Goal: Task Accomplishment & Management: Use online tool/utility

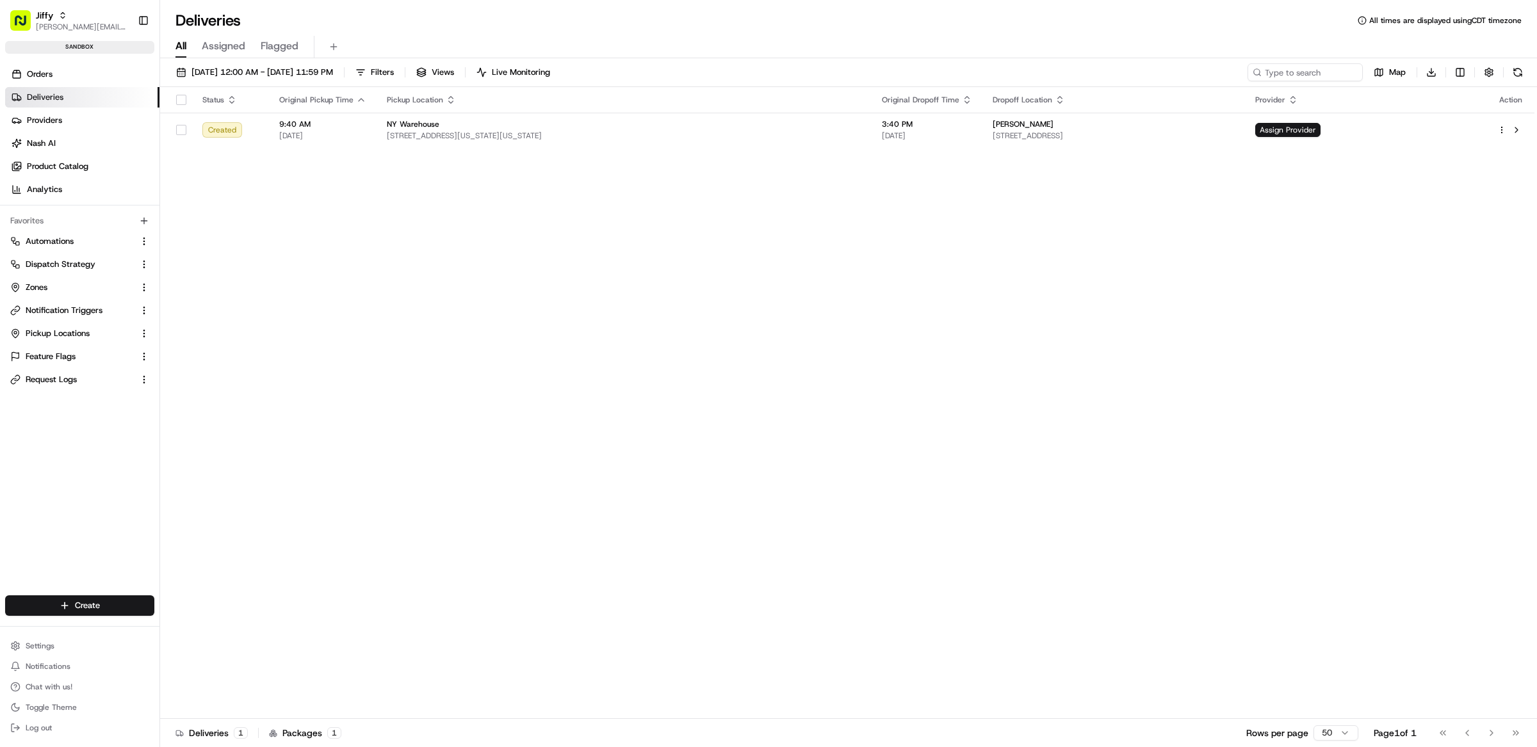
click at [437, 256] on div "Status Original Pickup Time Pickup Location Original Dropoff Time Dropoff Locat…" at bounding box center [847, 403] width 1374 height 632
drag, startPoint x: 55, startPoint y: 24, endPoint x: 68, endPoint y: 33, distance: 15.3
click at [57, 24] on span "[PERSON_NAME][EMAIL_ADDRESS][DOMAIN_NAME]" at bounding box center [82, 27] width 92 height 10
type input "tradekart"
click at [209, 74] on div "TradeKart" at bounding box center [231, 67] width 186 height 26
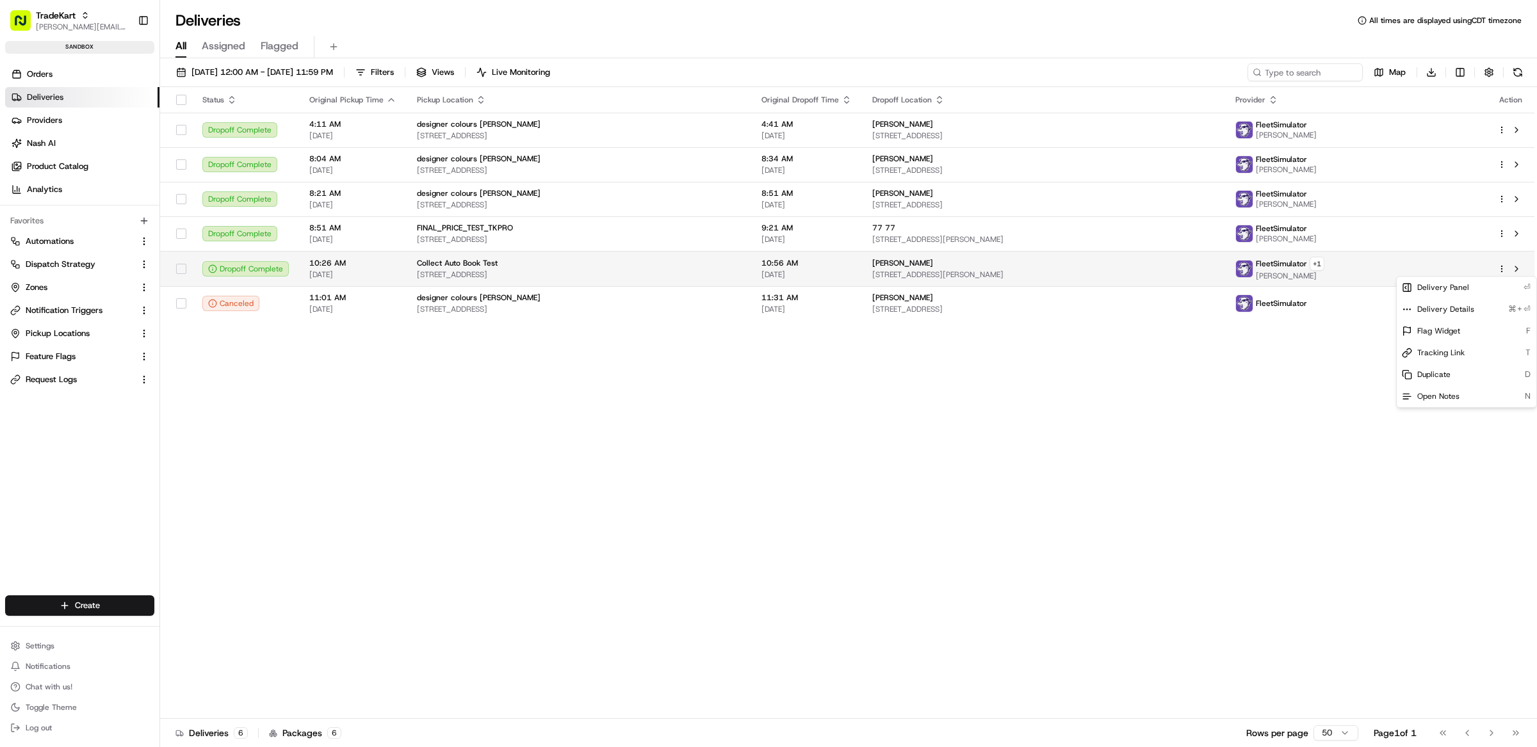
click at [1505, 270] on html "TradeKart matt@usenash.com Toggle Sidebar sandbox Orders Deliveries Providers N…" at bounding box center [768, 373] width 1537 height 747
click at [1441, 380] on span "Duplicate" at bounding box center [1433, 375] width 33 height 10
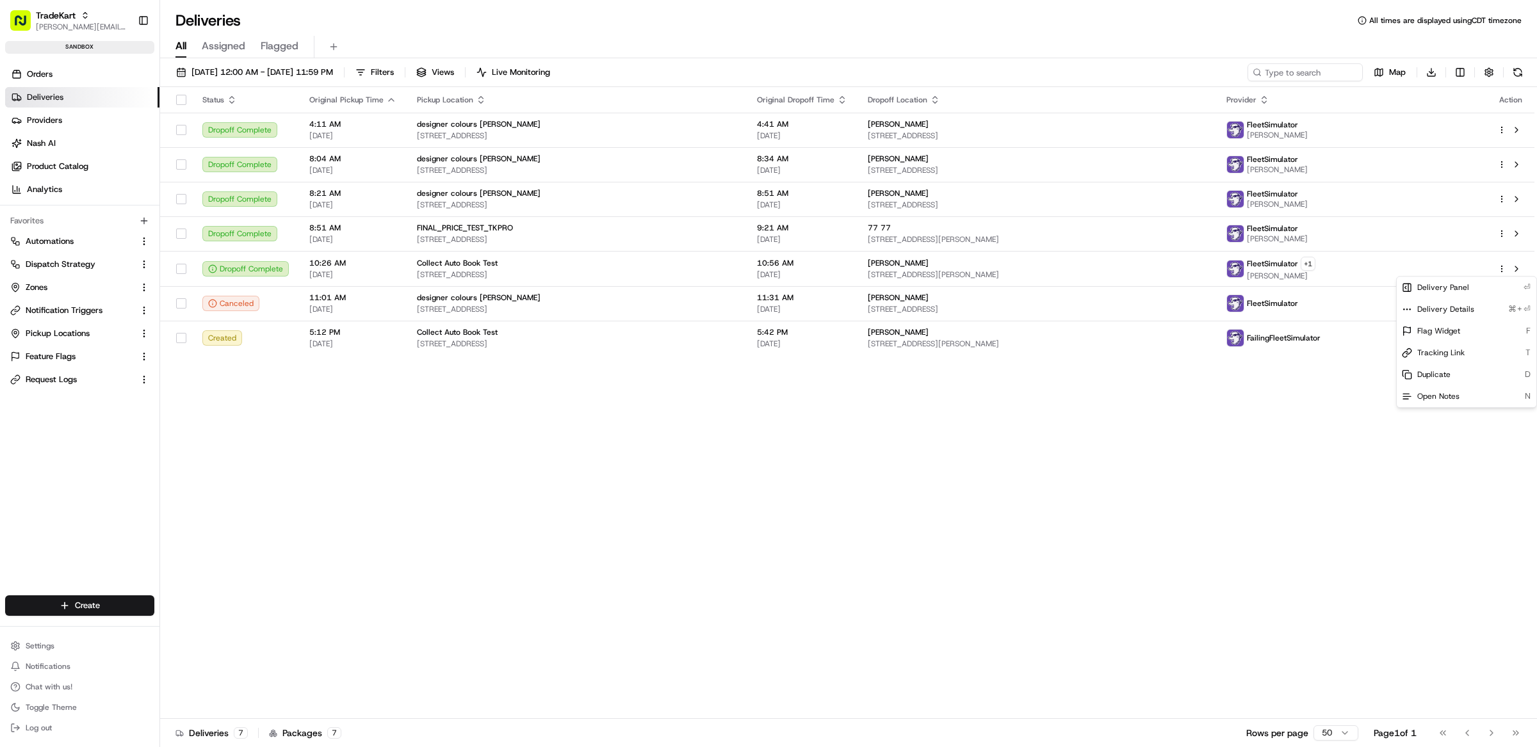
click at [56, 633] on html "TradeKart matt@usenash.com Toggle Sidebar sandbox Orders Deliveries Providers N…" at bounding box center [768, 373] width 1537 height 747
click at [52, 643] on span "Settings" at bounding box center [40, 646] width 29 height 10
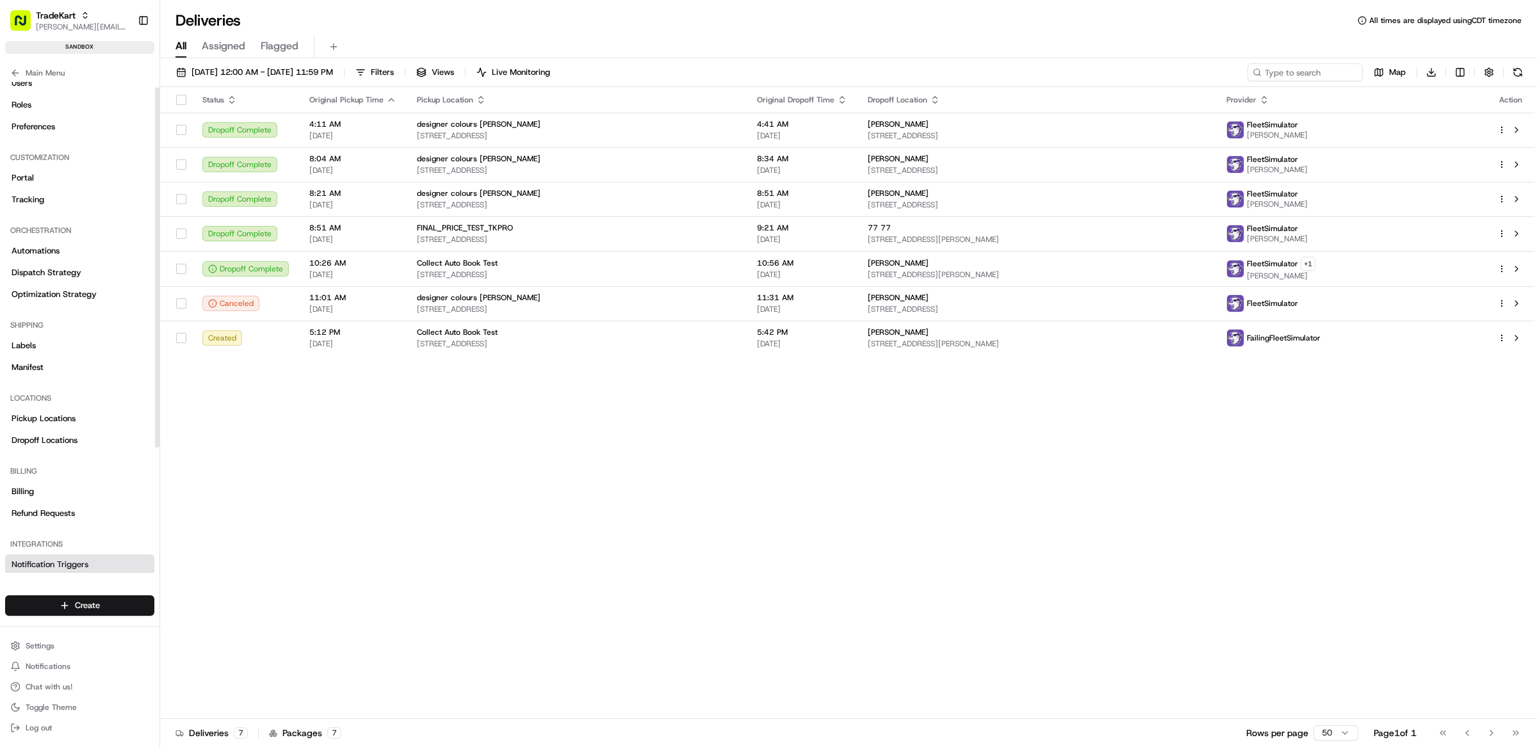
scroll to position [179, 0]
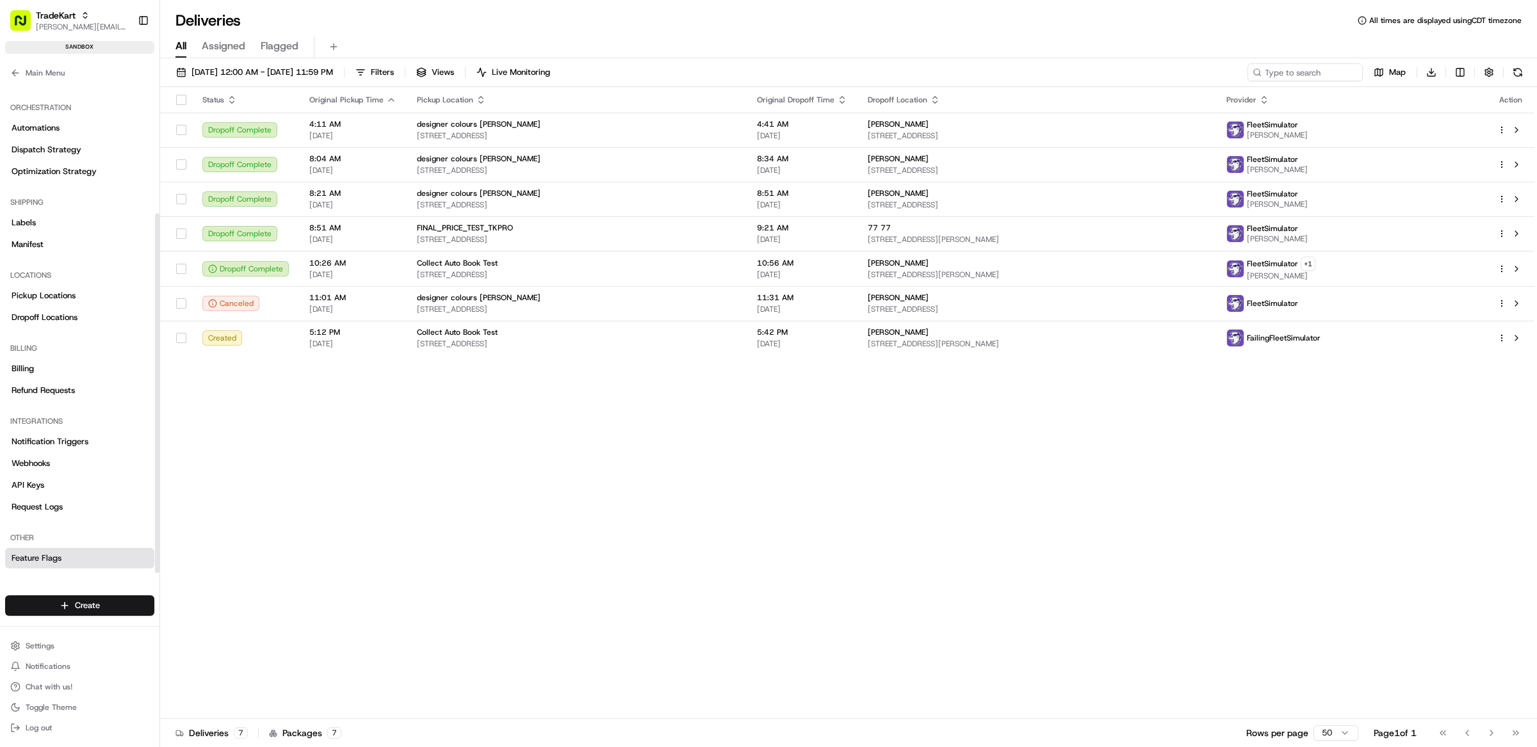
click at [85, 562] on link "Feature Flags" at bounding box center [79, 558] width 149 height 20
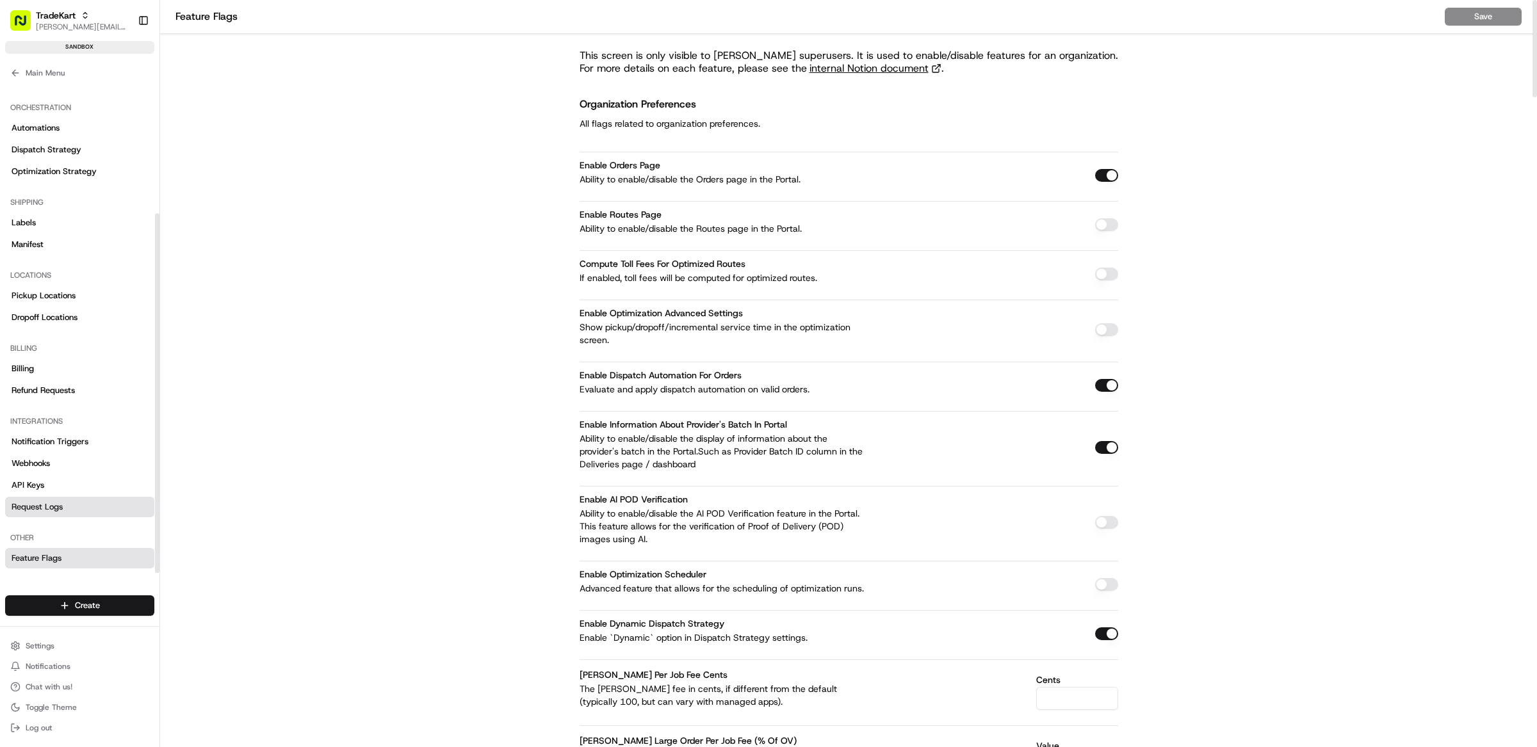
click at [69, 516] on link "Request Logs" at bounding box center [79, 507] width 149 height 20
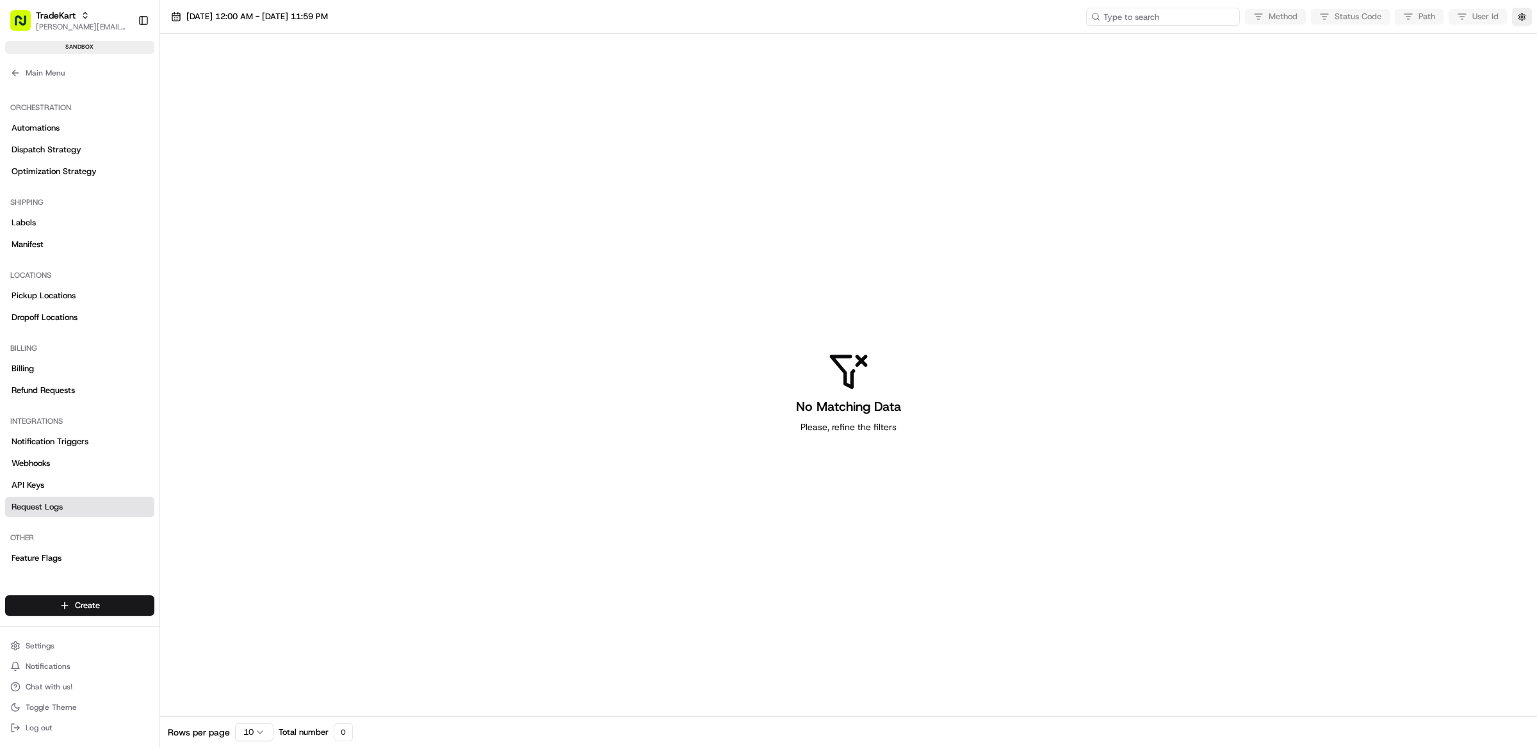
click at [1180, 20] on input at bounding box center [1163, 17] width 154 height 18
paste input "job_CvpSbAawzuAeS6ydJBcZAY"
type input "job_CvpSbAawzuAeS6ydJBcZAY"
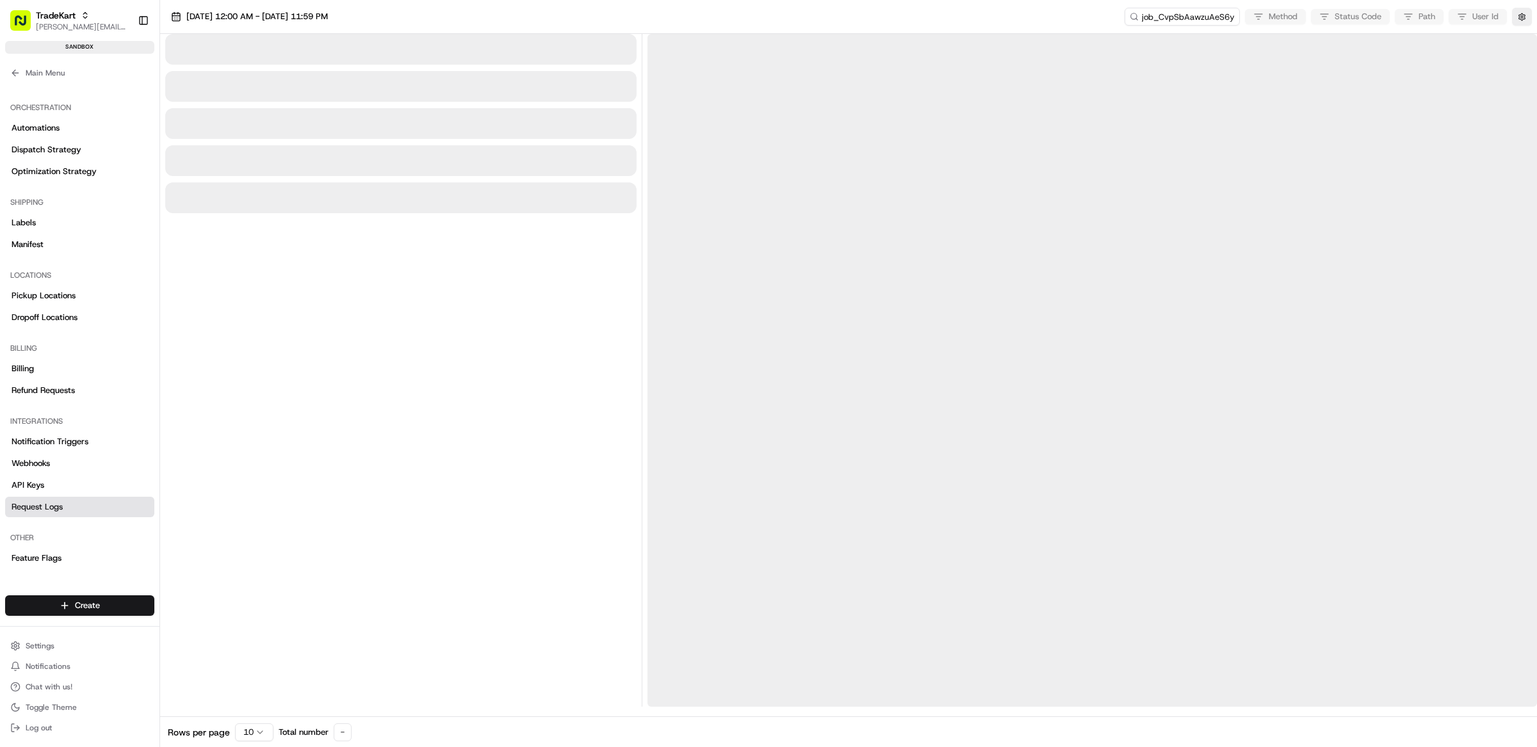
click at [914, 168] on div at bounding box center [1092, 370] width 890 height 673
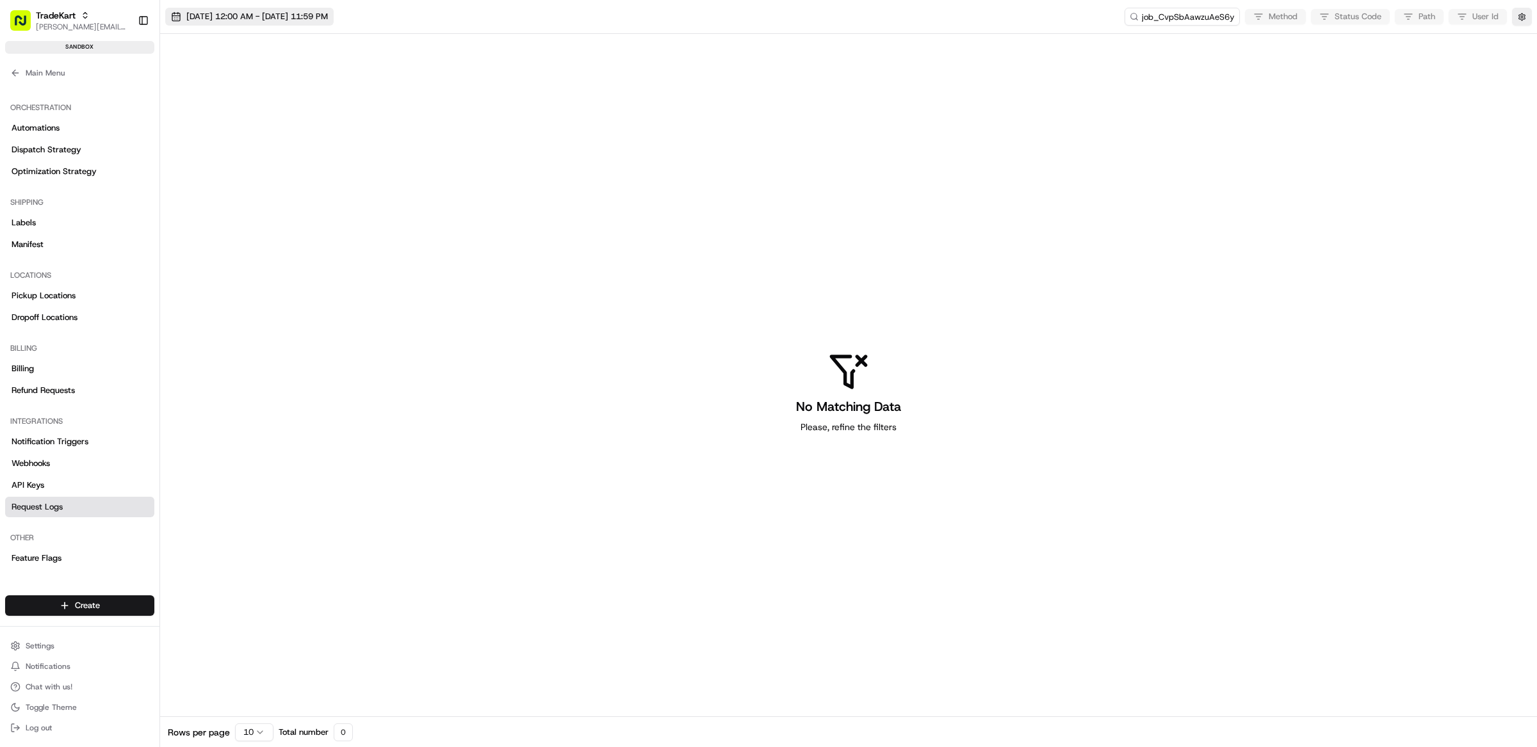
click at [240, 13] on span "08/19/2025 12:00 AM - 08/19/2025 11:59 PM" at bounding box center [257, 17] width 142 height 12
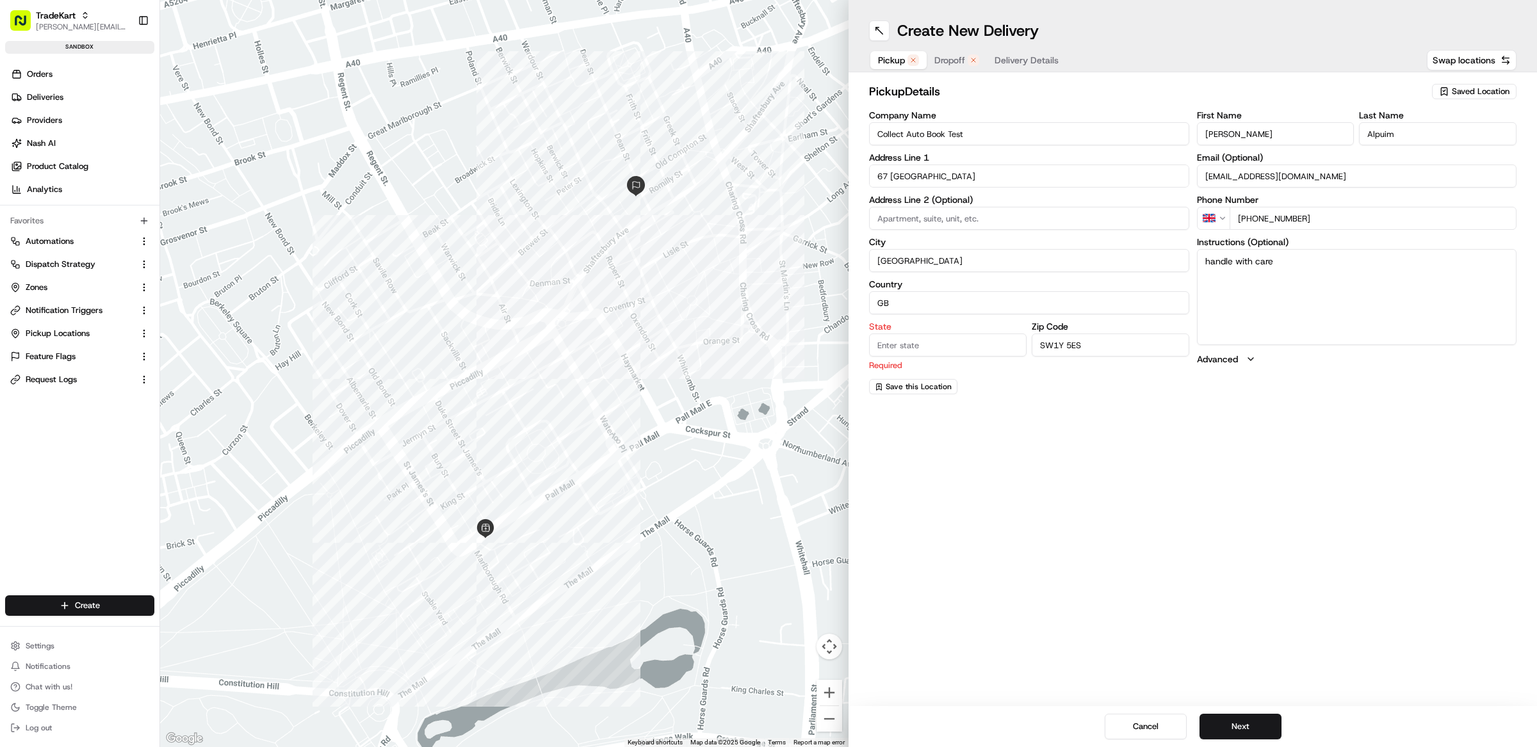
click at [1024, 54] on button "Delivery Details" at bounding box center [1026, 60] width 79 height 18
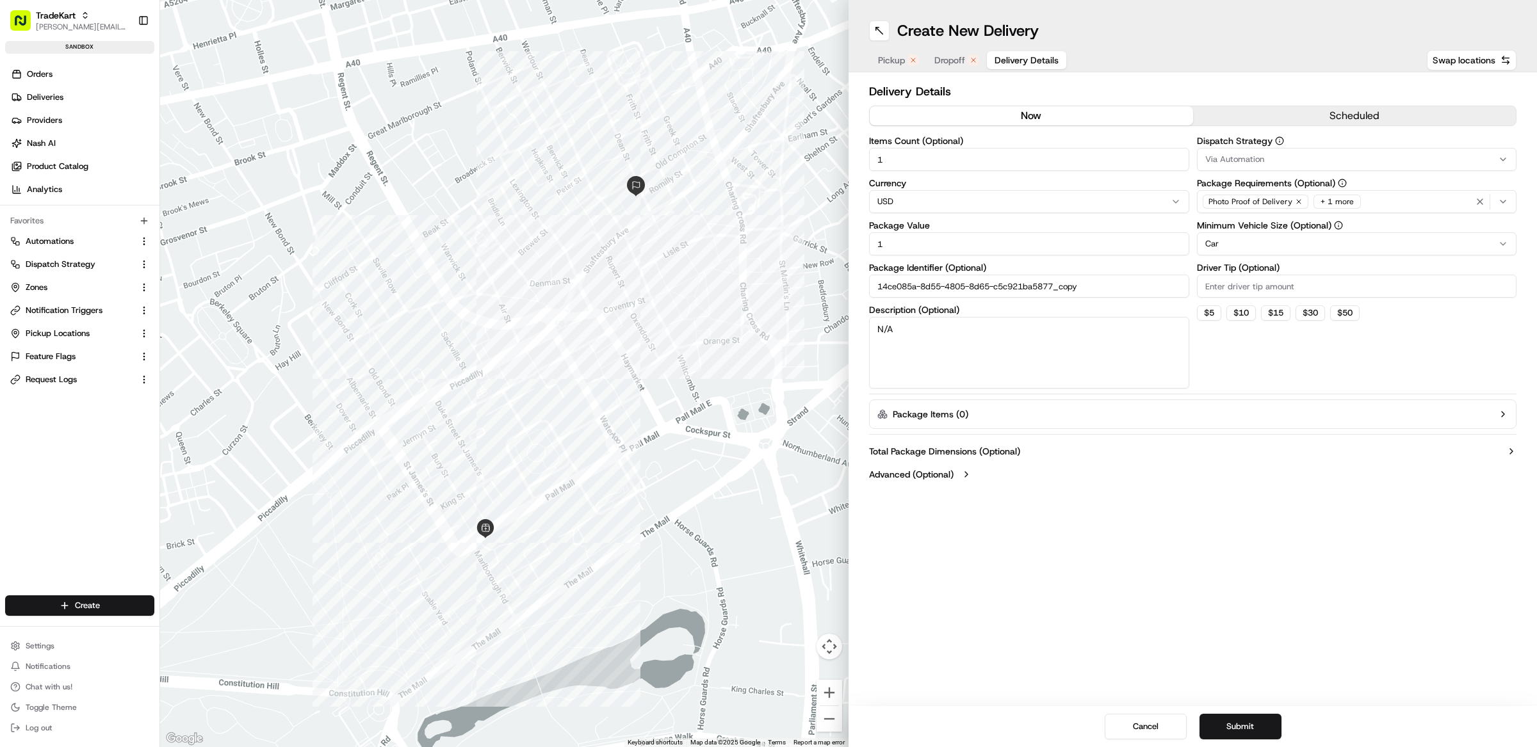
click at [1012, 445] on label "Total Package Dimensions (Optional)" at bounding box center [944, 451] width 151 height 13
click at [1254, 247] on html "TradeKart [EMAIL_ADDRESS][DOMAIN_NAME] Toggle Sidebar sandbox Orders Deliveries…" at bounding box center [768, 373] width 1537 height 747
click at [1233, 248] on html "TradeKart [EMAIL_ADDRESS][DOMAIN_NAME] Toggle Sidebar sandbox Orders Deliveries…" at bounding box center [768, 373] width 1537 height 747
click at [1245, 242] on html "TradeKart matt@usenash.com Toggle Sidebar sandbox Orders Deliveries Providers N…" at bounding box center [768, 373] width 1537 height 747
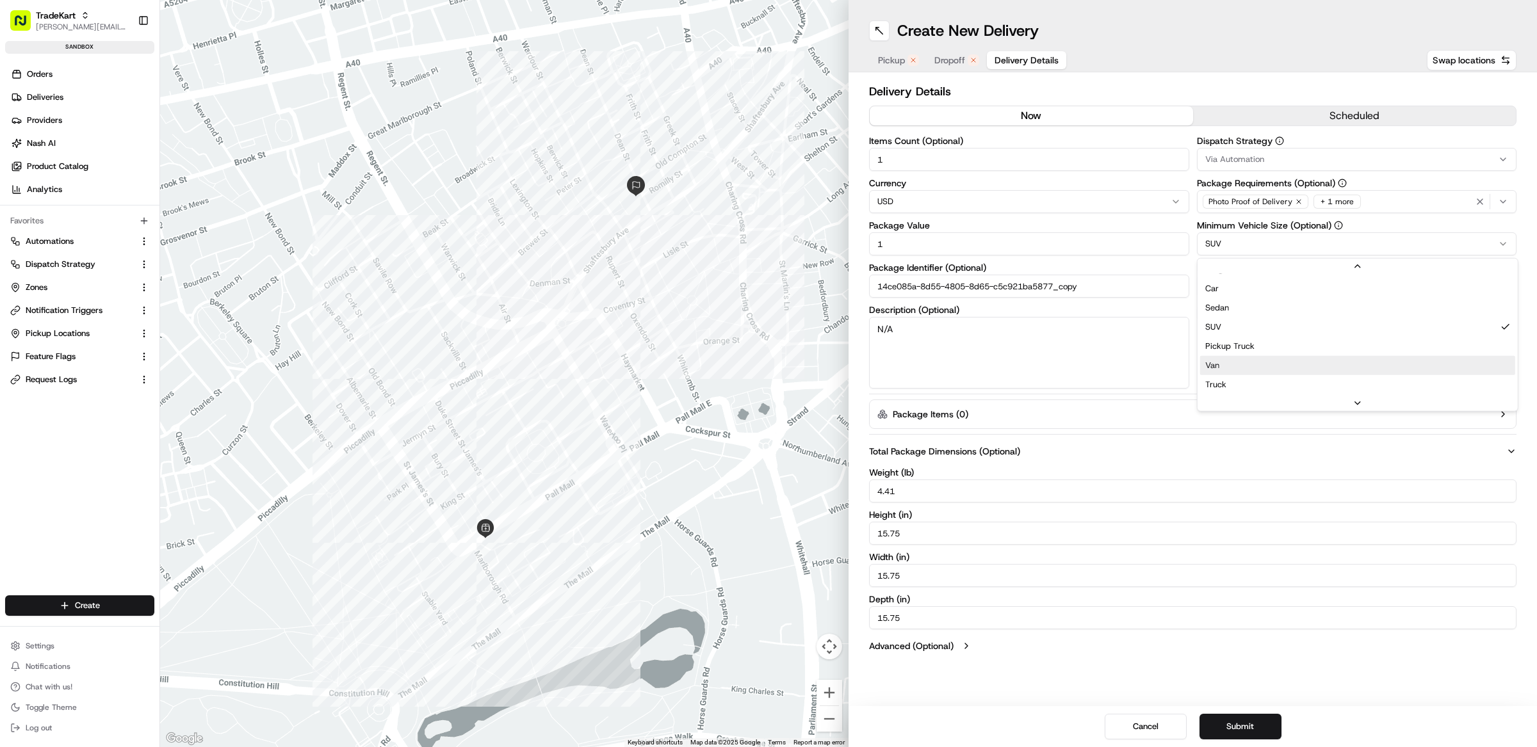
scroll to position [40, 0]
drag, startPoint x: 939, startPoint y: 496, endPoint x: 839, endPoint y: 496, distance: 100.5
click at [843, 496] on div "← Move left → Move right ↑ Move up ↓ Move down + Zoom in - Zoom out Home Jump l…" at bounding box center [848, 373] width 1377 height 747
type input "10"
type input "14"
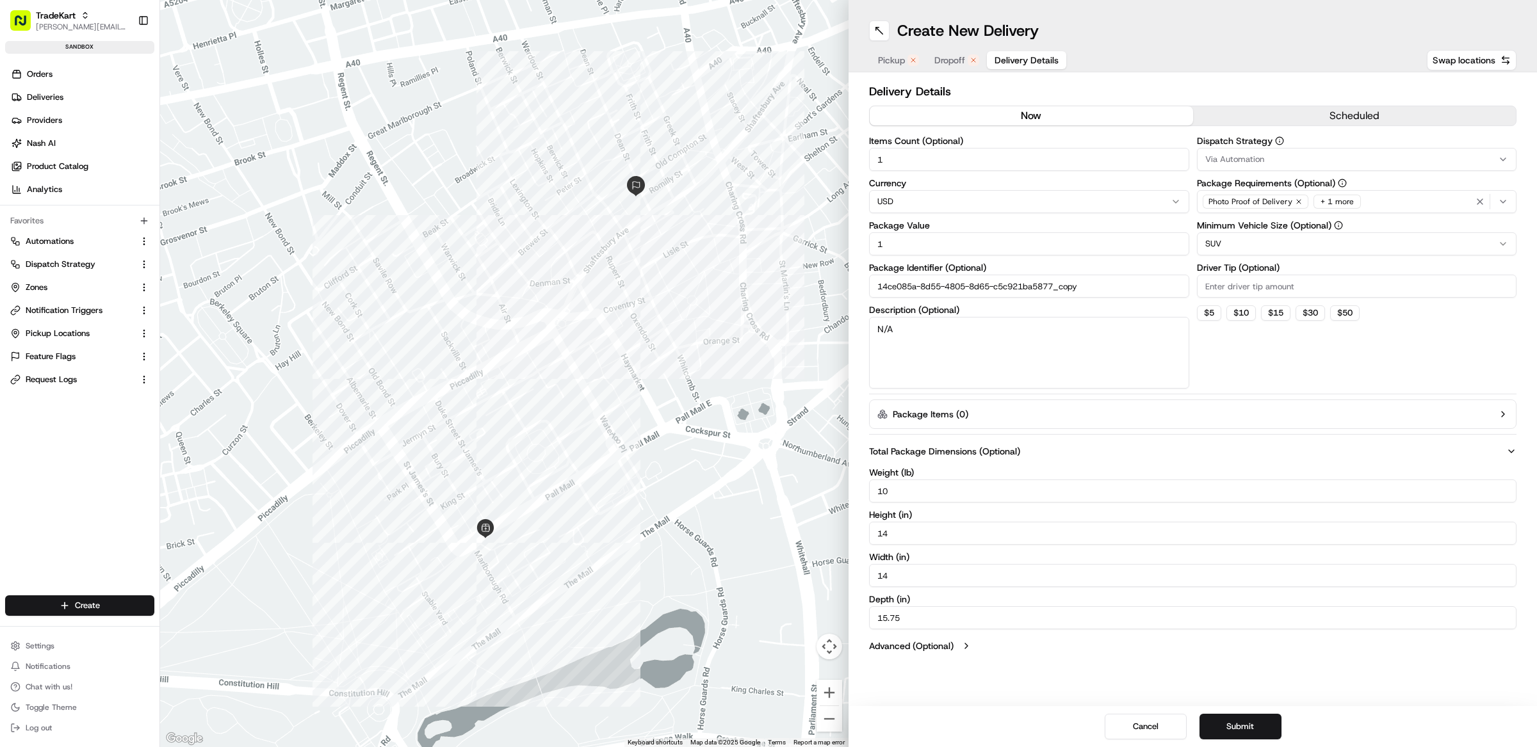
type input "14"
click at [1300, 664] on div "Delivery Details now scheduled Items Count (Optional) 1 Currency USD Package Va…" at bounding box center [1193, 370] width 688 height 596
drag, startPoint x: 888, startPoint y: 491, endPoint x: 854, endPoint y: 488, distance: 34.0
click at [859, 488] on div "Delivery Details now scheduled Items Count (Optional) 1 Currency USD Package Va…" at bounding box center [1193, 370] width 688 height 596
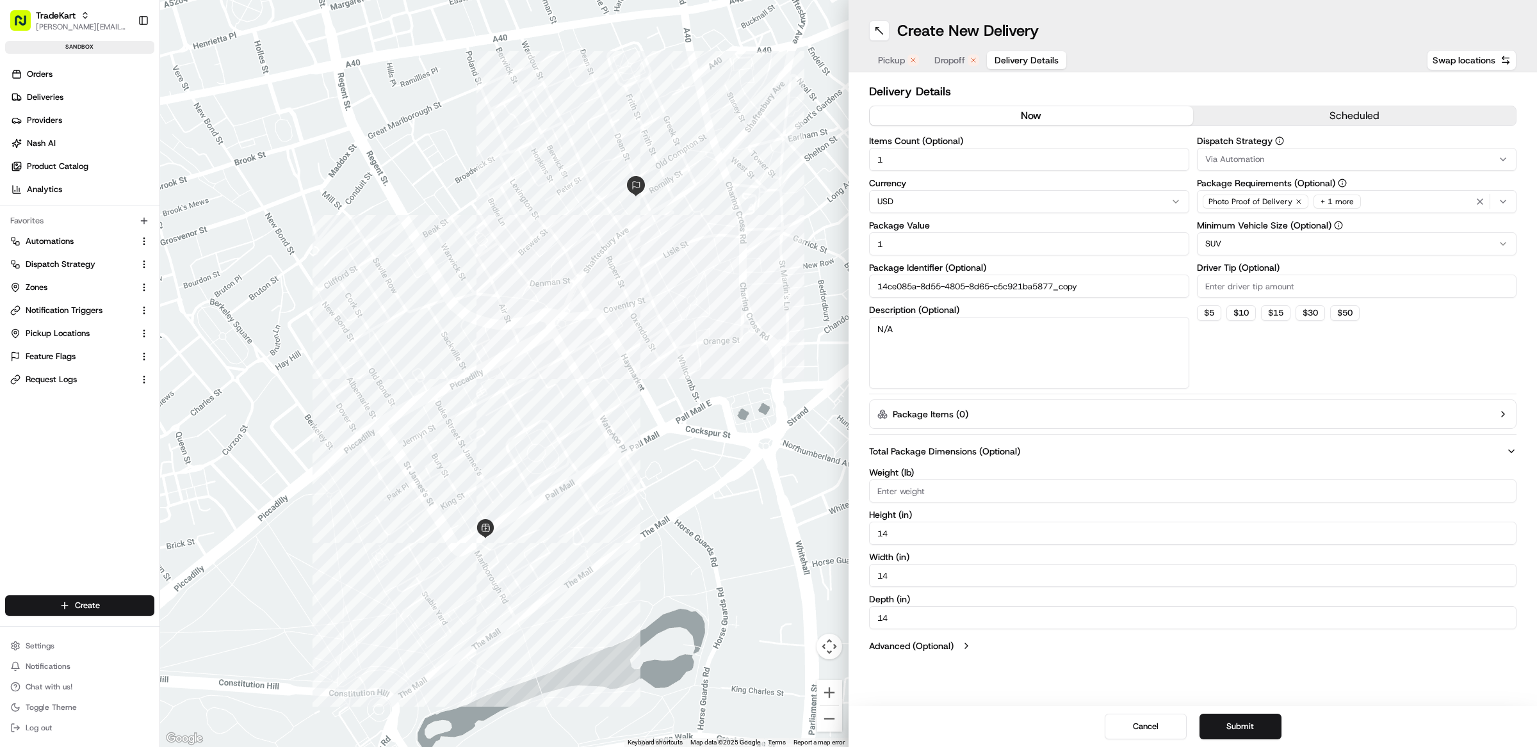
drag, startPoint x: 890, startPoint y: 536, endPoint x: 880, endPoint y: 548, distance: 15.4
click at [869, 536] on div "Height ( in ) 14" at bounding box center [1192, 527] width 647 height 35
drag, startPoint x: 901, startPoint y: 568, endPoint x: 863, endPoint y: 571, distance: 37.9
click at [867, 570] on div "Delivery Details now scheduled Items Count (Optional) 1 Currency USD Package Va…" at bounding box center [1193, 370] width 688 height 596
drag, startPoint x: 878, startPoint y: 575, endPoint x: 853, endPoint y: 576, distance: 25.0
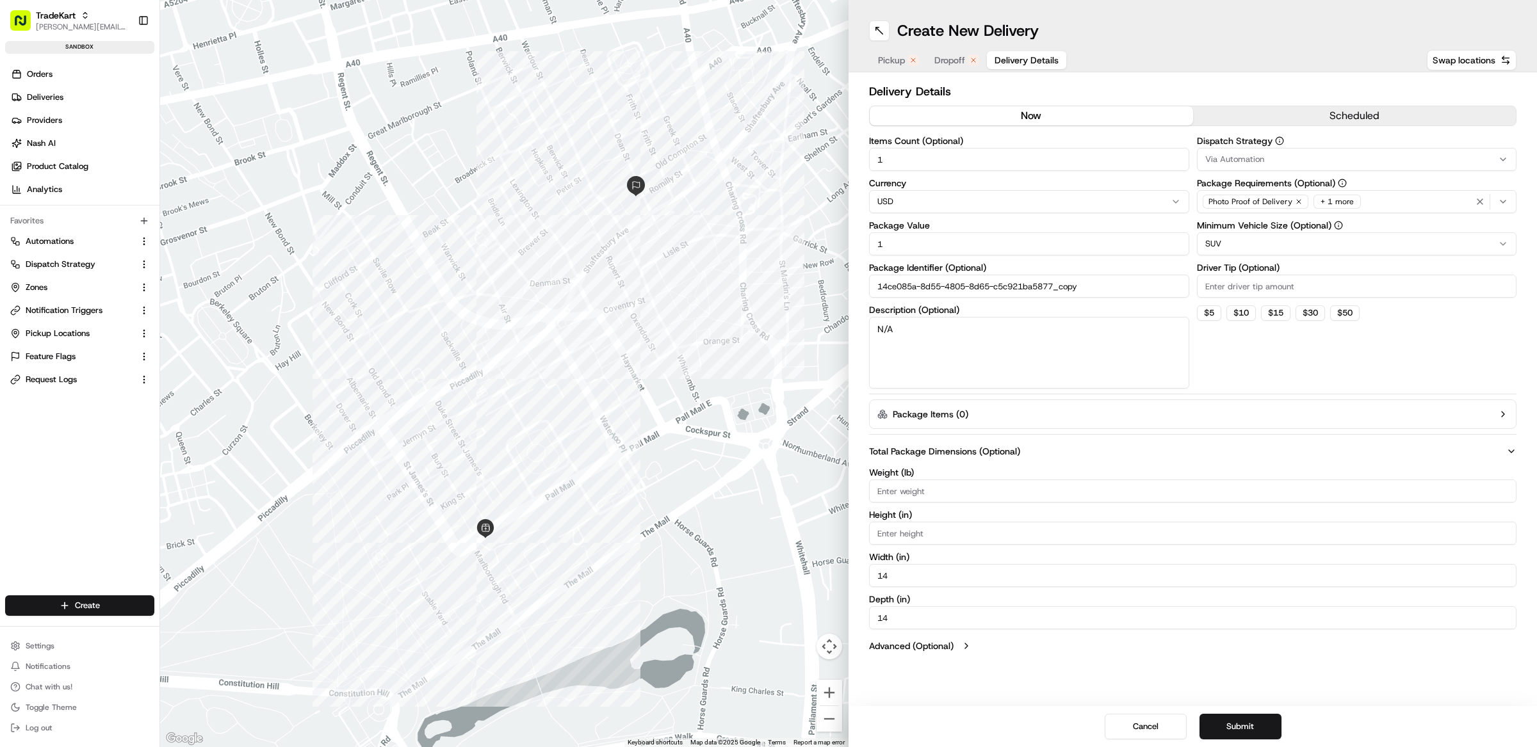
click at [854, 576] on div "Delivery Details now scheduled Items Count (Optional) 1 Currency USD Package Va…" at bounding box center [1193, 370] width 688 height 596
drag, startPoint x: 900, startPoint y: 609, endPoint x: 850, endPoint y: 613, distance: 50.1
click at [851, 612] on div "Delivery Details now scheduled Items Count (Optional) 1 Currency USD Package Va…" at bounding box center [1193, 370] width 688 height 596
drag, startPoint x: 887, startPoint y: 614, endPoint x: 851, endPoint y: 618, distance: 36.1
click at [847, 617] on div "← Move left → Move right ↑ Move up ↓ Move down + Zoom in - Zoom out Home Jump l…" at bounding box center [848, 373] width 1377 height 747
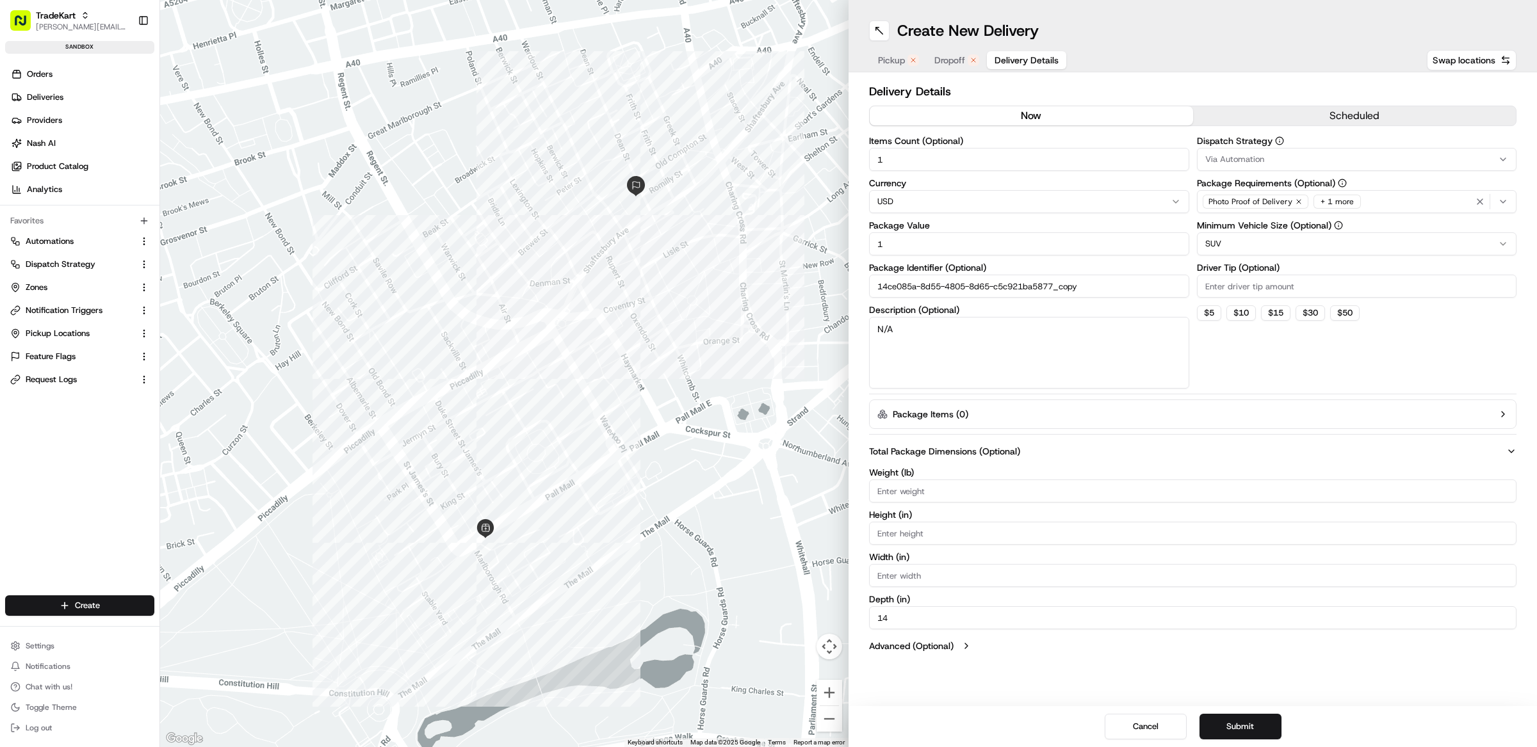
drag, startPoint x: 906, startPoint y: 624, endPoint x: 854, endPoint y: 617, distance: 52.4
click at [856, 617] on div "Delivery Details now scheduled Items Count (Optional) 1 Currency USD Package Va…" at bounding box center [1193, 370] width 688 height 596
click at [970, 672] on div "Create New Delivery Pickup Dropoff Delivery Details Swap locations Delivery Det…" at bounding box center [1193, 373] width 688 height 747
click at [1239, 727] on button "Submit" at bounding box center [1241, 727] width 82 height 26
click at [872, 45] on div "Create New Delivery Pickup Dropoff Delivery Details Swap locations" at bounding box center [1193, 36] width 688 height 72
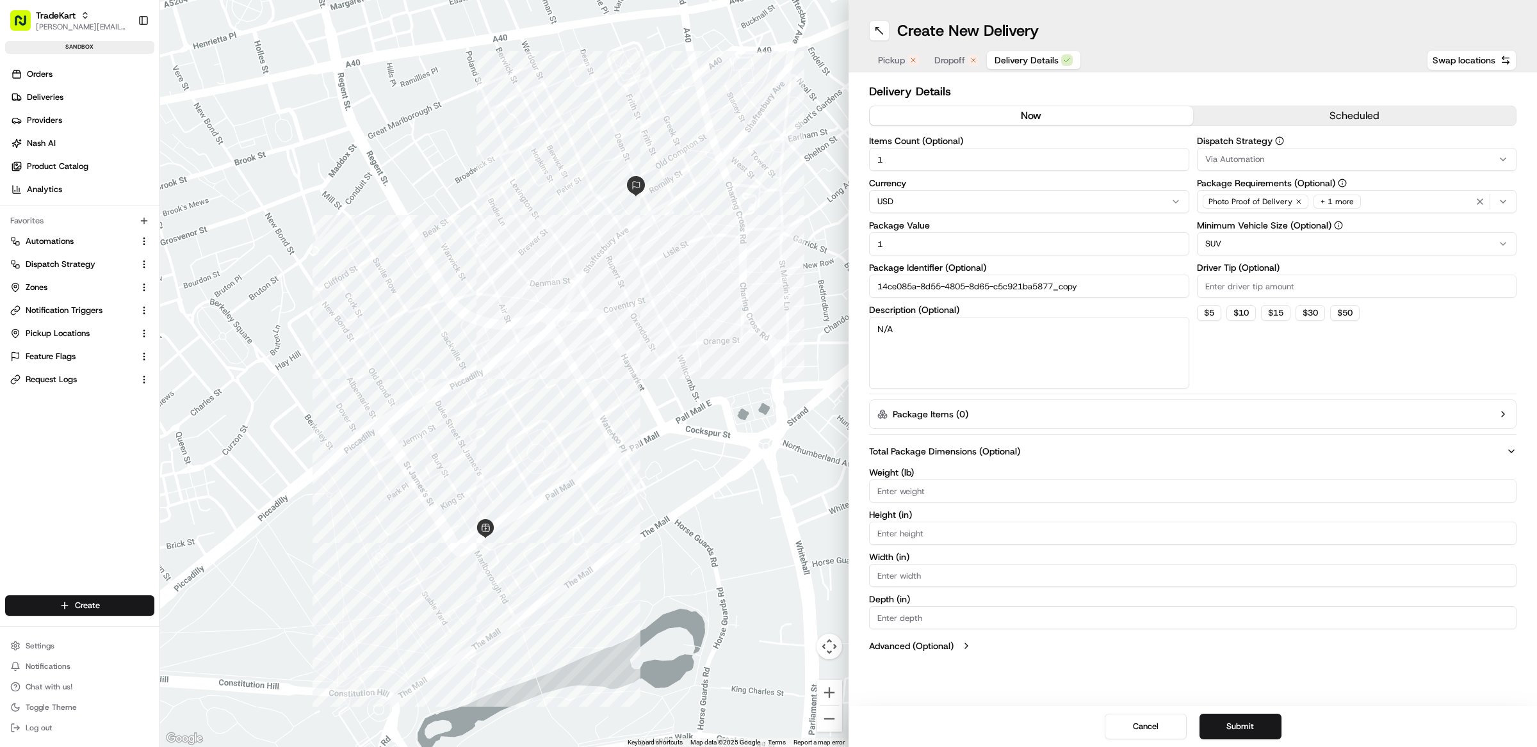
click at [914, 62] on icon "button" at bounding box center [913, 60] width 8 height 8
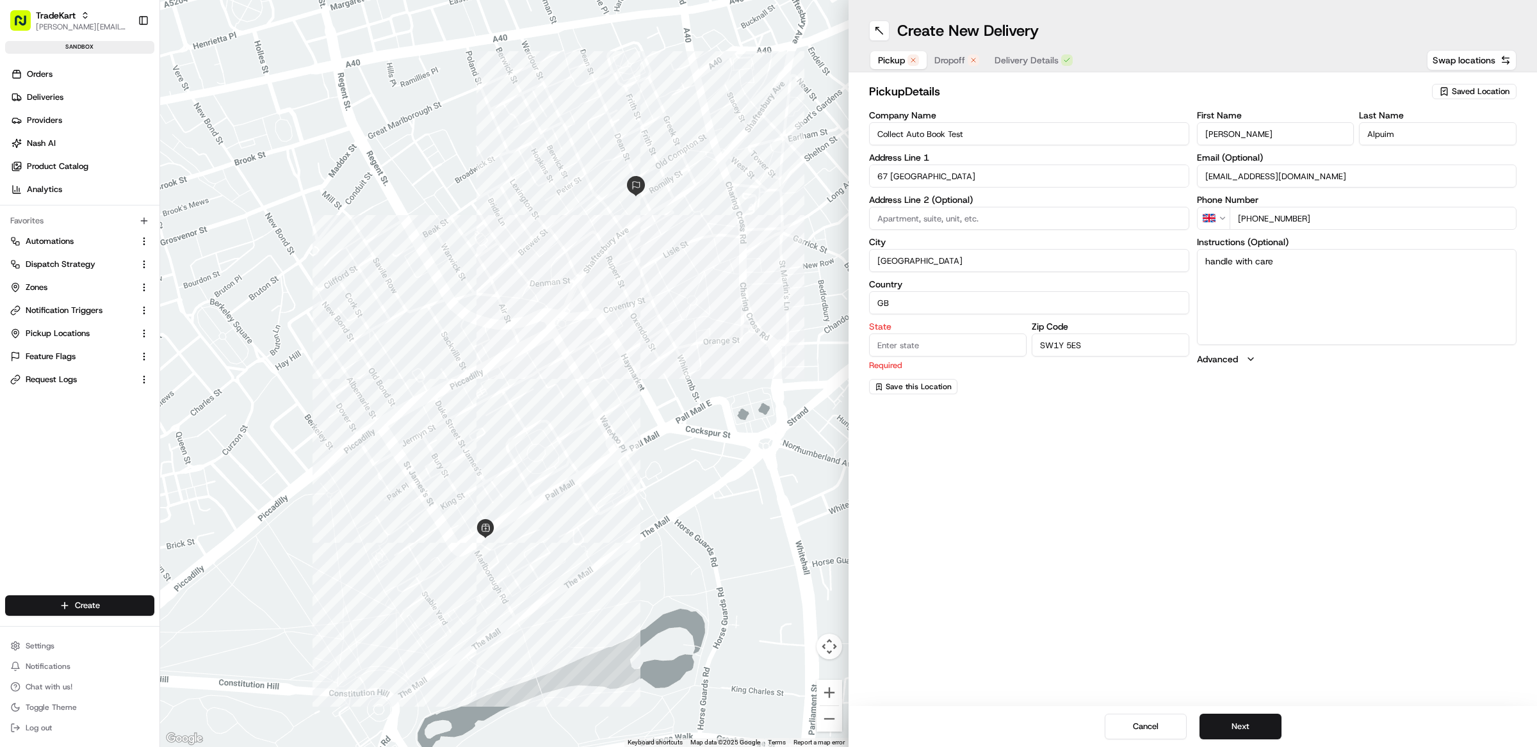
click at [952, 64] on span "Dropoff" at bounding box center [949, 60] width 31 height 13
click at [1445, 98] on div "Saved Location" at bounding box center [1474, 91] width 85 height 15
click at [1053, 101] on html "TradeKart matt@usenash.com Toggle Sidebar sandbox Orders Deliveries Providers N…" at bounding box center [768, 373] width 1537 height 747
click at [892, 63] on span "Pickup" at bounding box center [891, 60] width 27 height 13
click at [916, 347] on input "State" at bounding box center [948, 345] width 158 height 23
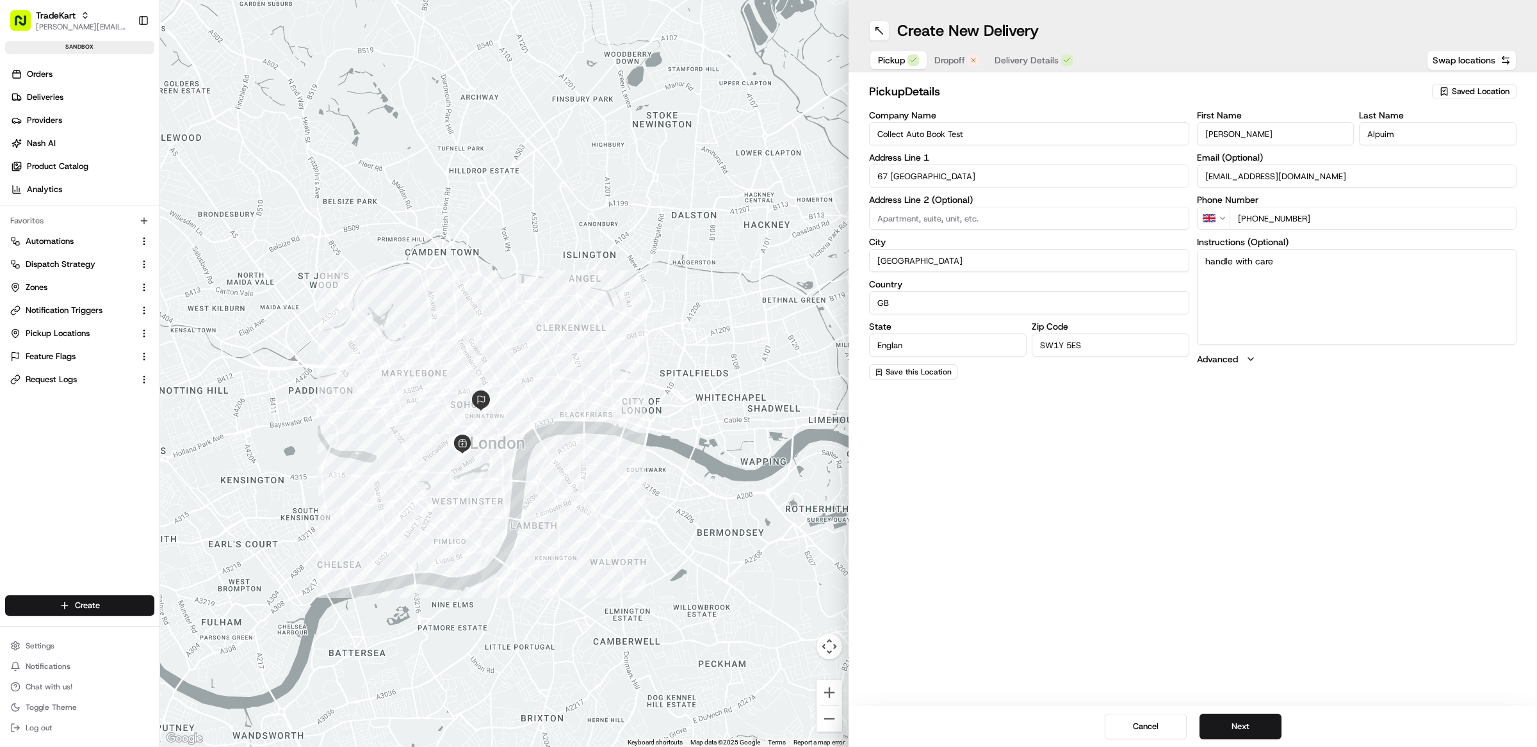
type input "[GEOGRAPHIC_DATA]"
click at [949, 64] on span "Dropoff" at bounding box center [949, 60] width 31 height 13
click at [938, 340] on input "State" at bounding box center [948, 345] width 158 height 23
paste input "[GEOGRAPHIC_DATA]"
type input "[GEOGRAPHIC_DATA]"
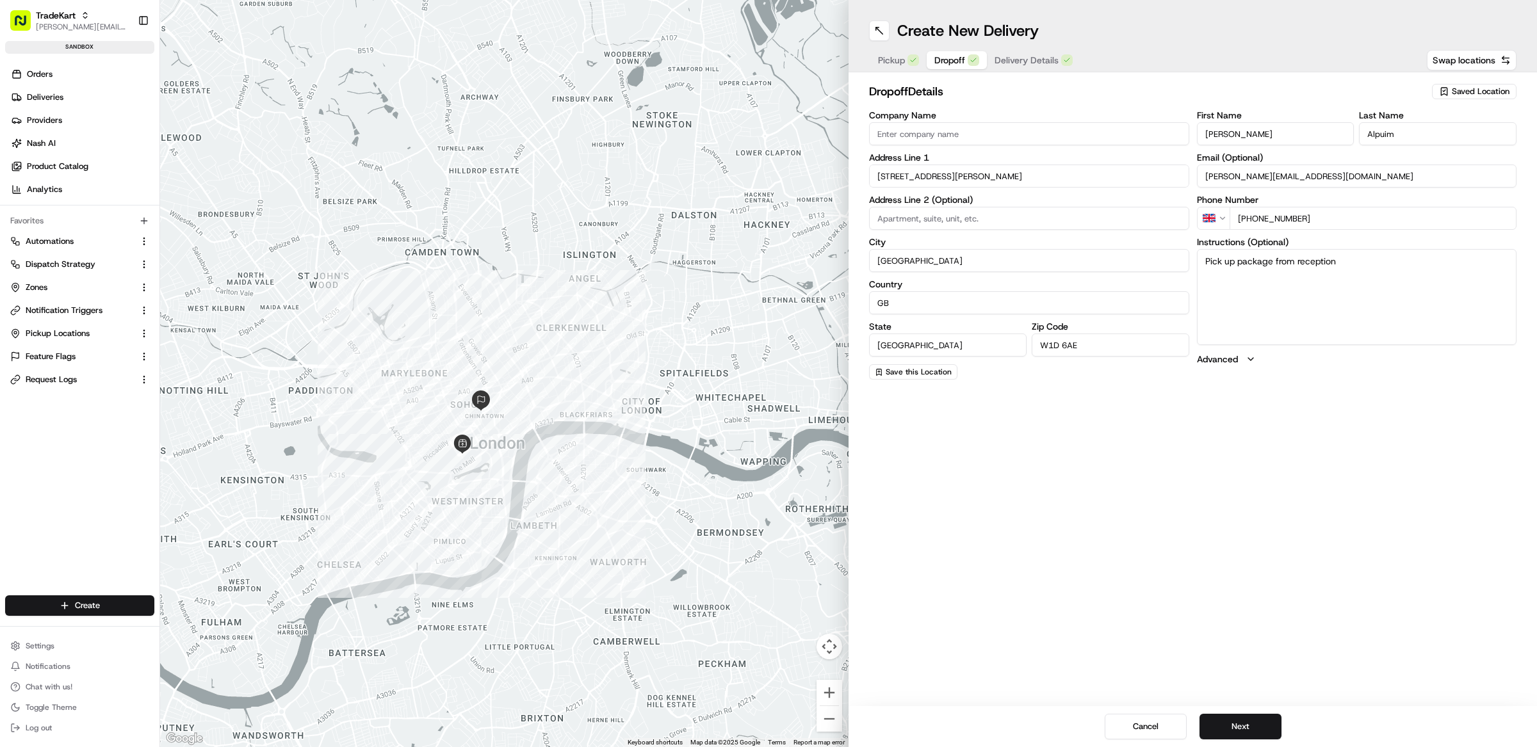
click at [1048, 454] on div "Create New Delivery Pickup Dropoff Delivery Details Swap locations dropoff Deta…" at bounding box center [1193, 373] width 688 height 747
click at [1233, 715] on button "Next" at bounding box center [1241, 727] width 82 height 26
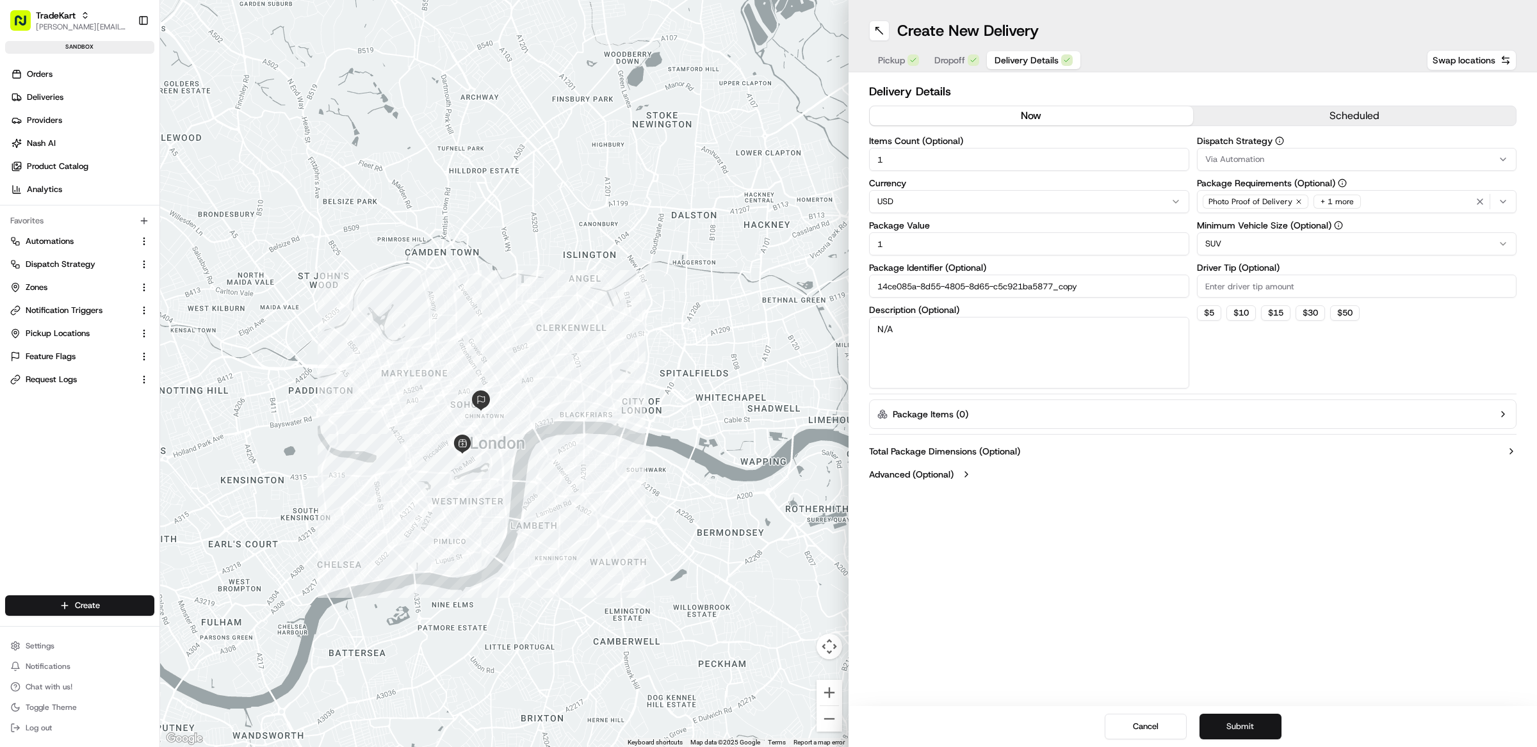
click at [1240, 723] on button "Submit" at bounding box center [1241, 727] width 82 height 26
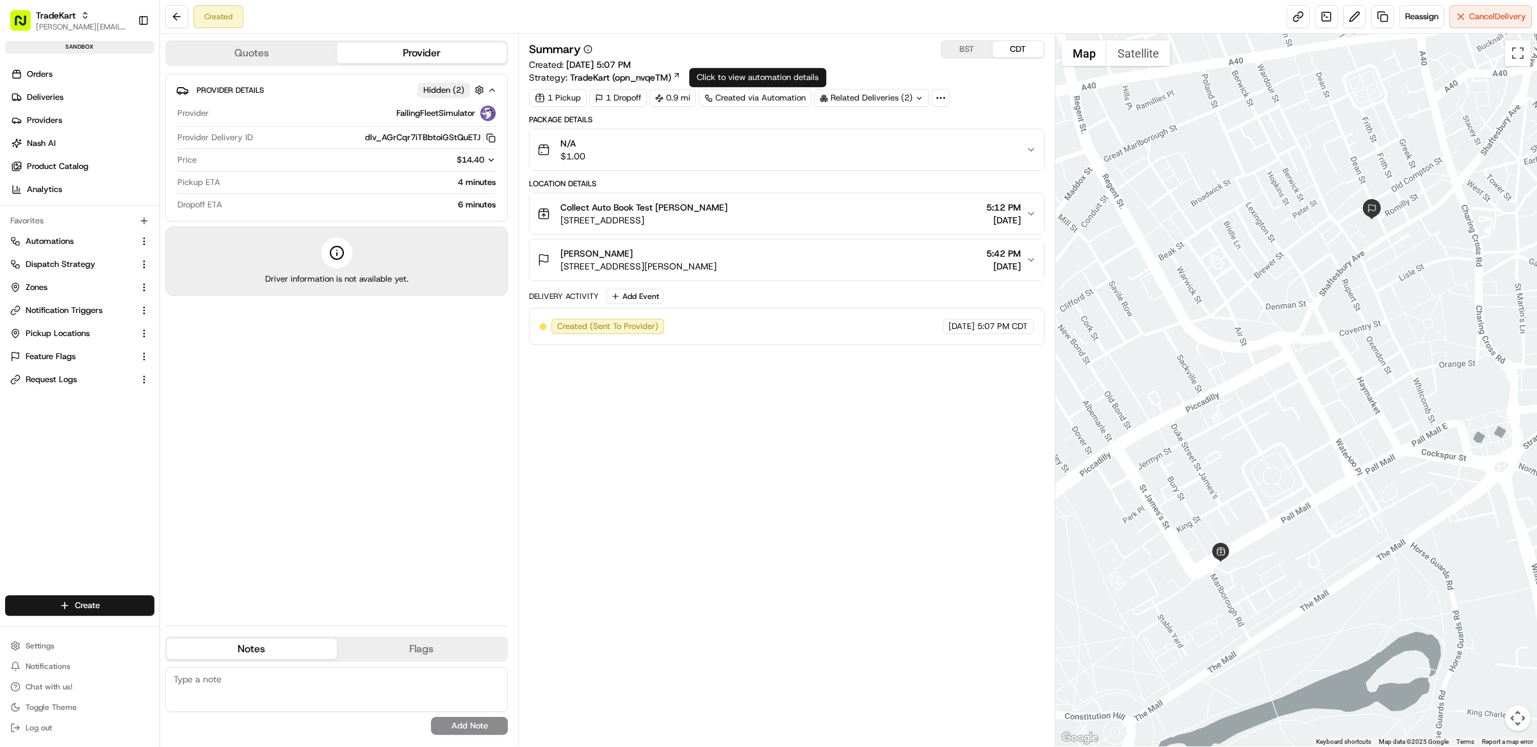
drag, startPoint x: 706, startPoint y: 479, endPoint x: 697, endPoint y: 460, distance: 21.2
click at [706, 479] on div "Summary BST CDT Created: 08/19/2025 5:07 PM Strategy: TradeKart (opn_nvqeTM) 1 …" at bounding box center [787, 390] width 516 height 700
click at [305, 51] on button "Quotes" at bounding box center [252, 53] width 170 height 20
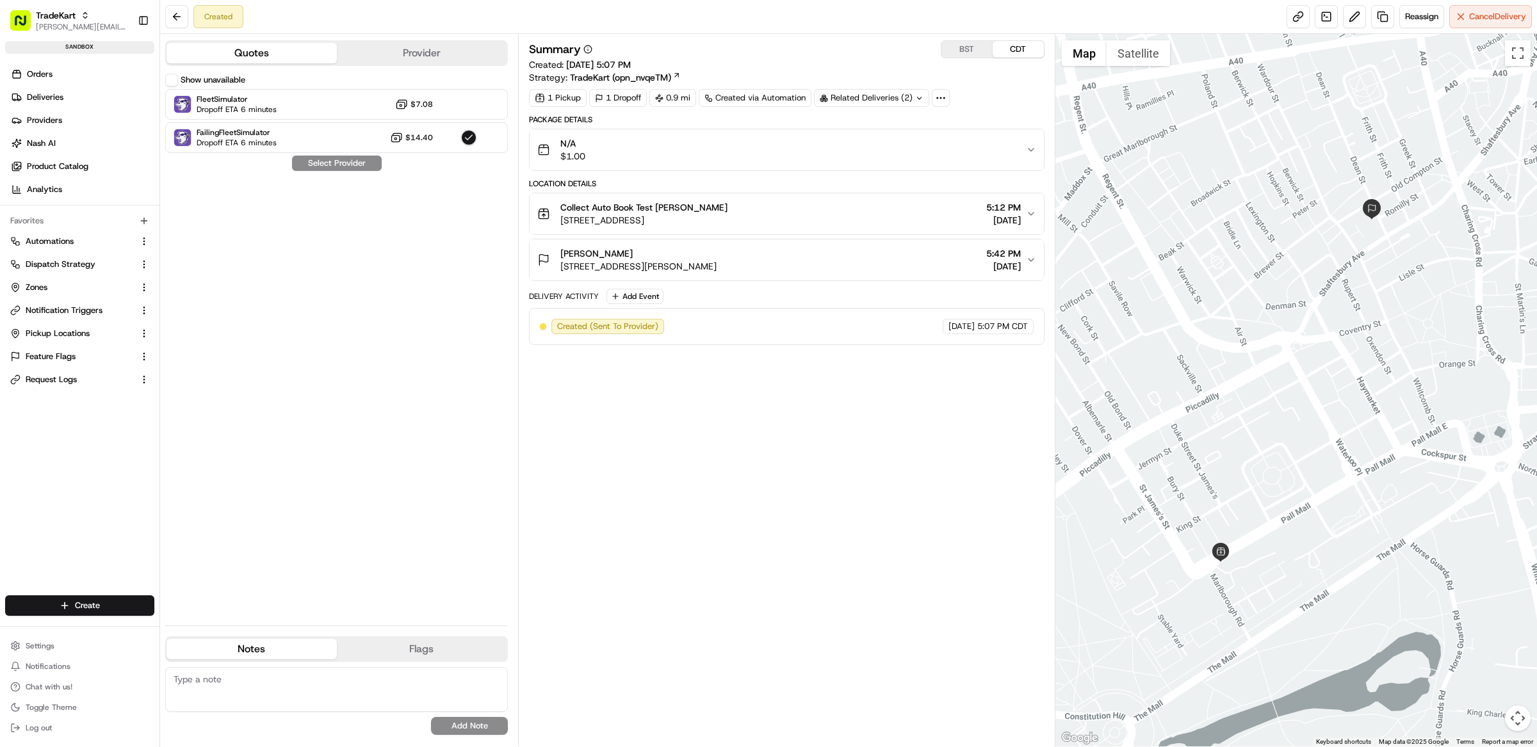
drag, startPoint x: 186, startPoint y: 80, endPoint x: 176, endPoint y: 81, distance: 10.3
click at [183, 80] on label "Show unavailable" at bounding box center [213, 80] width 65 height 12
click at [178, 80] on button "Show unavailable" at bounding box center [171, 80] width 13 height 13
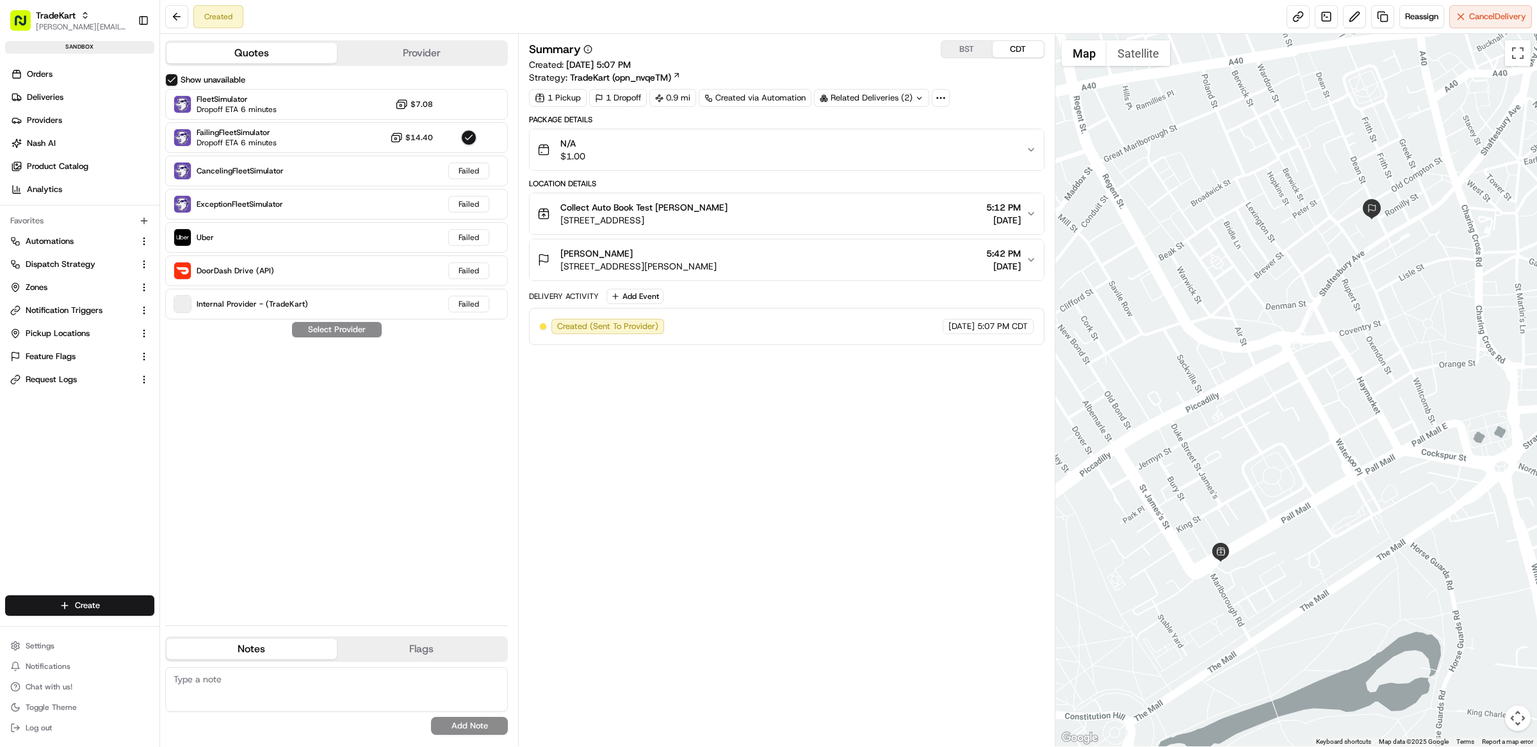
click at [167, 81] on button "Show unavailable" at bounding box center [171, 80] width 13 height 13
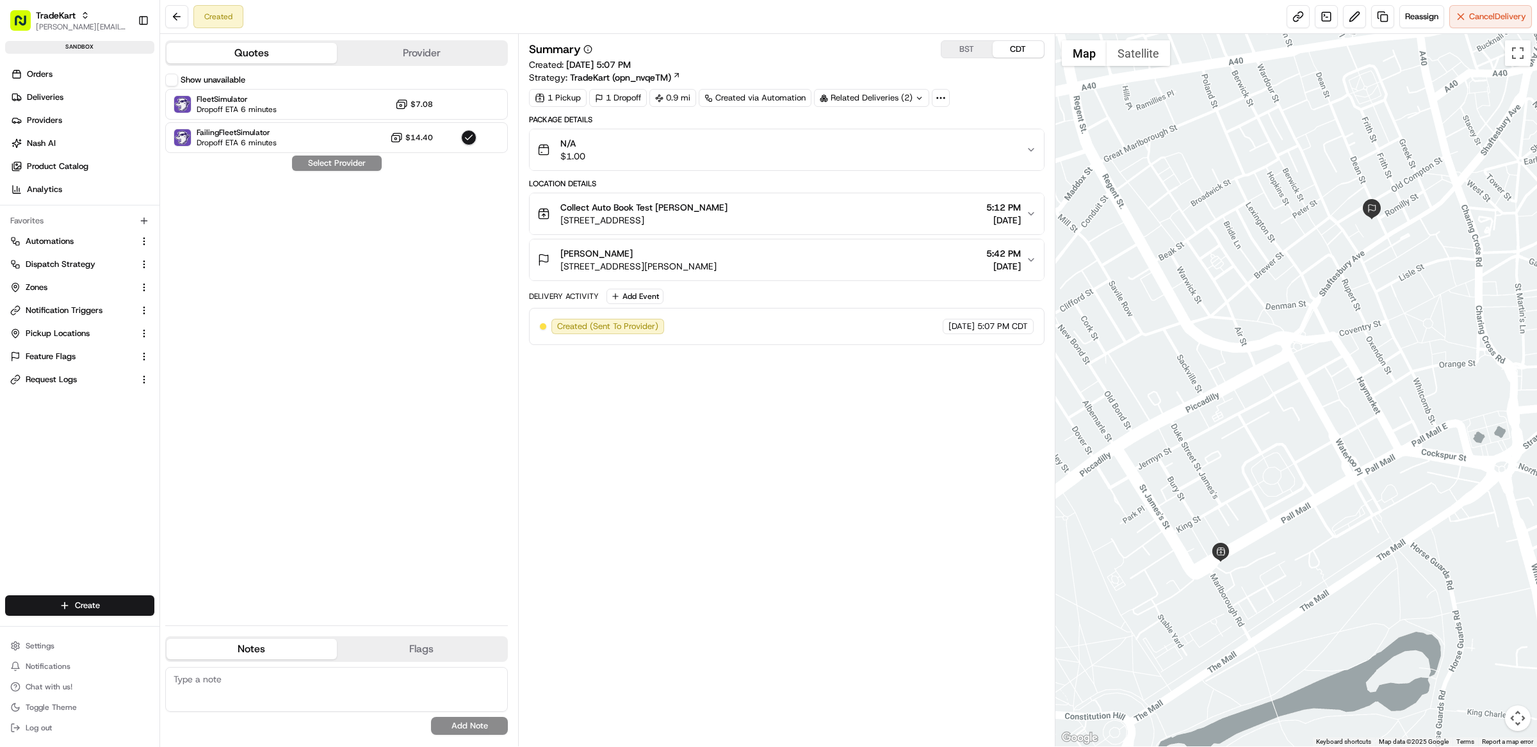
click at [168, 84] on button "Show unavailable" at bounding box center [171, 80] width 13 height 13
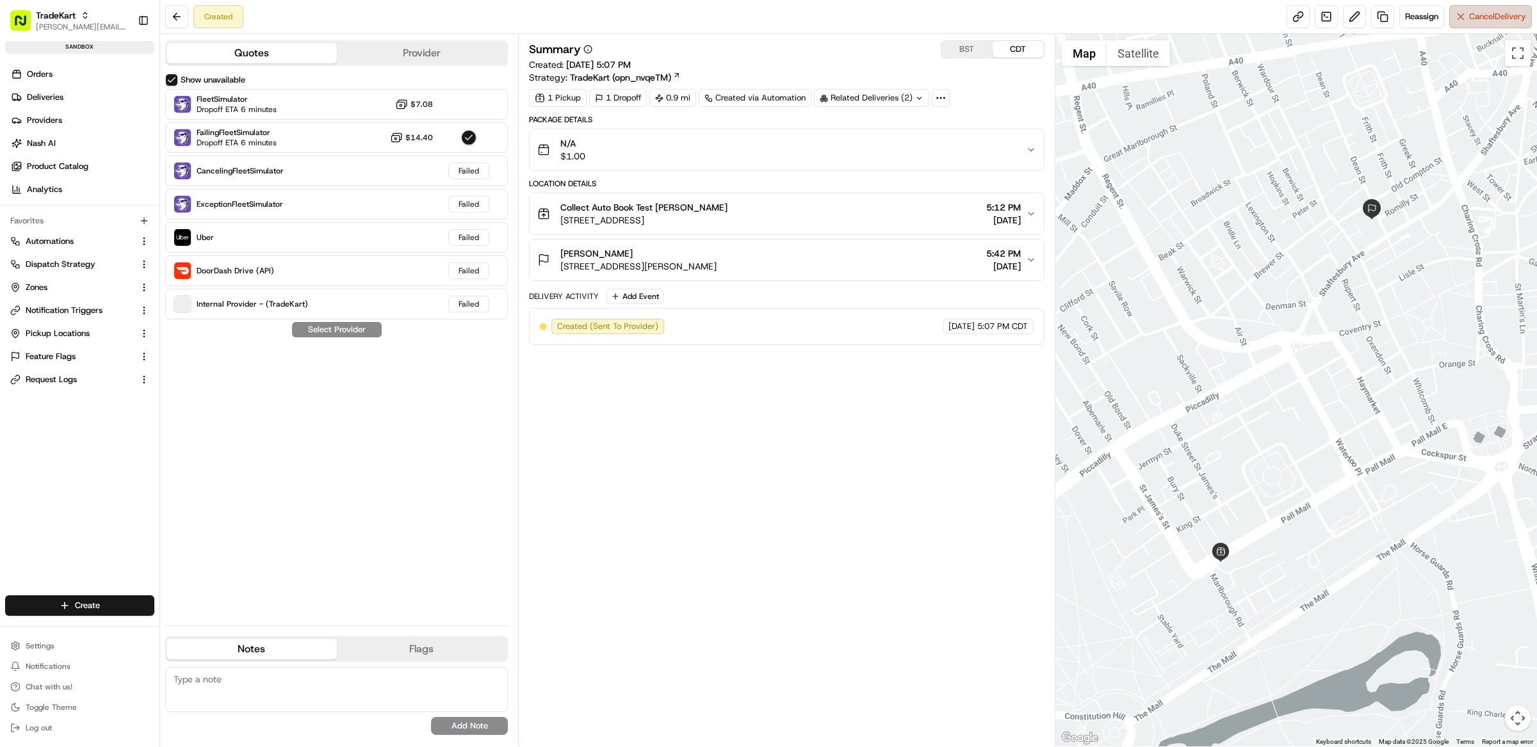
click at [1472, 17] on span "Cancel Delivery" at bounding box center [1497, 17] width 57 height 12
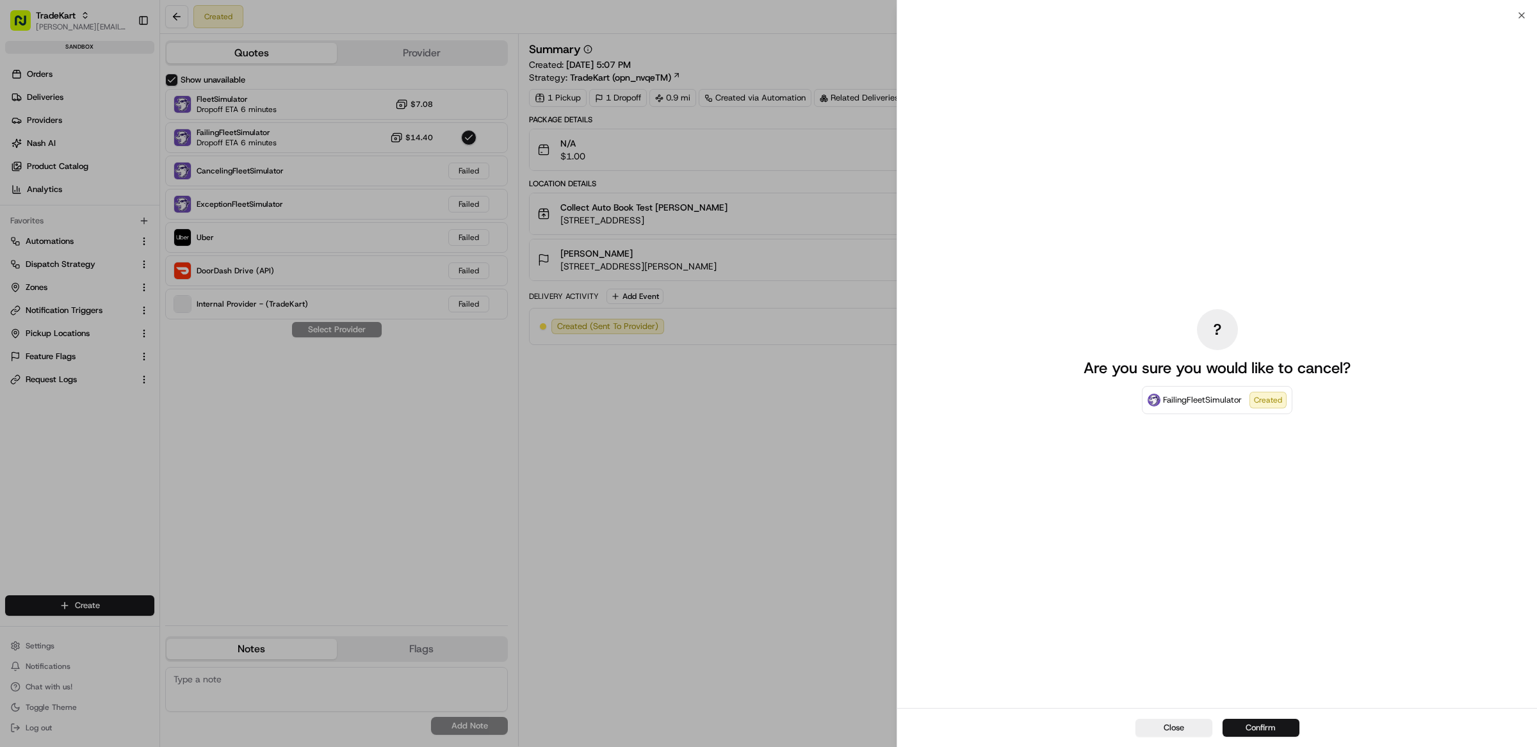
click at [1271, 723] on button "Confirm" at bounding box center [1261, 728] width 77 height 18
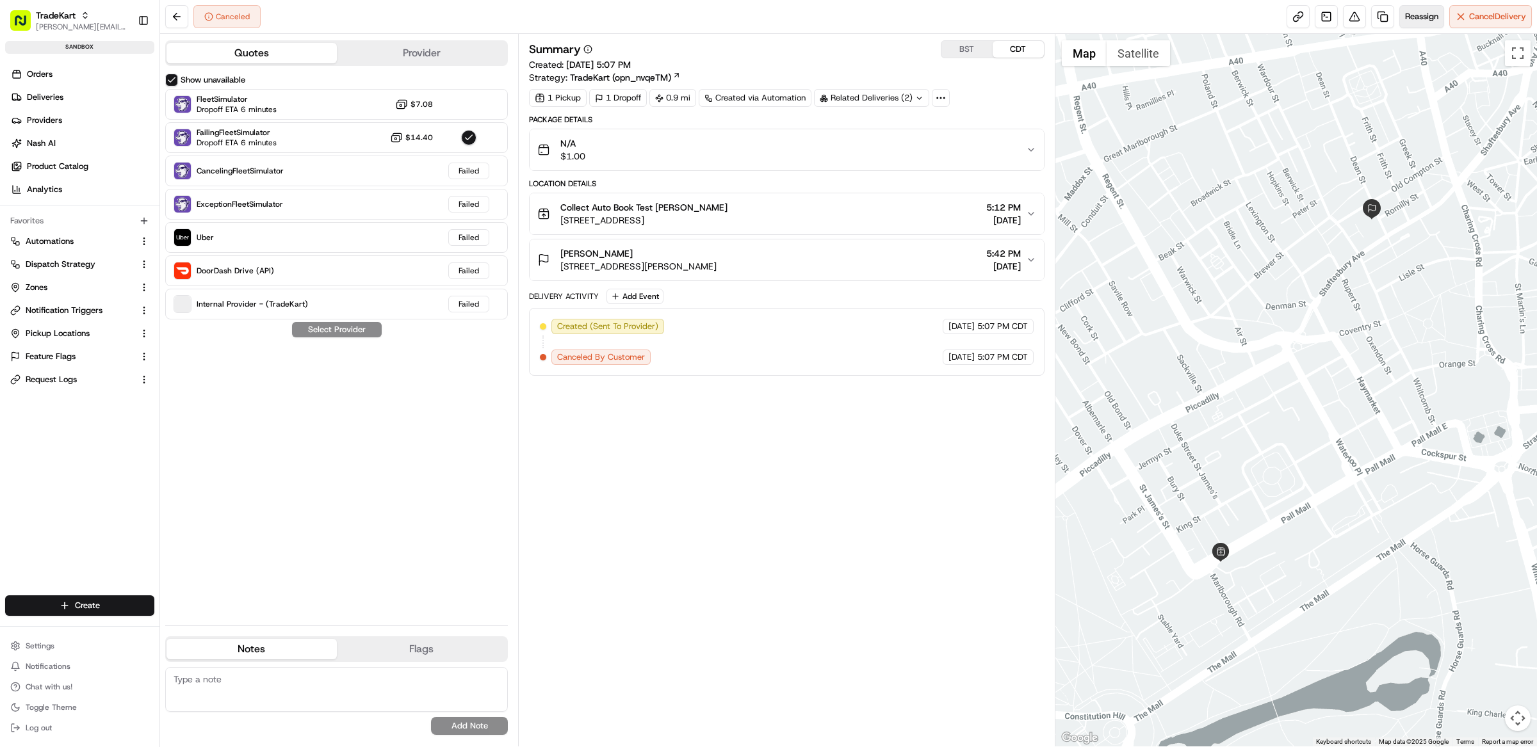
click at [1420, 13] on span "Reassign" at bounding box center [1421, 17] width 33 height 12
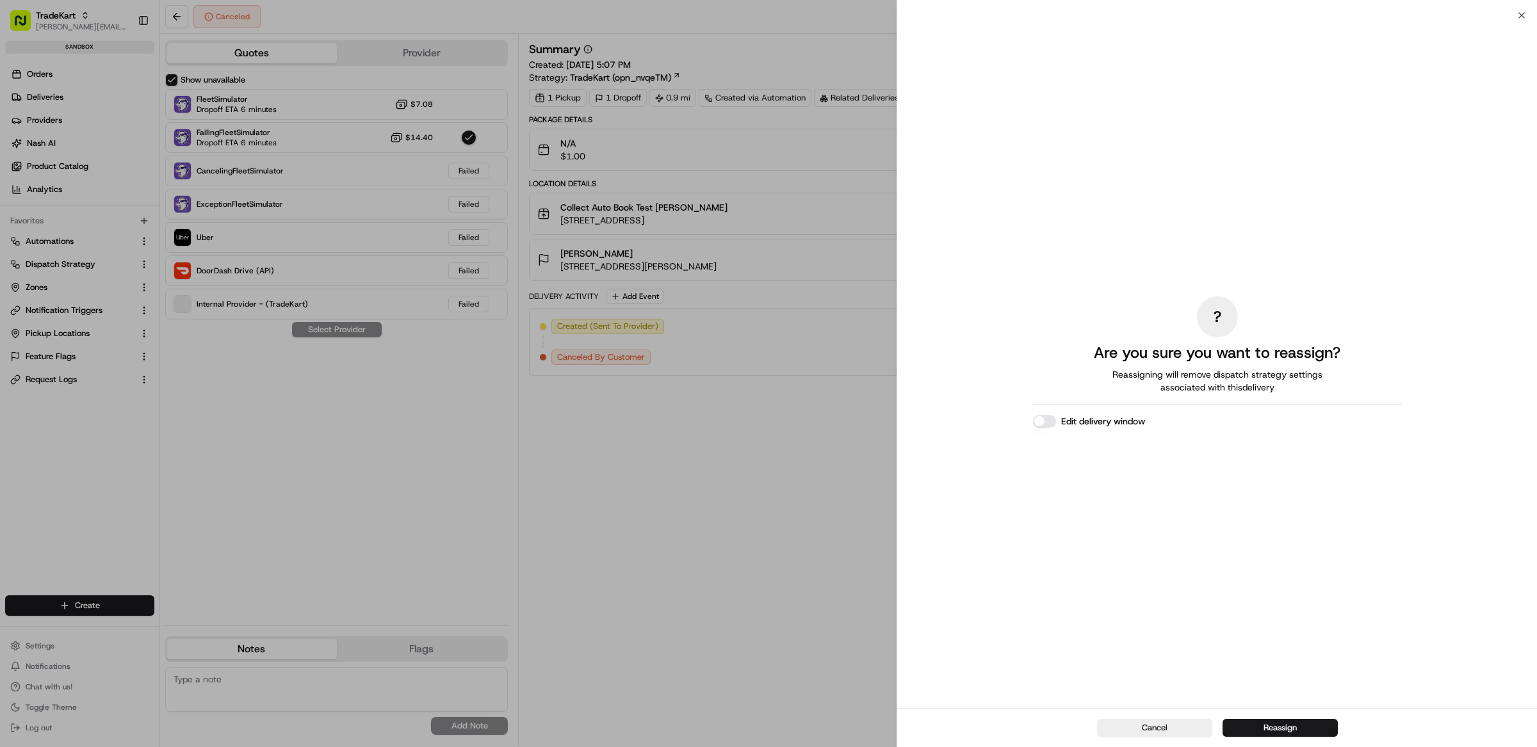
click at [1319, 723] on button "Reassign" at bounding box center [1280, 728] width 115 height 18
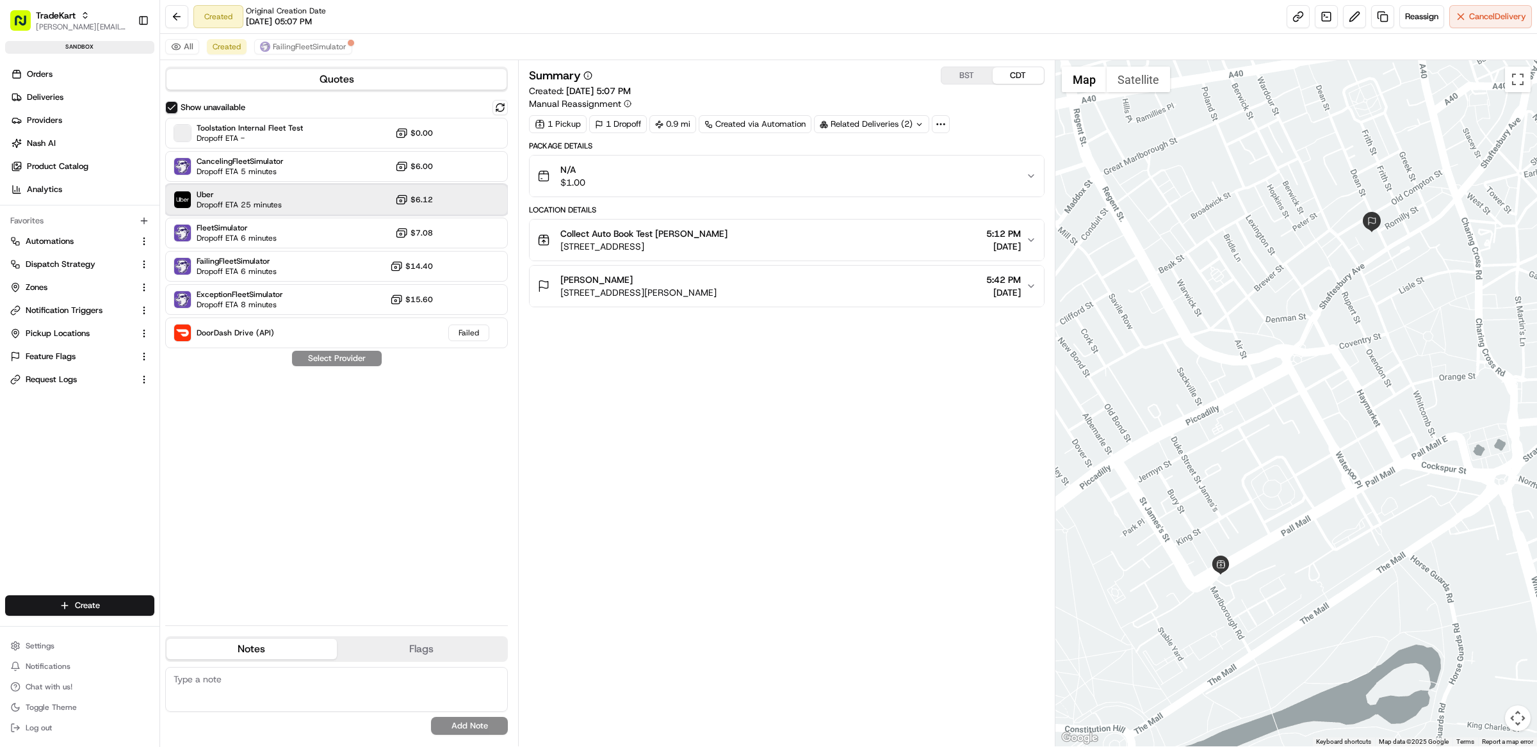
click at [261, 197] on span "Uber" at bounding box center [239, 195] width 85 height 10
click at [341, 362] on button "Assign Provider" at bounding box center [336, 358] width 91 height 15
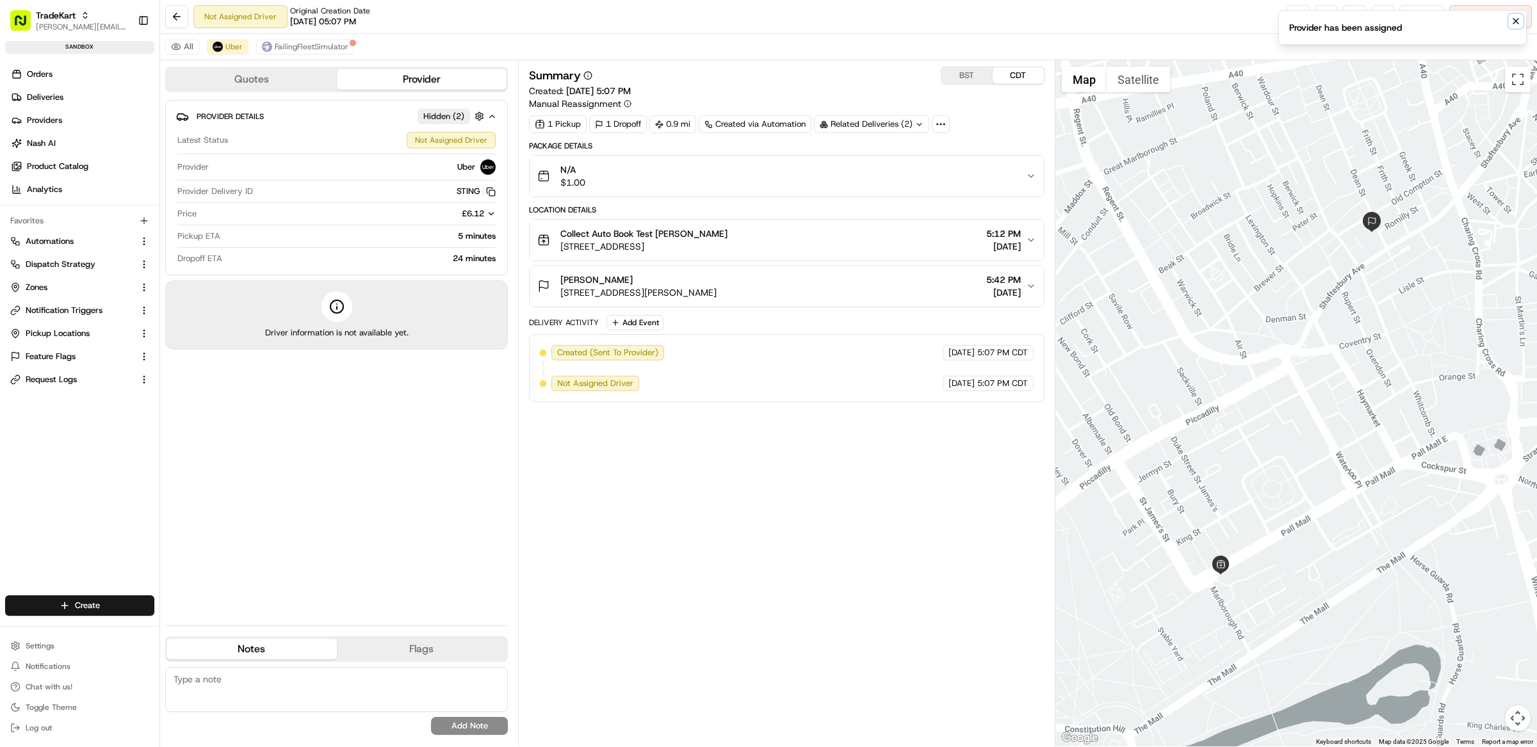
click at [1519, 22] on icon "Notifications (F8)" at bounding box center [1516, 21] width 10 height 10
click at [1379, 21] on link at bounding box center [1382, 16] width 23 height 23
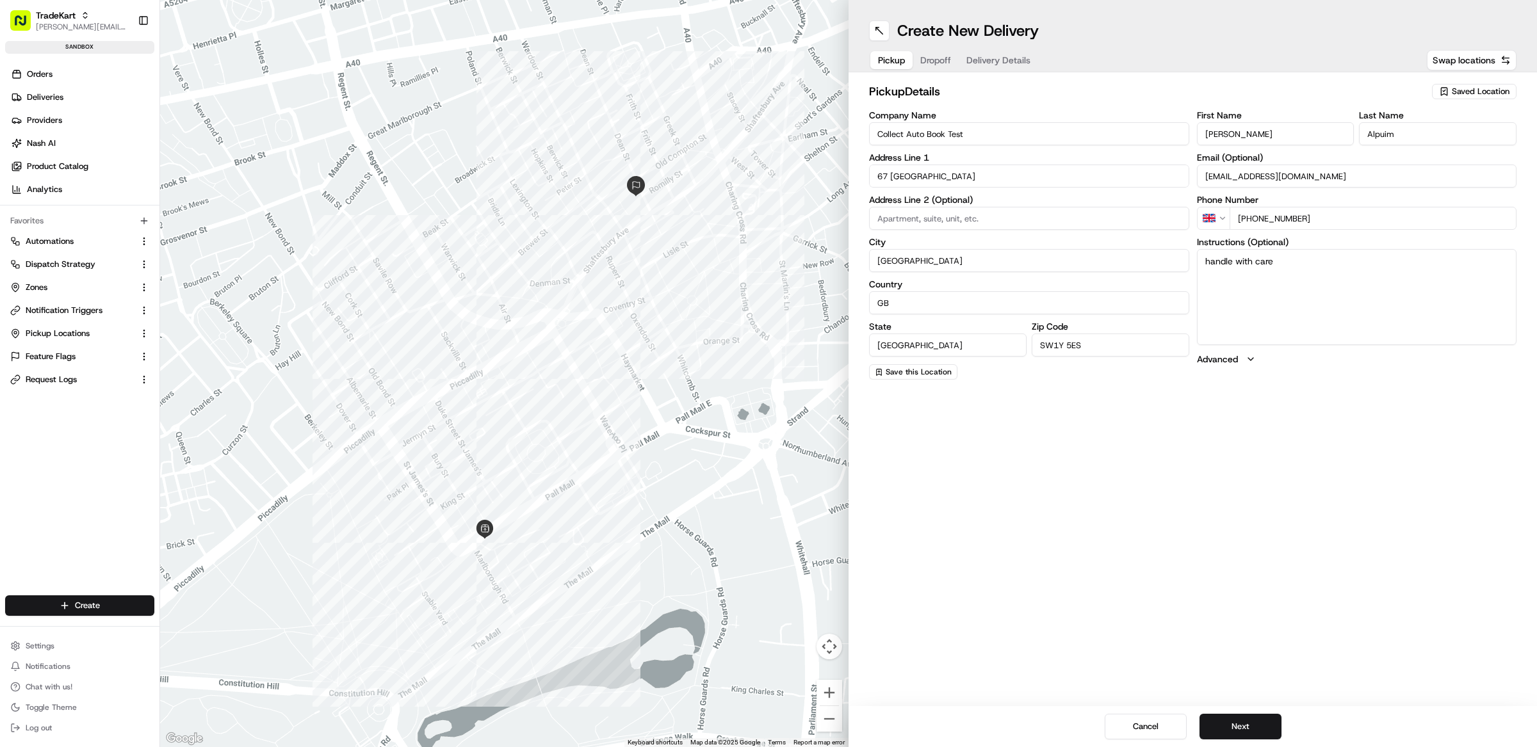
click at [998, 61] on span "Delivery Details" at bounding box center [998, 60] width 64 height 13
drag, startPoint x: 899, startPoint y: 64, endPoint x: 908, endPoint y: 77, distance: 16.2
click at [899, 65] on span "Pickup" at bounding box center [891, 60] width 27 height 13
click at [938, 61] on span "Dropoff" at bounding box center [935, 60] width 31 height 13
click at [1000, 60] on span "Delivery Details" at bounding box center [998, 60] width 64 height 13
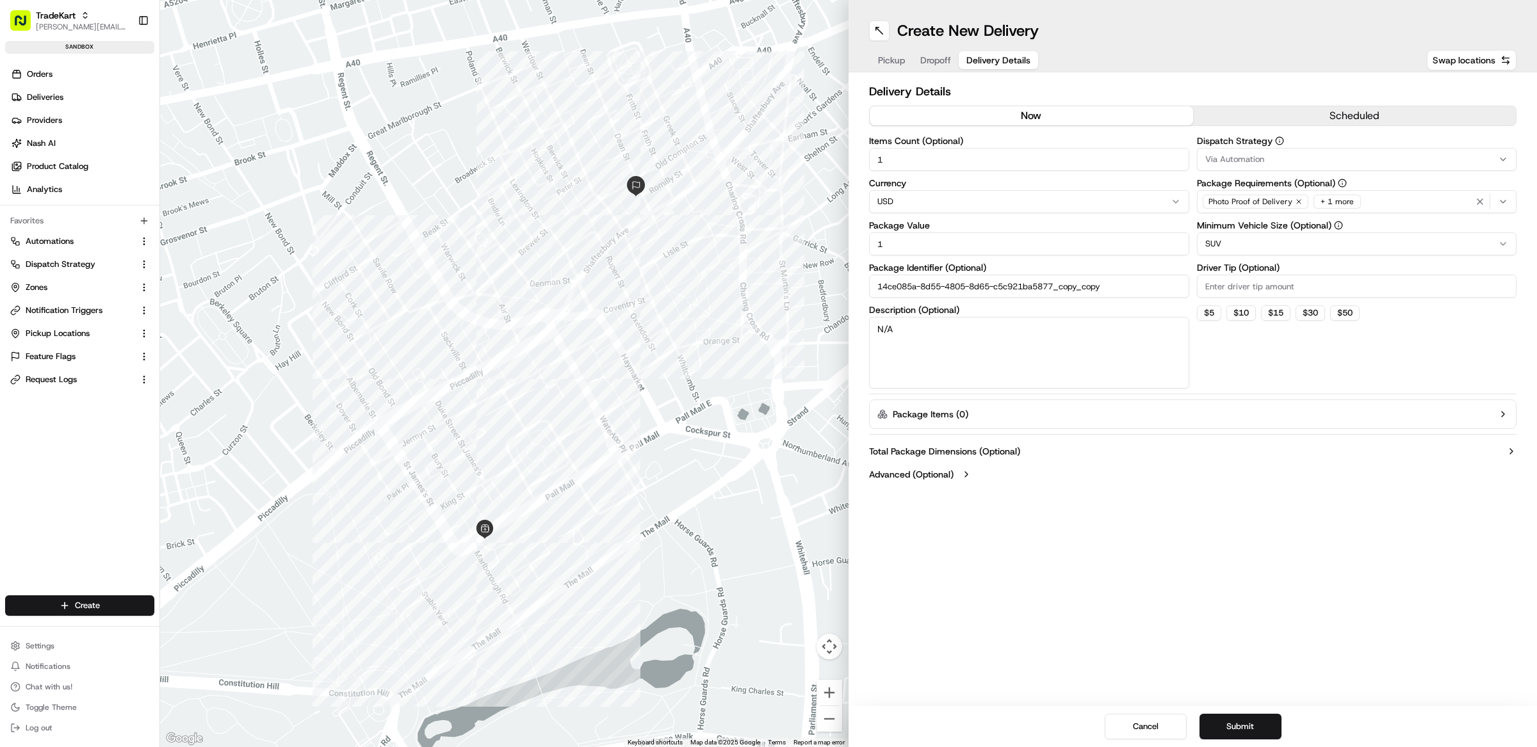
click at [1504, 241] on html "TradeKart [EMAIL_ADDRESS][DOMAIN_NAME] Toggle Sidebar sandbox Orders Deliveries…" at bounding box center [768, 373] width 1537 height 747
click at [1186, 523] on html "TradeKart [EMAIL_ADDRESS][DOMAIN_NAME] Toggle Sidebar sandbox Orders Deliveries…" at bounding box center [768, 373] width 1537 height 747
click at [938, 469] on label "Advanced (Optional)" at bounding box center [911, 474] width 85 height 13
click at [938, 470] on label "Advanced (Optional)" at bounding box center [911, 474] width 85 height 13
click at [941, 453] on label "Total Package Dimensions (Optional)" at bounding box center [944, 451] width 151 height 13
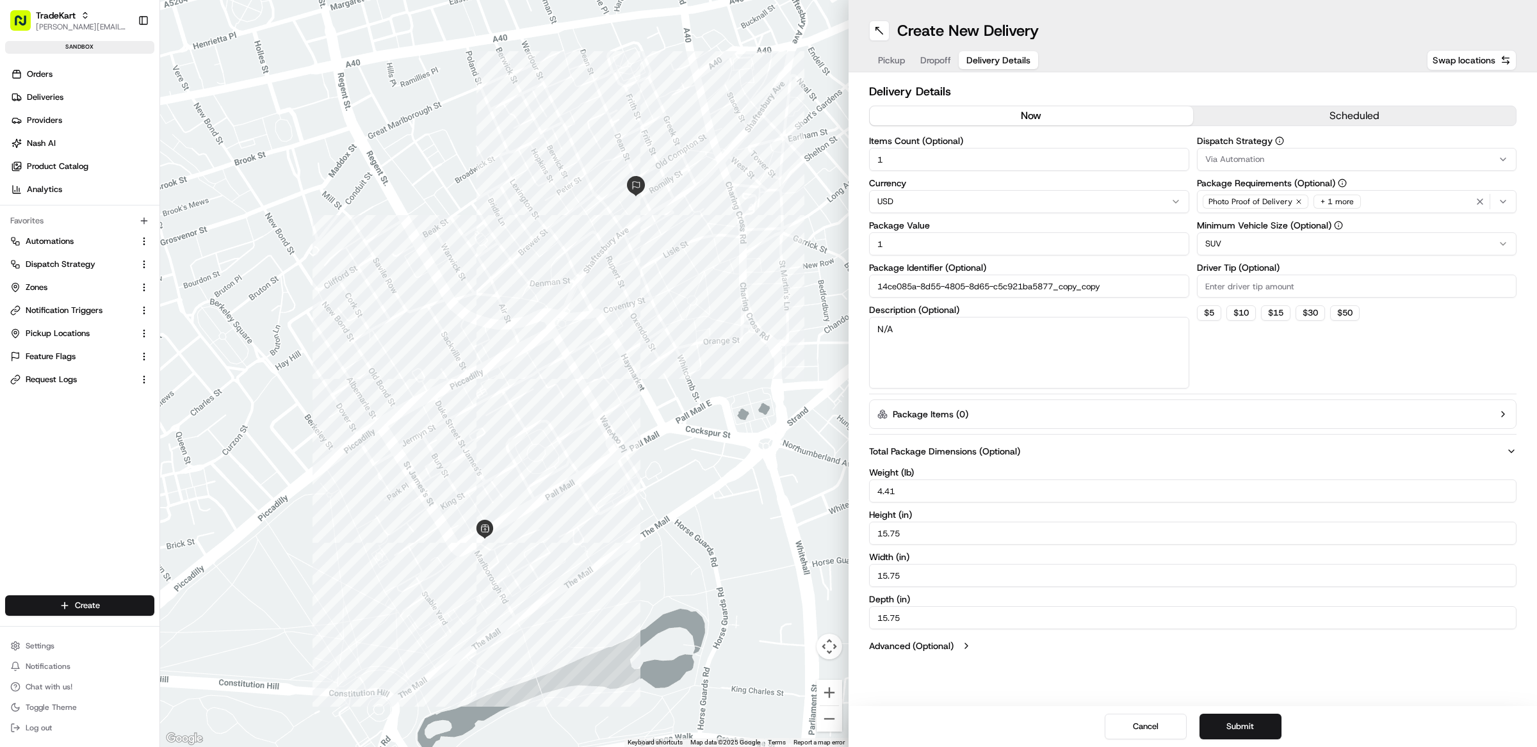
click at [941, 445] on label "Total Package Dimensions (Optional)" at bounding box center [944, 451] width 151 height 13
click at [940, 446] on label "Total Package Dimensions (Optional)" at bounding box center [944, 451] width 151 height 13
drag, startPoint x: 906, startPoint y: 491, endPoint x: 868, endPoint y: 495, distance: 38.0
click at [879, 494] on input "4.41" at bounding box center [1192, 491] width 647 height 23
type input "100"
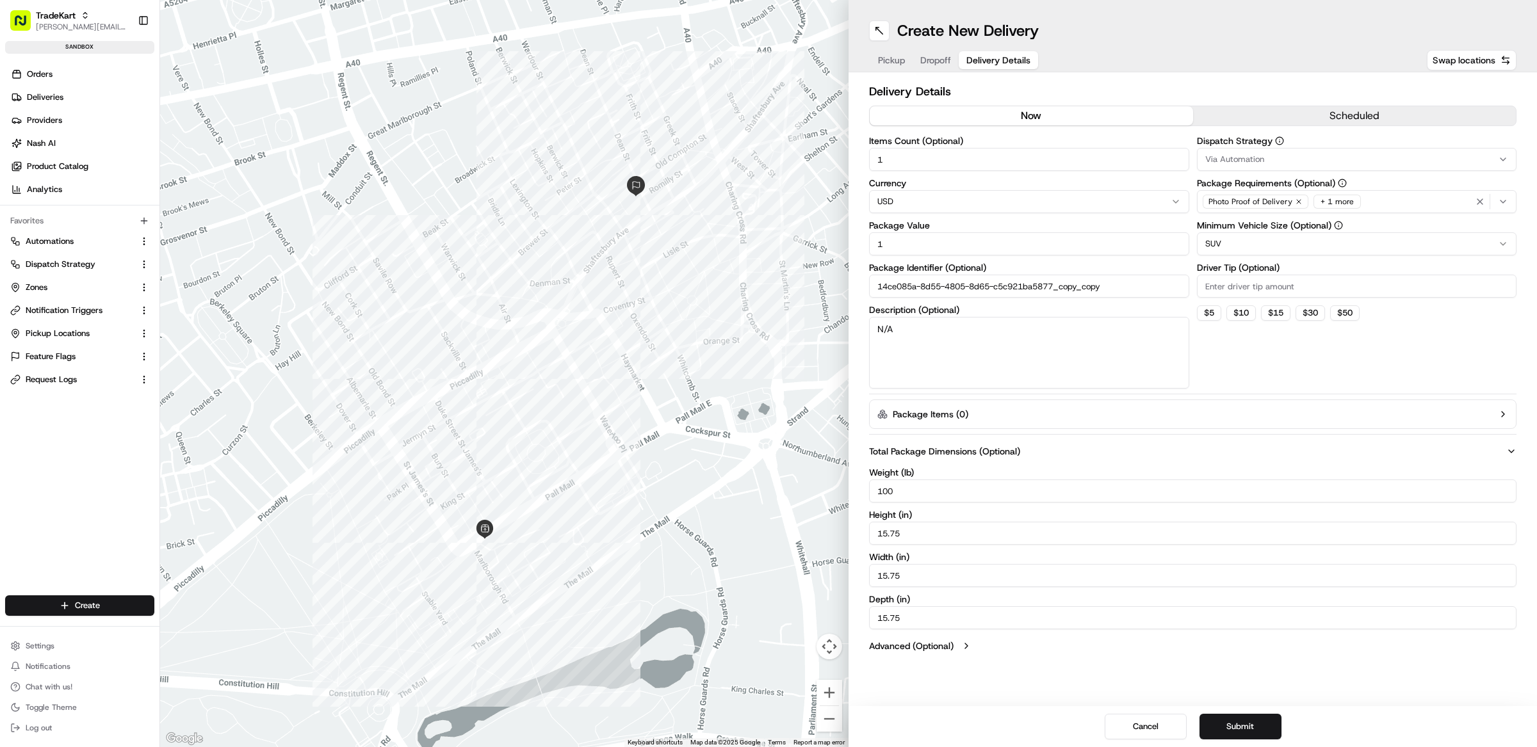
drag, startPoint x: 916, startPoint y: 531, endPoint x: 862, endPoint y: 530, distance: 54.4
click at [866, 531] on div "Delivery Details now scheduled Items Count (Optional) 1 Currency USD Package Va…" at bounding box center [1193, 370] width 688 height 596
type input "100"
drag, startPoint x: 913, startPoint y: 573, endPoint x: 870, endPoint y: 573, distance: 42.9
click at [878, 573] on input "15.75" at bounding box center [1192, 575] width 647 height 23
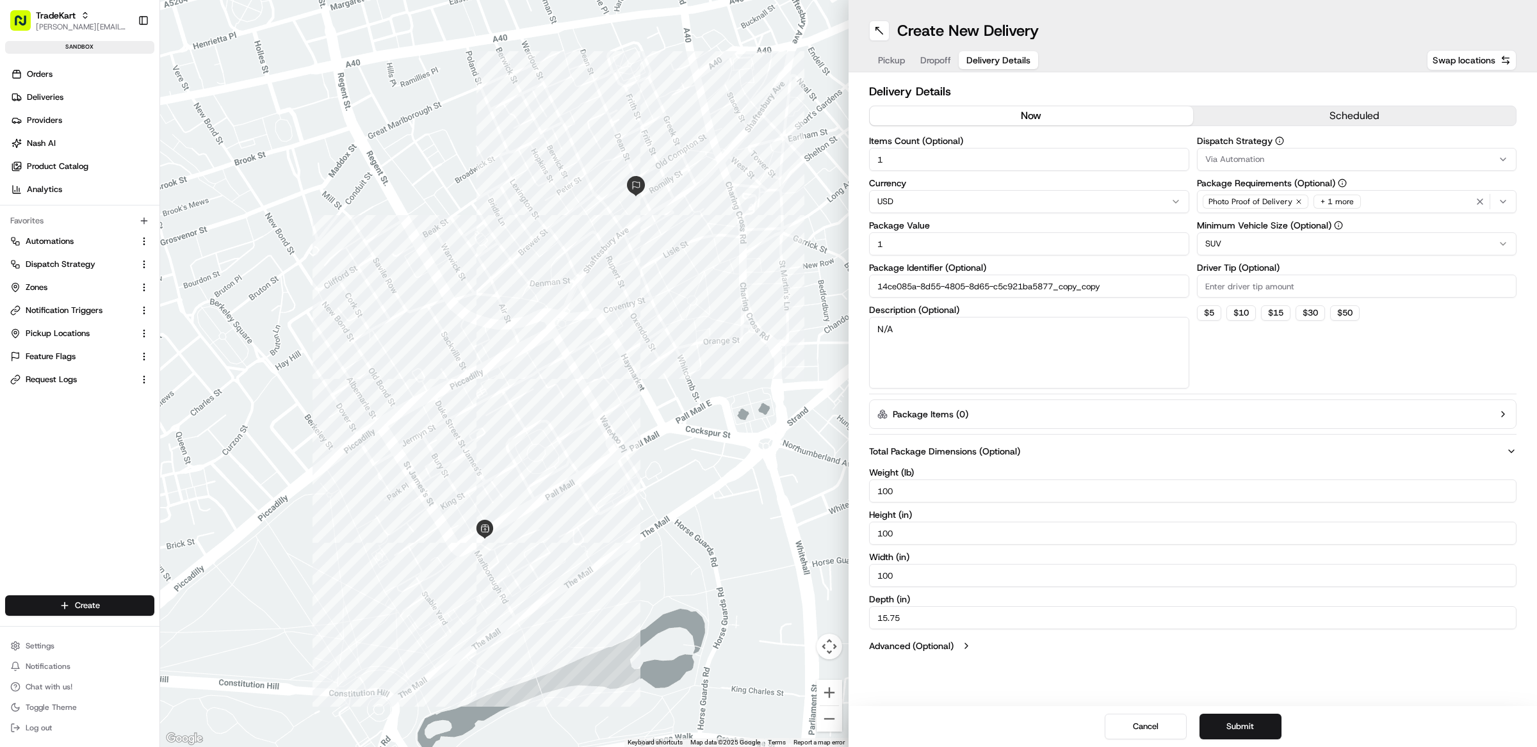
type input "100"
drag, startPoint x: 906, startPoint y: 614, endPoint x: 842, endPoint y: 614, distance: 64.7
click at [847, 614] on div "← Move left → Move right ↑ Move up ↓ Move down + Zoom in - Zoom out Home Jump l…" at bounding box center [848, 373] width 1377 height 747
type input "0"
type input "100"
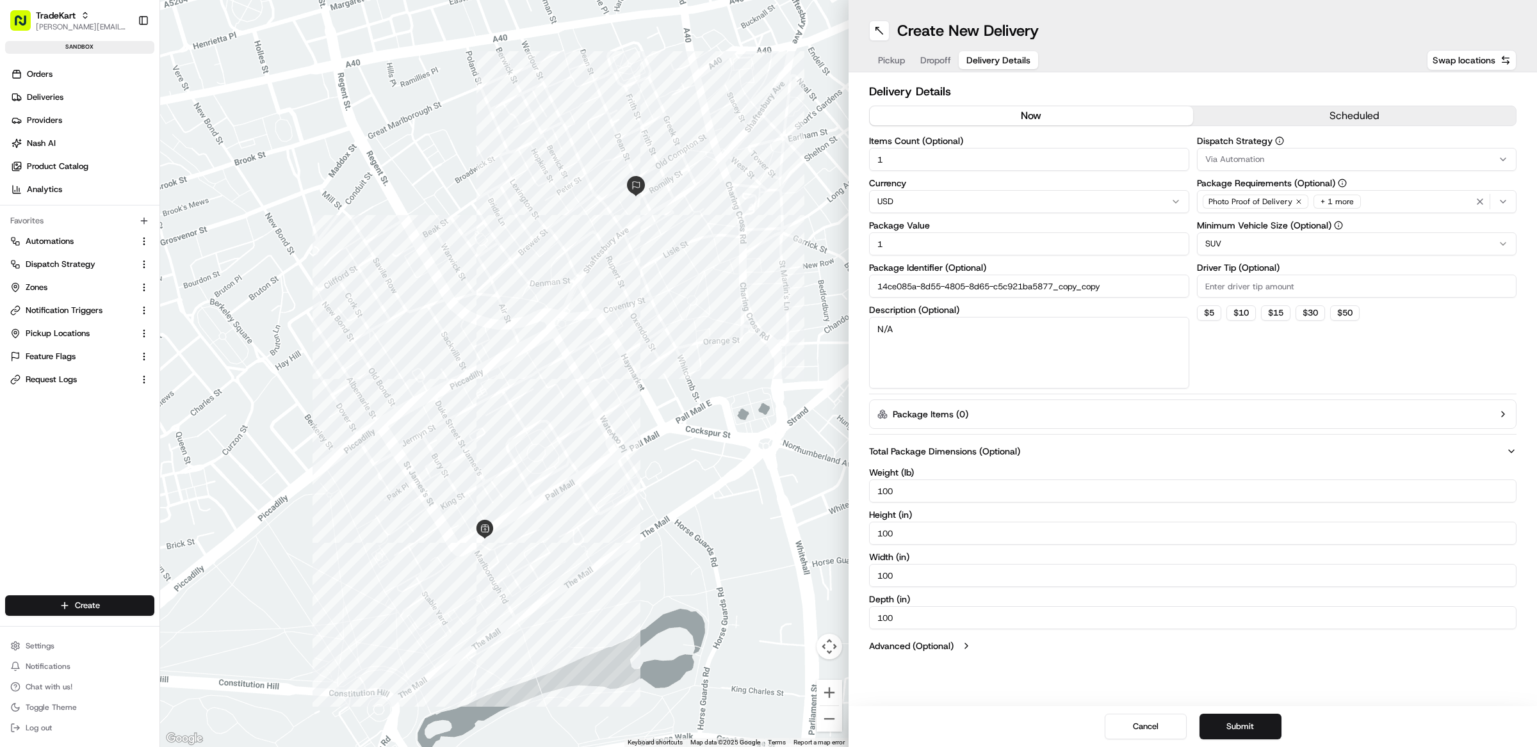
click at [972, 652] on button "Advanced (Optional)" at bounding box center [1192, 646] width 647 height 13
click at [1266, 729] on button "Submit" at bounding box center [1241, 727] width 82 height 26
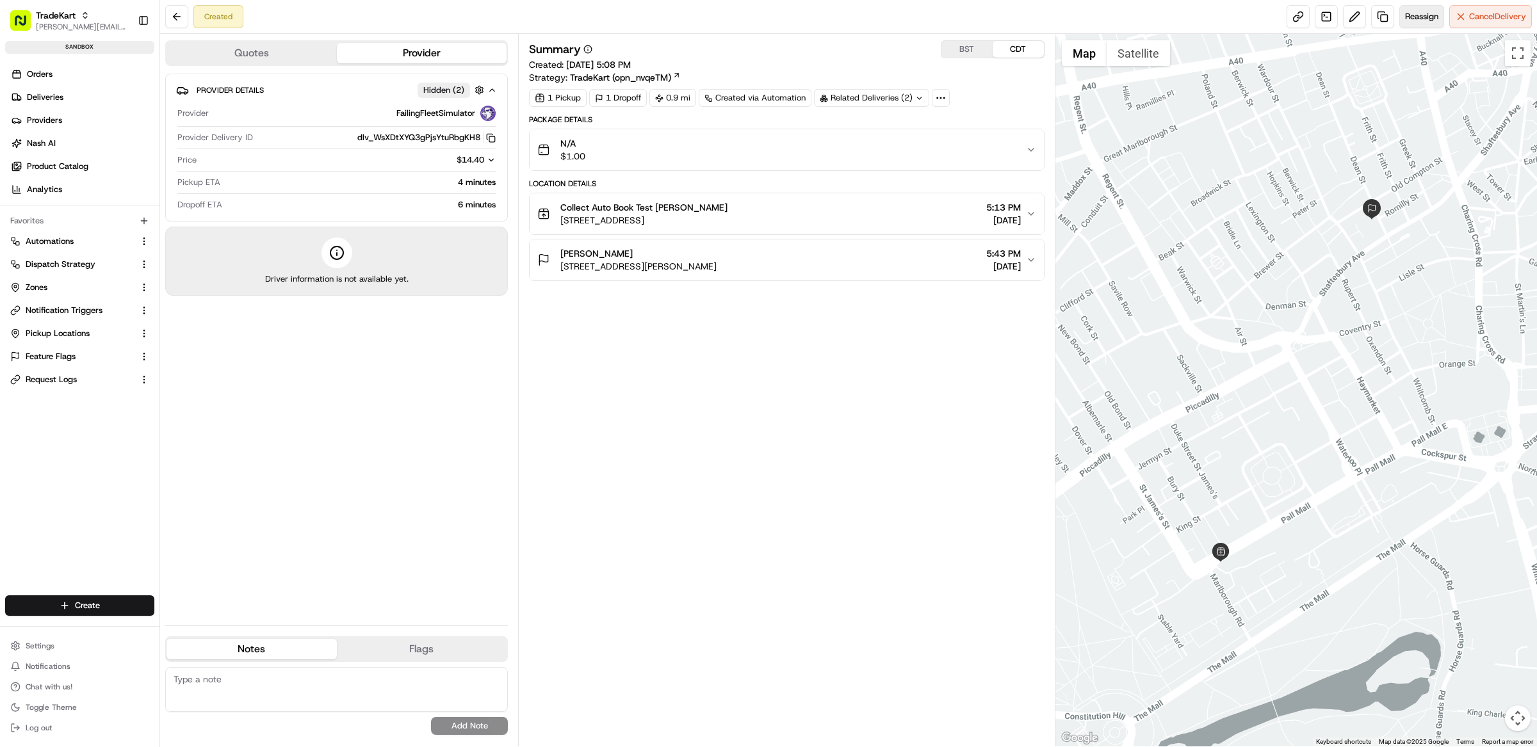
click at [1407, 25] on button "Reassign" at bounding box center [1421, 16] width 45 height 23
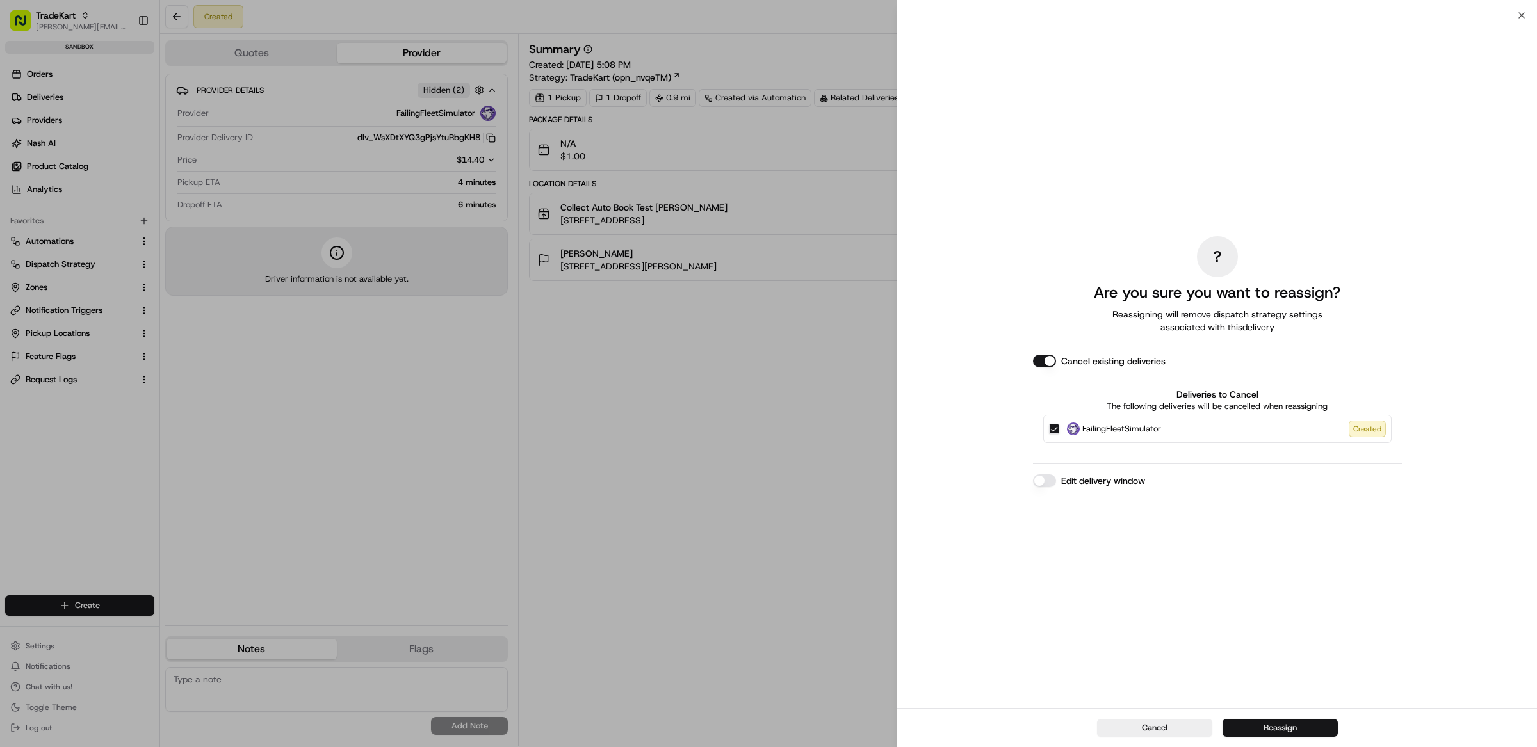
click at [1273, 735] on button "Reassign" at bounding box center [1280, 728] width 115 height 18
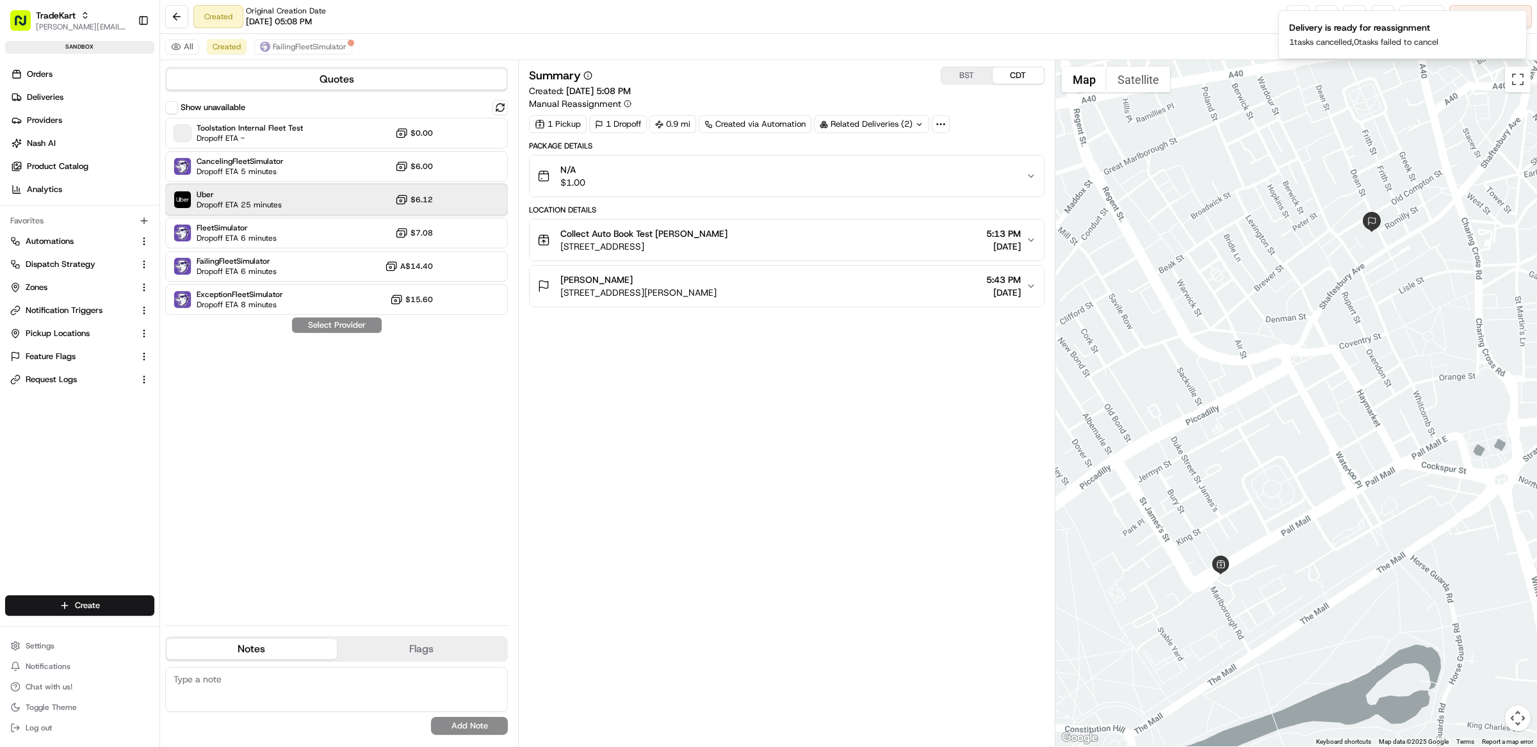
click at [291, 197] on div "Uber Dropoff ETA 25 minutes $6.12" at bounding box center [336, 199] width 343 height 31
click at [361, 327] on button "Assign Provider" at bounding box center [336, 325] width 91 height 15
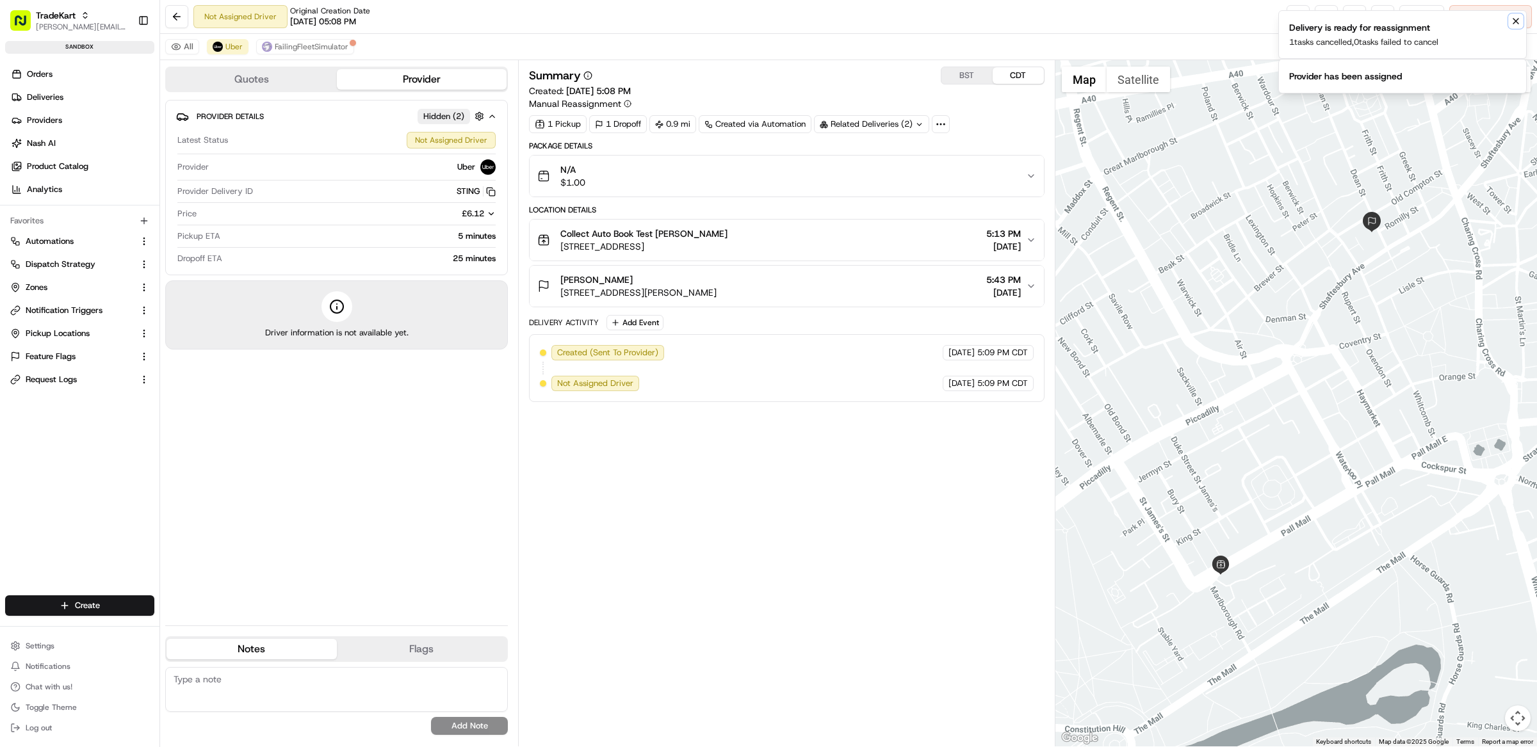
click at [1518, 21] on icon "Notifications (F8)" at bounding box center [1516, 21] width 10 height 10
click at [1511, 22] on icon "Notifications (F8)" at bounding box center [1516, 21] width 10 height 10
click at [1416, 20] on span "Reassign" at bounding box center [1421, 17] width 33 height 12
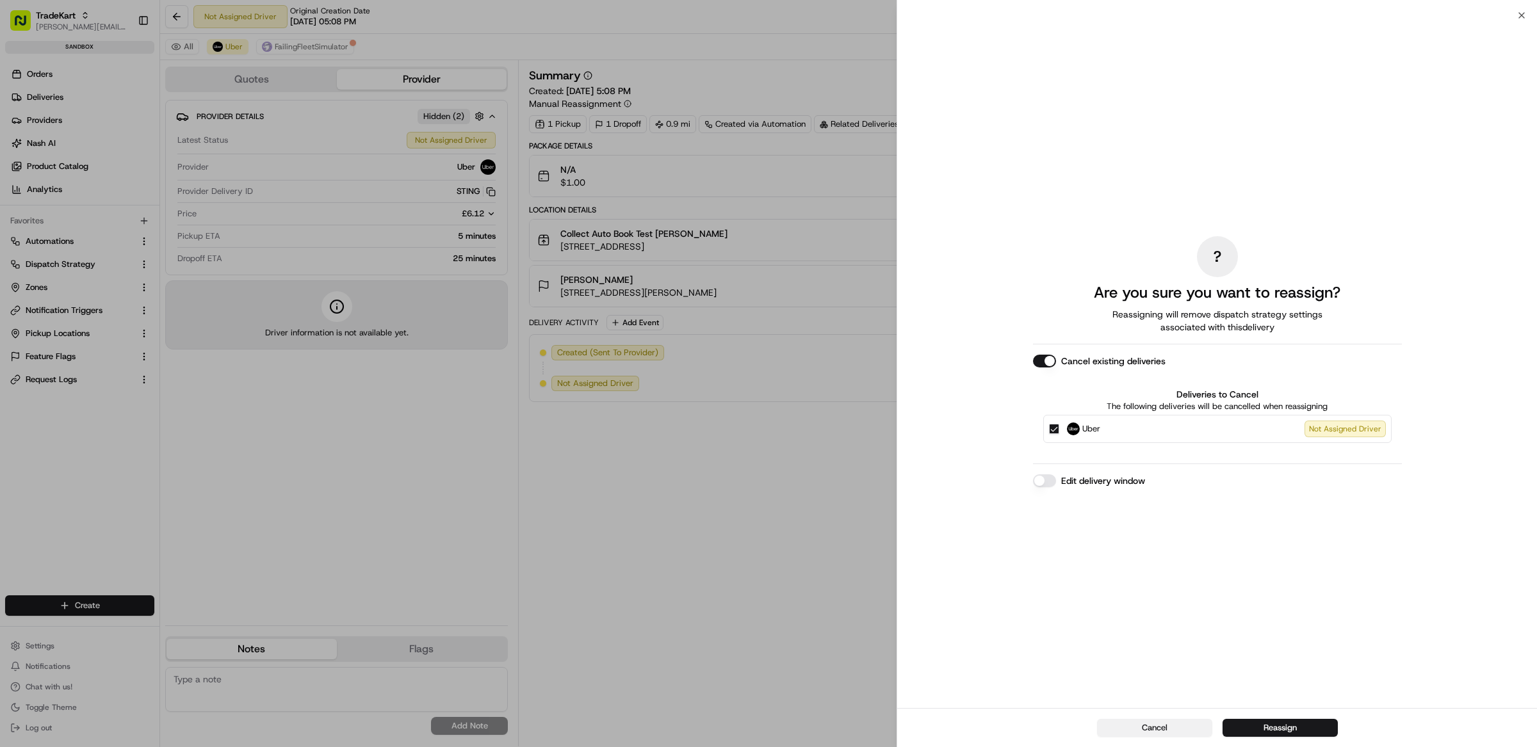
click at [1178, 733] on button "Cancel" at bounding box center [1154, 728] width 115 height 18
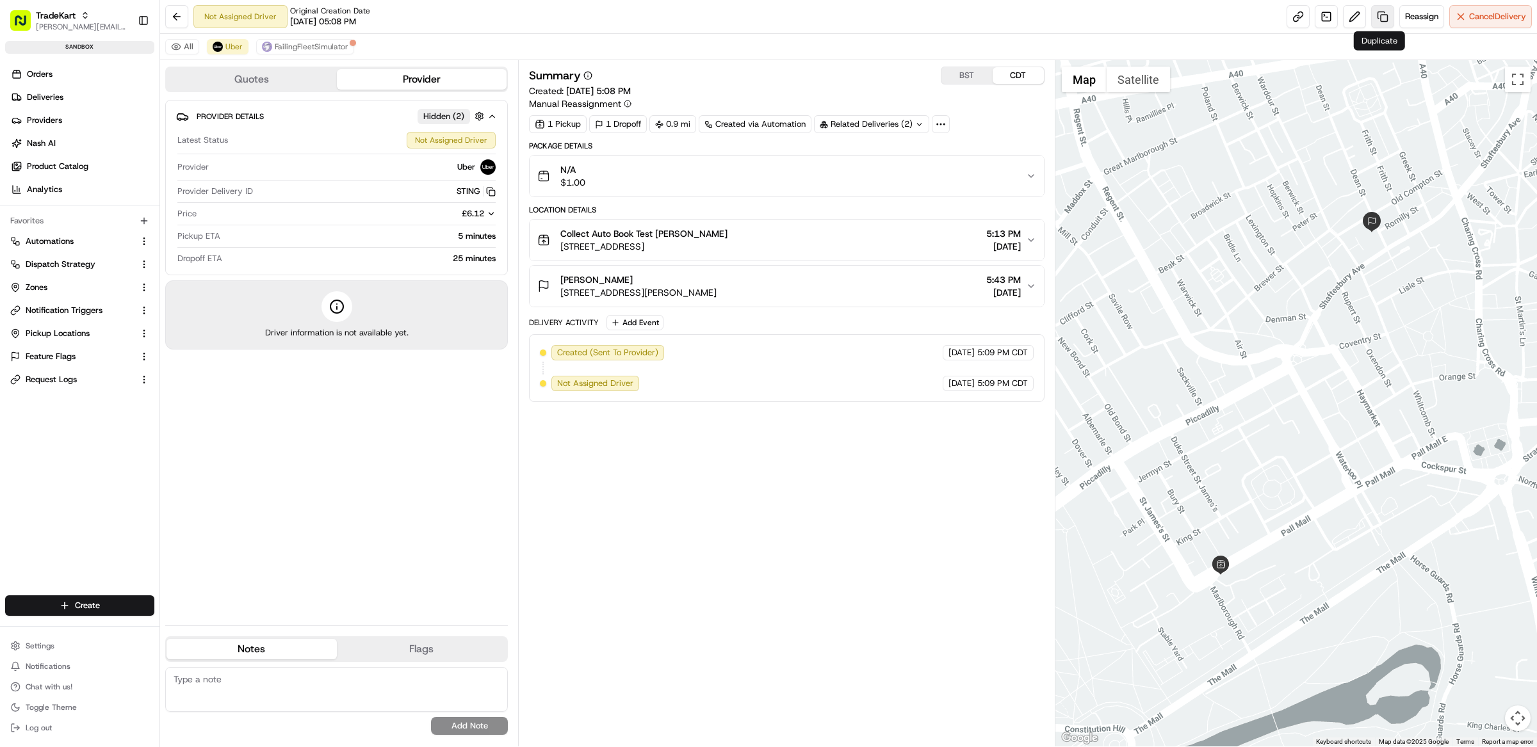
click at [1381, 22] on link at bounding box center [1382, 16] width 23 height 23
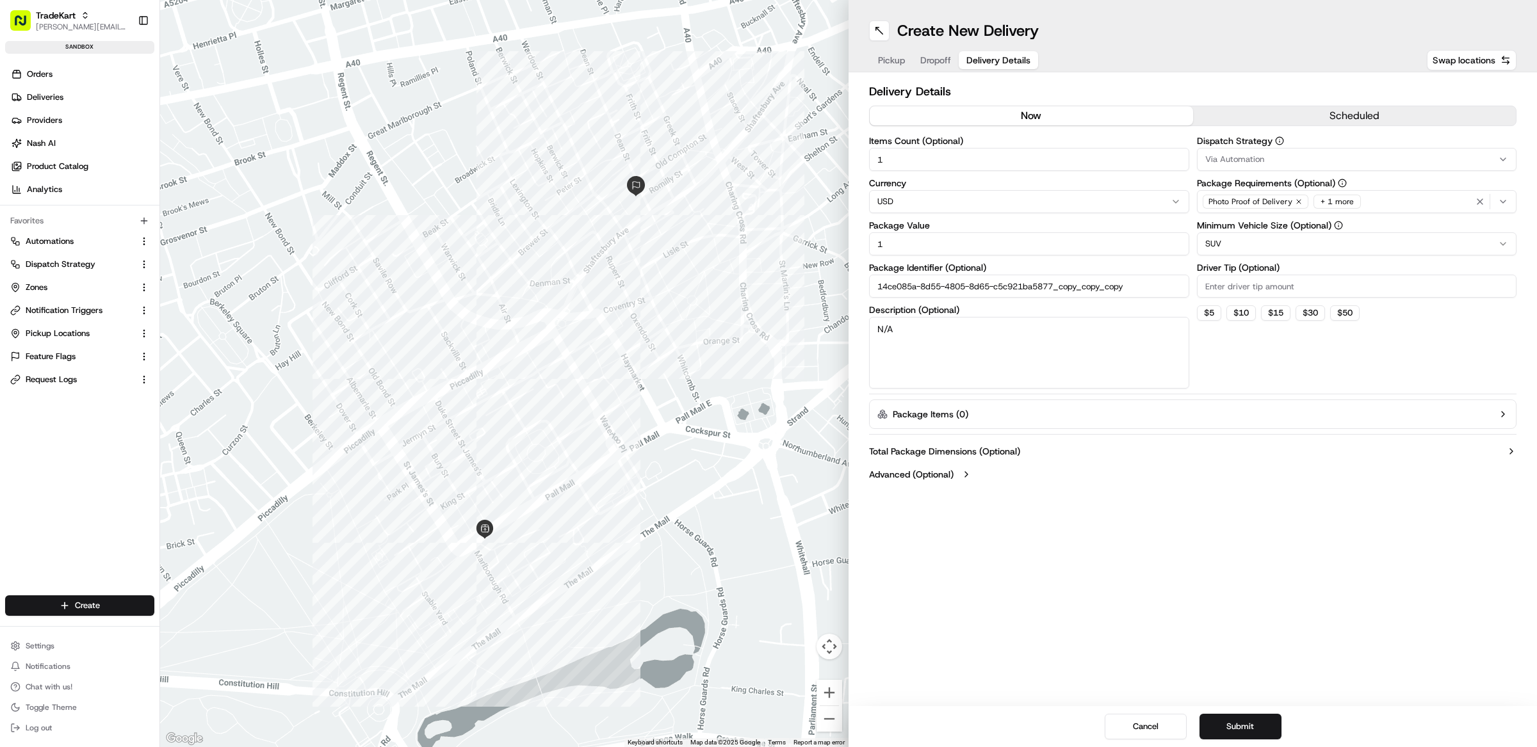
click at [1009, 56] on span "Delivery Details" at bounding box center [998, 60] width 64 height 13
click at [960, 450] on label "Total Package Dimensions (Optional)" at bounding box center [944, 451] width 151 height 13
click at [1257, 236] on html "TradeKart [EMAIL_ADDRESS][DOMAIN_NAME] Toggle Sidebar sandbox Orders Deliveries…" at bounding box center [768, 373] width 1537 height 747
drag, startPoint x: 906, startPoint y: 485, endPoint x: 865, endPoint y: 487, distance: 41.6
click at [866, 486] on div "Delivery Details now scheduled Items Count (Optional) 1 Currency USD Package Va…" at bounding box center [1193, 370] width 688 height 596
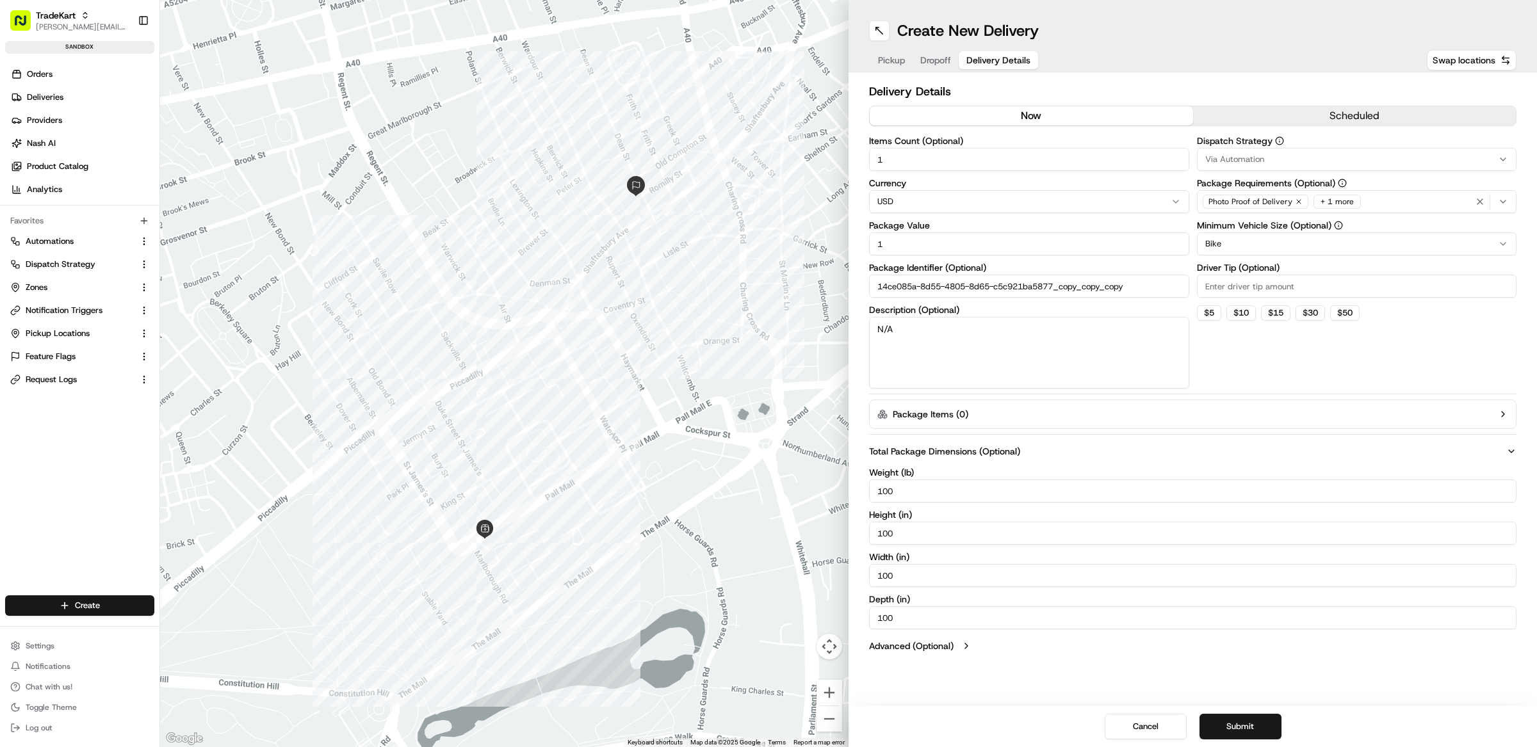
drag, startPoint x: 912, startPoint y: 495, endPoint x: 833, endPoint y: 494, distance: 79.4
click at [833, 494] on div "← Move left → Move right ↑ Move up ↓ Move down + Zoom in - Zoom out Home Jump l…" at bounding box center [848, 373] width 1377 height 747
type input "1"
drag, startPoint x: 896, startPoint y: 535, endPoint x: 863, endPoint y: 536, distance: 32.7
click at [864, 536] on div "Delivery Details now scheduled Items Count (Optional) 1 Currency USD Package Va…" at bounding box center [1193, 370] width 688 height 596
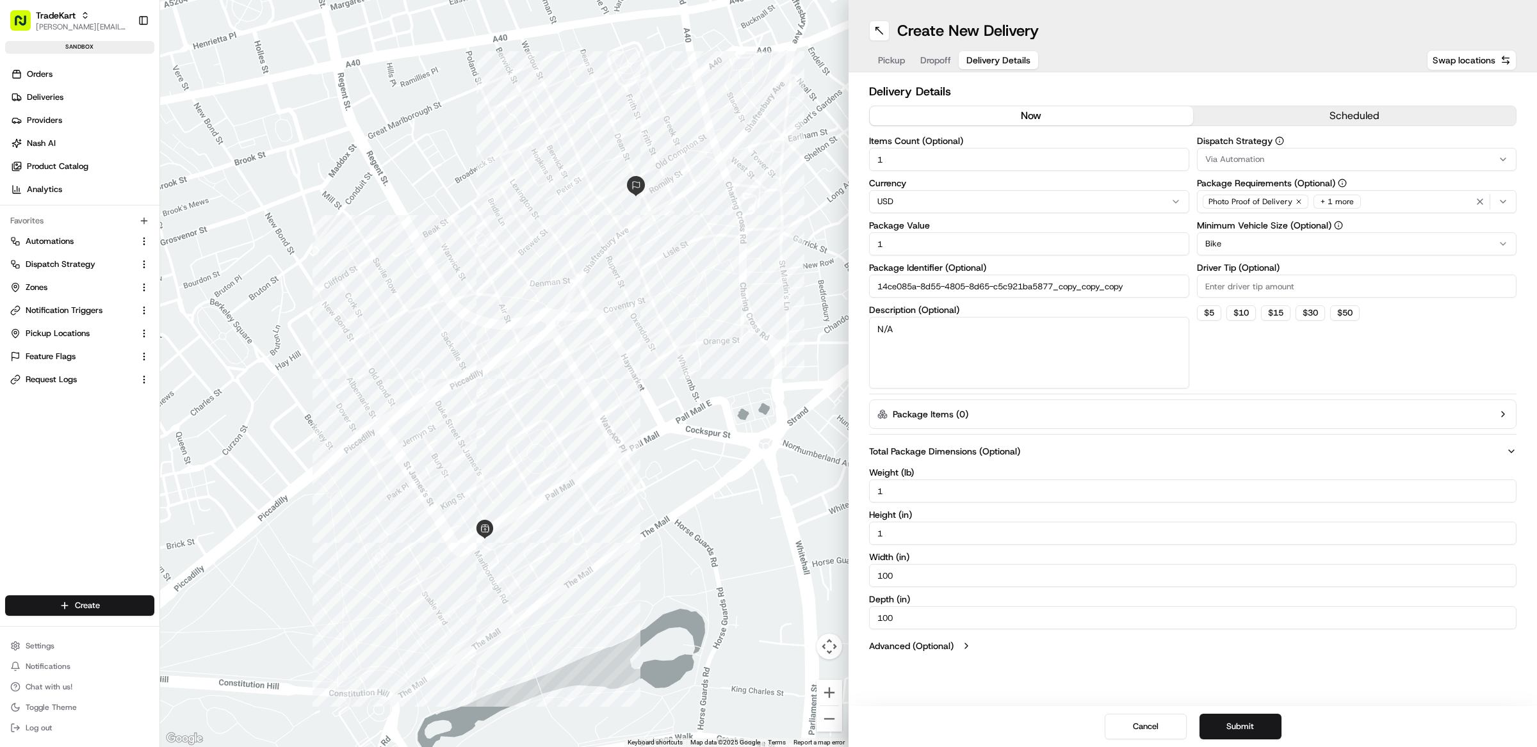
type input "1"
drag, startPoint x: 900, startPoint y: 578, endPoint x: 863, endPoint y: 581, distance: 37.3
click at [872, 580] on input "100" at bounding box center [1192, 575] width 647 height 23
type input "1"
drag, startPoint x: 908, startPoint y: 625, endPoint x: 849, endPoint y: 624, distance: 58.9
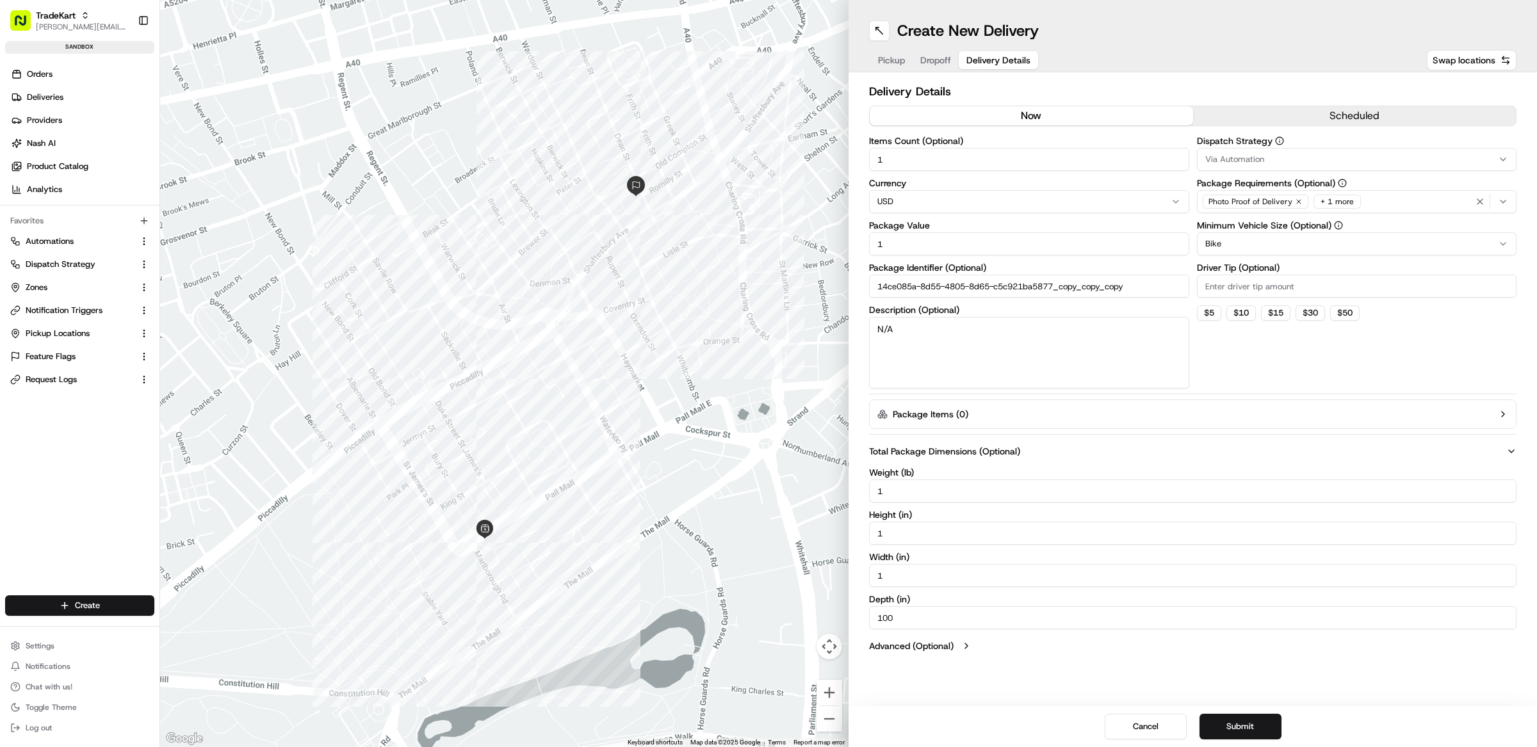
click at [867, 625] on div "Delivery Details now scheduled Items Count (Optional) 1 Currency USD Package Va…" at bounding box center [1193, 370] width 688 height 596
type input "1001"
drag, startPoint x: 904, startPoint y: 618, endPoint x: 823, endPoint y: 610, distance: 81.8
click at [826, 611] on div "← Move left → Move right ↑ Move up ↓ Move down + Zoom in - Zoom out Home Jump l…" at bounding box center [848, 373] width 1377 height 747
drag, startPoint x: 889, startPoint y: 573, endPoint x: 868, endPoint y: 571, distance: 20.6
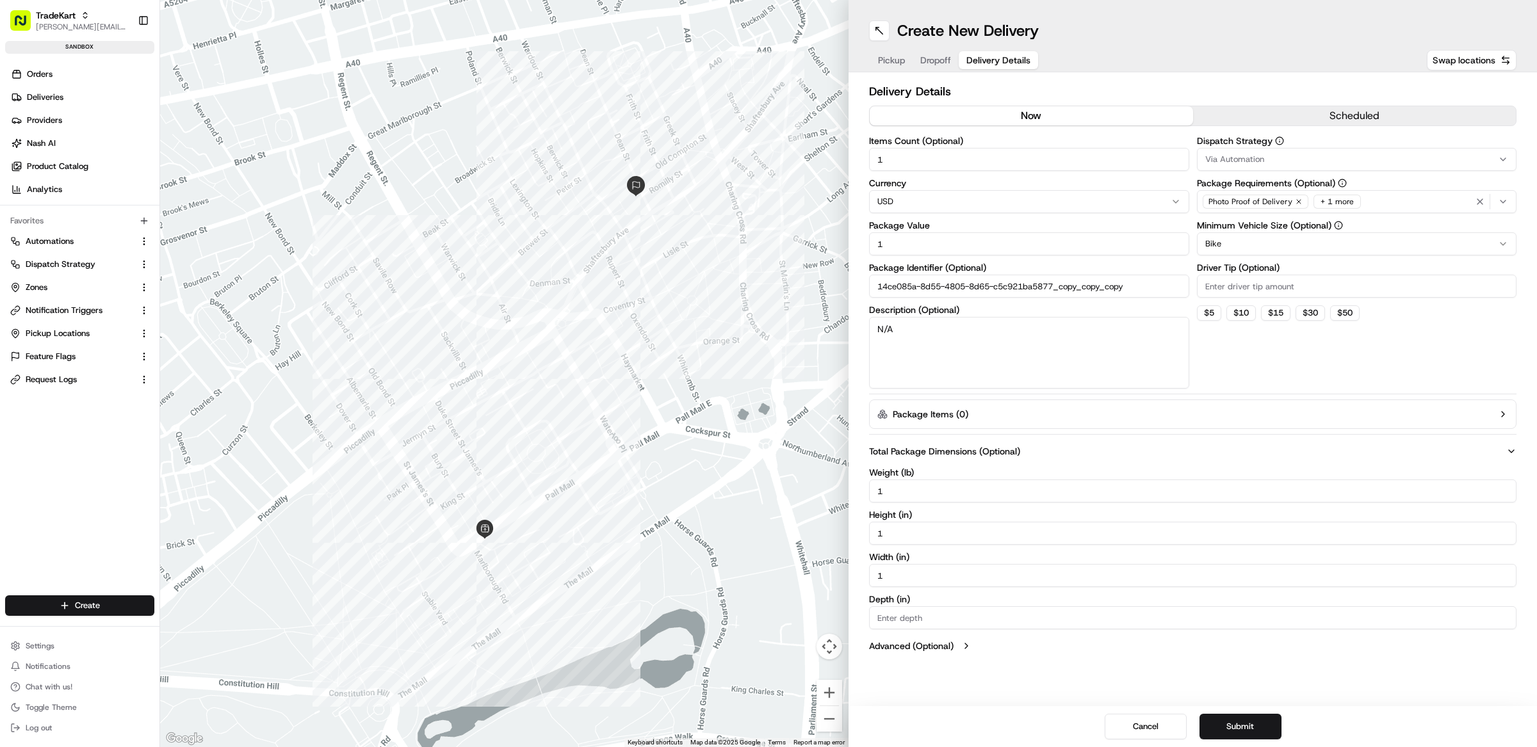
click at [857, 573] on div "Delivery Details now scheduled Items Count (Optional) 1 Currency USD Package Va…" at bounding box center [1193, 370] width 688 height 596
click at [902, 544] on div "Weight ( lb ) 1 Height ( in ) 1 Width ( in ) Depth ( in )" at bounding box center [1192, 548] width 647 height 161
drag, startPoint x: 897, startPoint y: 538, endPoint x: 860, endPoint y: 533, distance: 37.4
click at [861, 536] on div "Delivery Details now scheduled Items Count (Optional) 1 Currency USD Package Va…" at bounding box center [1193, 370] width 688 height 596
drag, startPoint x: 907, startPoint y: 496, endPoint x: 863, endPoint y: 495, distance: 44.2
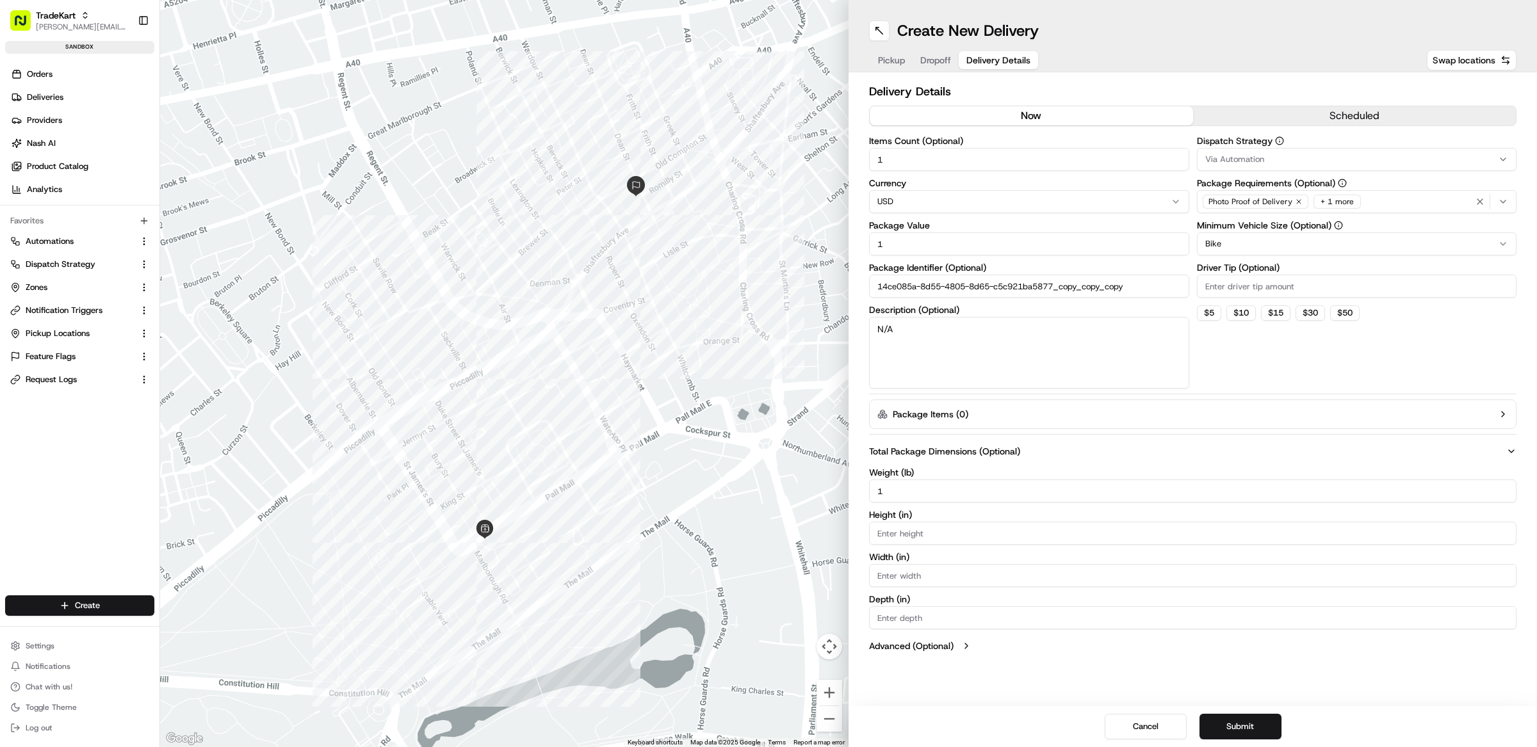
click at [881, 496] on input "1" at bounding box center [1192, 491] width 647 height 23
click at [1280, 732] on button "Submit" at bounding box center [1241, 727] width 82 height 26
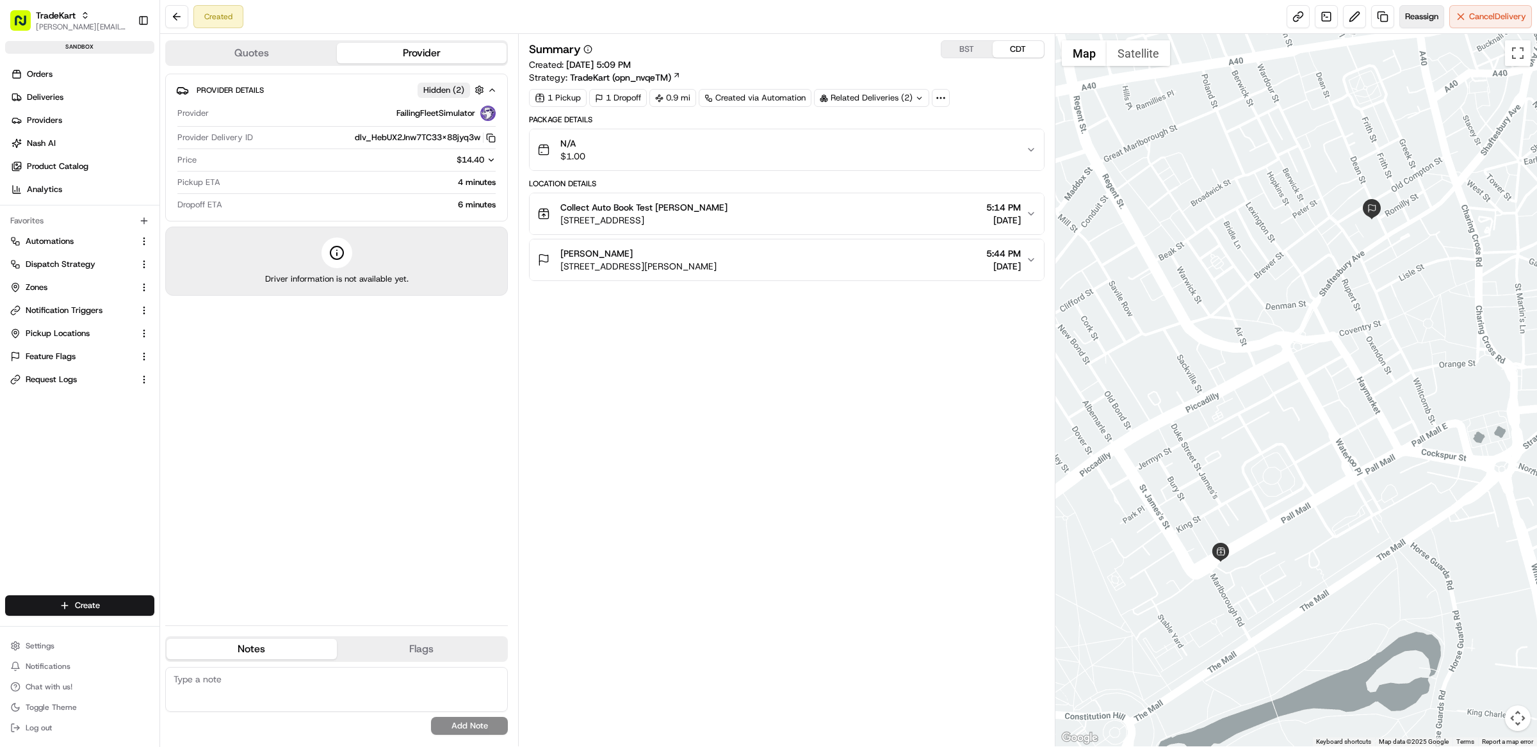
click at [1434, 19] on span "Reassign" at bounding box center [1421, 17] width 33 height 12
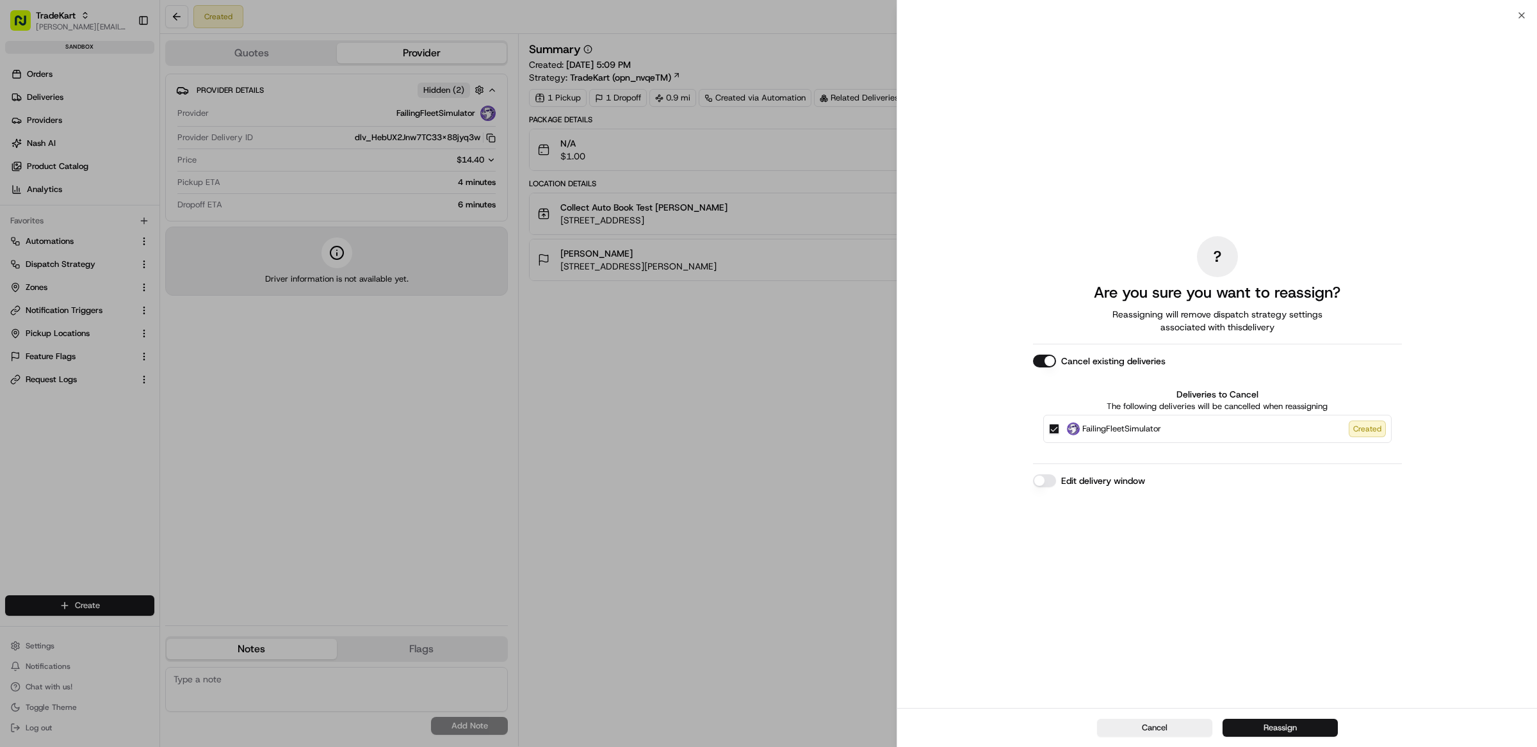
click at [1315, 730] on button "Reassign" at bounding box center [1280, 728] width 115 height 18
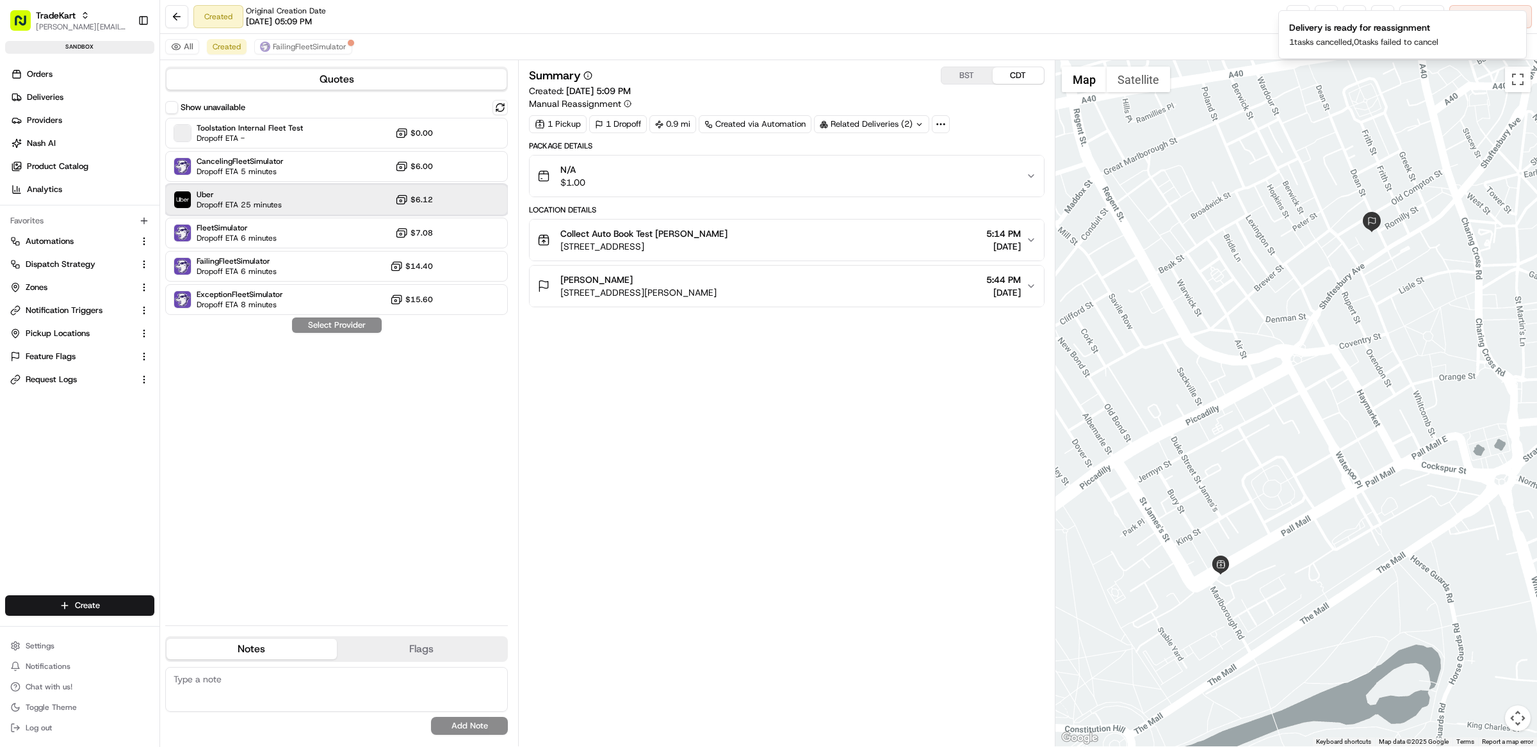
click at [264, 204] on span "Dropoff ETA 25 minutes" at bounding box center [239, 205] width 85 height 10
click at [360, 328] on button "Assign Provider" at bounding box center [336, 325] width 91 height 15
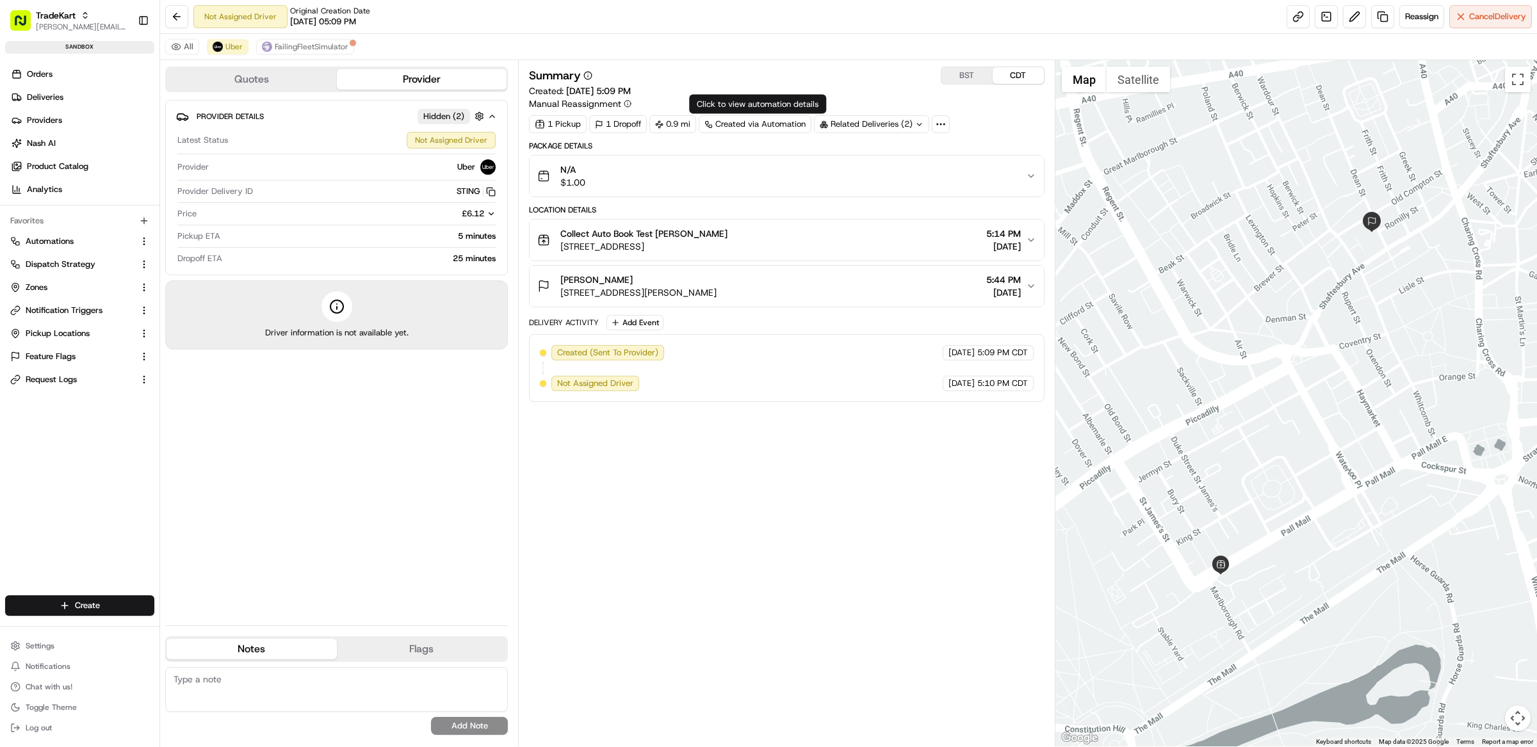
click at [742, 177] on div "N/A $1.00" at bounding box center [781, 176] width 489 height 26
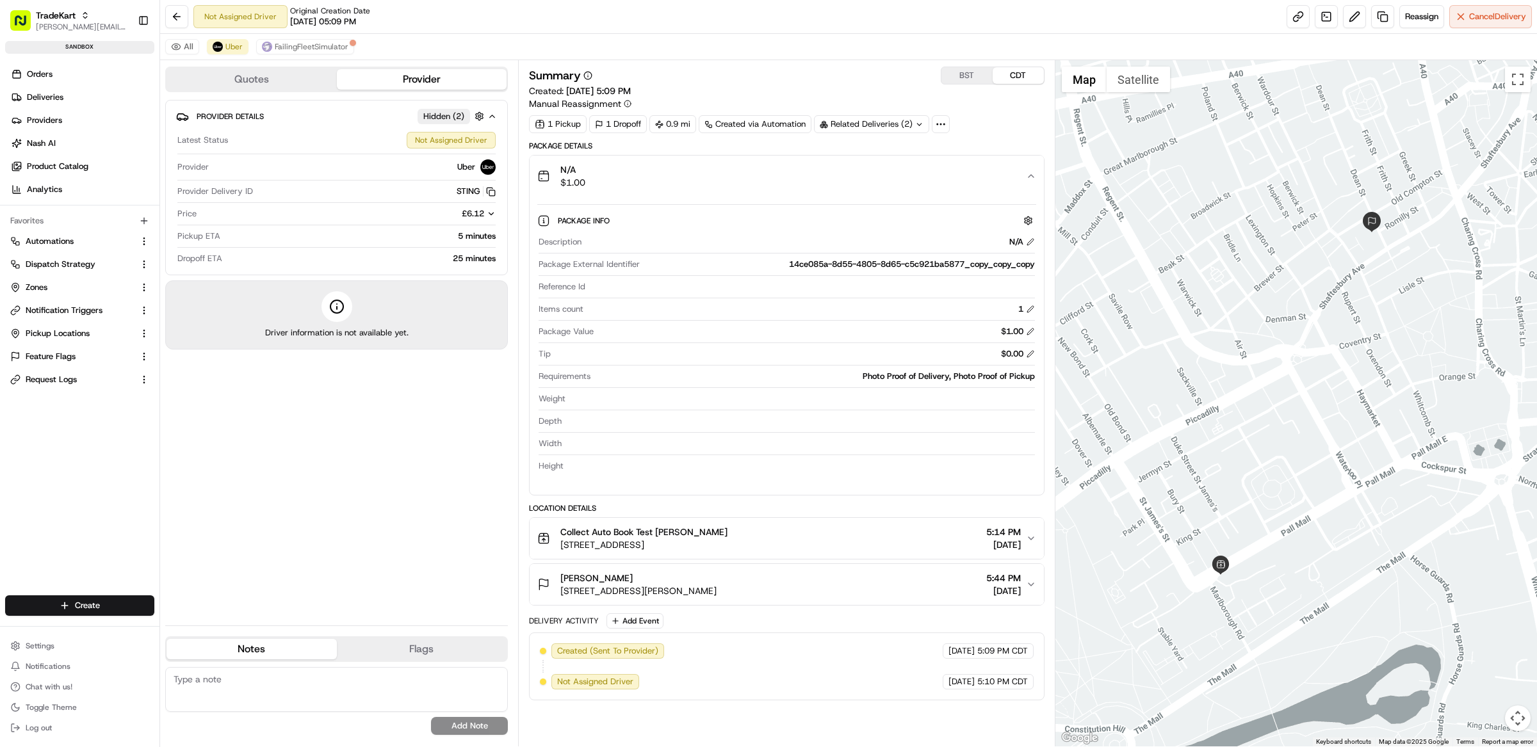
click at [738, 180] on div "N/A $1.00" at bounding box center [781, 176] width 489 height 26
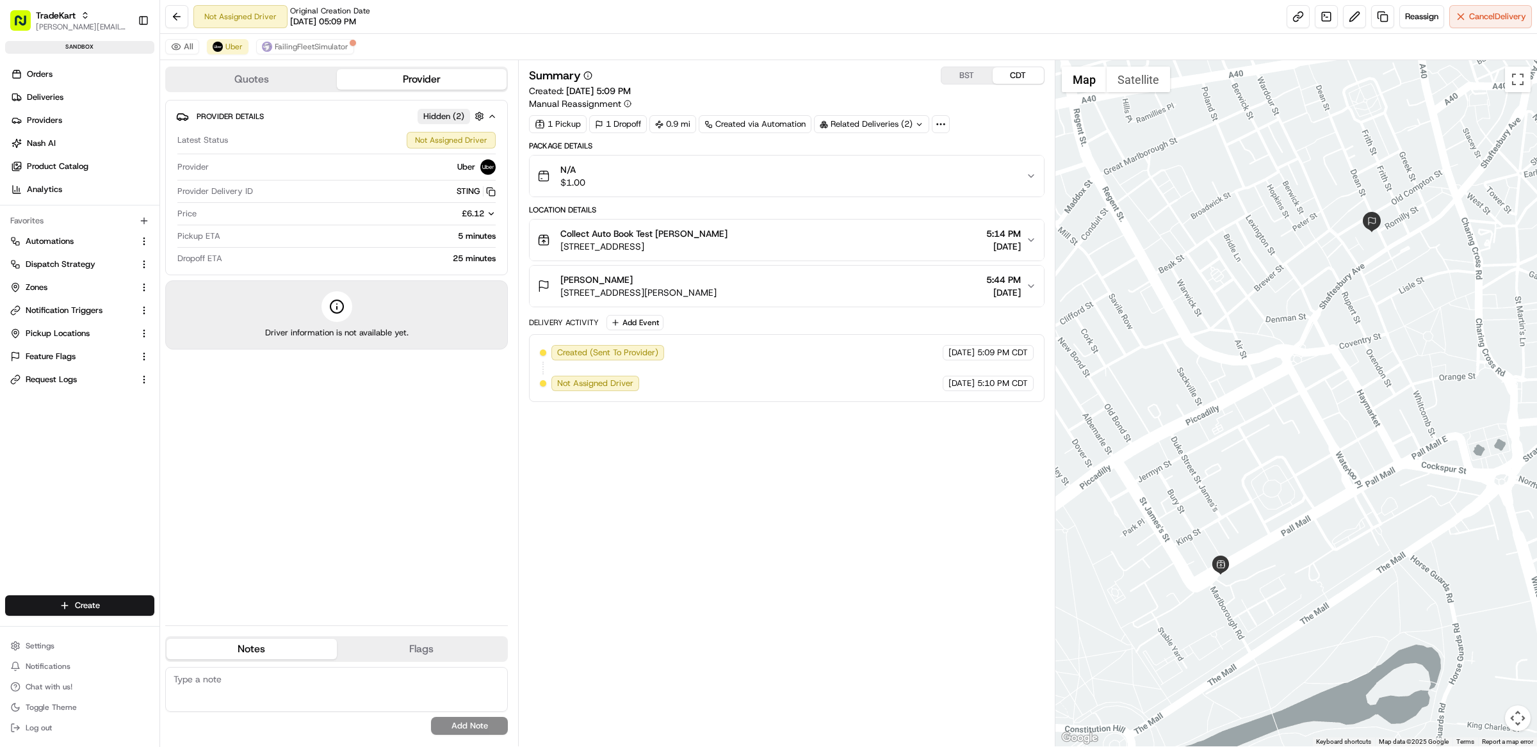
click at [708, 180] on div "N/A $1.00" at bounding box center [781, 176] width 489 height 26
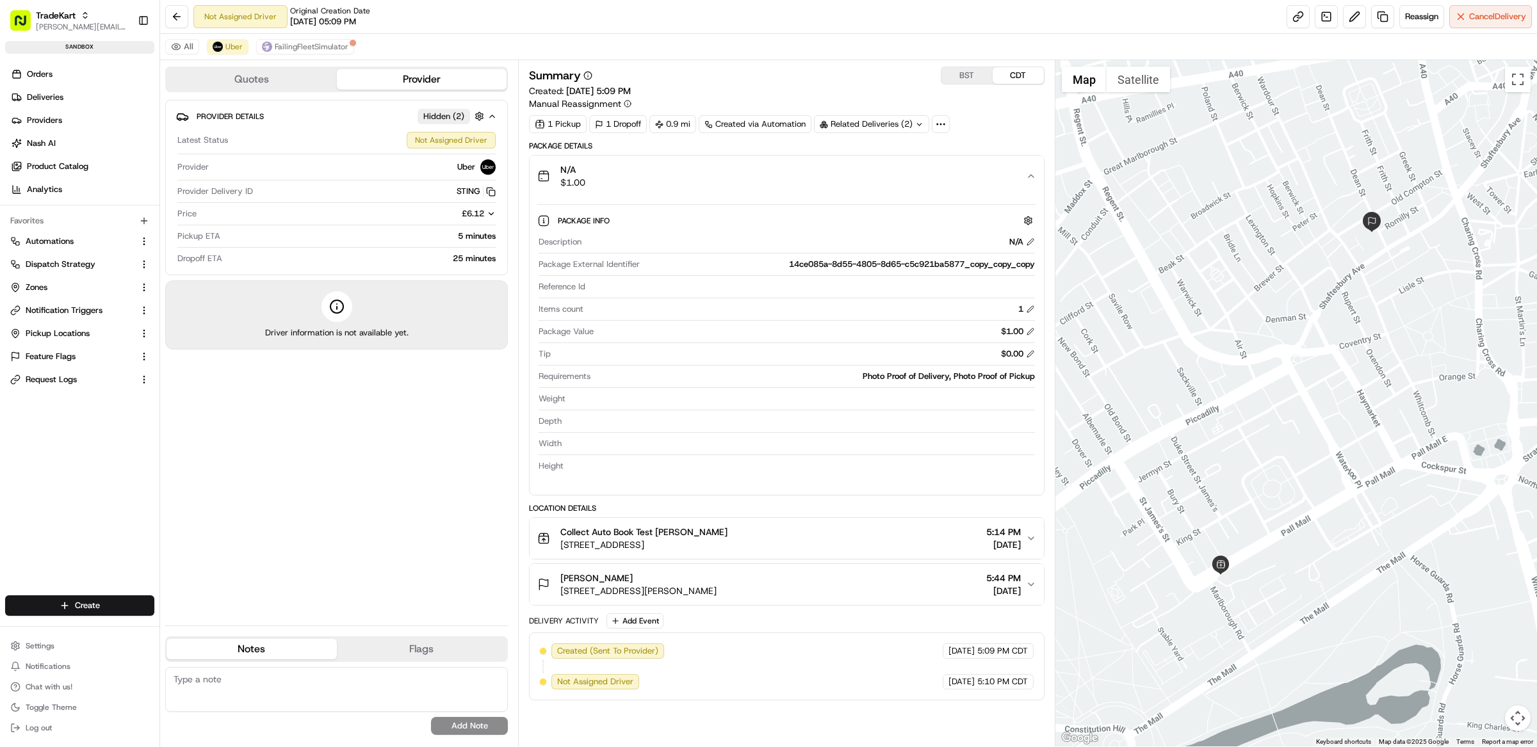
click at [771, 549] on div "Collect Auto Book Test Joao Alpuim 67 Pall Mall, London SW1Y 5ES, UK 5:14 PM 08…" at bounding box center [781, 539] width 489 height 26
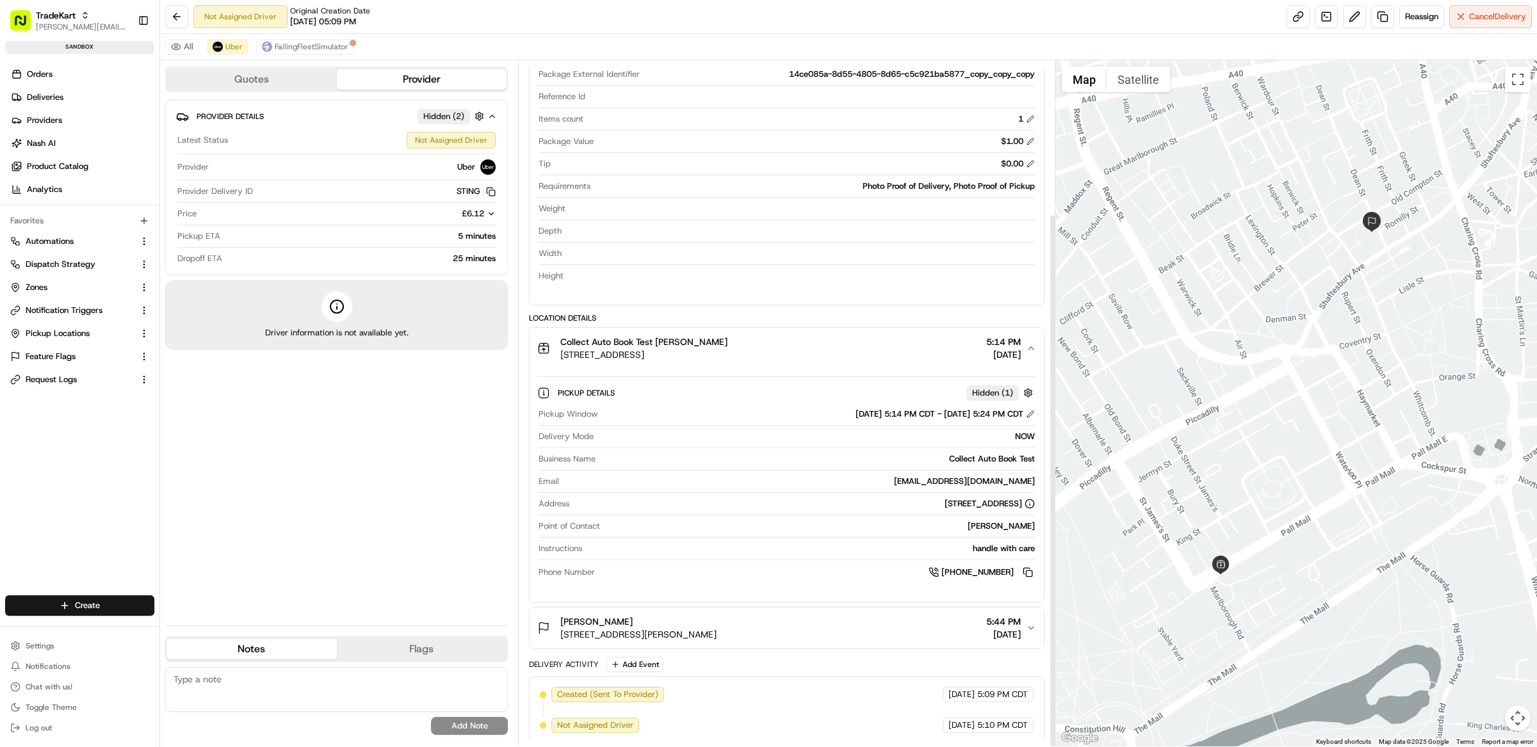
scroll to position [197, 0]
click at [813, 606] on button "Joao Alpuim 56 Dean St, London W1D 6AE, UK 5:44 PM 08/19/2025" at bounding box center [787, 624] width 514 height 41
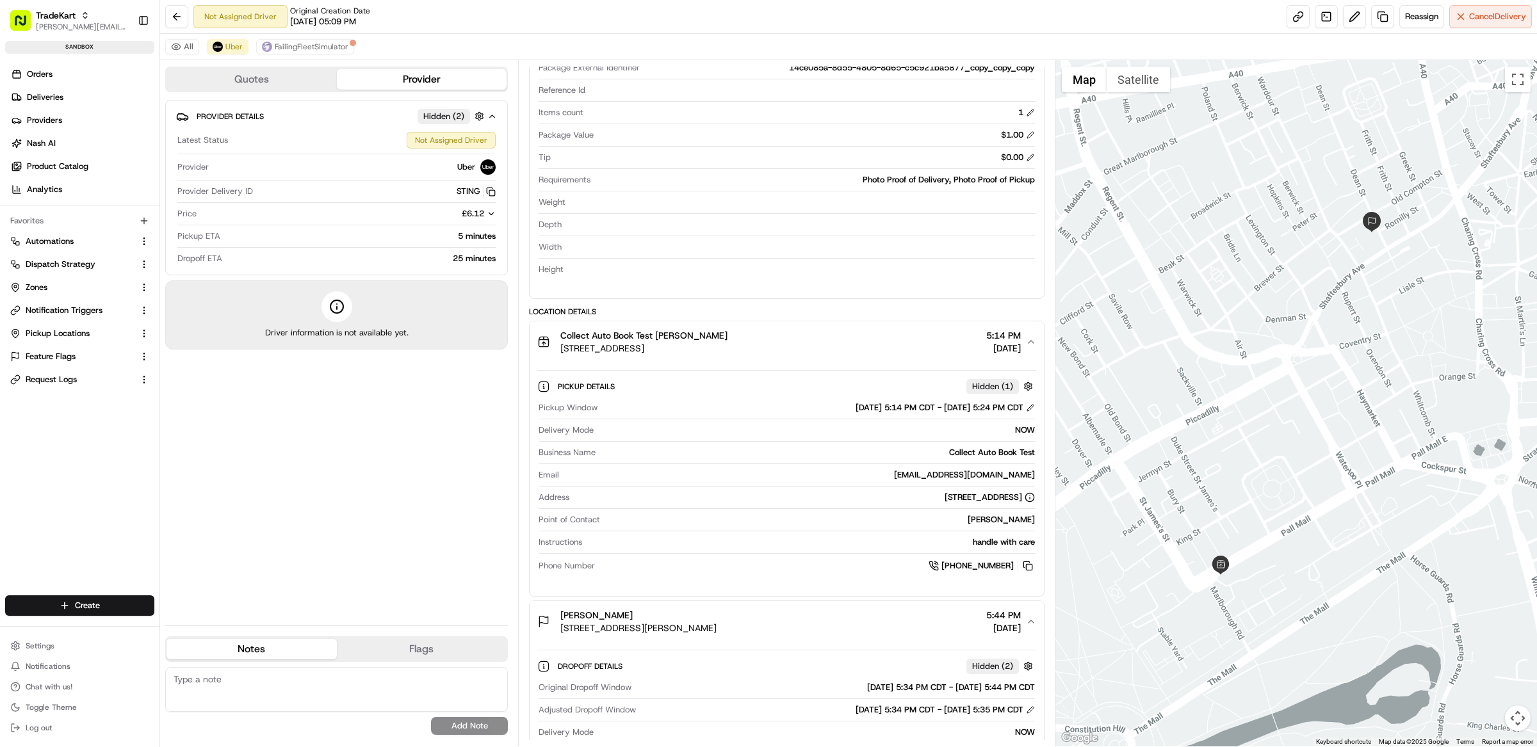
scroll to position [431, 0]
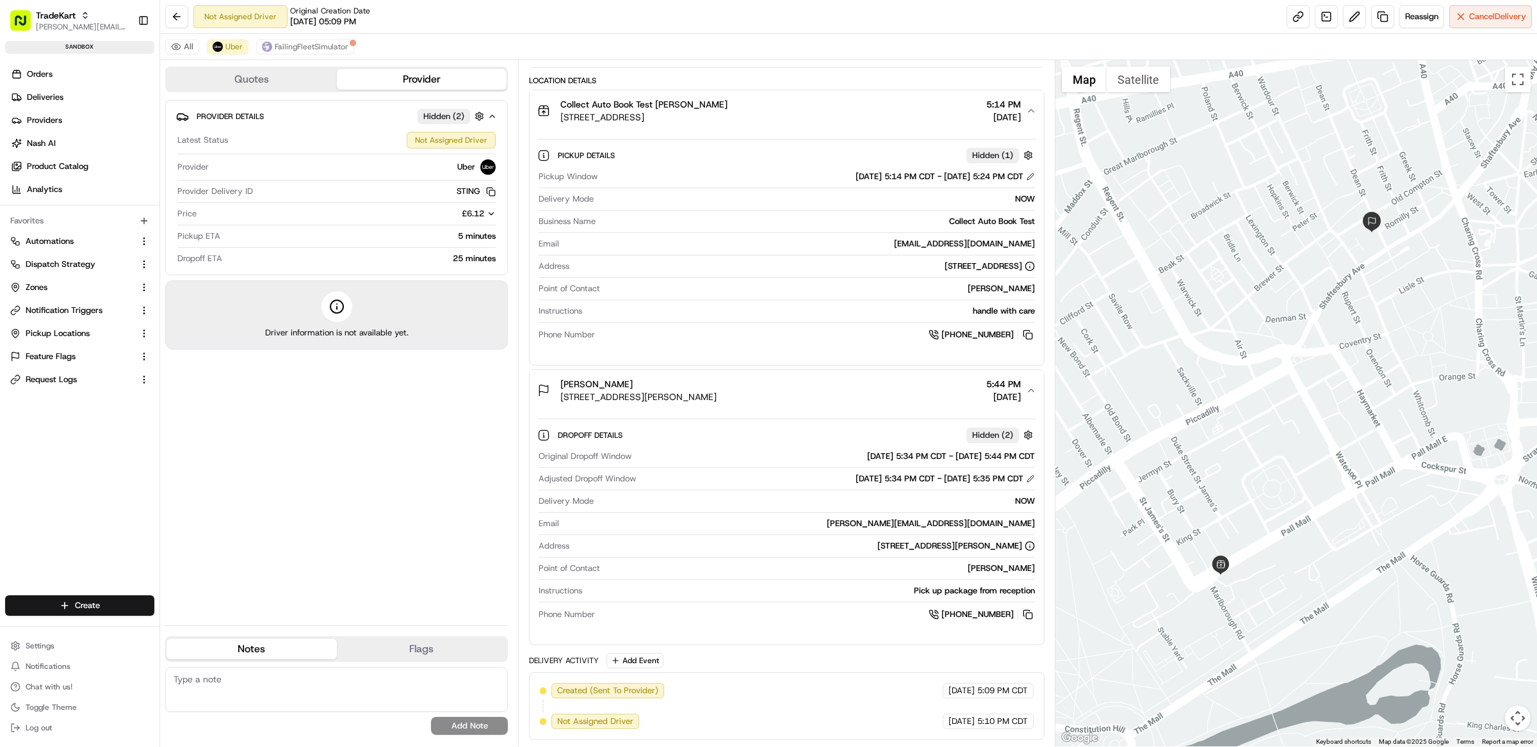
click at [809, 391] on div "Joao Alpuim 56 Dean St, London W1D 6AE, UK 5:44 PM 08/19/2025" at bounding box center [781, 391] width 489 height 26
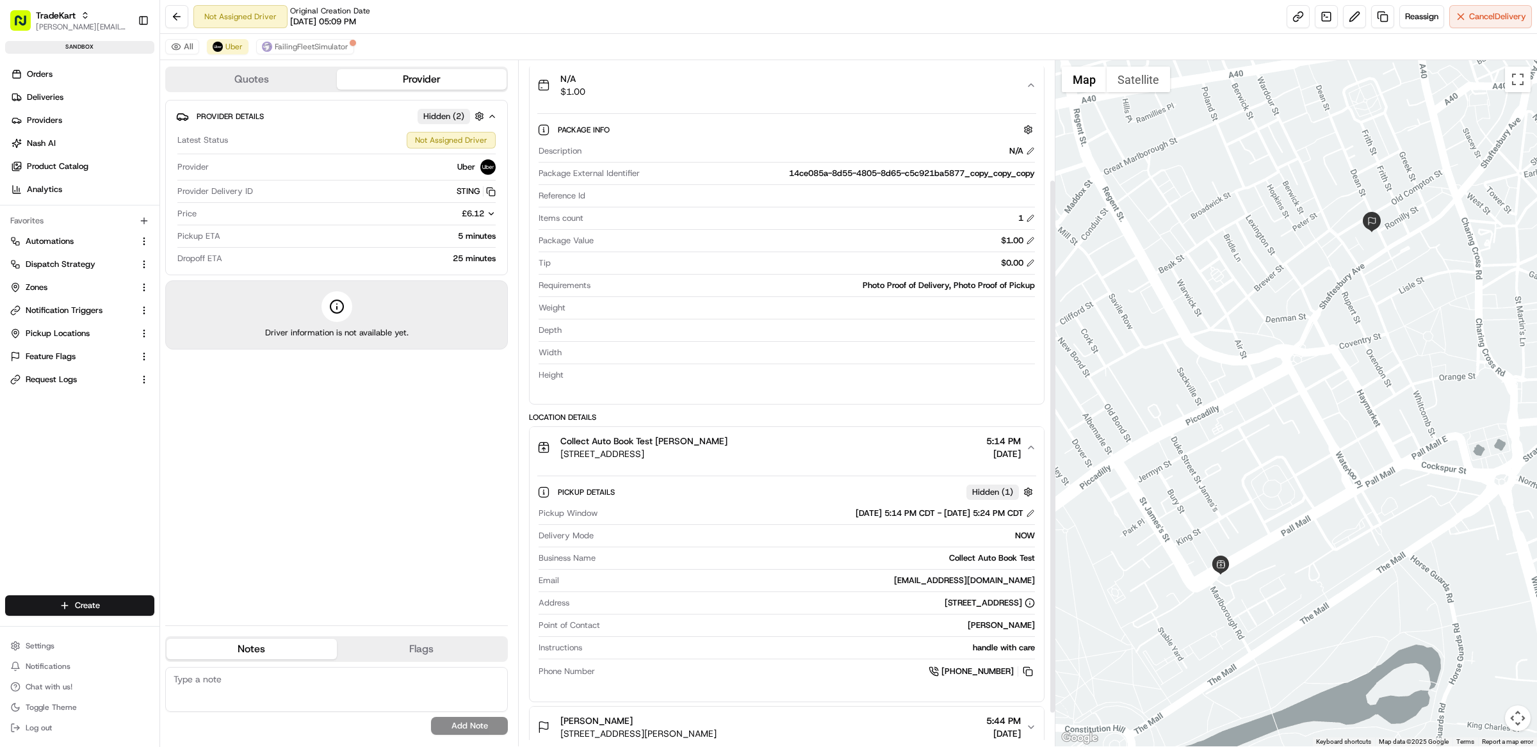
scroll to position [0, 0]
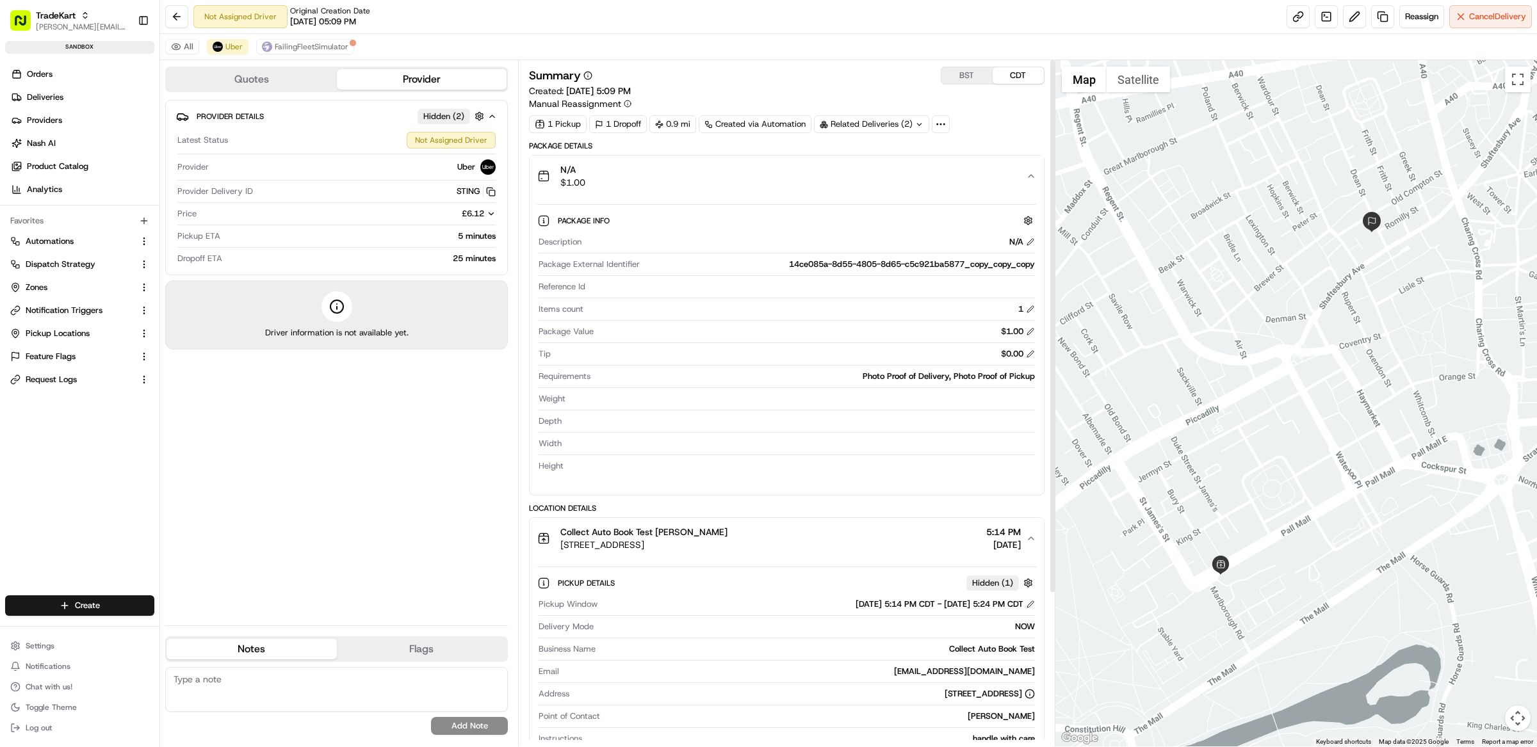
click at [822, 537] on div "Collect Auto Book Test Joao Alpuim 67 Pall Mall, London SW1Y 5ES, UK 5:14 PM 08…" at bounding box center [781, 539] width 489 height 26
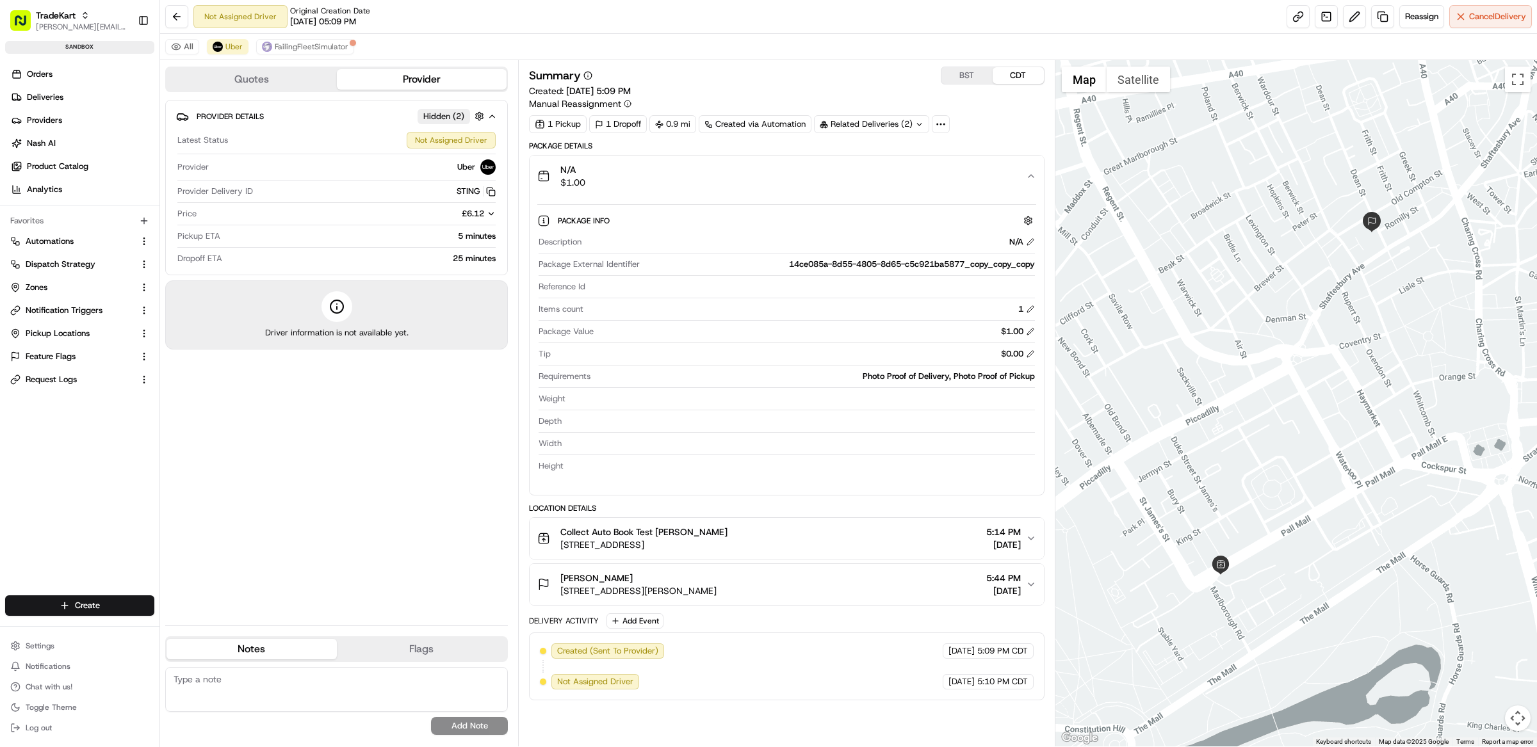
click at [951, 138] on div "Summary BST CDT Created: 08/19/2025 5:09 PM Manual Reassignment 1 Pickup 1 Drop…" at bounding box center [787, 384] width 516 height 634
click at [937, 129] on icon at bounding box center [941, 124] width 12 height 12
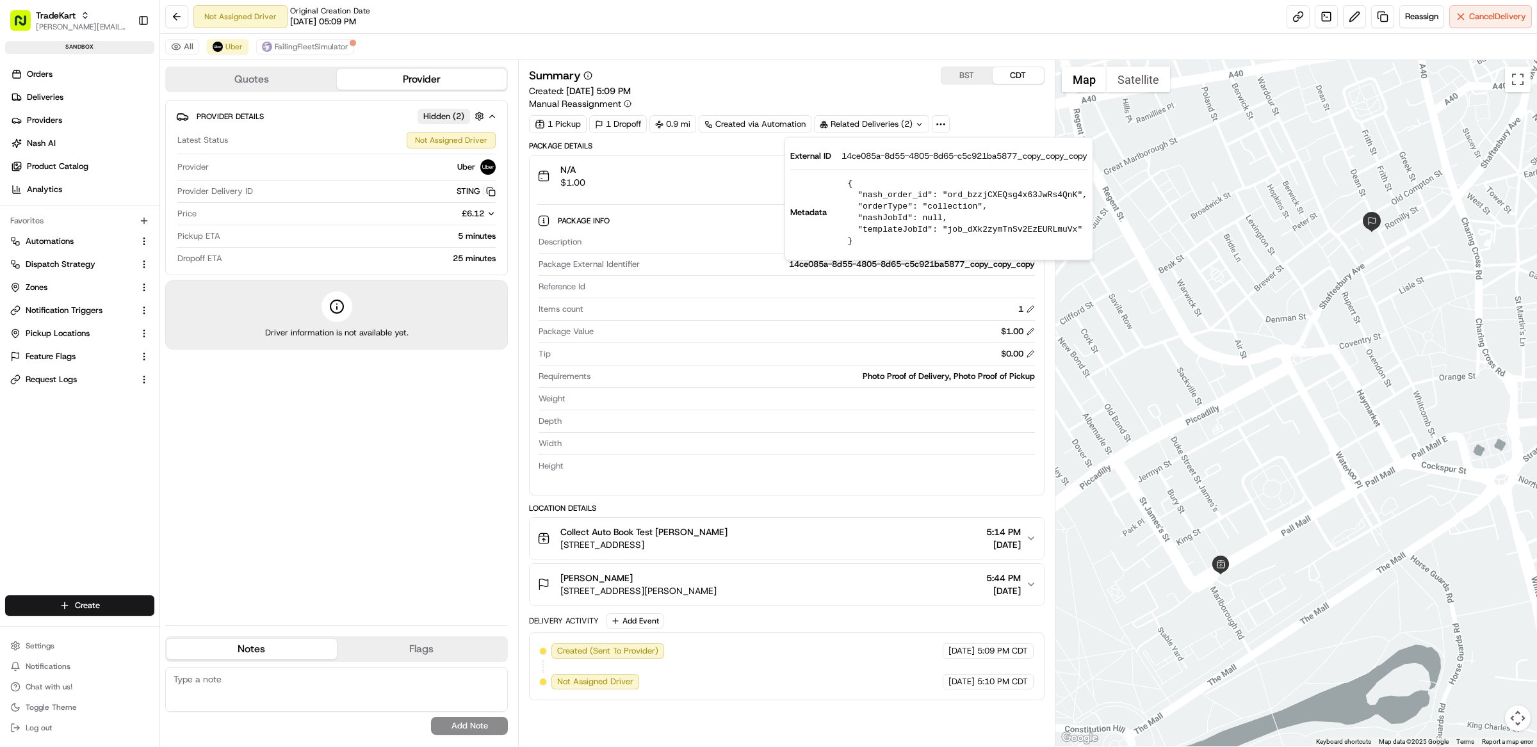
click at [980, 117] on div "1 Pickup 1 Dropoff 0.9 mi Created via Automation Related Deliveries (2)" at bounding box center [787, 124] width 516 height 18
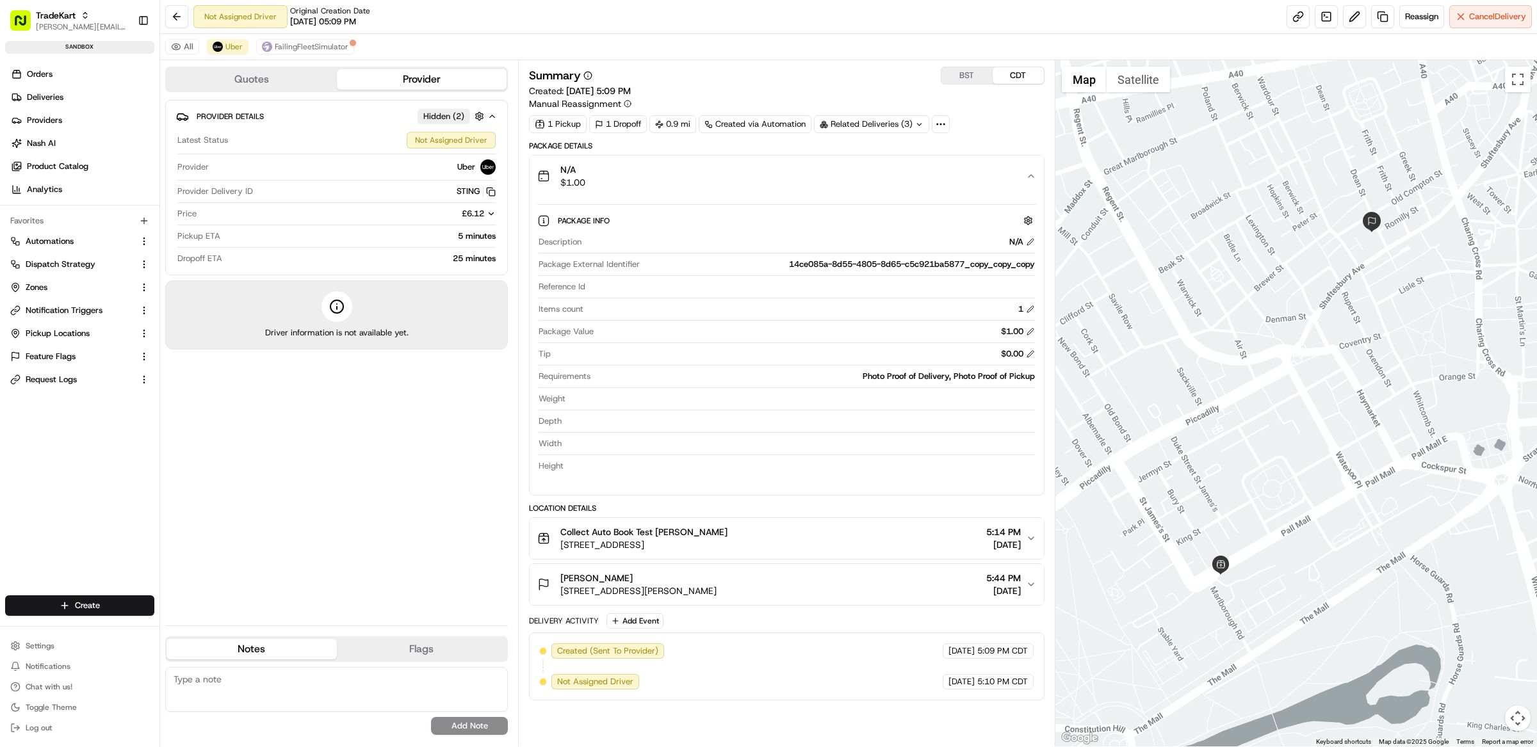
click at [701, 580] on div "[PERSON_NAME]" at bounding box center [638, 578] width 156 height 13
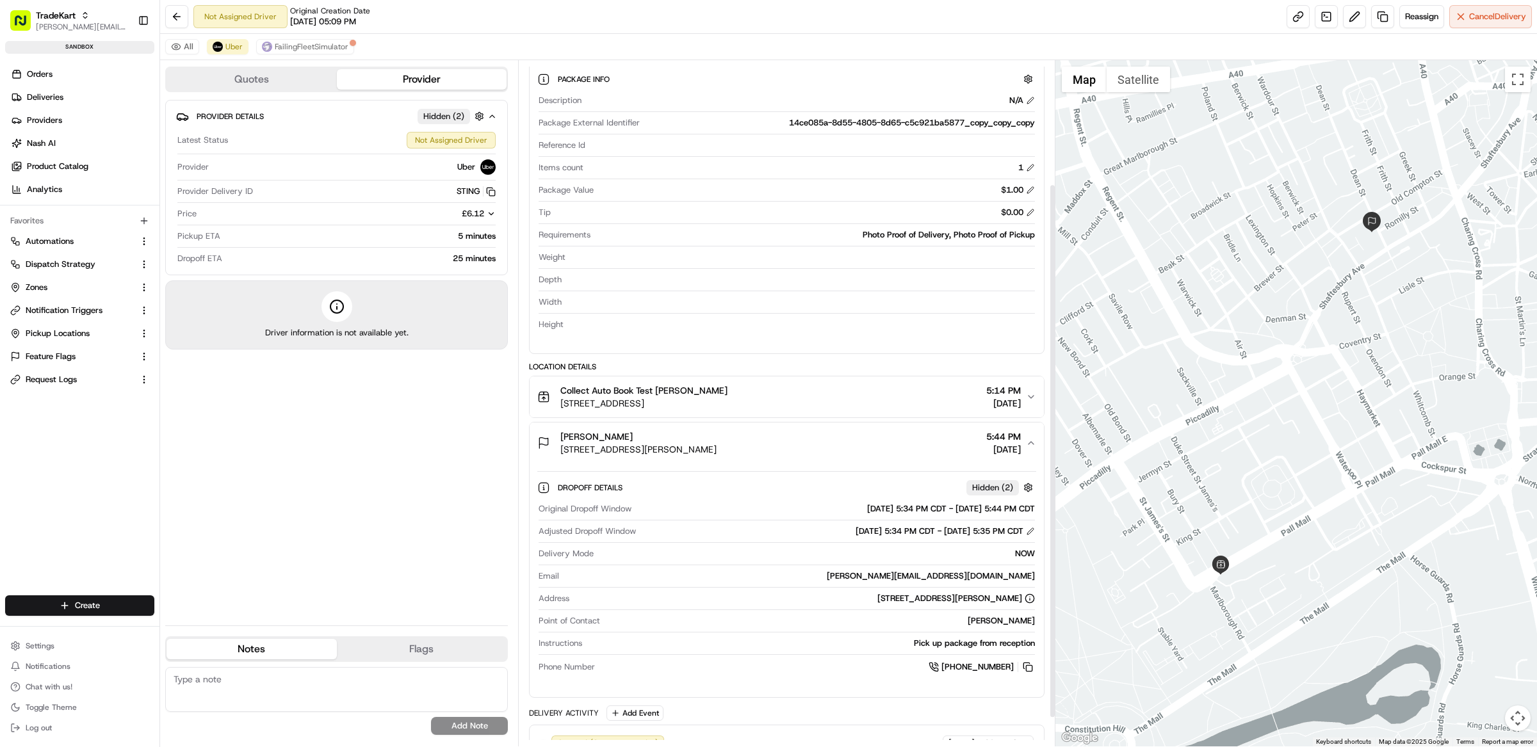
scroll to position [124, 0]
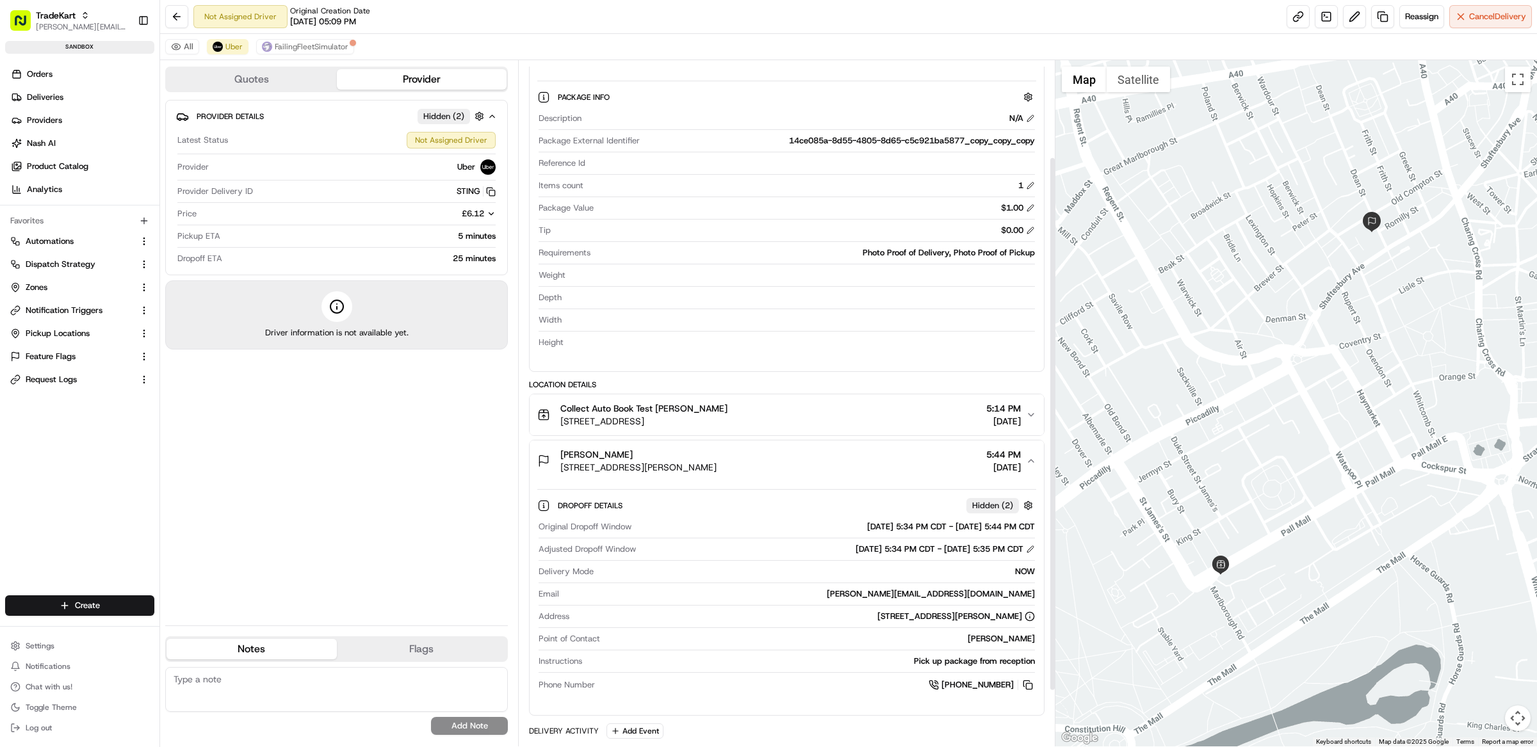
click at [701, 424] on span "[STREET_ADDRESS]" at bounding box center [643, 421] width 167 height 13
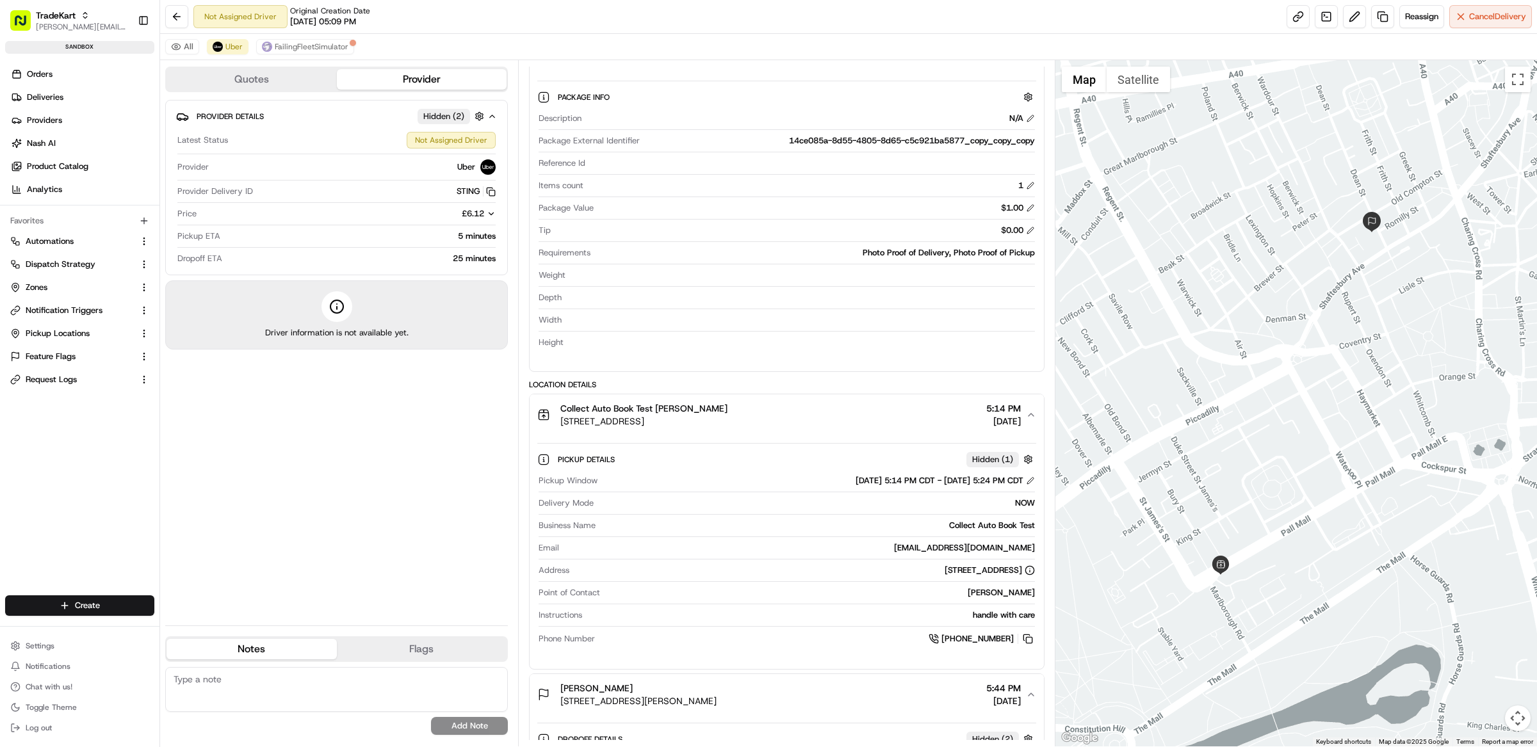
click at [717, 414] on div "Collect Auto Book Test Joao Alpuim 67 Pall Mall, London SW1Y 5ES, UK 5:14 PM 08…" at bounding box center [781, 415] width 489 height 26
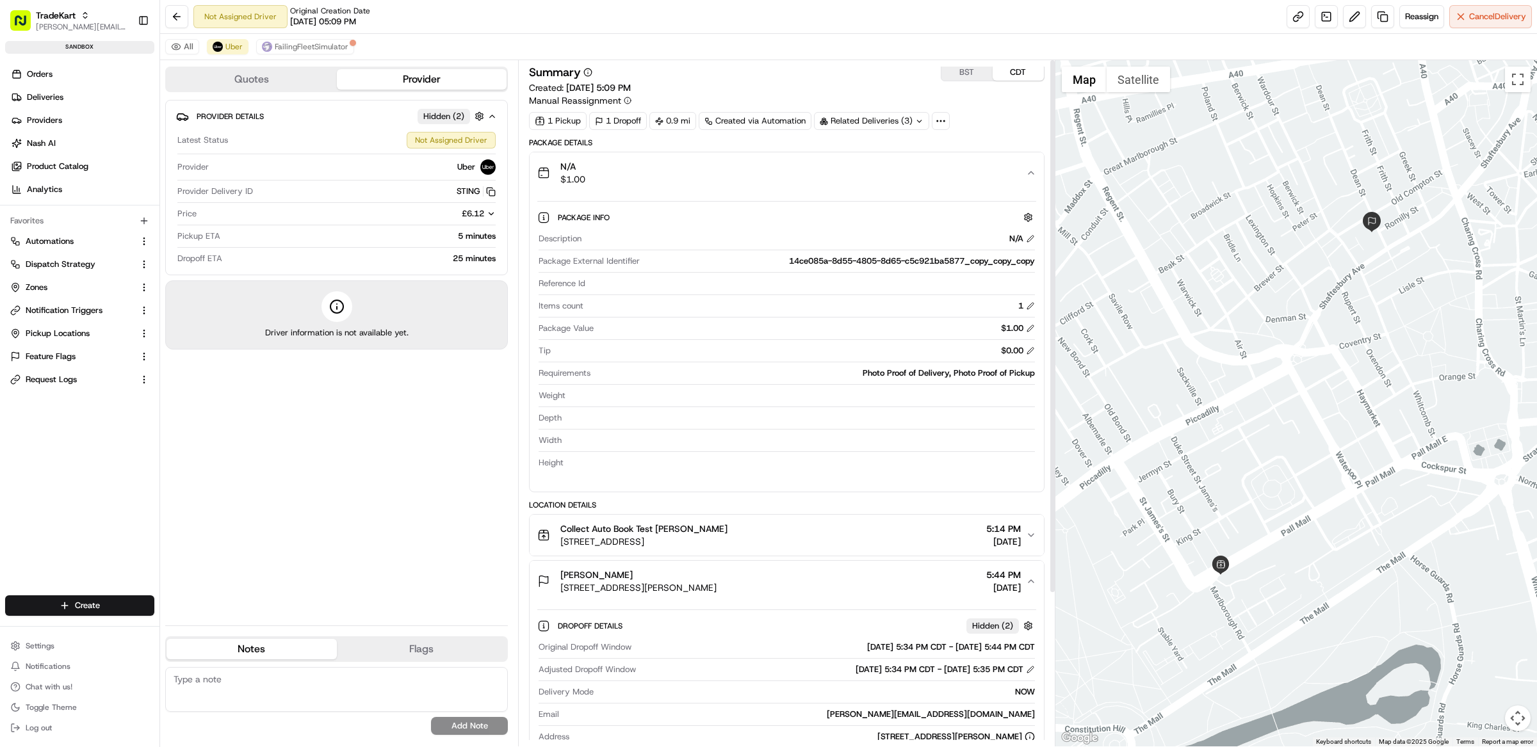
scroll to position [0, 0]
click at [807, 617] on div "Dropoff Details Hidden ( 2 ) Original Dropoff Window 08/19/2025 5:34 PM CDT - 0…" at bounding box center [786, 717] width 499 height 208
click at [807, 583] on div "Joao Alpuim 56 Dean St, London W1D 6AE, UK 5:44 PM 08/19/2025" at bounding box center [781, 585] width 489 height 26
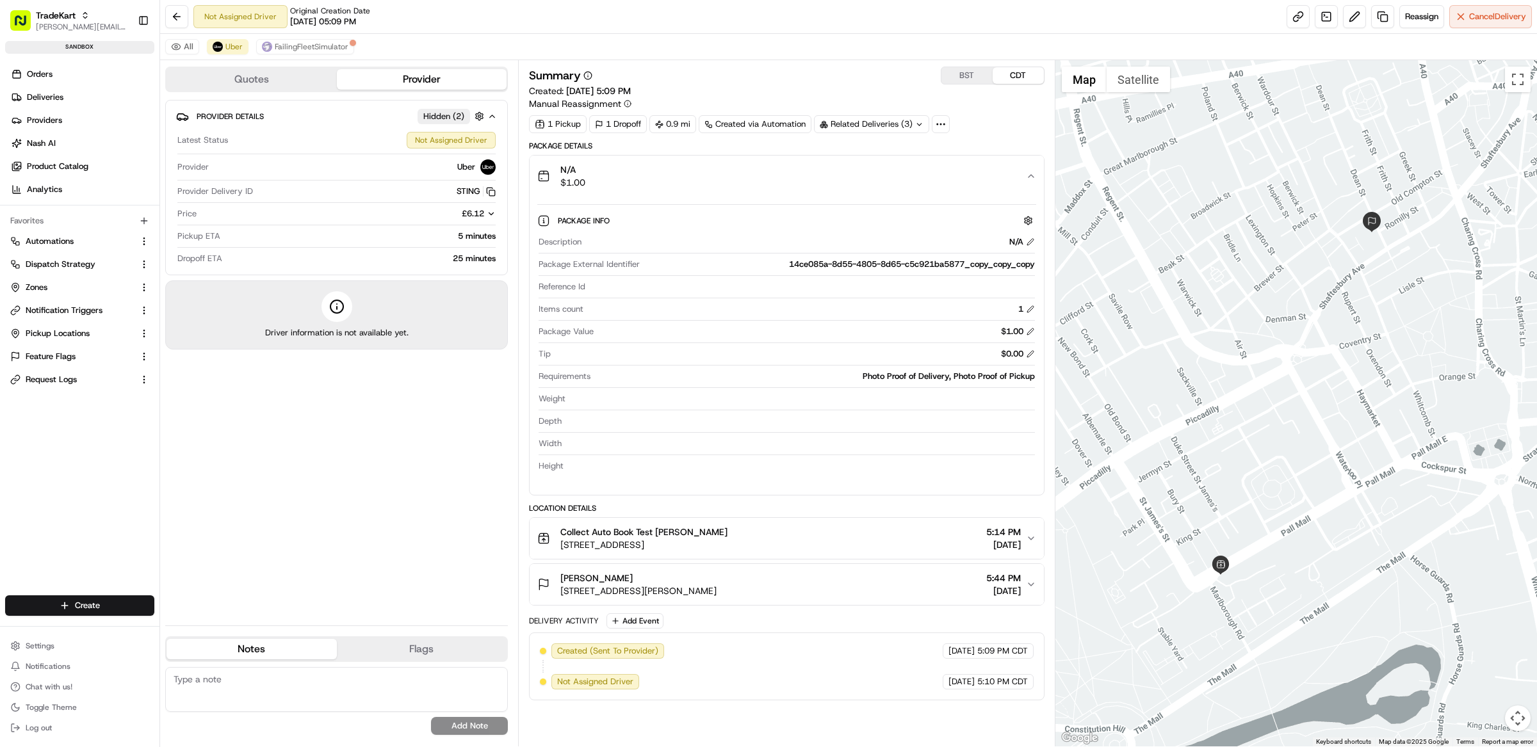
click at [955, 127] on div "1 Pickup 1 Dropoff 0.9 mi Created via Automation Related Deliveries (3)" at bounding box center [787, 124] width 516 height 18
click at [894, 124] on div "Related Deliveries (3)" at bounding box center [871, 124] width 115 height 18
click at [898, 150] on span "ord_bzzjCXEQsg4x63JwRs4QnK" at bounding box center [905, 155] width 123 height 12
click at [891, 41] on div "All Uber FailingFleetSimulator" at bounding box center [848, 47] width 1377 height 26
click at [1348, 18] on button at bounding box center [1354, 16] width 23 height 23
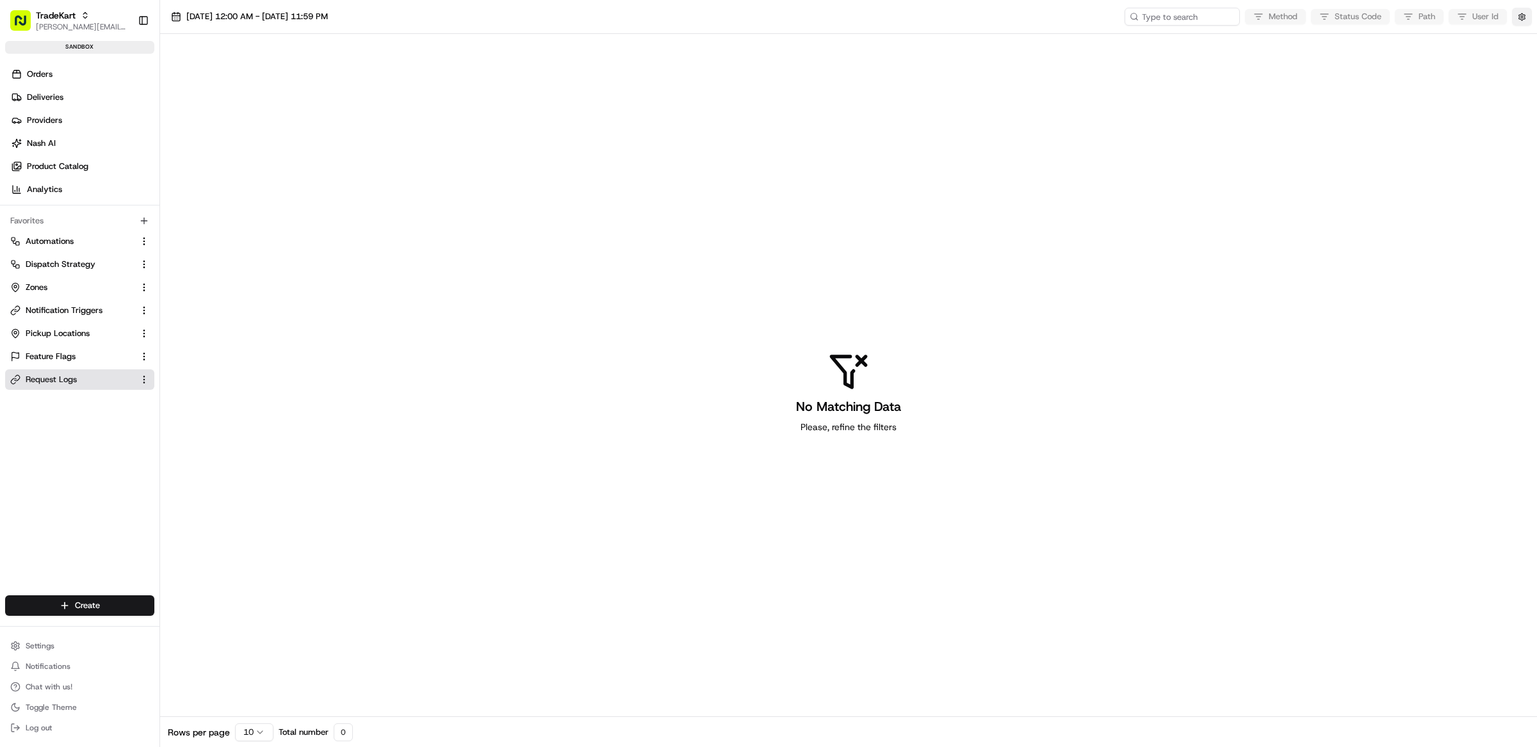
click at [1519, 25] on button "button" at bounding box center [1522, 17] width 20 height 18
click at [1517, 40] on div "Display Only Provider Logs" at bounding box center [1447, 40] width 163 height 12
click at [1525, 40] on button "Display Only Provider Logs" at bounding box center [1523, 40] width 10 height 10
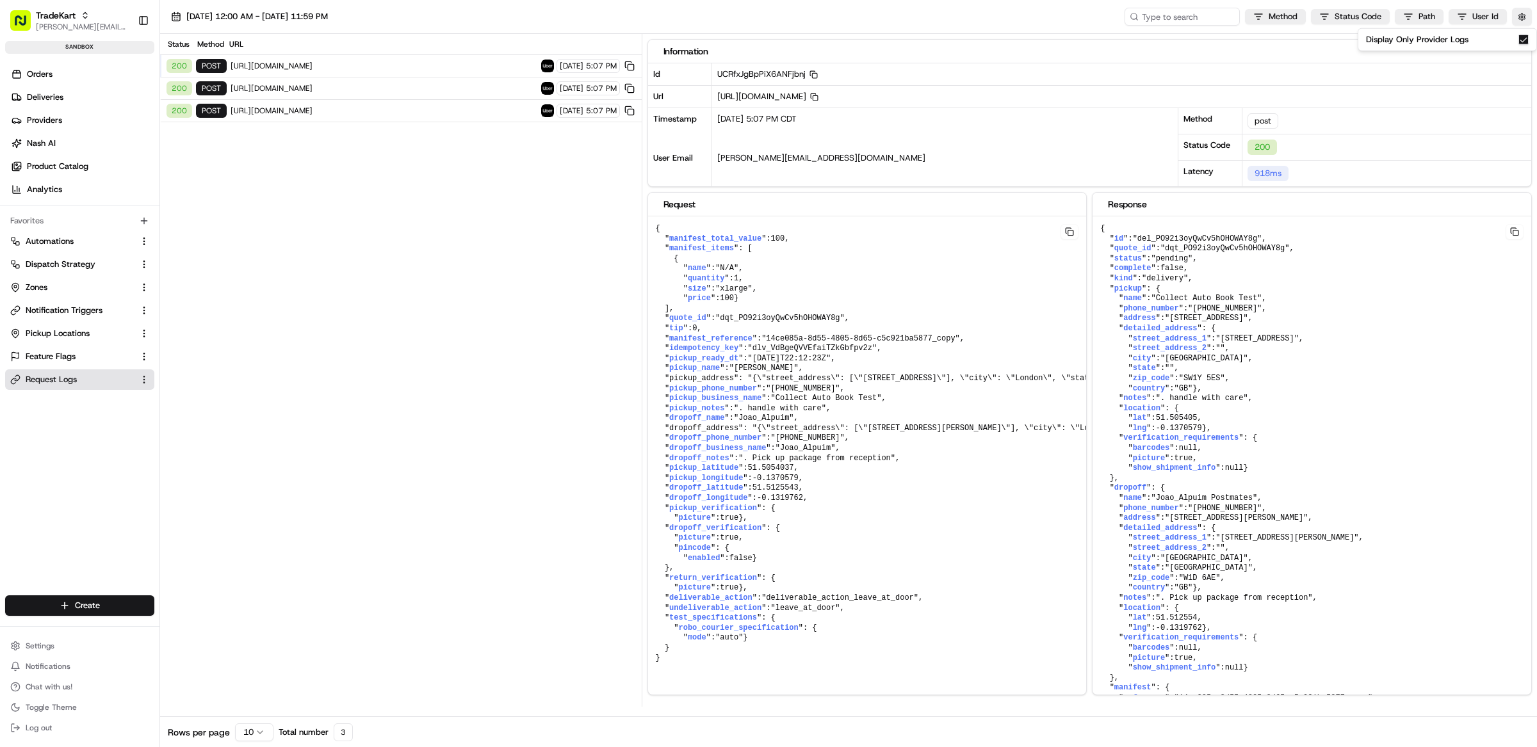
click at [431, 263] on div "Status Method URL 200 post https://api.uber.com/v1/customers/393d982c-8cfa-58e8…" at bounding box center [401, 370] width 482 height 673
click at [1146, 20] on input at bounding box center [1163, 17] width 154 height 18
paste input "job_CvpSbAawzuAeS6ydJBcZAY"
type input "job_CvpSbAawzuAeS6ydJBcZAY"
click at [414, 115] on span "https://api.uber.com/v1/customers/393d982c-8cfa-58e8-87db-13514e42f365/delivery…" at bounding box center [384, 111] width 307 height 10
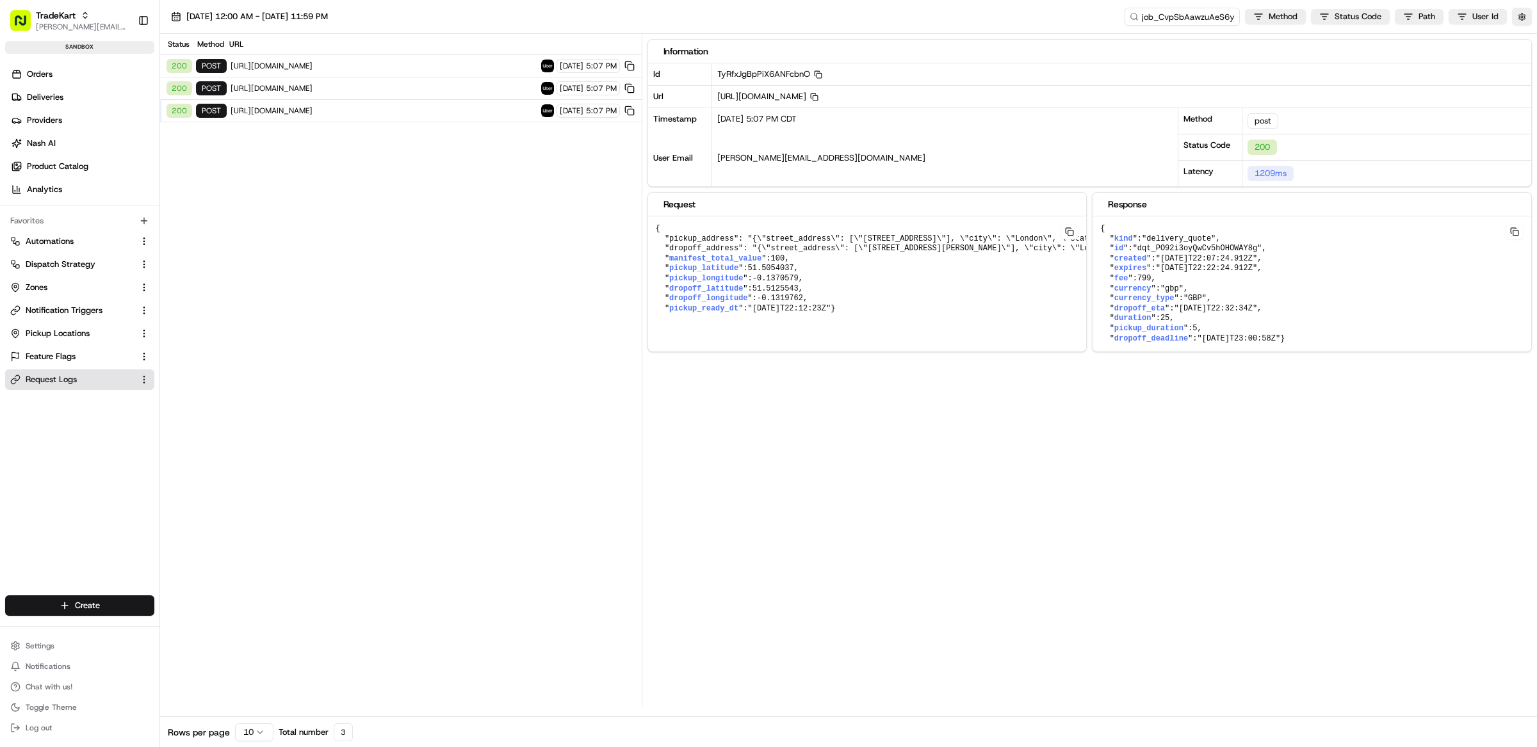
click at [394, 87] on span "https://api.uber.com/v1/customers/393d982c-8cfa-58e8-87db-13514e42f365/delivery…" at bounding box center [384, 88] width 307 height 10
click at [396, 63] on span "https://api.uber.com/v1/customers/393d982c-8cfa-58e8-87db-13514e42f365/deliveri…" at bounding box center [384, 66] width 307 height 10
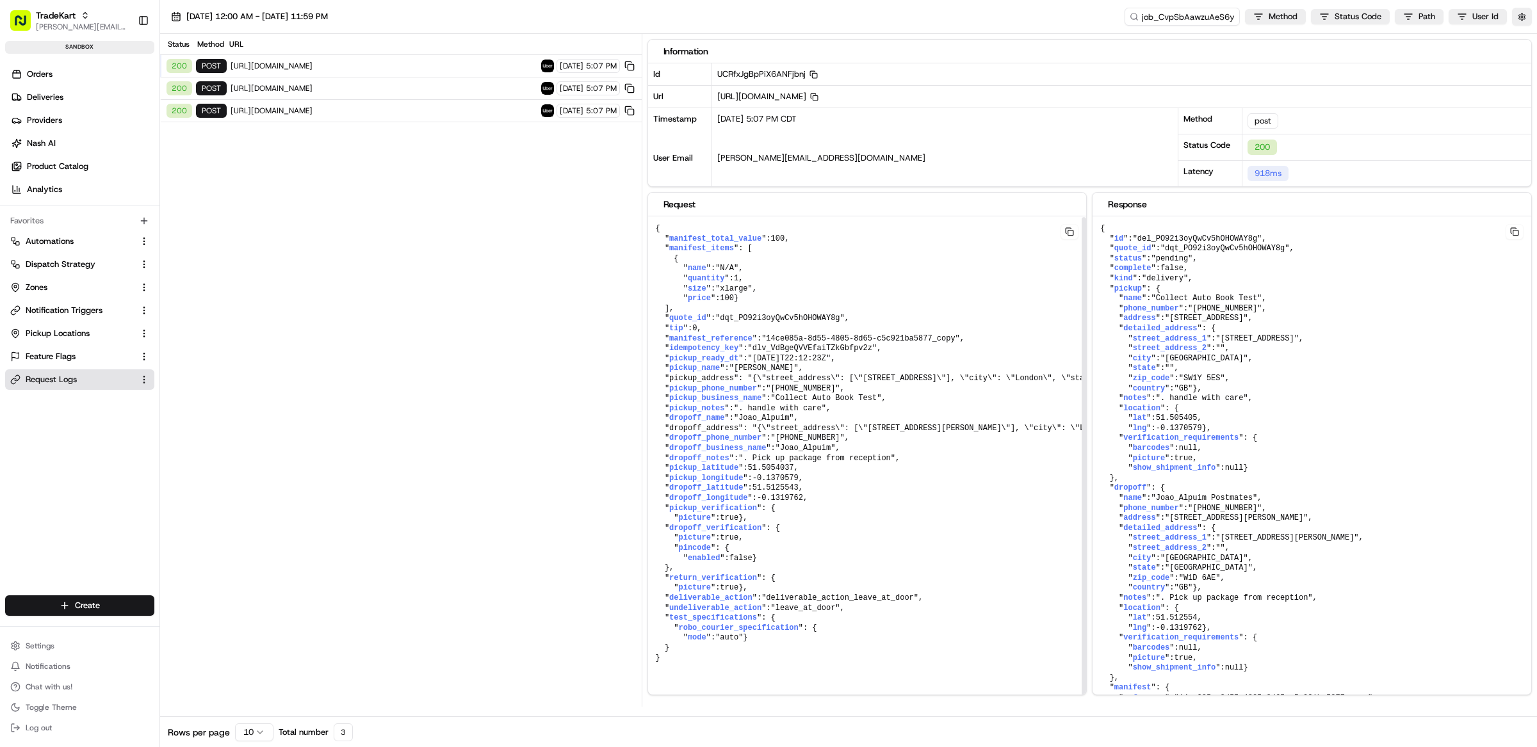
scroll to position [1, 0]
click at [1166, 10] on input "job_CvpSbAawzuAeS6ydJBcZAY" at bounding box center [1163, 17] width 154 height 18
click at [1166, 17] on input "job_CvpSbAawzuAeS6ydJBcZAY" at bounding box center [1163, 17] width 154 height 18
paste input "dXk2zymTnSv2EzEURLmuVx"
type input "job_dXk2zymTnSv2EzEURLmuVx"
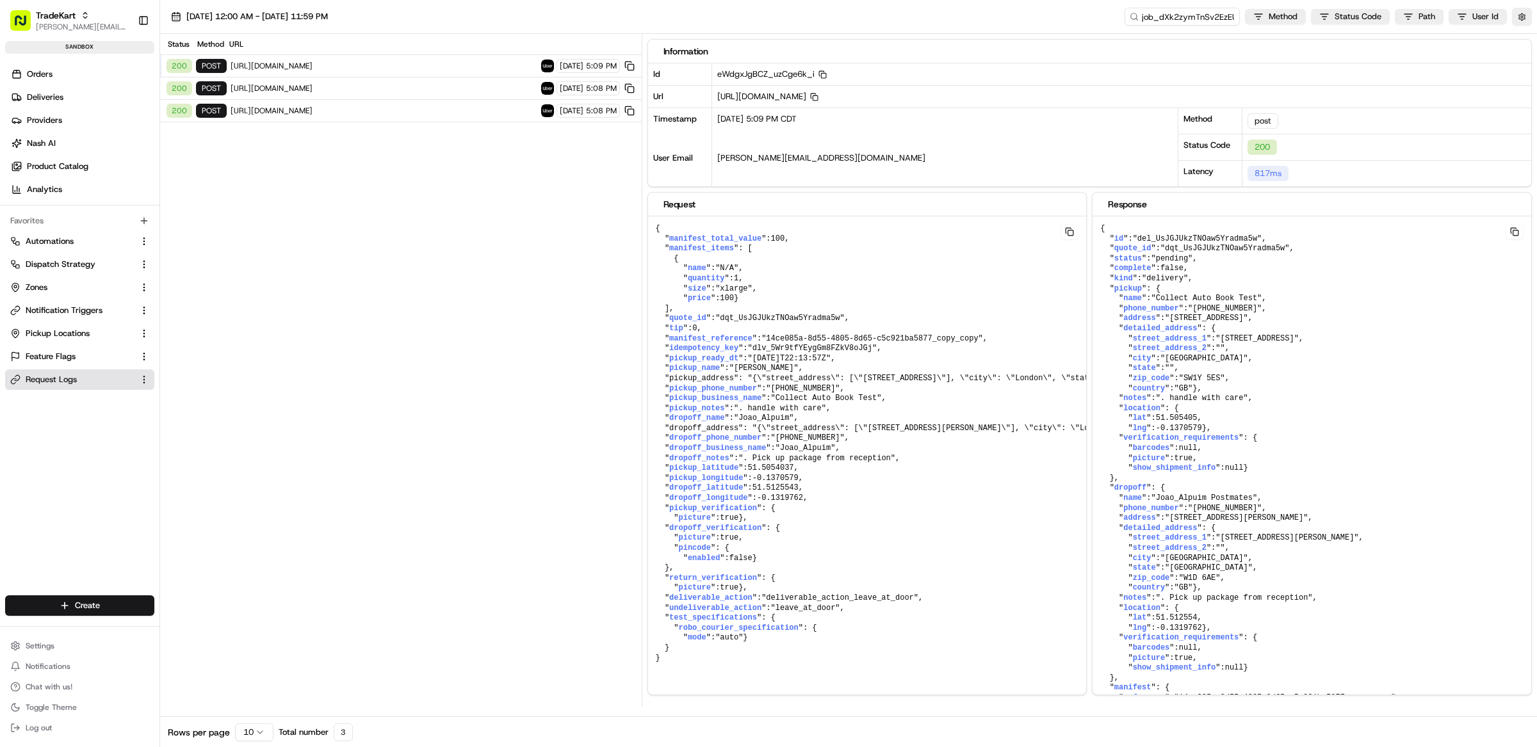
click at [400, 64] on span "https://api.uber.com/v1/customers/393d982c-8cfa-58e8-87db-13514e42f365/deliveri…" at bounding box center [384, 66] width 307 height 10
click at [1180, 16] on input "job_dXk2zymTnSv2EzEURLmuVx" at bounding box center [1163, 17] width 154 height 18
paste input "RoEudzADqSqcfuGzEfWv48"
type input "job_RoEudzADqSqcfuGzEfWv48"
click at [370, 67] on span "https://api.uber.com/v1/customers/393d982c-8cfa-58e8-87db-13514e42f365/deliveri…" at bounding box center [384, 66] width 307 height 10
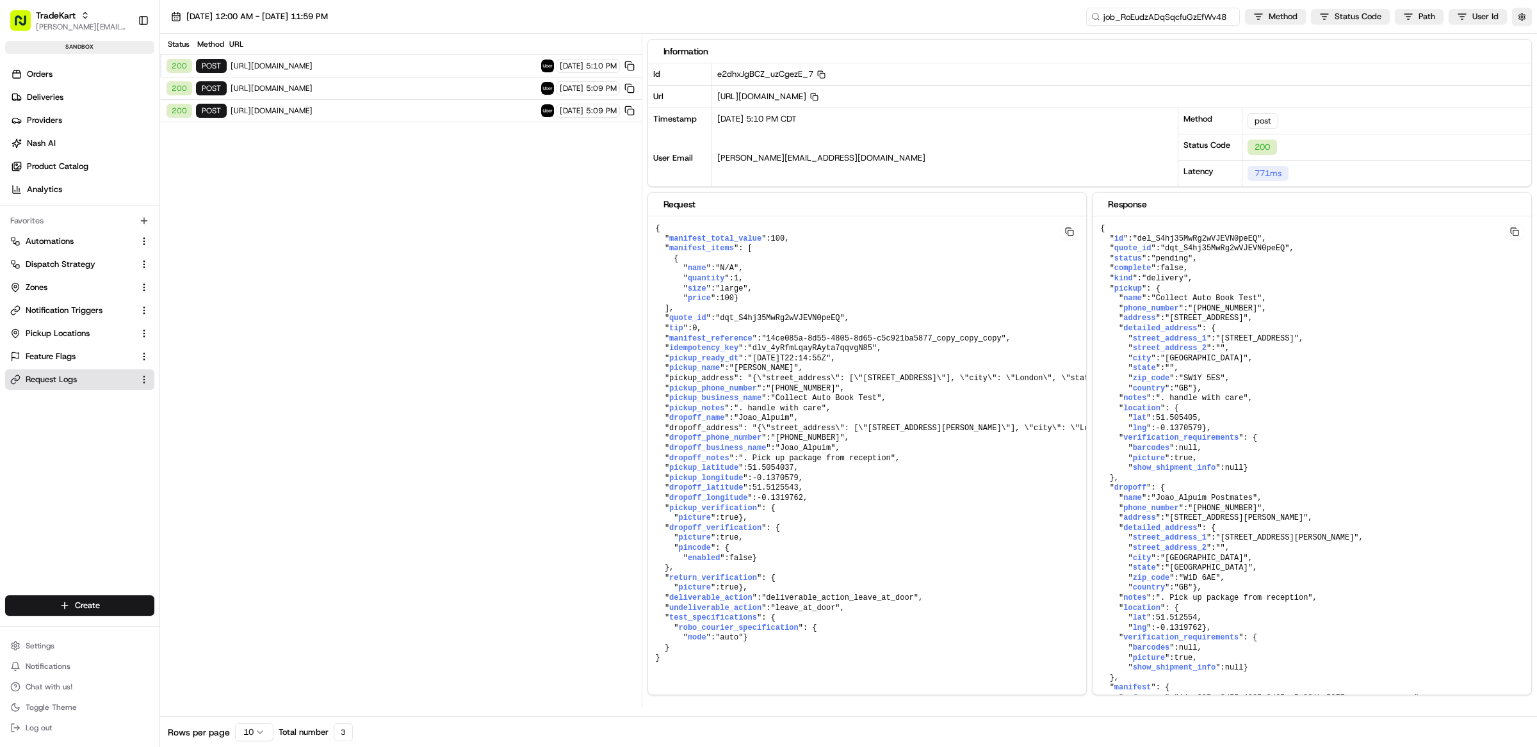
click at [1174, 17] on input "job_RoEudzADqSqcfuGzEfWv48" at bounding box center [1163, 17] width 154 height 18
paste input "DvxVRXX3bVvBe2cAi4qFgA"
type input "job_DvxVRXX3bVvBe2cAi4qFgA"
click at [350, 60] on div "200 post https://api.uber.com/v1/customers/393d982c-8cfa-58e8-87db-13514e42f365…" at bounding box center [401, 66] width 482 height 22
click at [353, 61] on span "https://api.uber.com/v1/customers/393d982c-8cfa-58e8-87db-13514e42f365/deliveri…" at bounding box center [384, 66] width 307 height 10
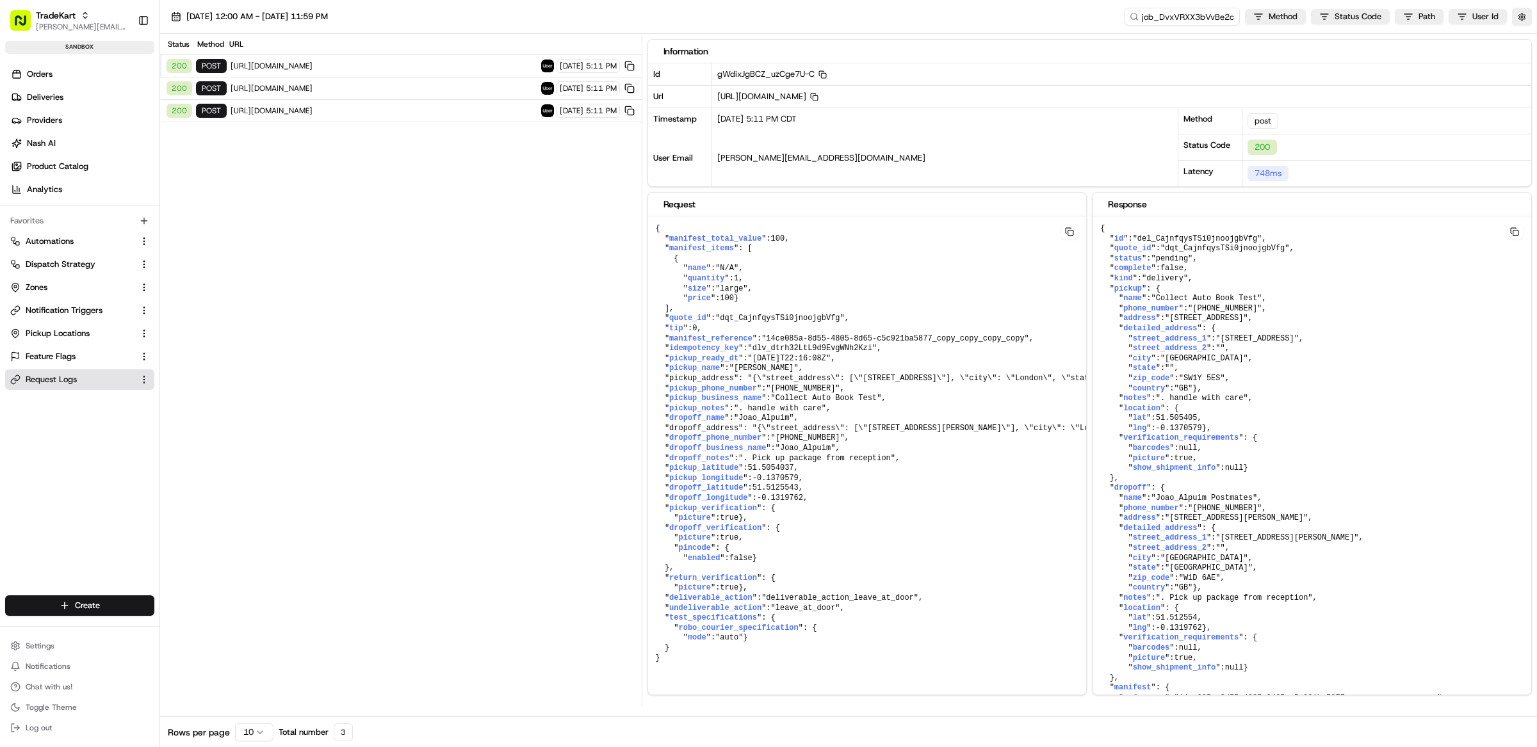
click at [366, 88] on span "https://api.uber.com/v1/customers/393d982c-8cfa-58e8-87db-13514e42f365/delivery…" at bounding box center [384, 88] width 307 height 10
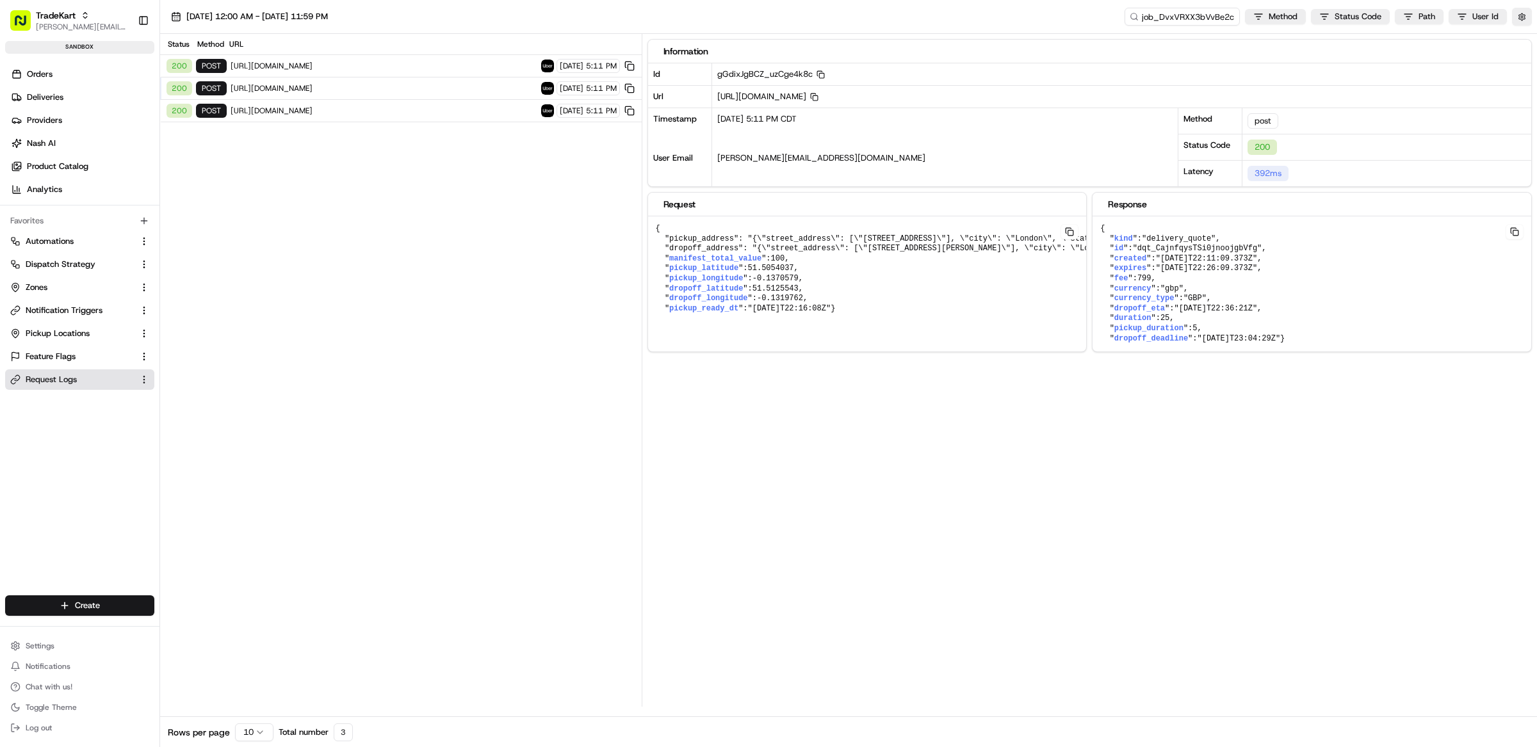
click at [371, 105] on div "200 post https://api.uber.com/v1/customers/393d982c-8cfa-58e8-87db-13514e42f365…" at bounding box center [401, 111] width 482 height 22
click at [380, 63] on span "https://api.uber.com/v1/customers/393d982c-8cfa-58e8-87db-13514e42f365/deliveri…" at bounding box center [384, 66] width 307 height 10
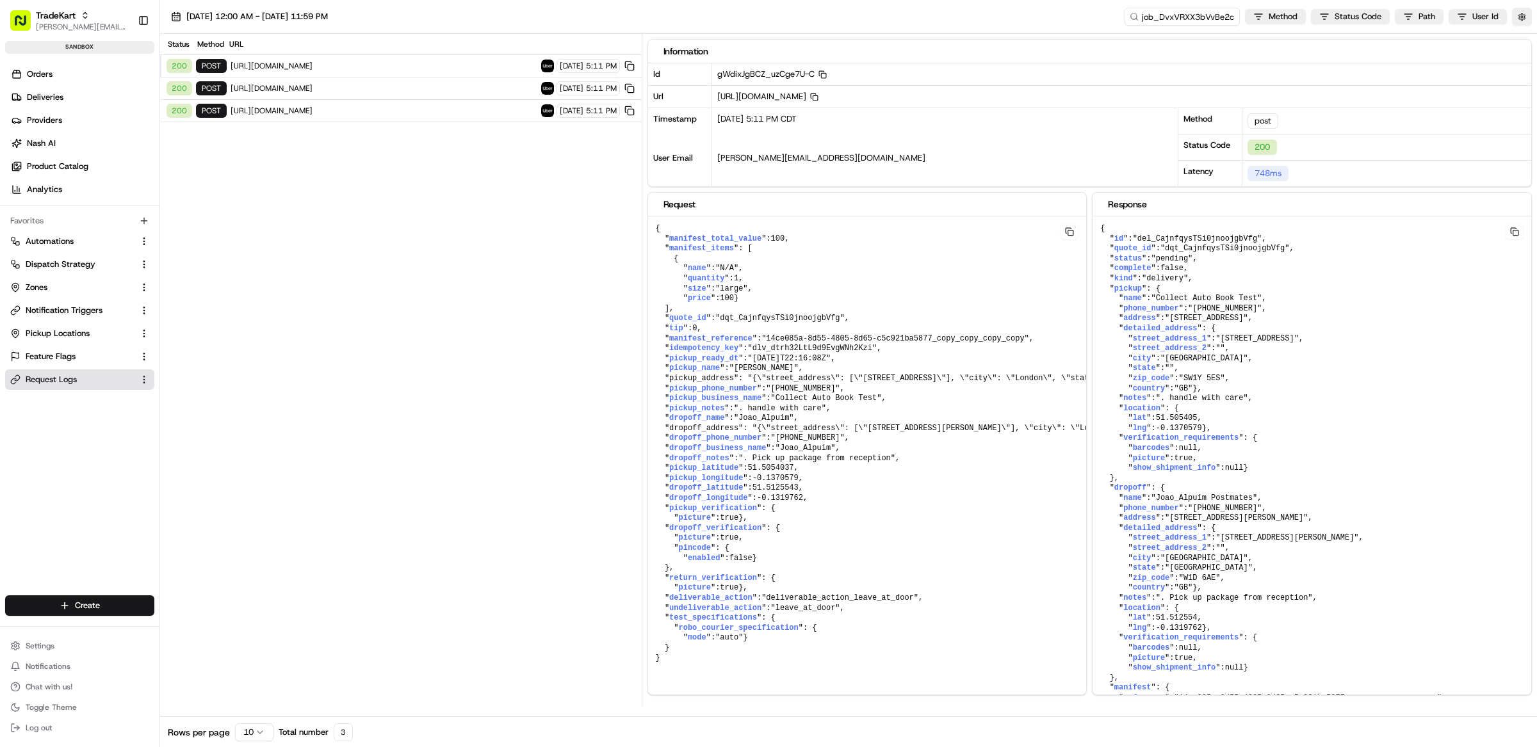
click at [812, 282] on pre "{ " manifest_total_value ": 100 , " manifest_items ": [ { " name ": "N/A" , " q…" at bounding box center [1059, 443] width 822 height 455
click at [1190, 15] on input "job_DvxVRXX3bVvBe2cAi4qFgA" at bounding box center [1163, 17] width 154 height 18
paste input "BXQ9BTuG7SxMdgFQrfZJxj"
type input "job_BXQ9BTuG7SxMdgFQrfZJxj"
click at [304, 65] on span "https://api.uber.com/v1/customers/393d982c-8cfa-58e8-87db-13514e42f365/deliveri…" at bounding box center [384, 66] width 307 height 10
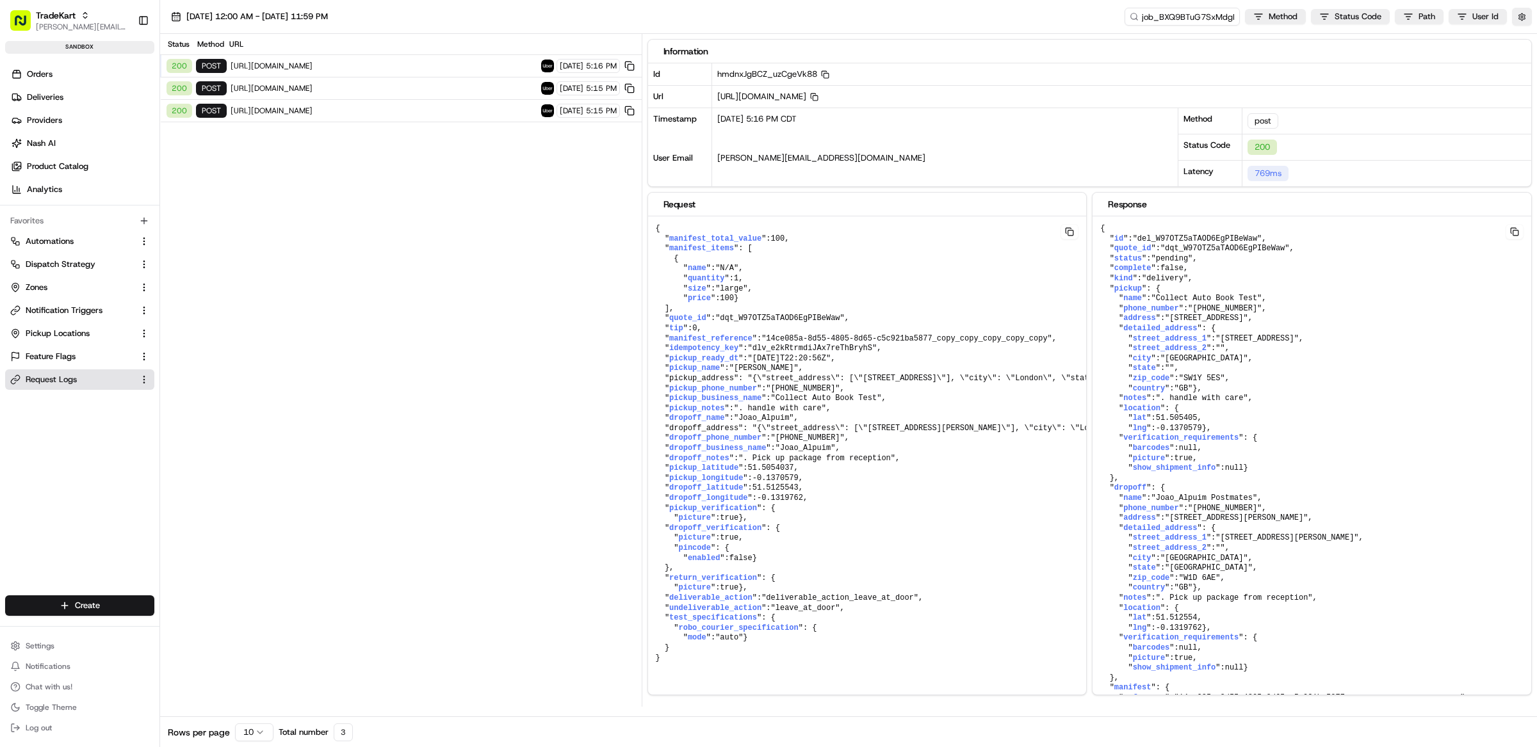
click at [304, 82] on div "200 post https://api.uber.com/v1/customers/393d982c-8cfa-58e8-87db-13514e42f365…" at bounding box center [401, 88] width 482 height 22
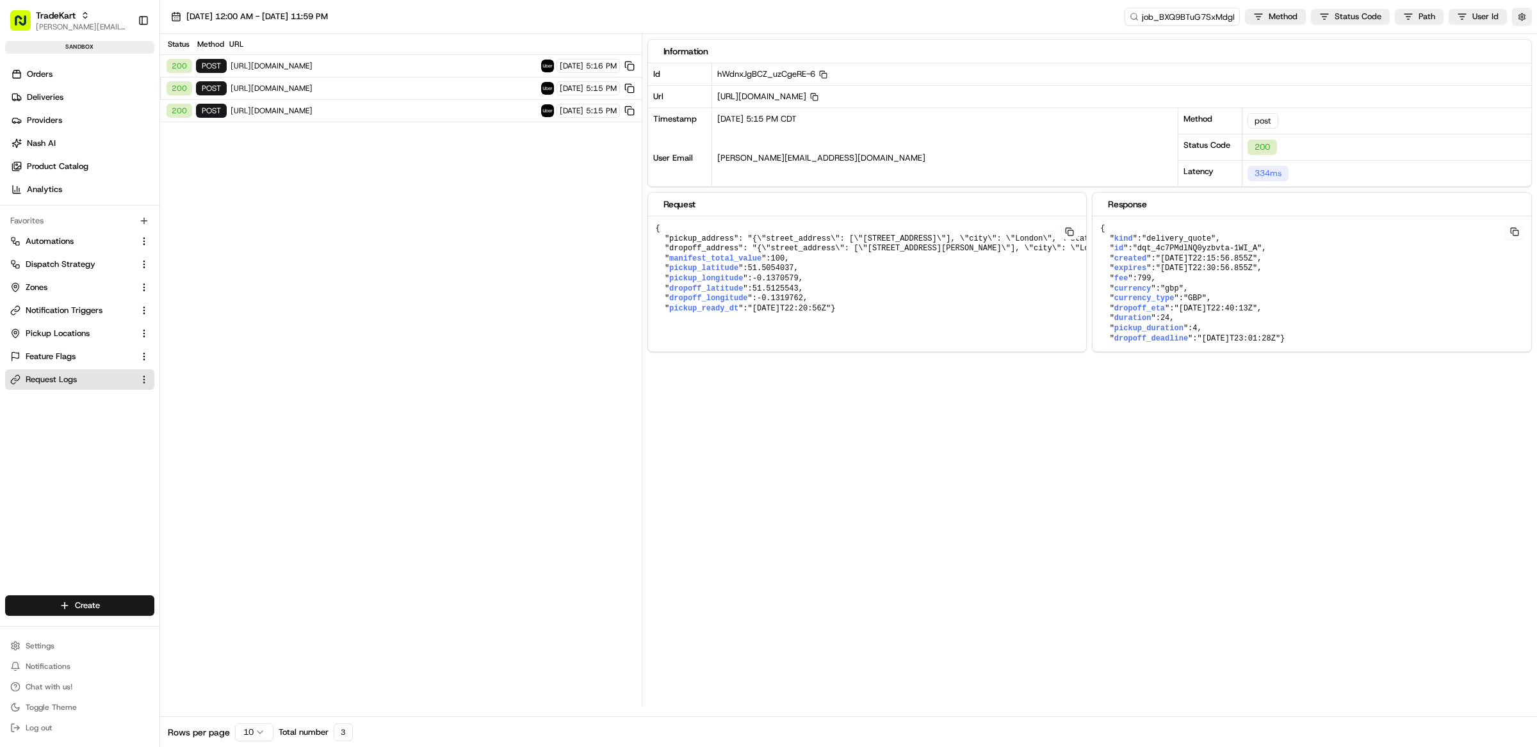
click at [313, 107] on span "https://api.uber.com/v1/customers/393d982c-8cfa-58e8-87db-13514e42f365/delivery…" at bounding box center [384, 111] width 307 height 10
click at [313, 73] on div "200 post https://api.uber.com/v1/customers/393d982c-8cfa-58e8-87db-13514e42f365…" at bounding box center [401, 66] width 482 height 22
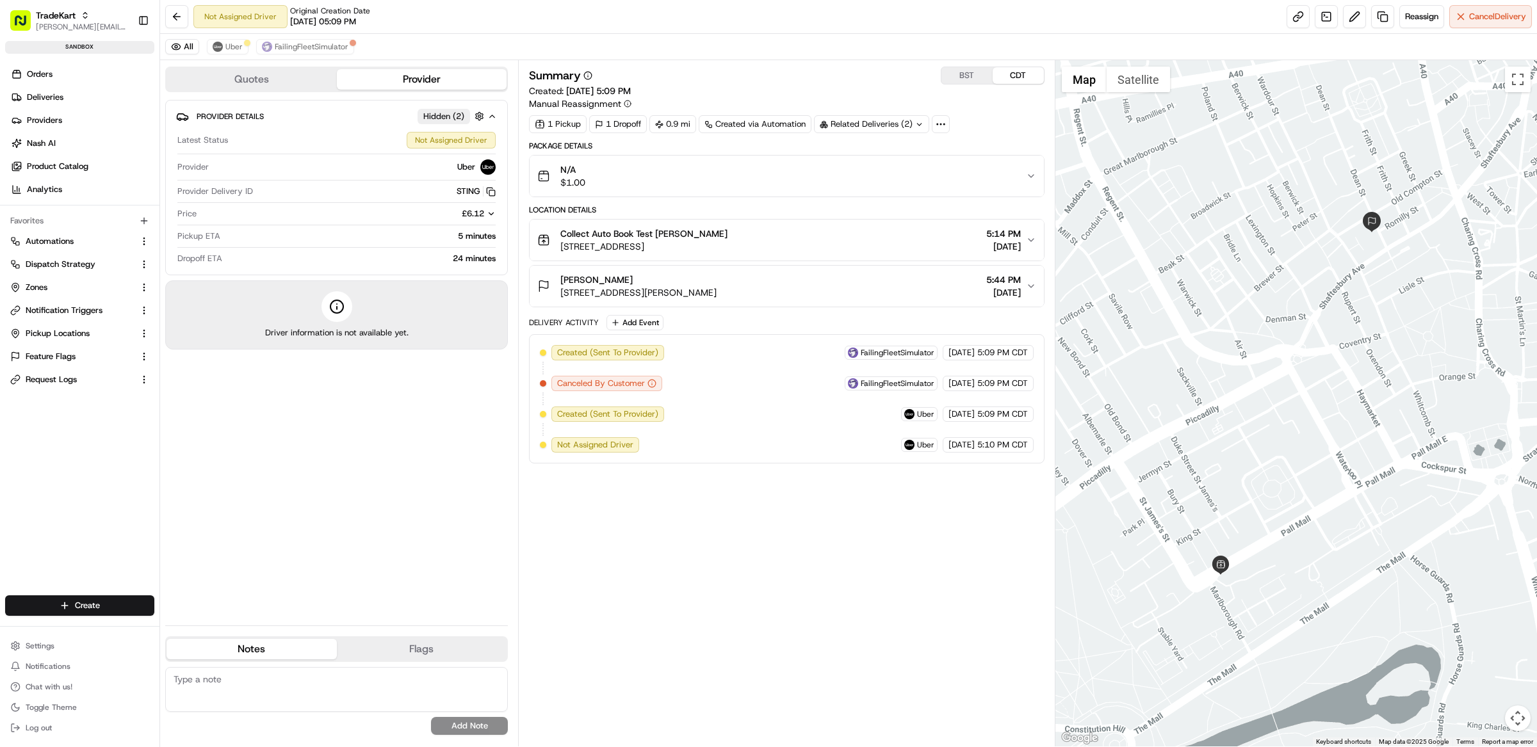
click at [776, 195] on button "N/A $1.00" at bounding box center [787, 176] width 514 height 41
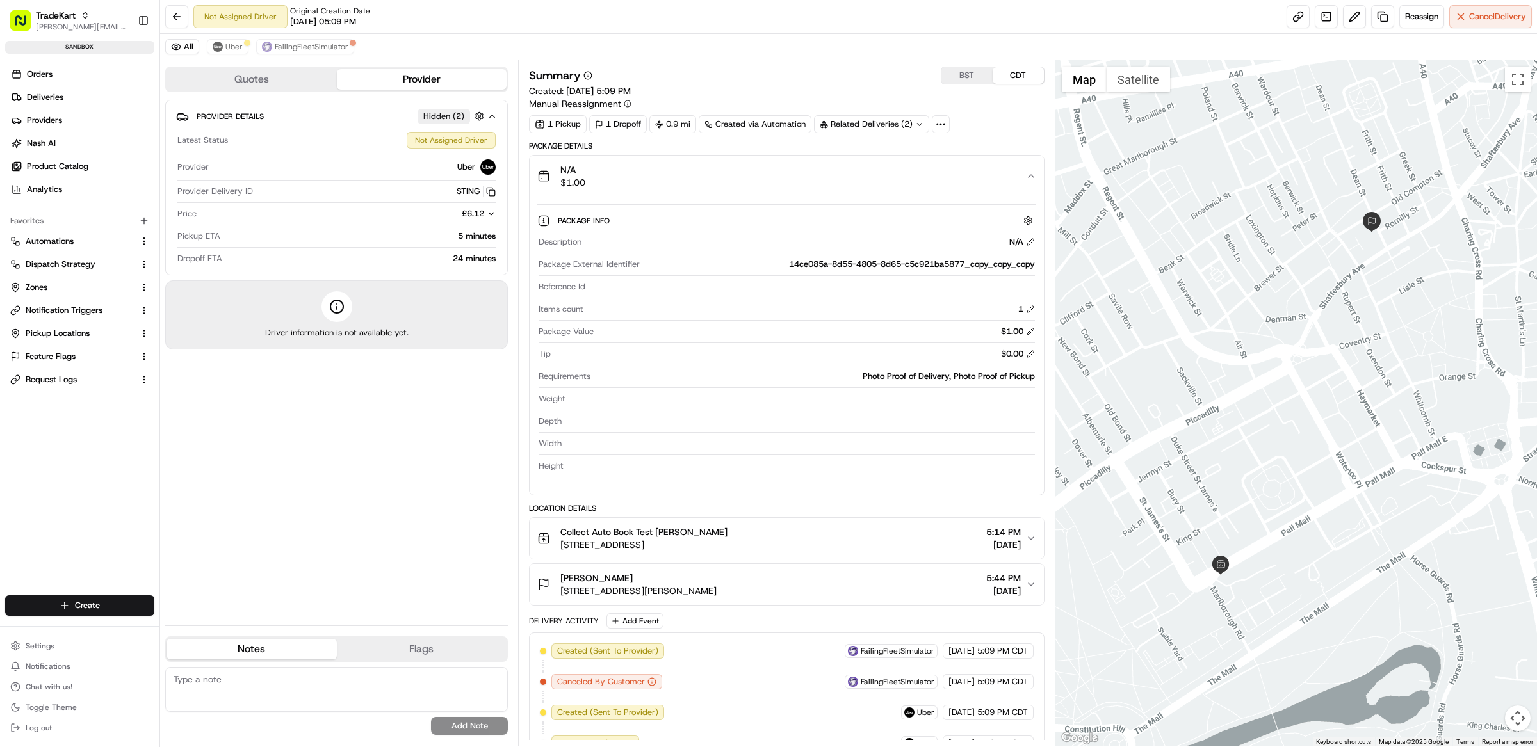
click at [778, 185] on div "N/A $1.00" at bounding box center [781, 176] width 489 height 26
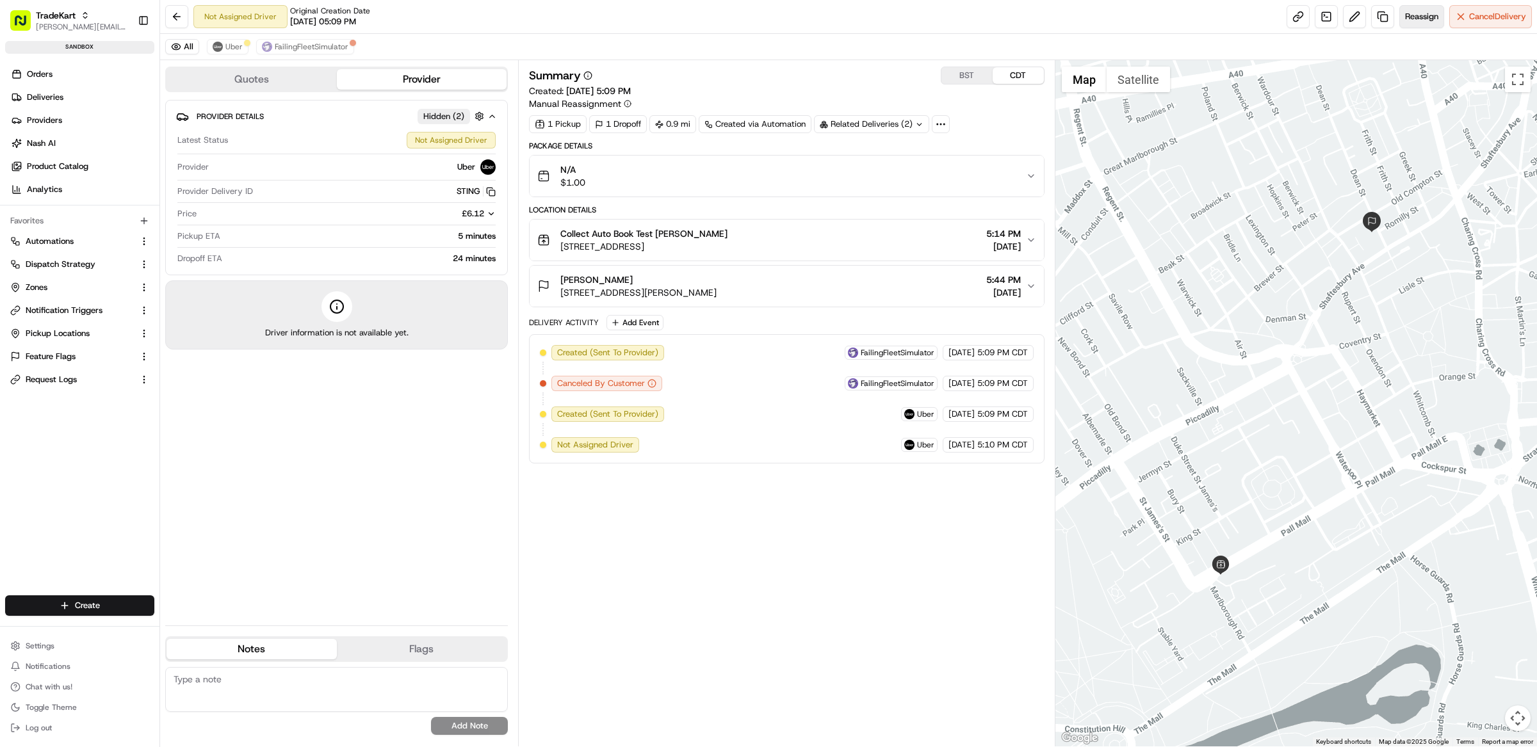
click at [1405, 20] on span "Reassign" at bounding box center [1421, 17] width 33 height 12
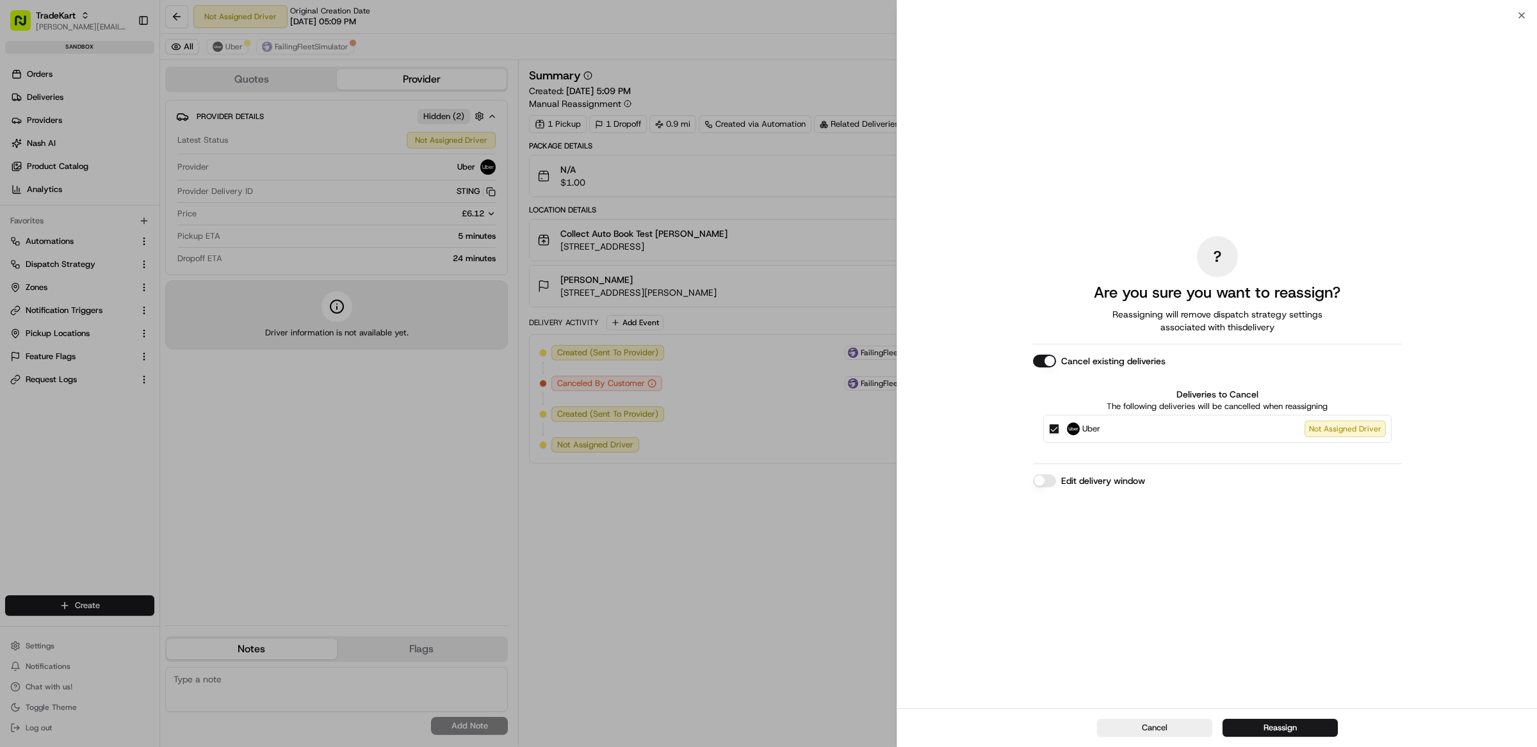
click at [1151, 729] on button "Cancel" at bounding box center [1154, 728] width 115 height 18
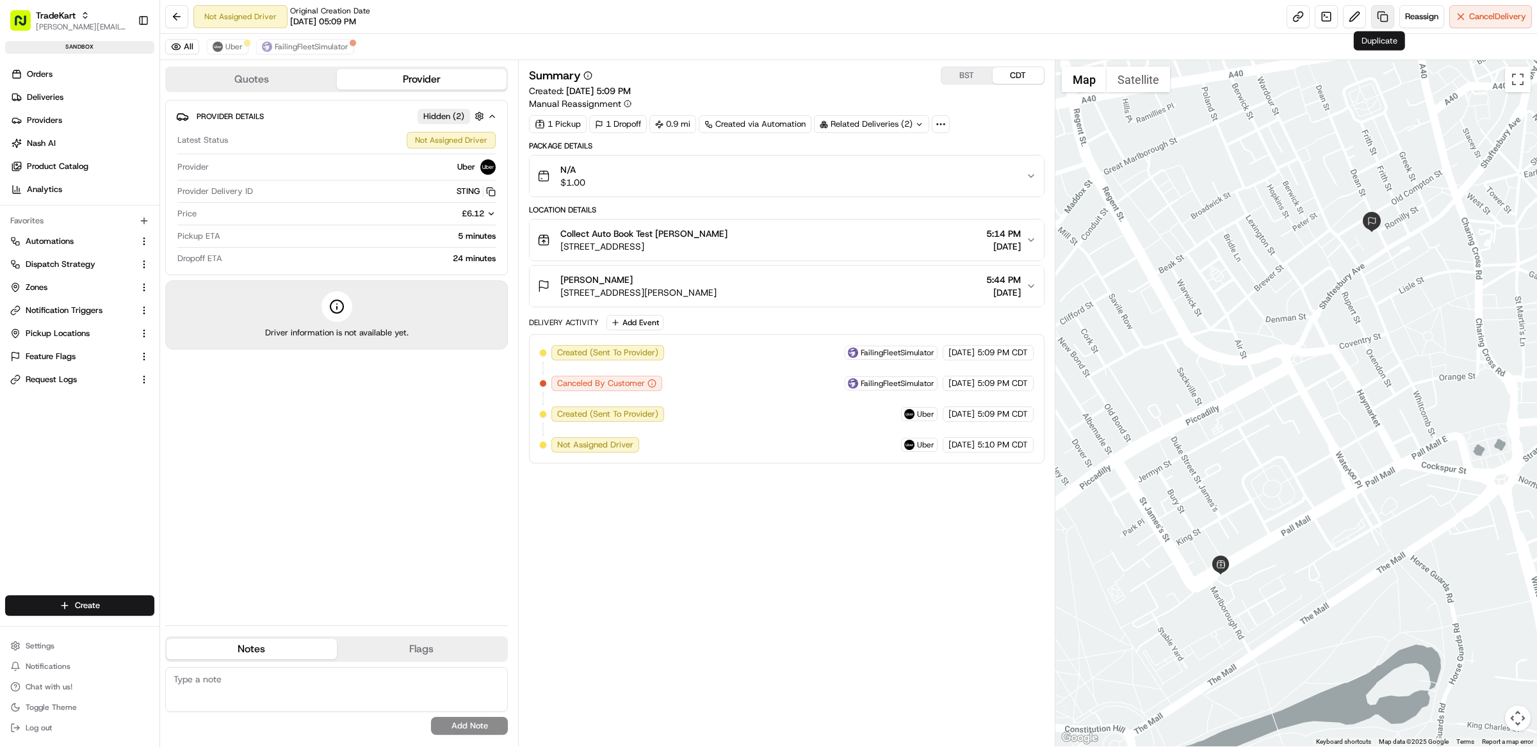
click at [1383, 24] on link at bounding box center [1382, 16] width 23 height 23
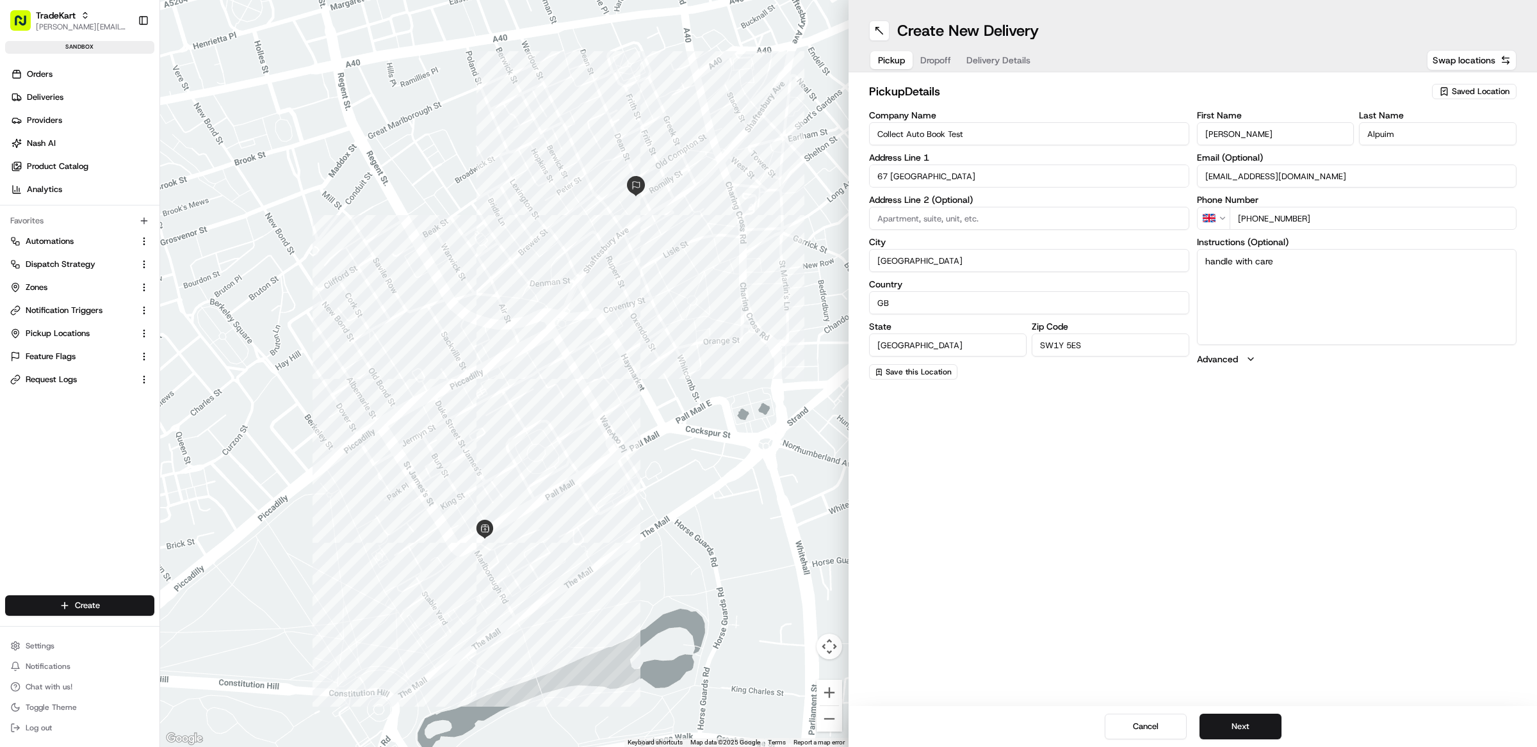
click at [1036, 61] on button "Delivery Details" at bounding box center [998, 60] width 79 height 18
click at [1022, 60] on span "Delivery Details" at bounding box center [998, 60] width 64 height 13
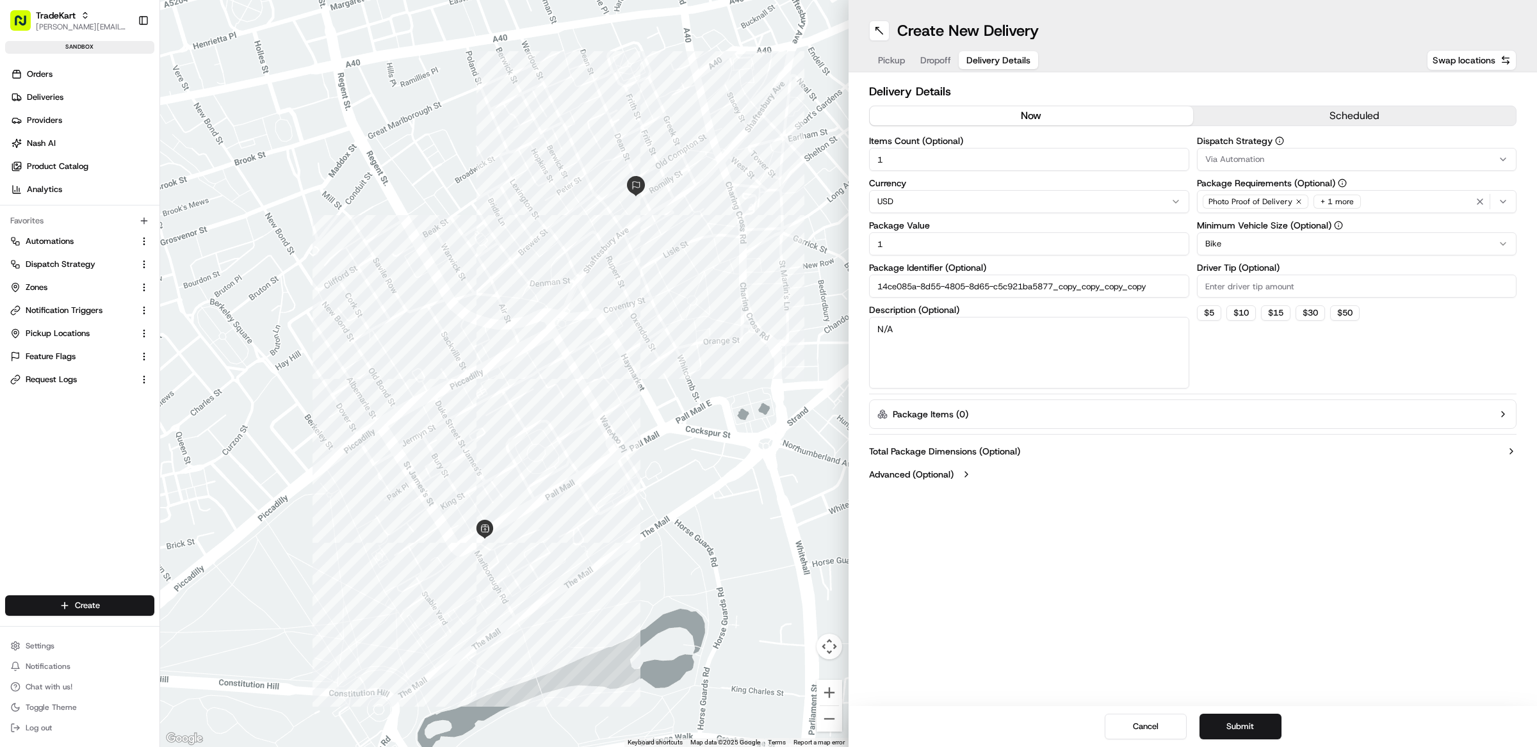
click at [971, 418] on button "Package Items ( 0 )" at bounding box center [1192, 414] width 647 height 29
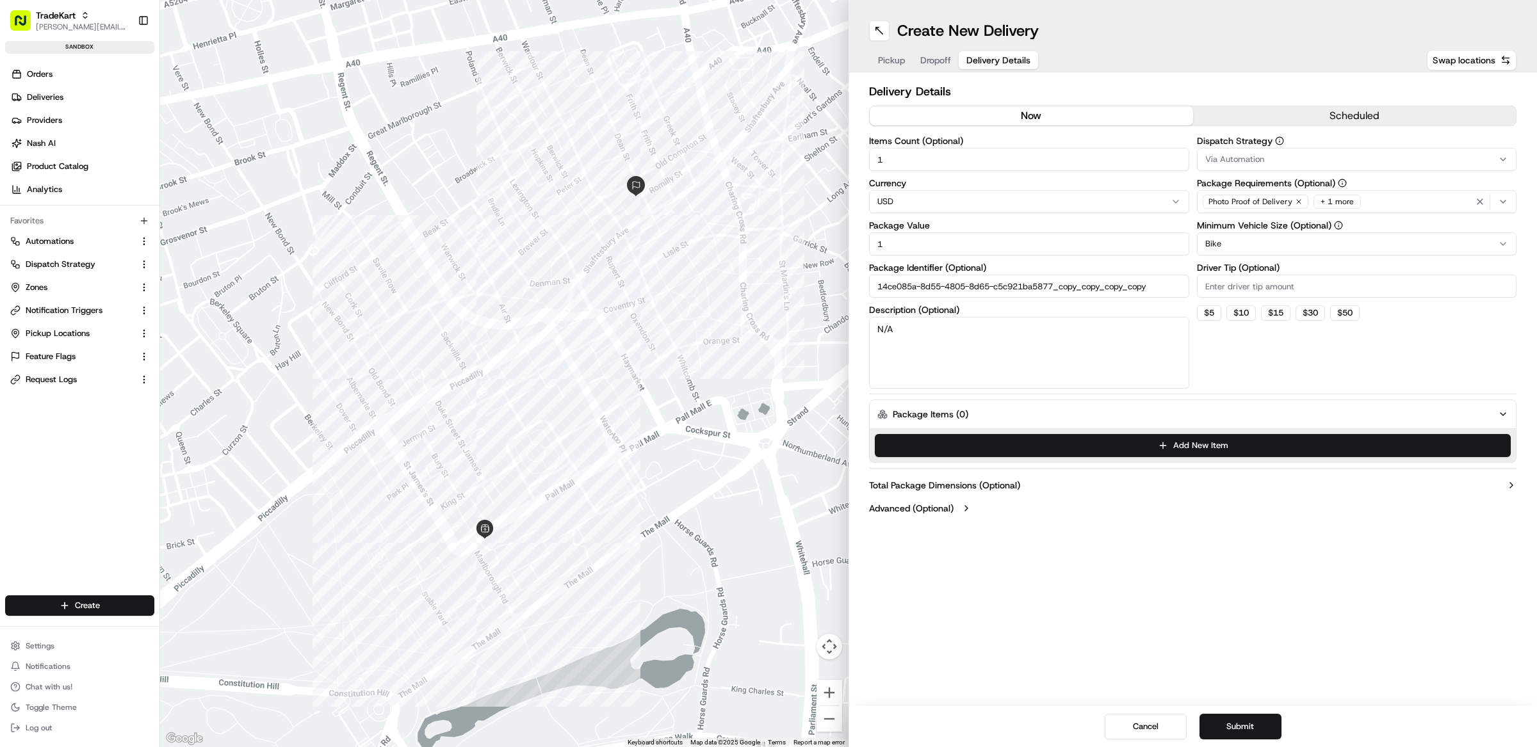
click at [972, 418] on button "Package Items ( 0 )" at bounding box center [1192, 414] width 647 height 29
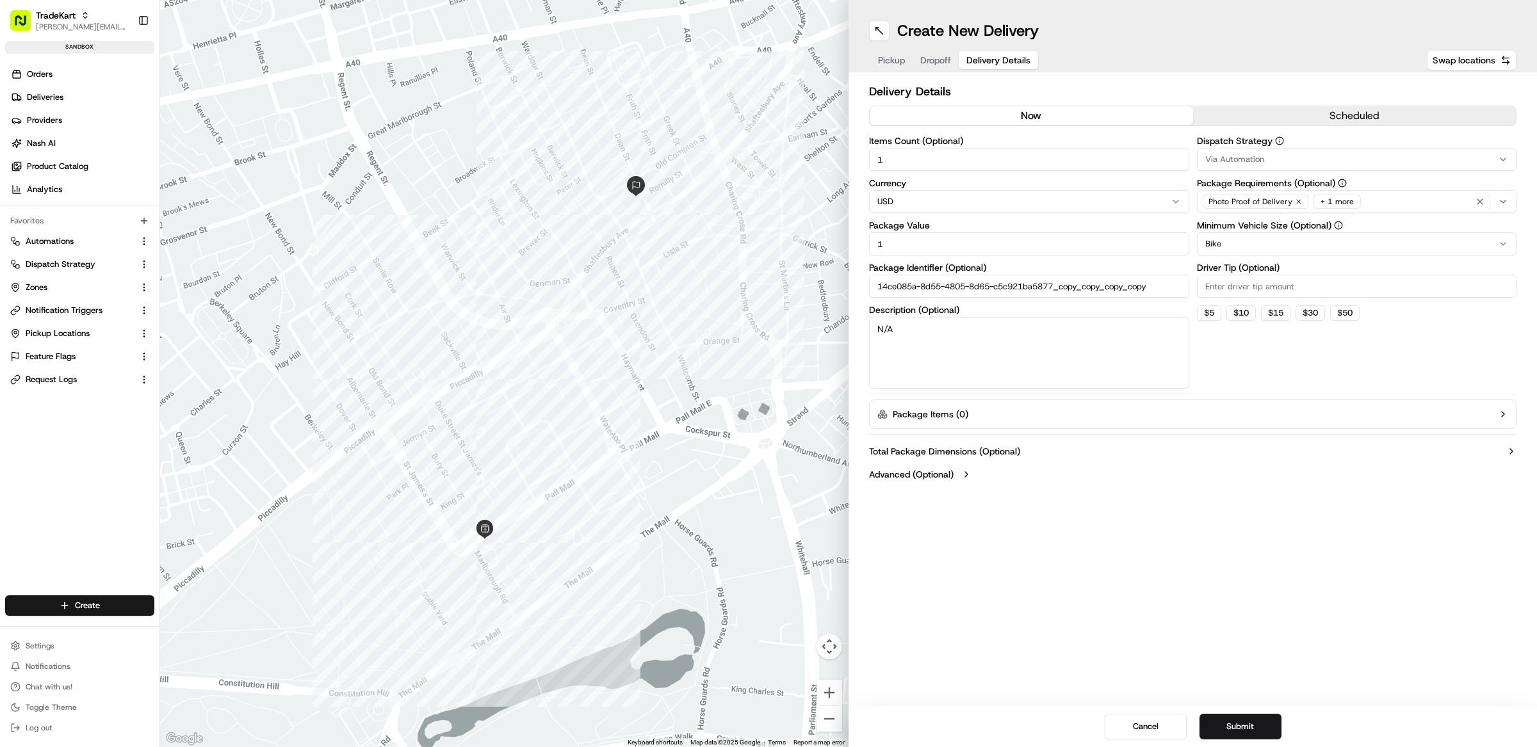
click at [978, 457] on label "Total Package Dimensions (Optional)" at bounding box center [944, 451] width 151 height 13
drag, startPoint x: 909, startPoint y: 538, endPoint x: 847, endPoint y: 532, distance: 61.7
click at [849, 533] on div "Delivery Details now scheduled Items Count (Optional) 1 Currency USD Package Va…" at bounding box center [1193, 370] width 688 height 596
type input "100"
drag, startPoint x: 918, startPoint y: 571, endPoint x: 869, endPoint y: 583, distance: 50.8
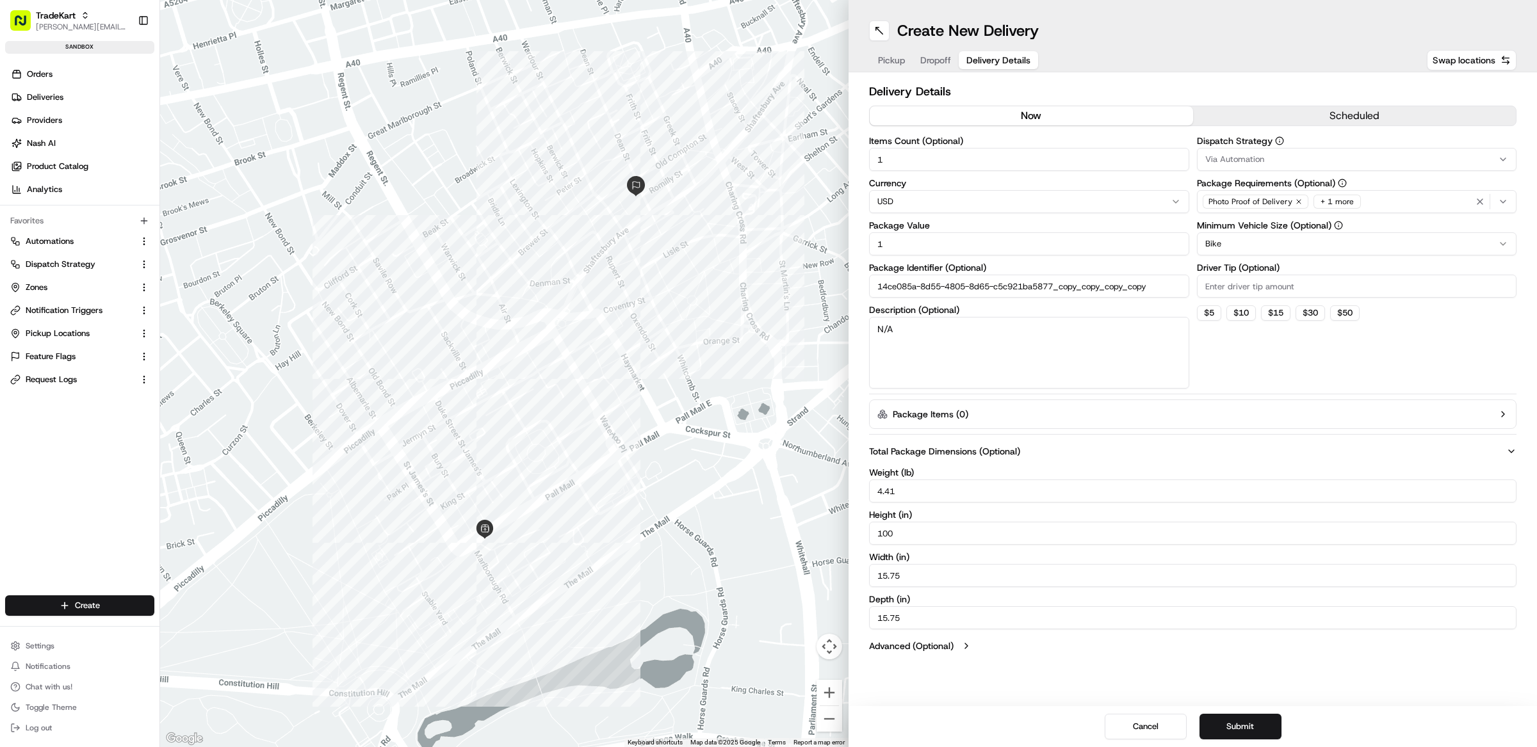
click at [859, 575] on div "Delivery Details now scheduled Items Count (Optional) 1 Currency USD Package Va…" at bounding box center [1193, 370] width 688 height 596
paste input "00"
type input "100"
drag, startPoint x: 920, startPoint y: 624, endPoint x: 865, endPoint y: 613, distance: 55.6
click at [865, 614] on div "Delivery Details now scheduled Items Count (Optional) 1 Currency USD Package Va…" at bounding box center [1193, 370] width 688 height 596
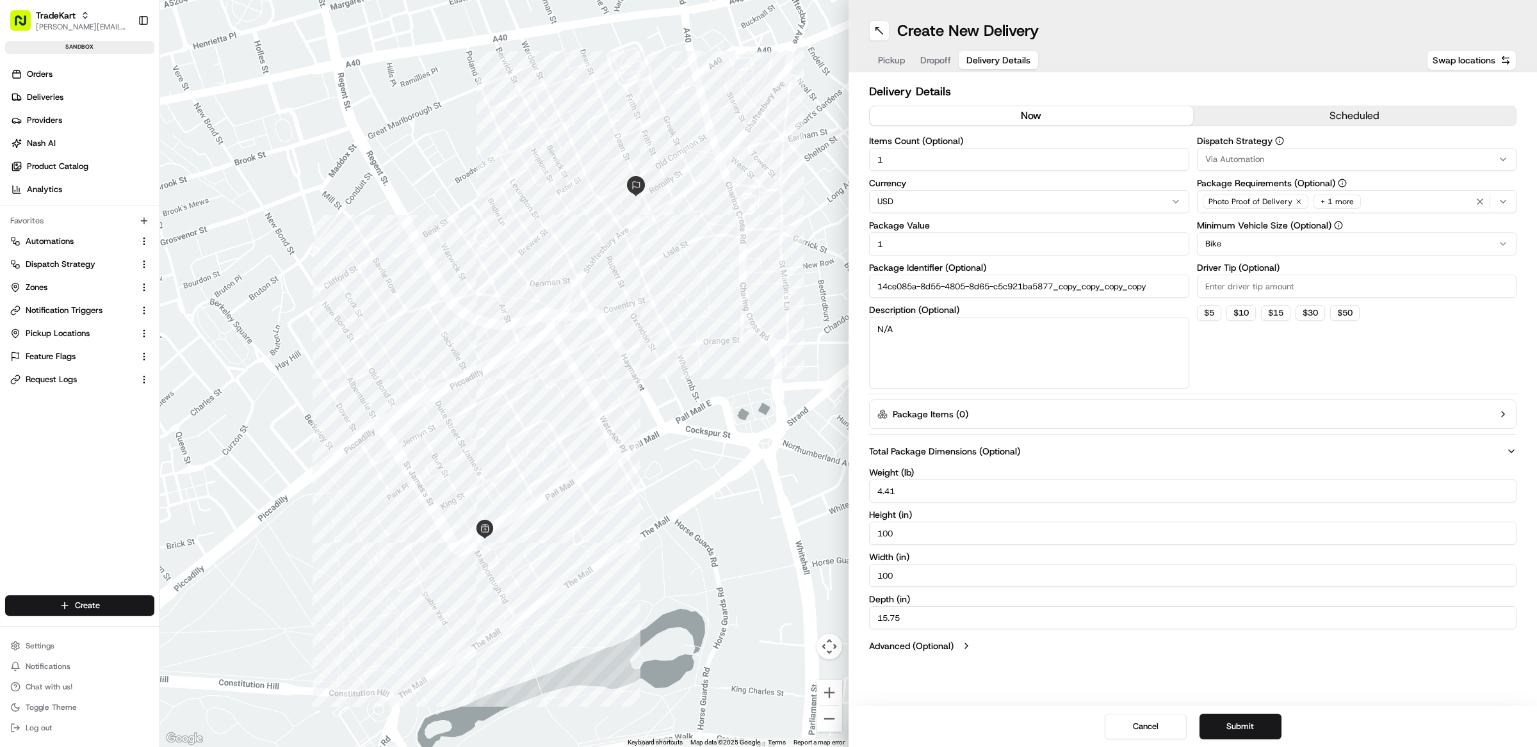
paste input "00"
type input "100"
drag, startPoint x: 897, startPoint y: 496, endPoint x: 868, endPoint y: 496, distance: 28.2
click at [870, 495] on input "4.41" at bounding box center [1192, 491] width 647 height 23
paste input "100"
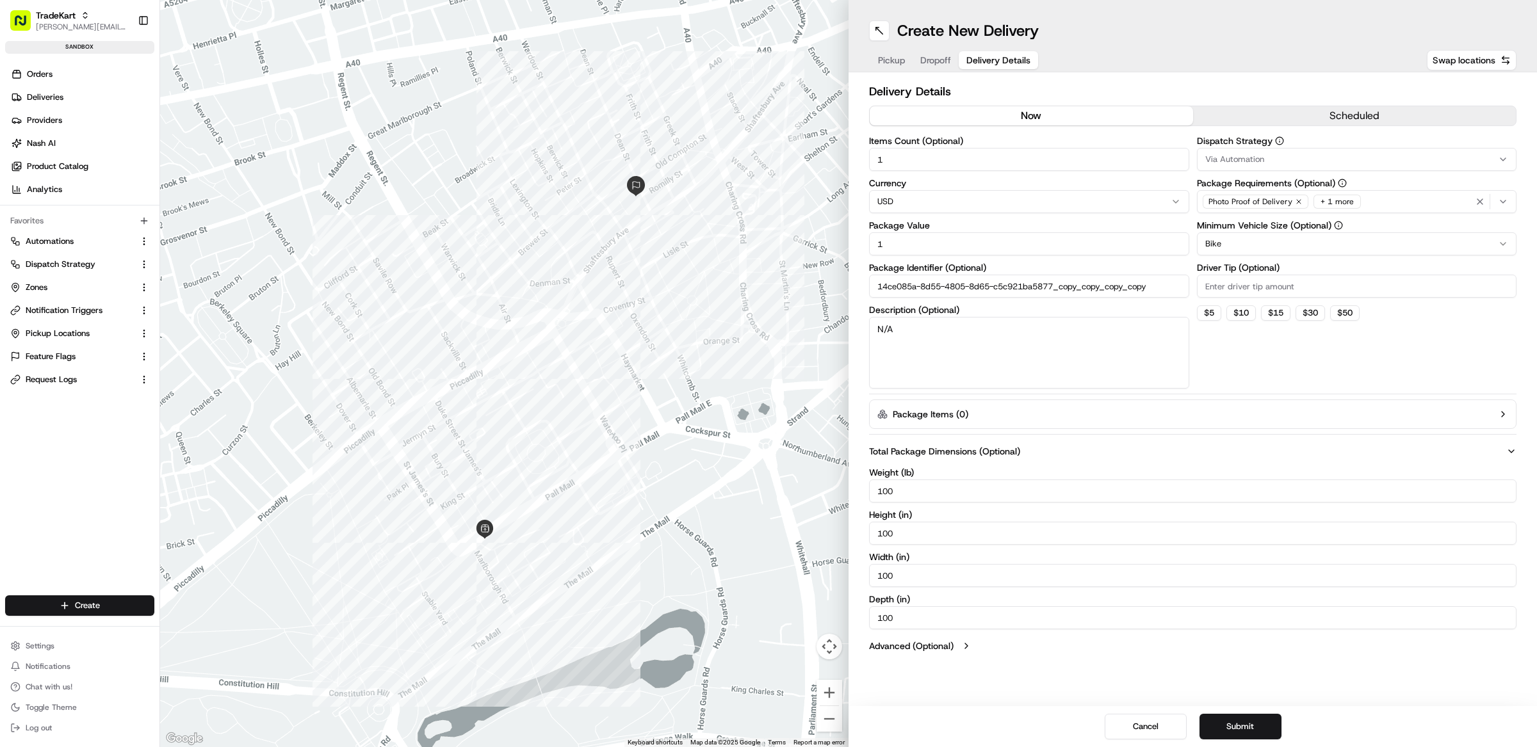
type input "100"
click at [1249, 735] on button "Submit" at bounding box center [1241, 727] width 82 height 26
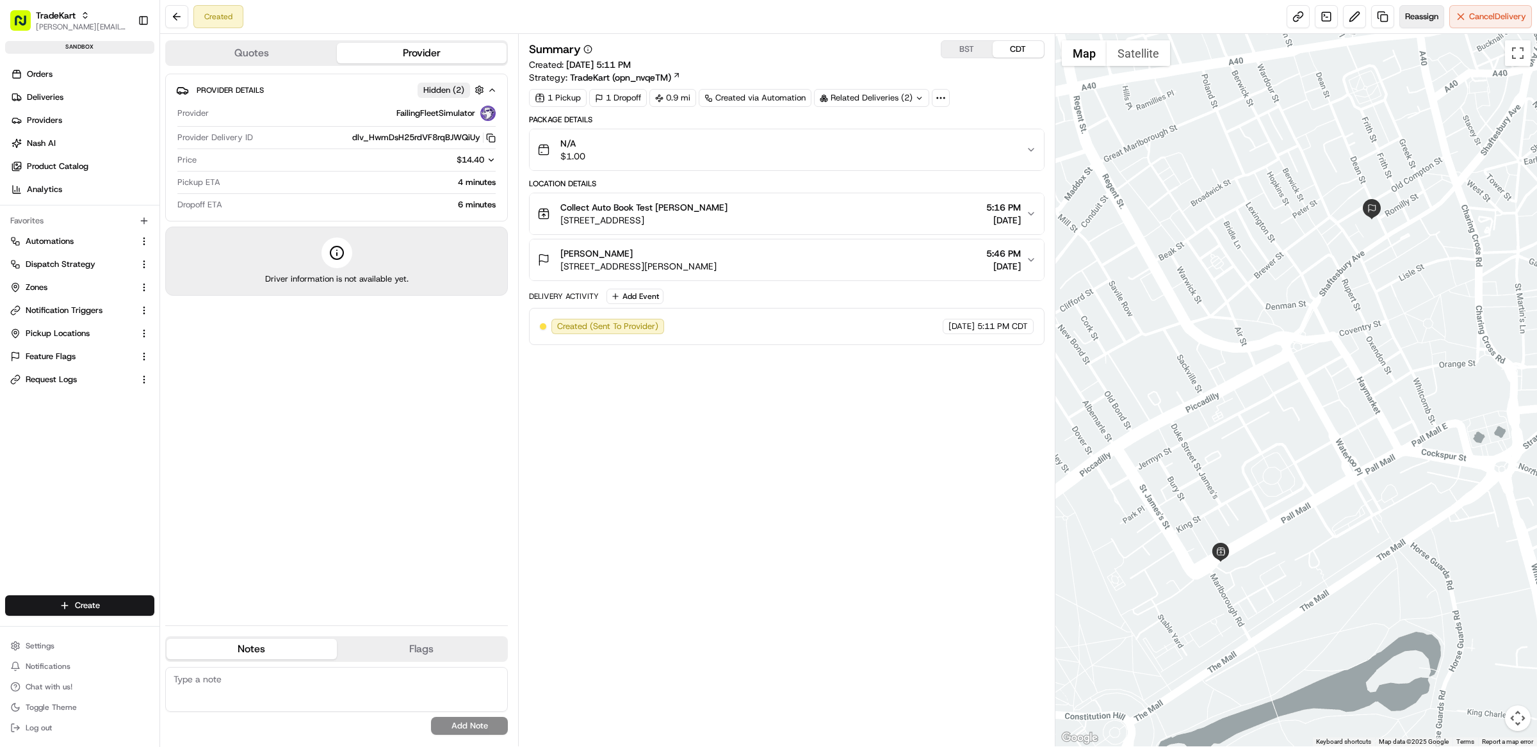
click at [1426, 15] on span "Reassign" at bounding box center [1421, 17] width 33 height 12
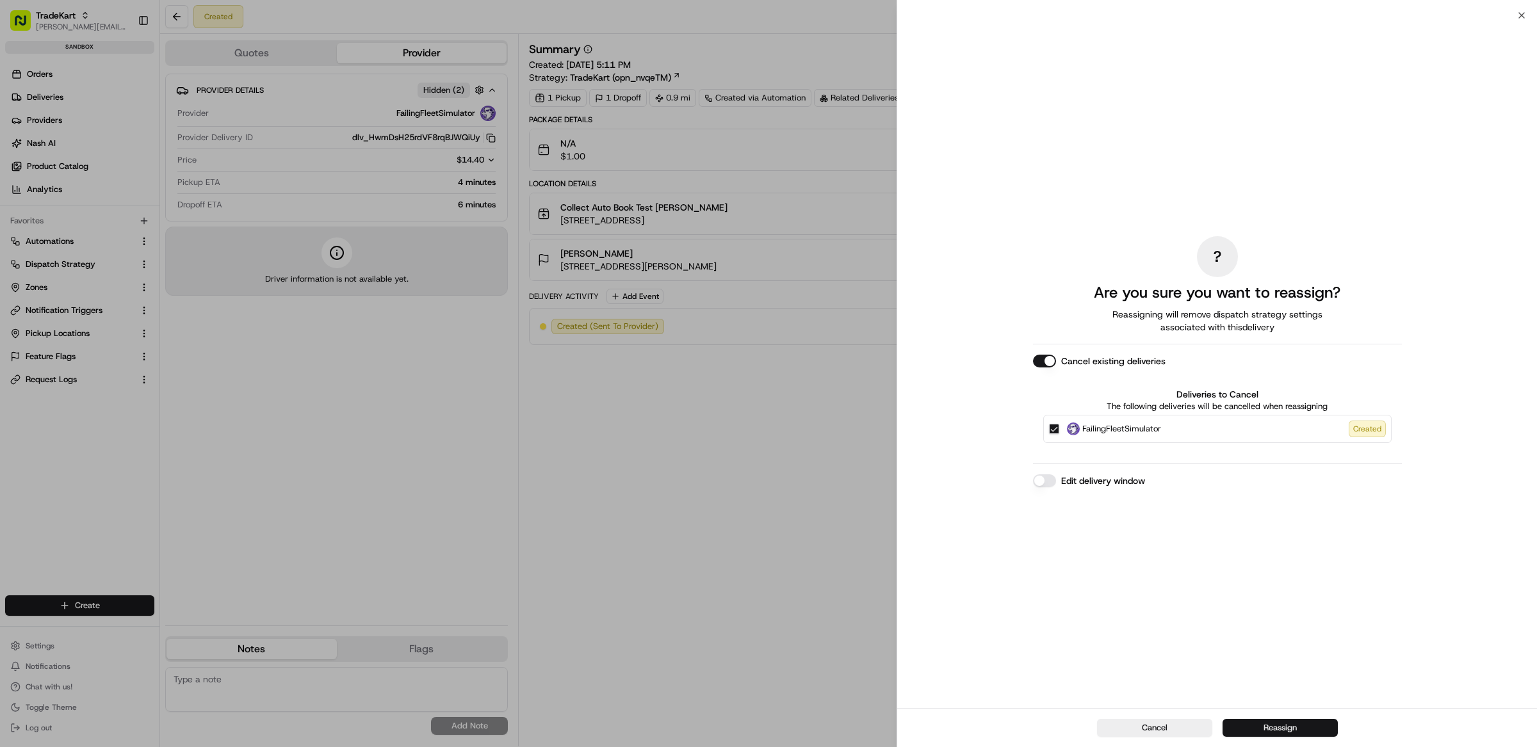
click at [1289, 724] on button "Reassign" at bounding box center [1280, 728] width 115 height 18
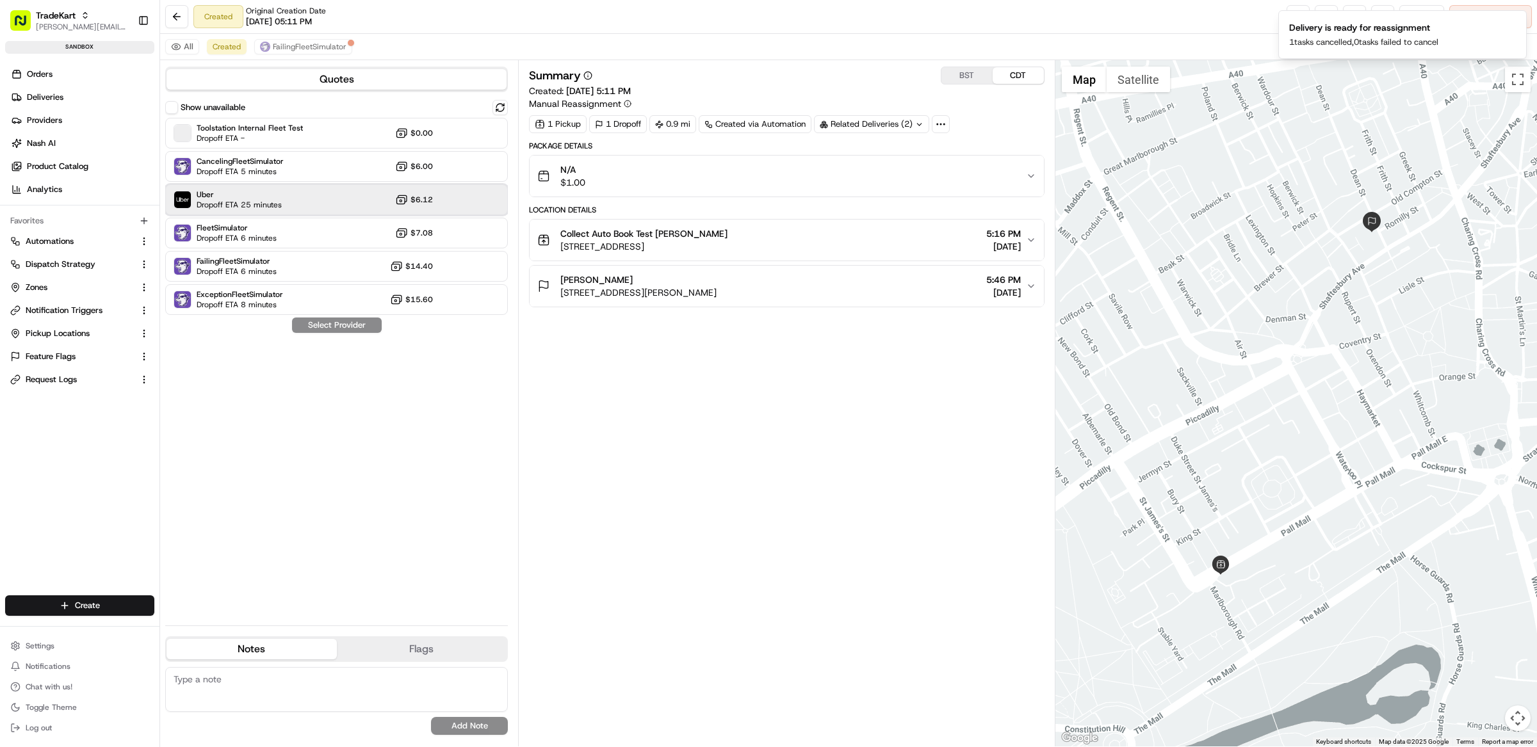
click at [237, 199] on span "Uber" at bounding box center [239, 195] width 85 height 10
click at [344, 329] on button "Assign Provider" at bounding box center [336, 325] width 91 height 15
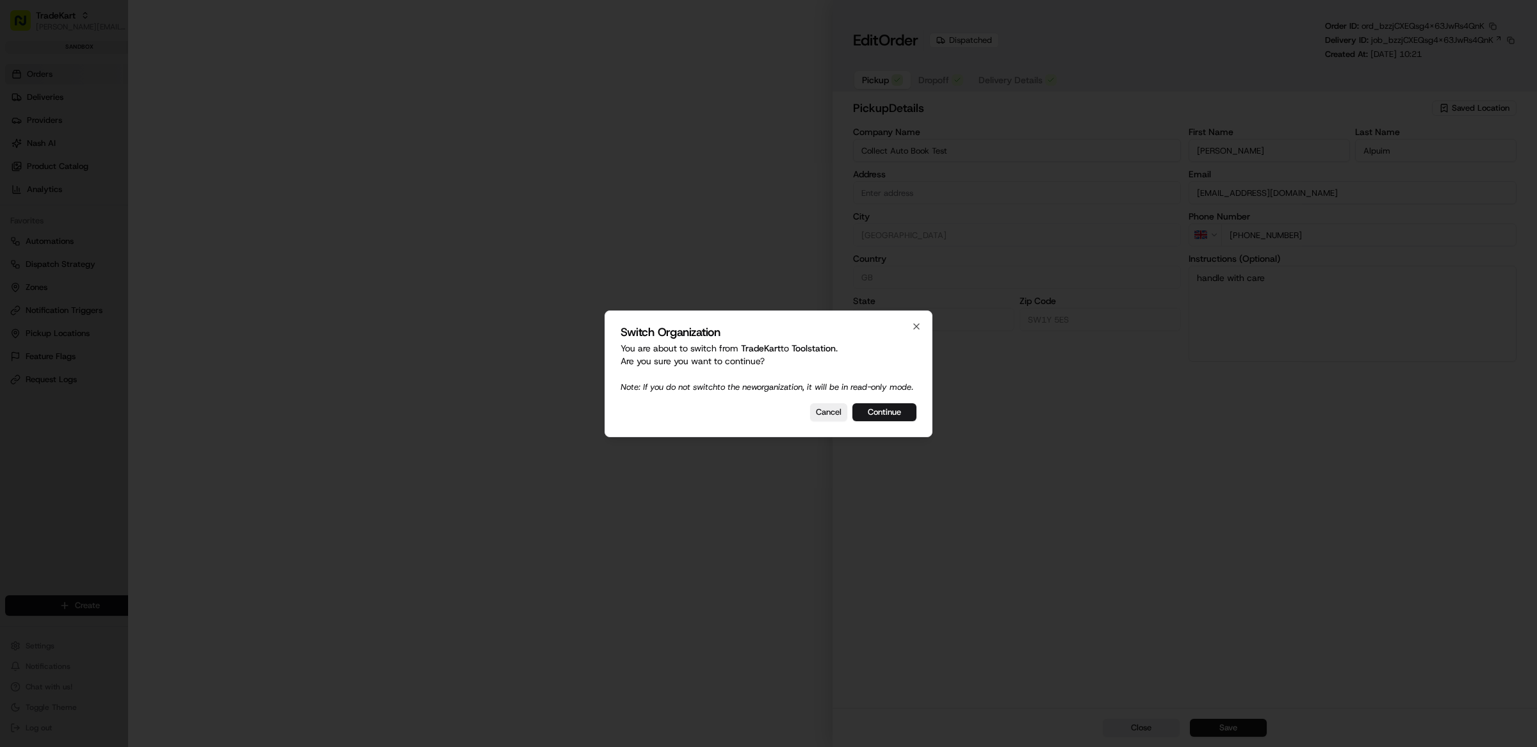
type input "[STREET_ADDRESS]"
click at [834, 420] on button "Cancel" at bounding box center [828, 412] width 37 height 18
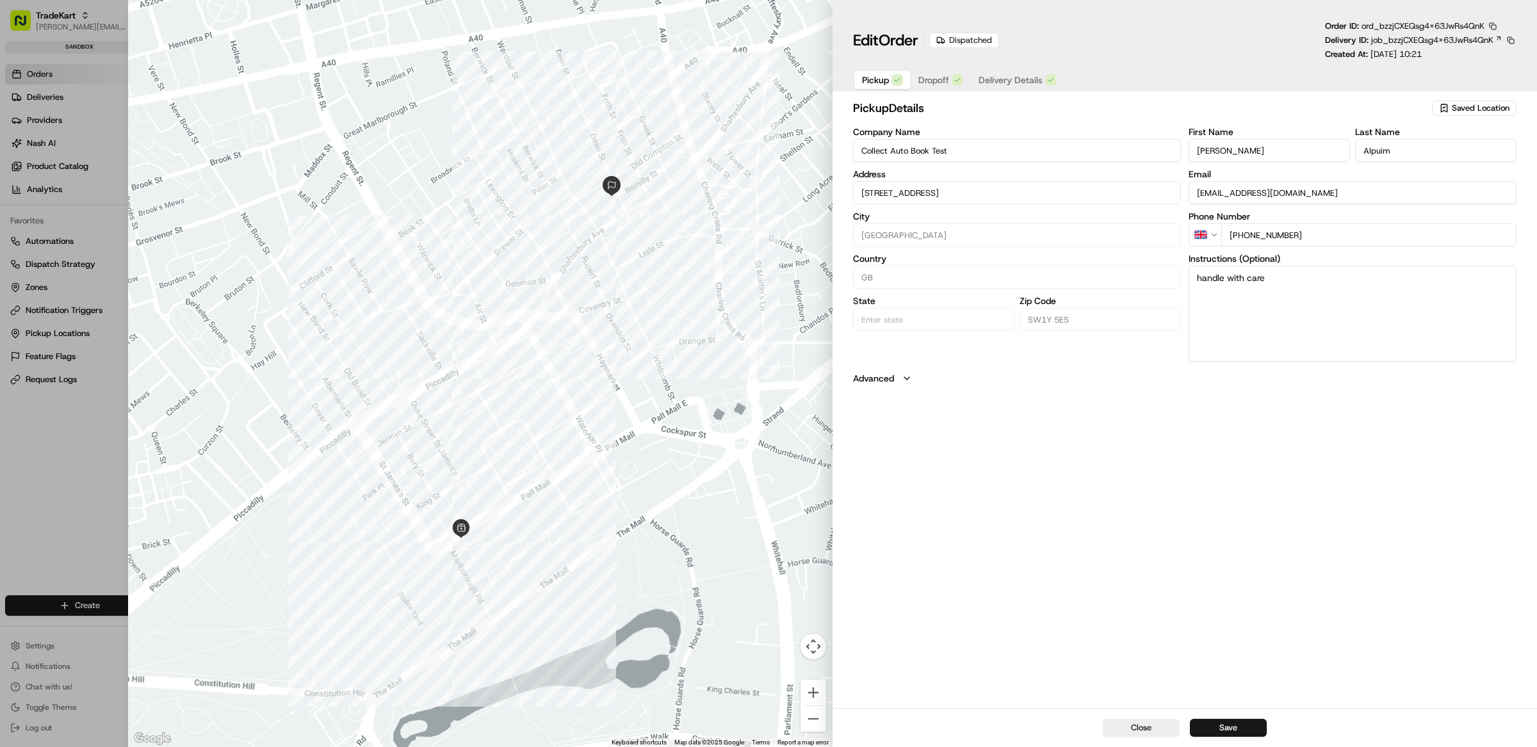
click at [1021, 89] on button "Delivery Details" at bounding box center [1018, 80] width 94 height 18
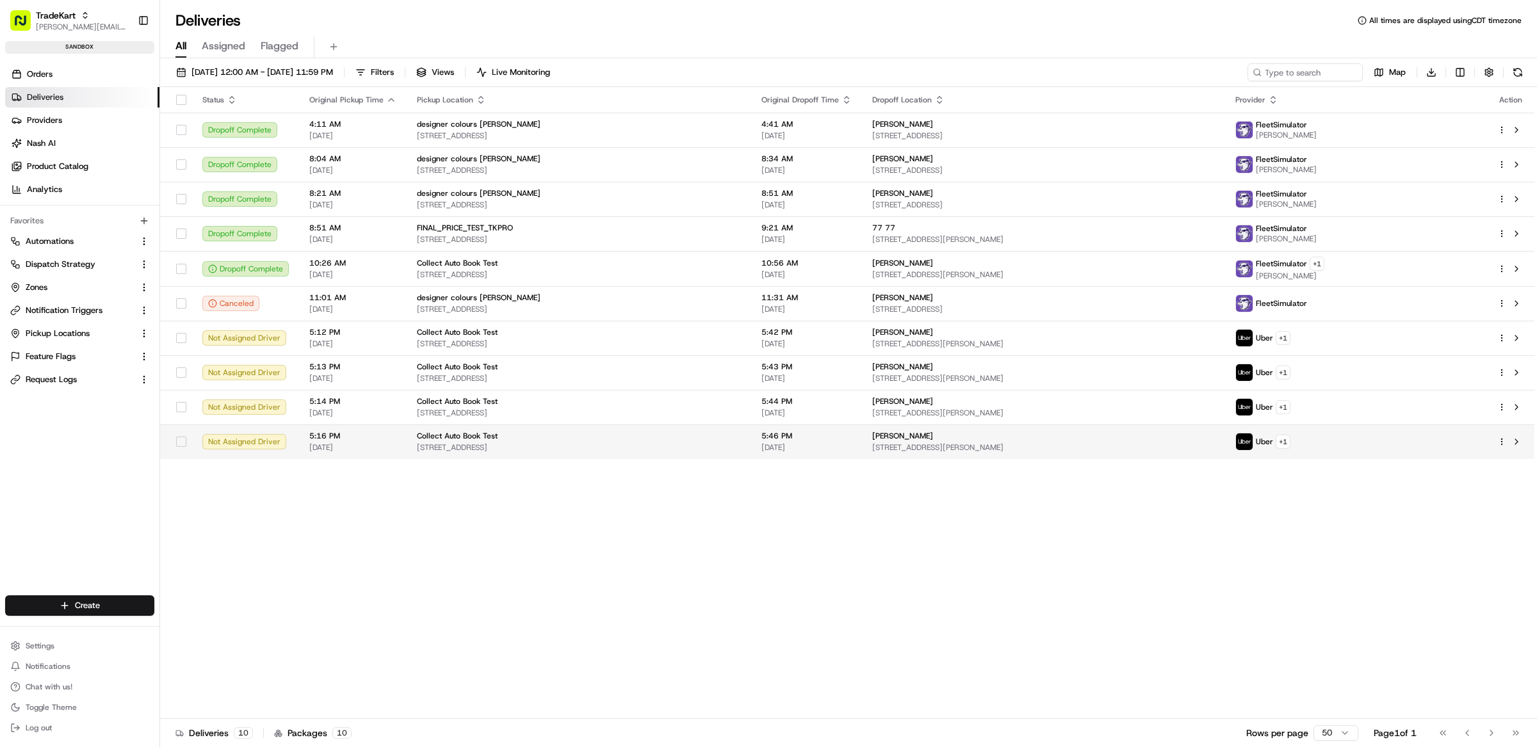
click at [1500, 441] on html "TradeKart [EMAIL_ADDRESS][DOMAIN_NAME] Toggle Sidebar sandbox Orders Deliveries…" at bounding box center [768, 373] width 1537 height 747
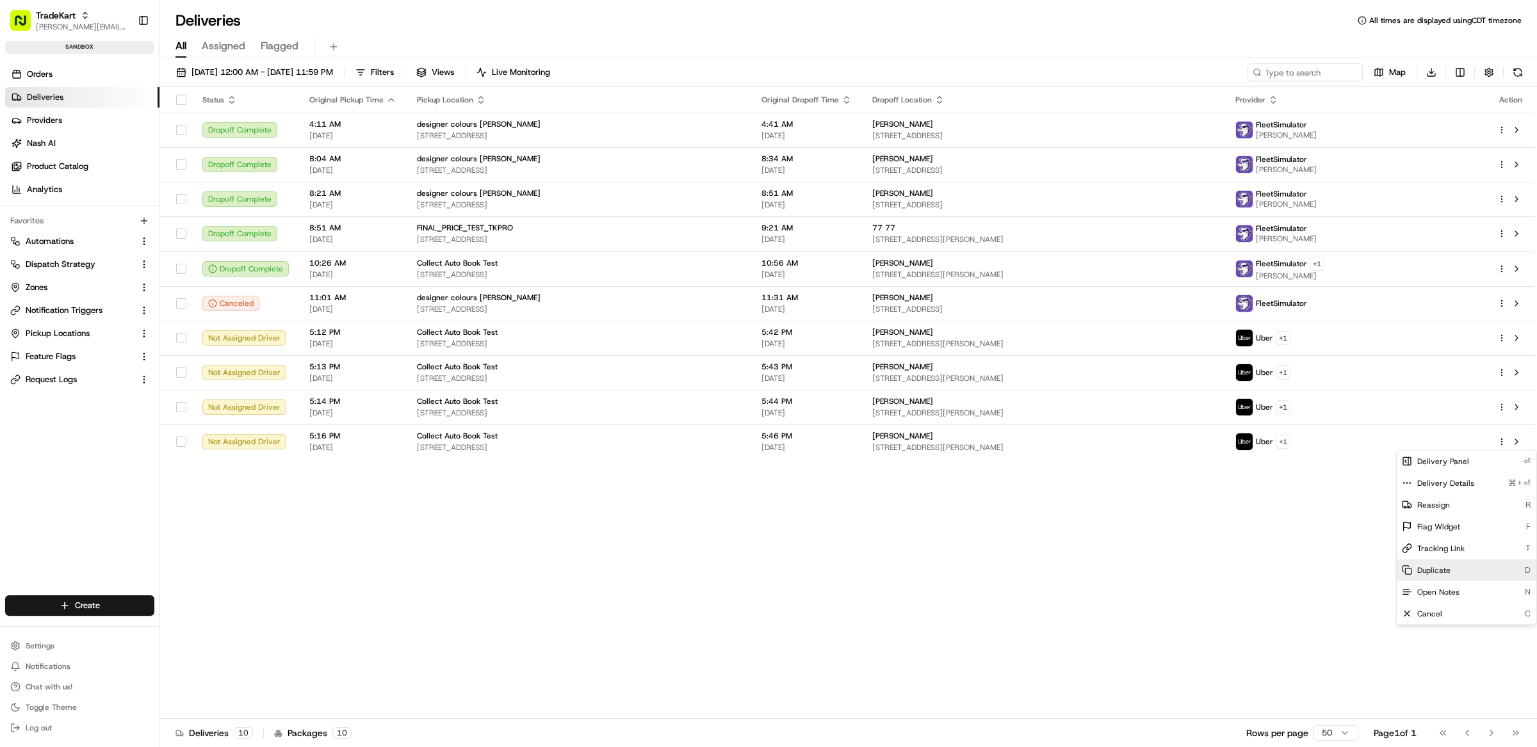
click at [1456, 568] on div "Duplicate D" at bounding box center [1467, 571] width 140 height 22
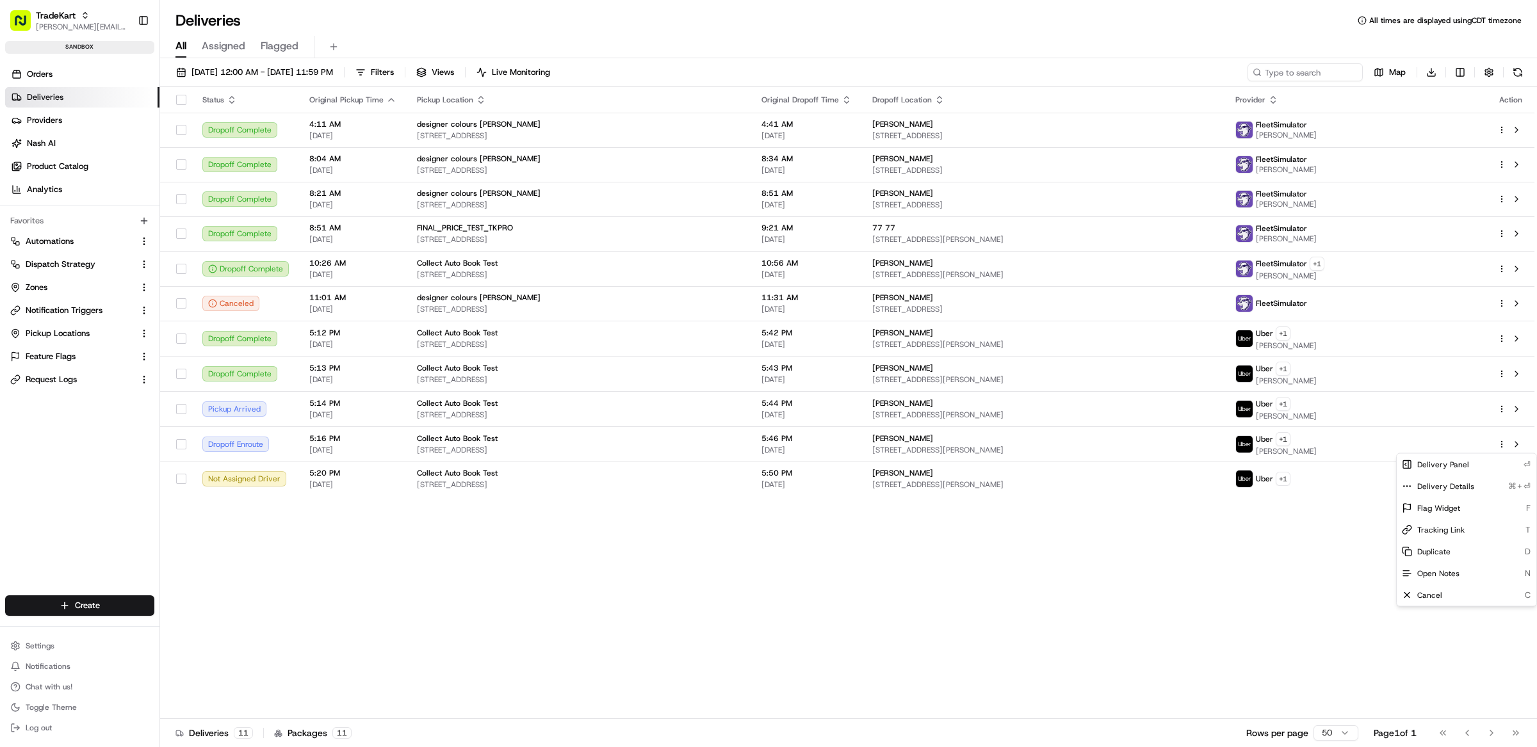
click at [838, 49] on html "TradeKart matt@usenash.com Toggle Sidebar sandbox Orders Deliveries Providers N…" at bounding box center [768, 373] width 1537 height 747
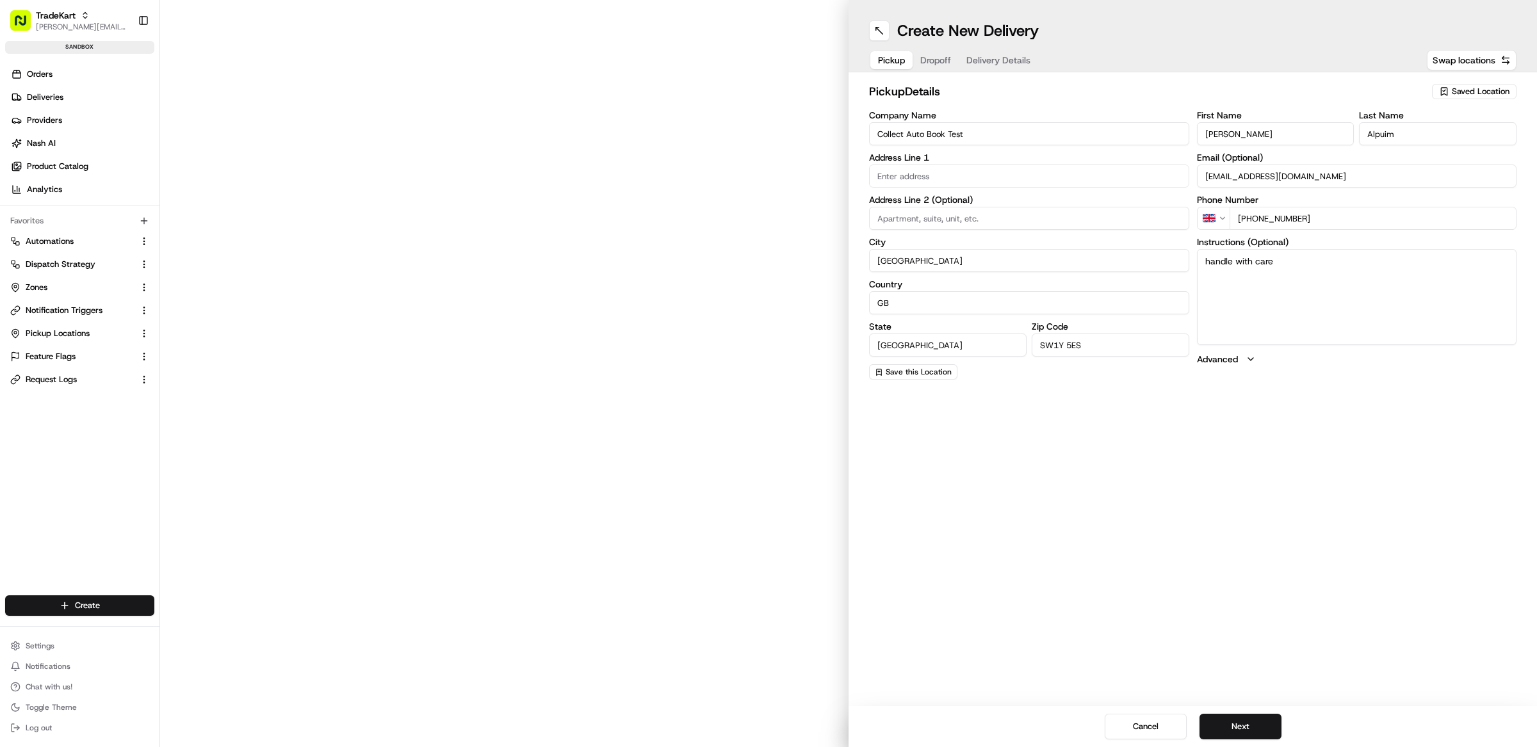
type input "67 [GEOGRAPHIC_DATA]"
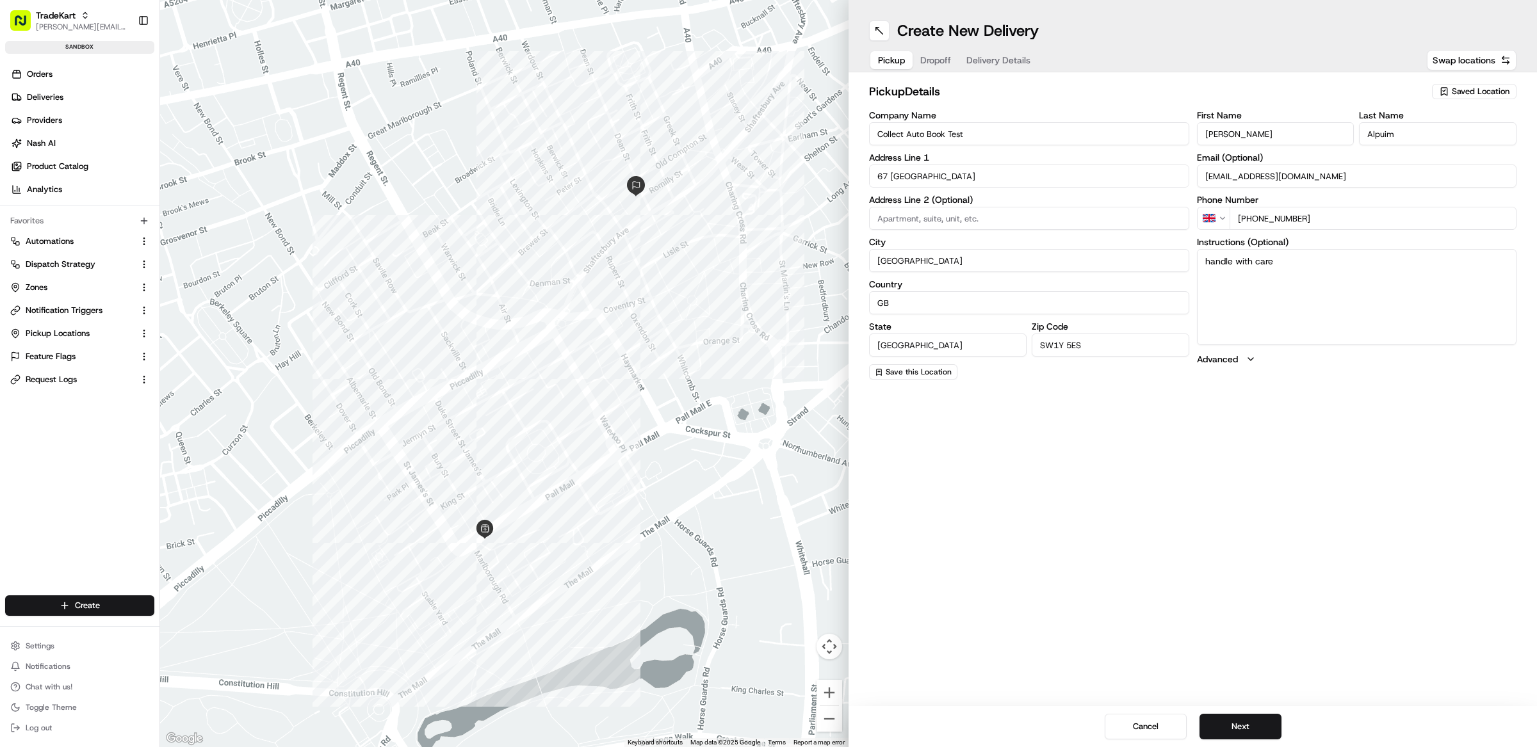
click at [1022, 66] on span "Delivery Details" at bounding box center [998, 60] width 64 height 13
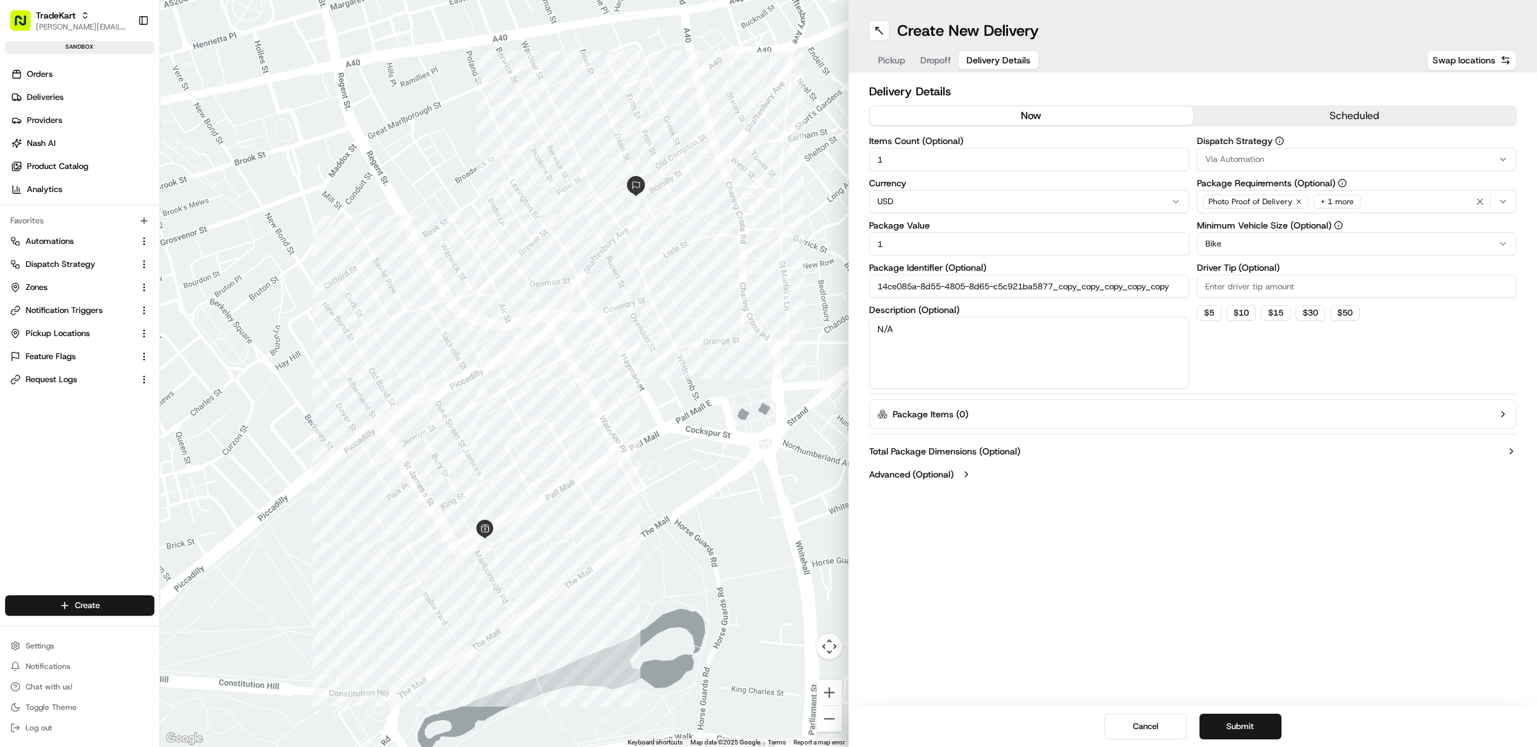
click at [1298, 152] on button "Via Automation" at bounding box center [1357, 159] width 320 height 23
click at [1229, 45] on html "TradeKart [EMAIL_ADDRESS][DOMAIN_NAME] Toggle Sidebar sandbox Orders Deliveries…" at bounding box center [768, 373] width 1537 height 747
click at [1269, 241] on html "TradeKart [EMAIL_ADDRESS][DOMAIN_NAME] Toggle Sidebar sandbox Orders Deliveries…" at bounding box center [768, 373] width 1537 height 747
click at [1150, 557] on div "Create New Delivery Pickup Dropoff Delivery Details Swap locations Delivery Det…" at bounding box center [1193, 373] width 688 height 747
click at [936, 478] on label "Advanced (Optional)" at bounding box center [911, 474] width 85 height 13
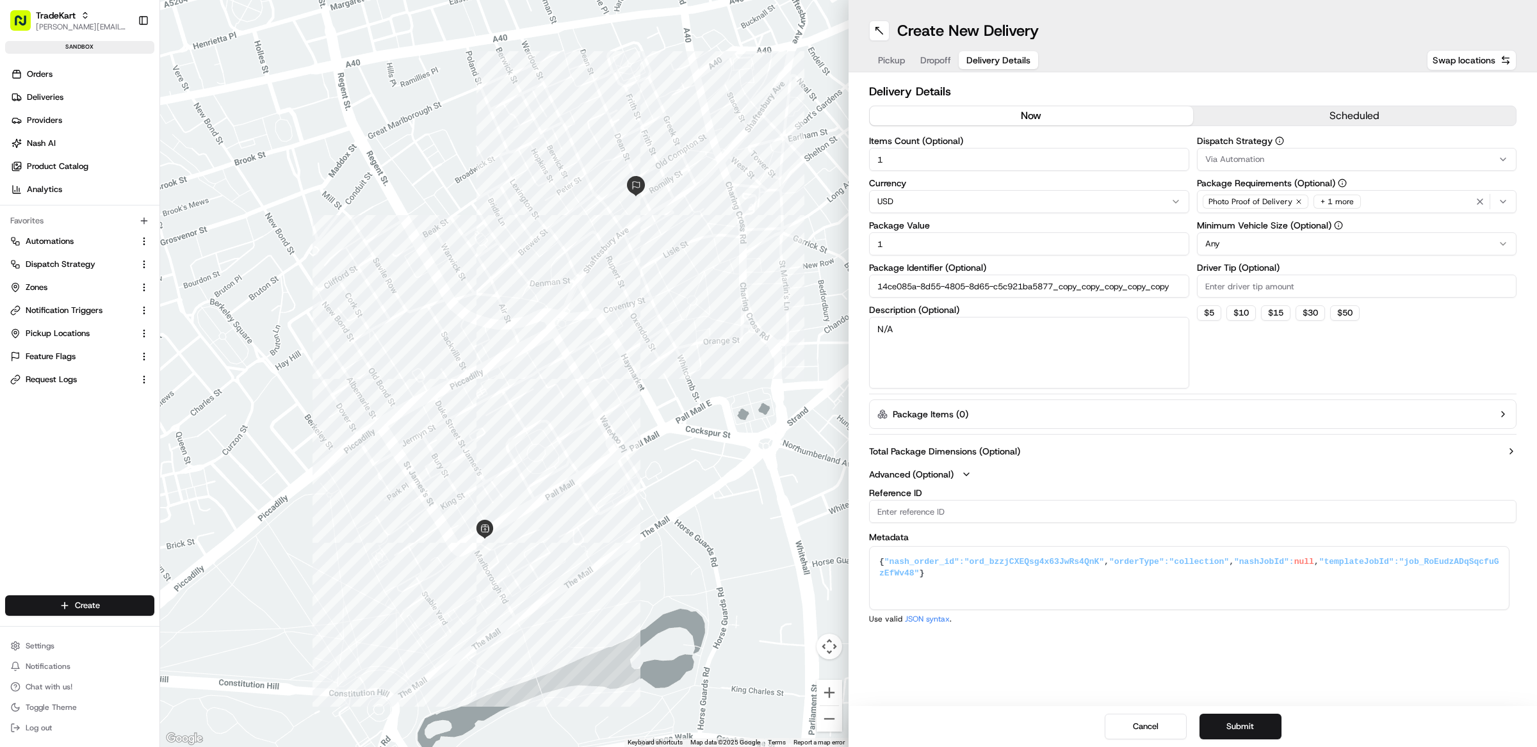
click at [938, 485] on div "Advanced (Optional) Reference ID Metadata {"nash_order_id":"ord_bzzjCXEQsg4x63J…" at bounding box center [1192, 546] width 647 height 156
drag, startPoint x: 941, startPoint y: 471, endPoint x: 947, endPoint y: 457, distance: 14.6
click at [941, 471] on label "Advanced (Optional)" at bounding box center [911, 474] width 85 height 13
click at [949, 449] on label "Total Package Dimensions (Optional)" at bounding box center [944, 451] width 151 height 13
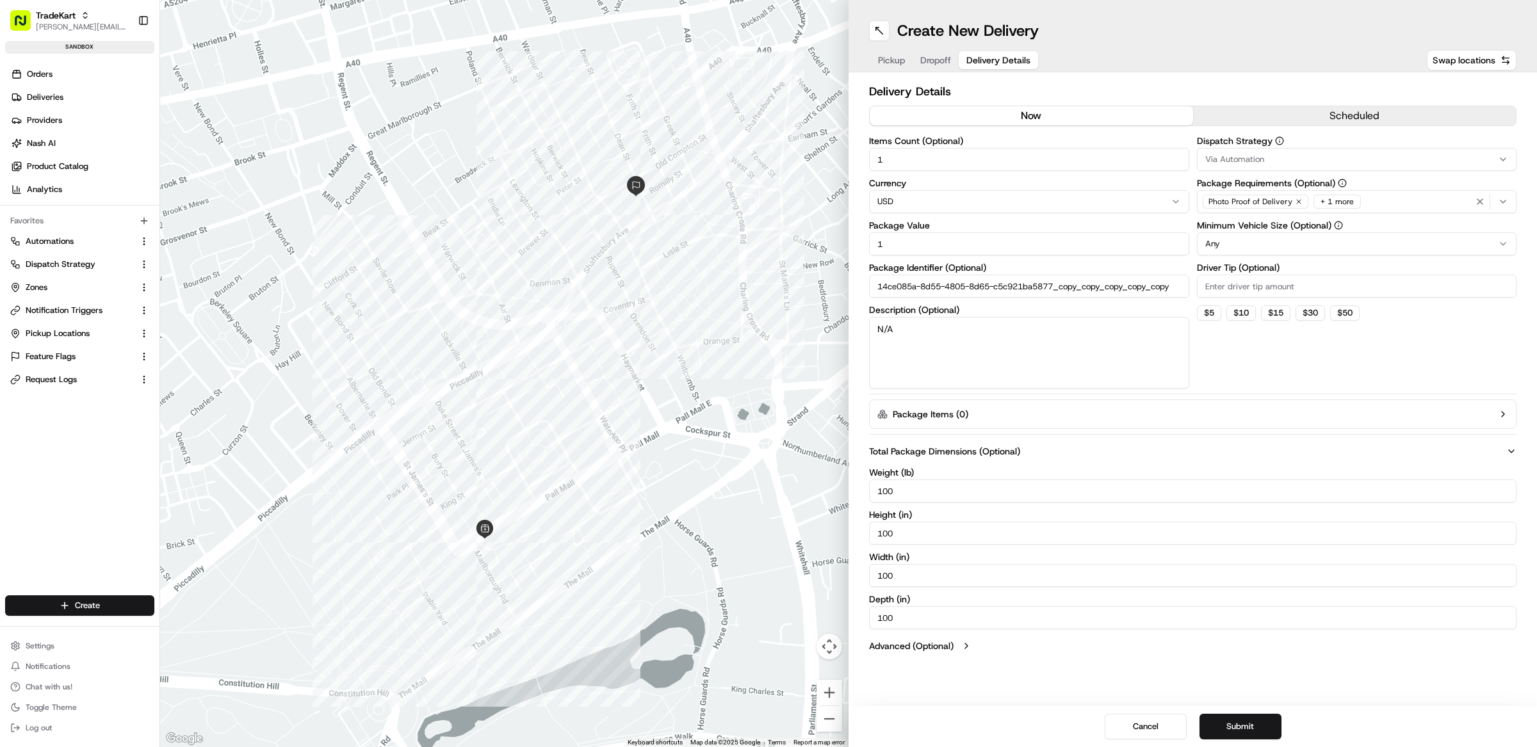
click at [973, 627] on input "100" at bounding box center [1192, 617] width 647 height 23
type input "1000"
click at [933, 584] on input "100" at bounding box center [1192, 575] width 647 height 23
type input "1000"
click at [925, 538] on input "100" at bounding box center [1192, 533] width 647 height 23
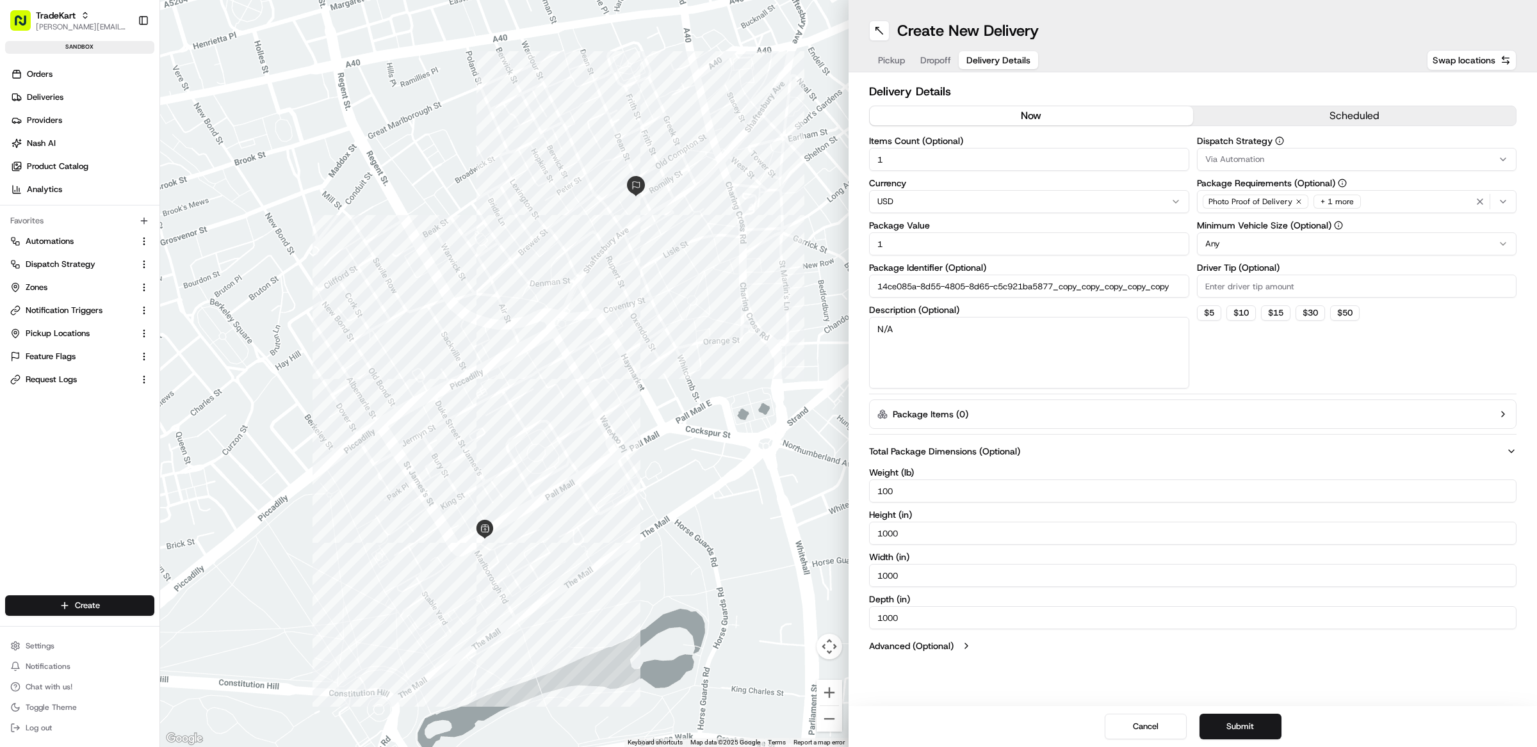
type input "1000"
click at [923, 491] on input "100" at bounding box center [1192, 491] width 647 height 23
type input "1000"
click at [1230, 734] on button "Submit" at bounding box center [1241, 727] width 82 height 26
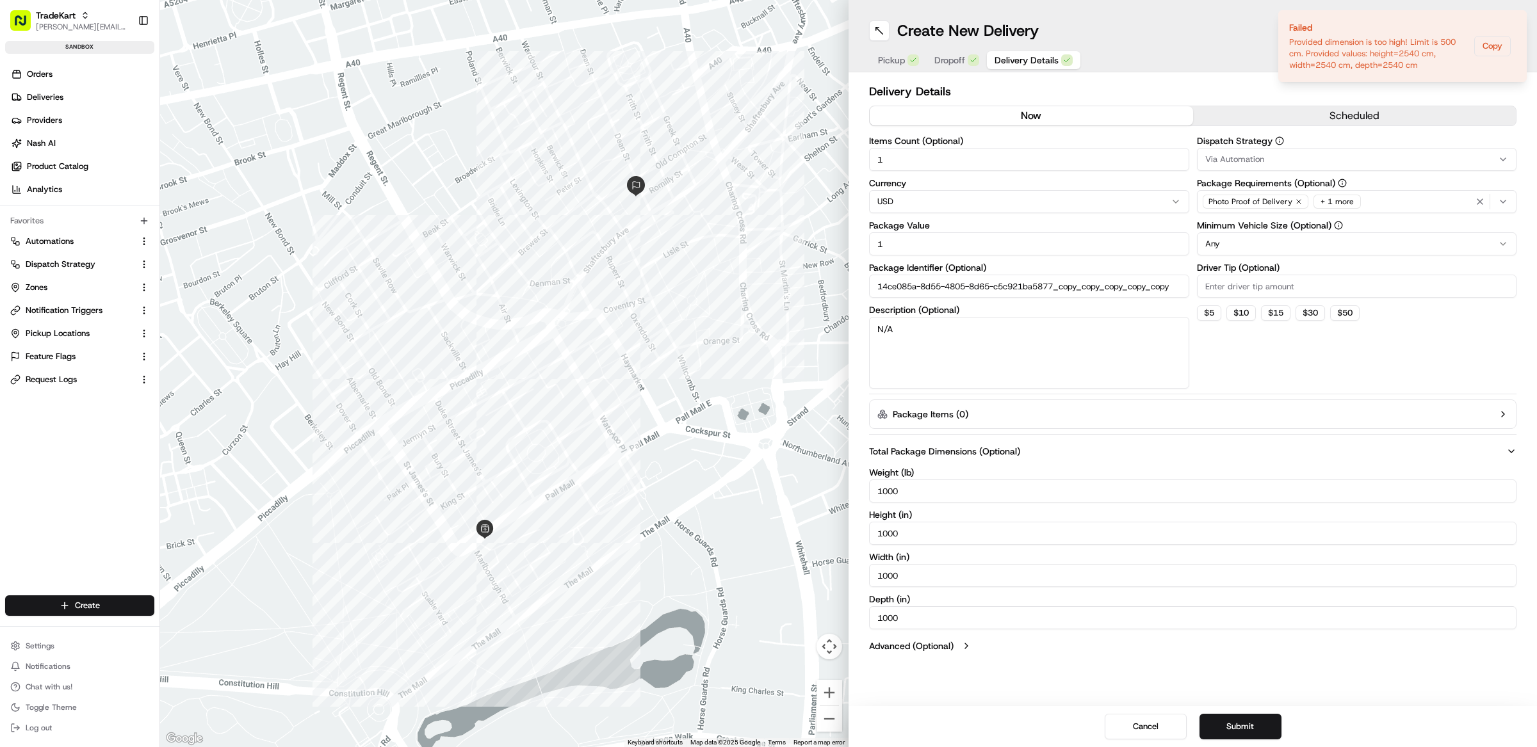
click at [868, 532] on div "Delivery Details now scheduled Items Count (Optional) 1 Currency USD Package Va…" at bounding box center [1193, 370] width 688 height 596
type input "500"
click at [1248, 730] on button "Submit" at bounding box center [1241, 727] width 82 height 26
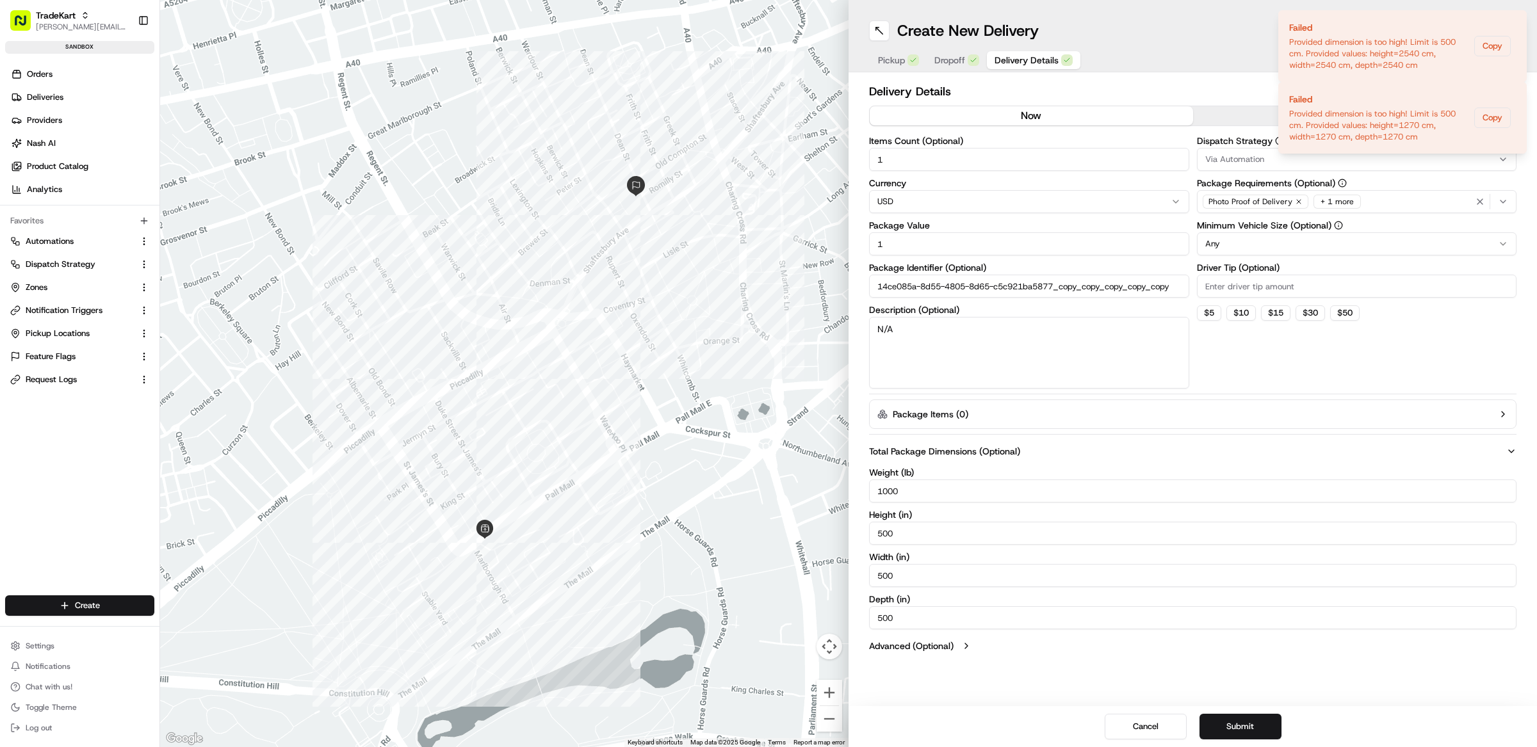
drag, startPoint x: 918, startPoint y: 489, endPoint x: 852, endPoint y: 489, distance: 66.0
click at [852, 489] on div "Delivery Details now scheduled Items Count (Optional) 1 Currency USD Package Va…" at bounding box center [1193, 370] width 688 height 596
drag, startPoint x: 904, startPoint y: 535, endPoint x: 847, endPoint y: 516, distance: 59.5
click at [847, 516] on div "← Move left → Move right ↑ Move up ↓ Move down + Zoom in - Zoom out Home Jump l…" at bounding box center [848, 373] width 1377 height 747
type input "250"
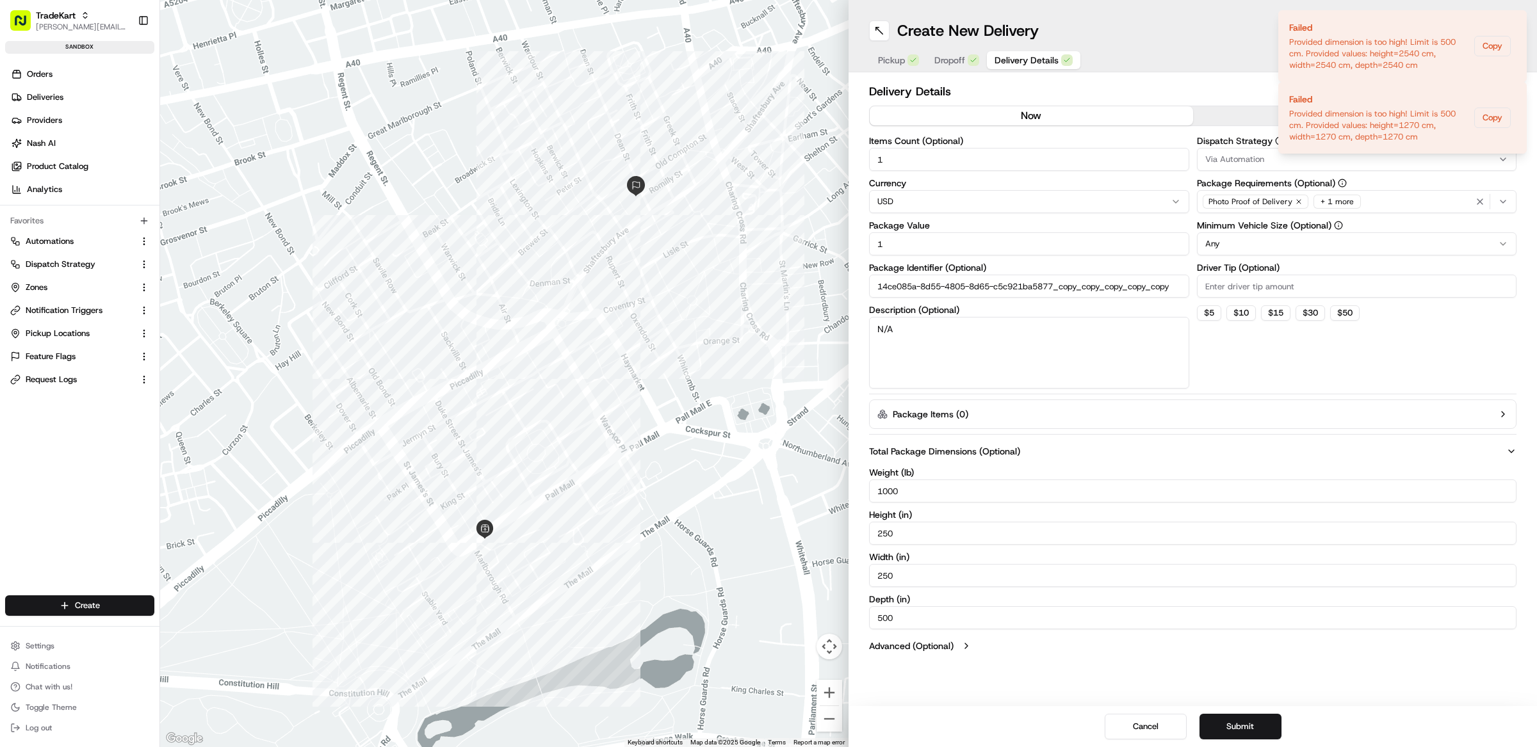
type input "250"
click at [1240, 729] on button "Submit" at bounding box center [1241, 727] width 82 height 26
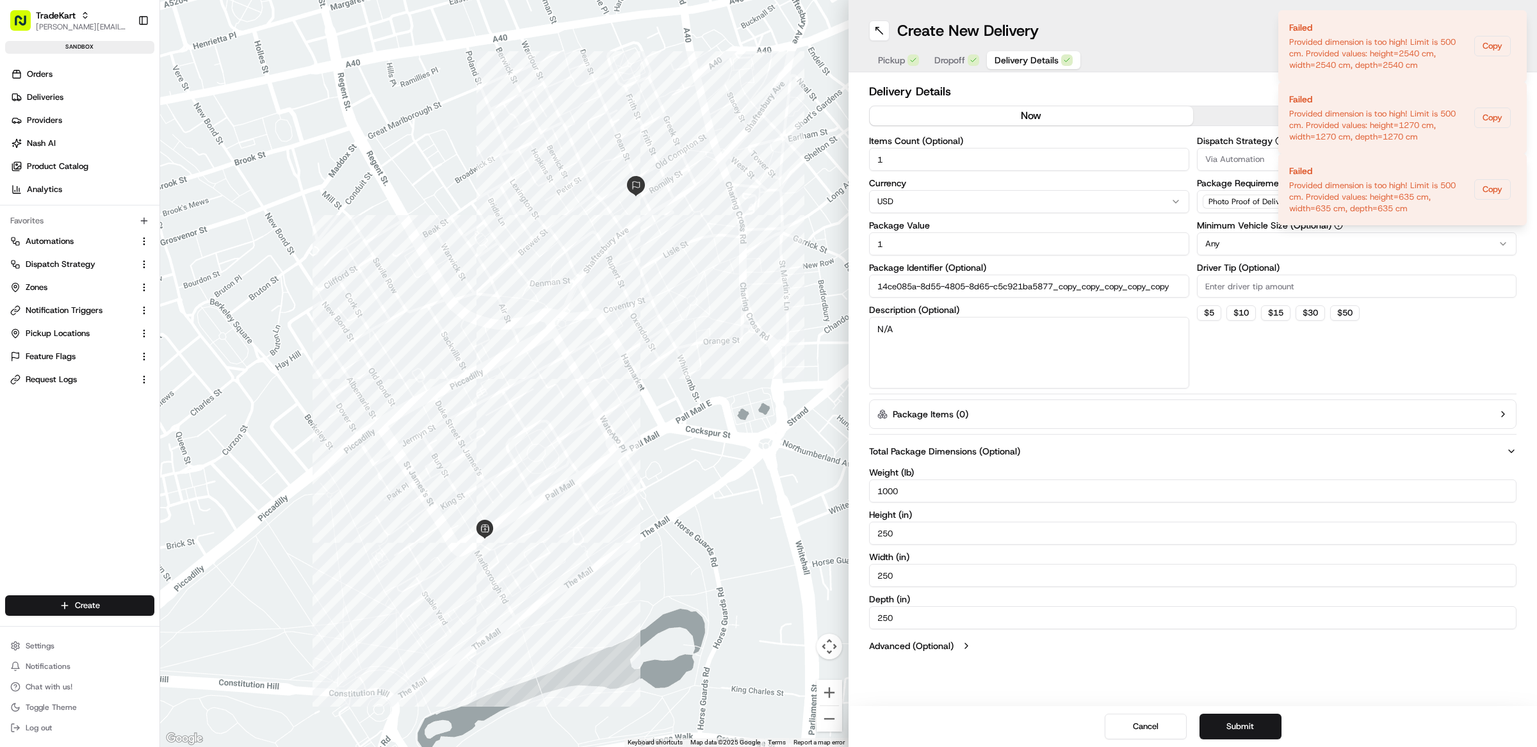
drag, startPoint x: 973, startPoint y: 489, endPoint x: 882, endPoint y: 489, distance: 90.9
click at [882, 489] on input "1000" at bounding box center [1192, 491] width 647 height 23
type input "1"
drag, startPoint x: 904, startPoint y: 530, endPoint x: 866, endPoint y: 530, distance: 38.4
click at [866, 530] on div "Delivery Details now scheduled Items Count (Optional) 1 Currency USD Package Va…" at bounding box center [1193, 370] width 688 height 596
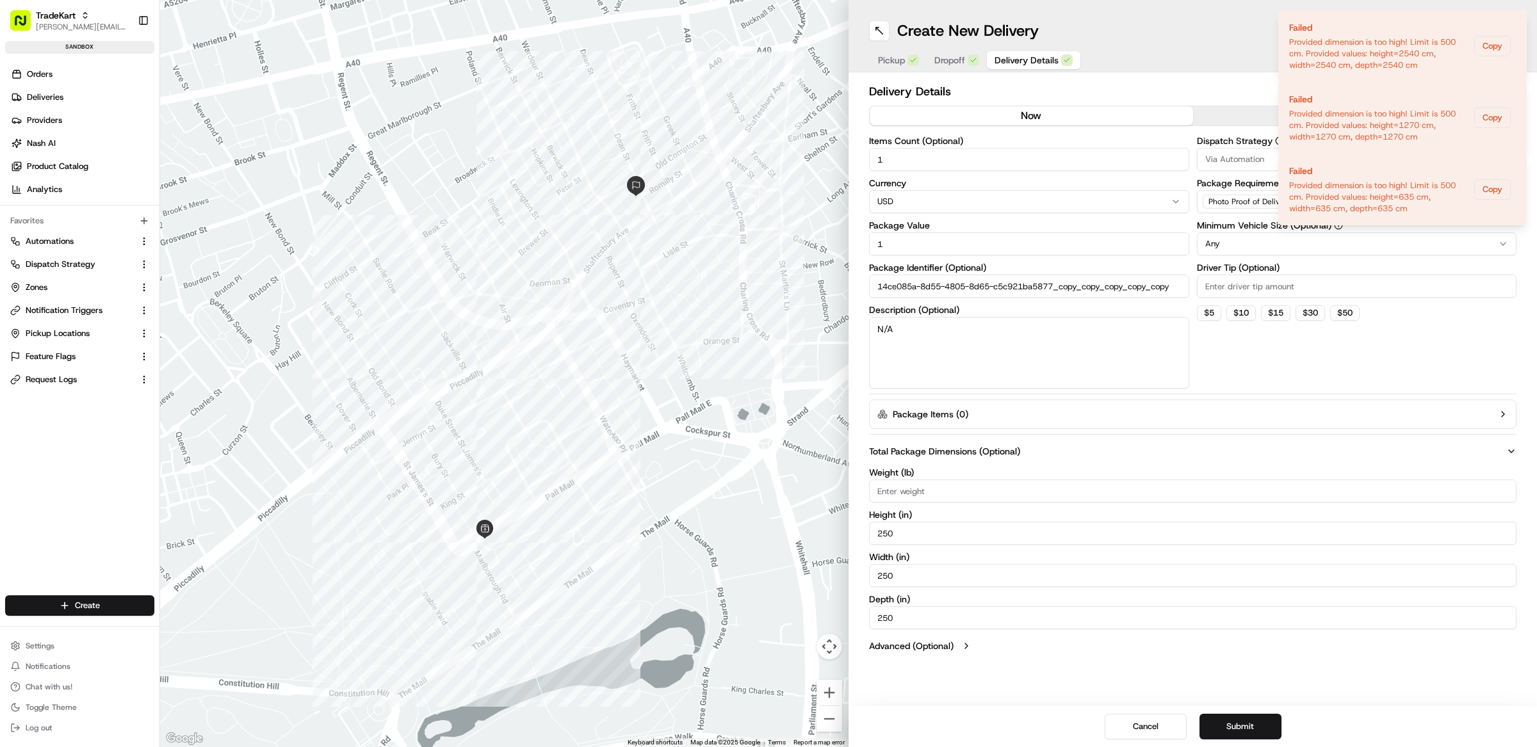
type input "3"
type input "200"
drag, startPoint x: 918, startPoint y: 569, endPoint x: 843, endPoint y: 567, distance: 74.9
click at [843, 567] on div "← Move left → Move right ↑ Move up ↓ Move down + Zoom in - Zoom out Home Jump l…" at bounding box center [848, 373] width 1377 height 747
drag, startPoint x: 916, startPoint y: 584, endPoint x: 859, endPoint y: 581, distance: 56.4
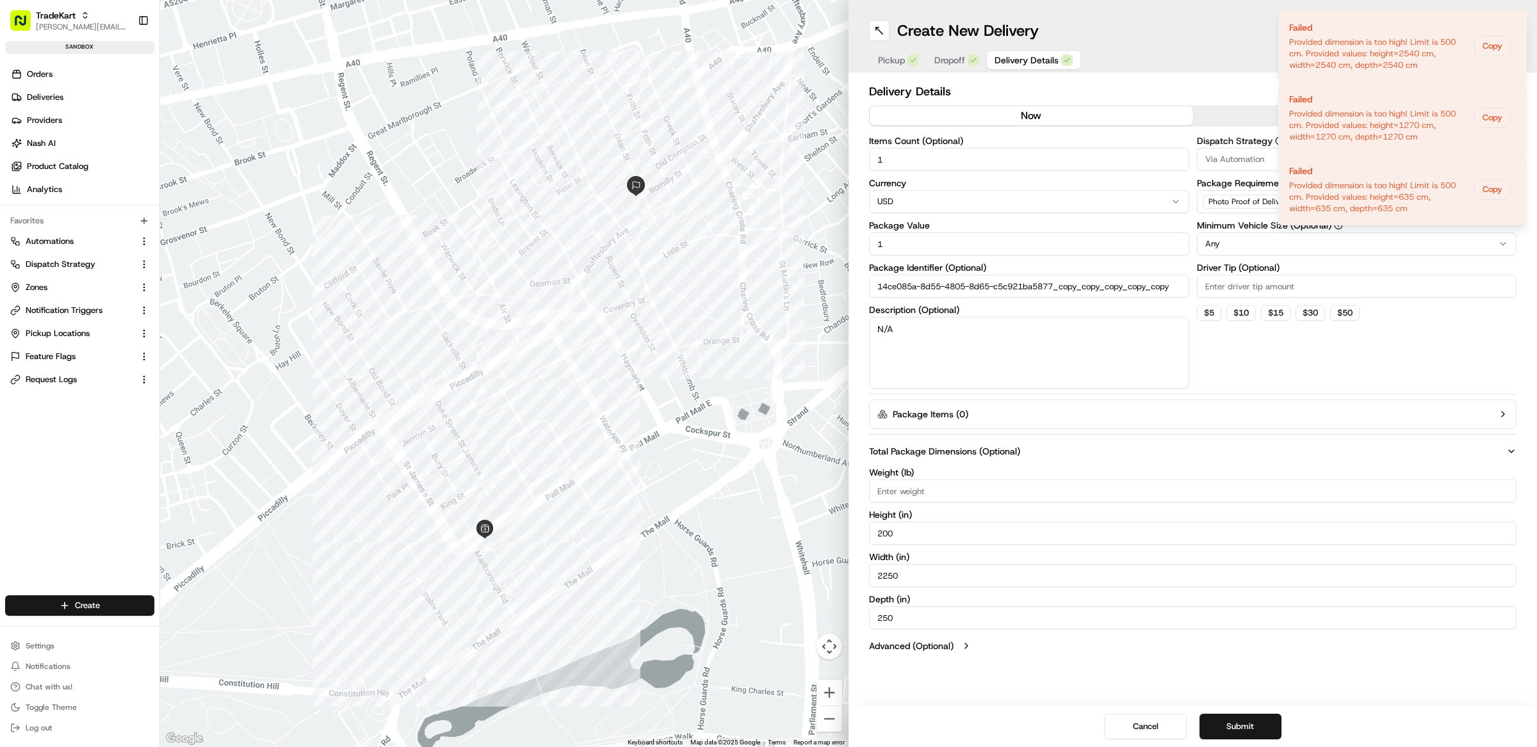
click at [859, 581] on div "Delivery Details now scheduled Items Count (Optional) 1 Currency USD Package Va…" at bounding box center [1193, 370] width 688 height 596
drag, startPoint x: 918, startPoint y: 575, endPoint x: 847, endPoint y: 574, distance: 70.5
click at [849, 574] on div "Delivery Details now scheduled Items Count (Optional) 1 Currency USD Package Va…" at bounding box center [1193, 370] width 688 height 596
type input "200"
drag, startPoint x: 910, startPoint y: 614, endPoint x: 842, endPoint y: 614, distance: 67.9
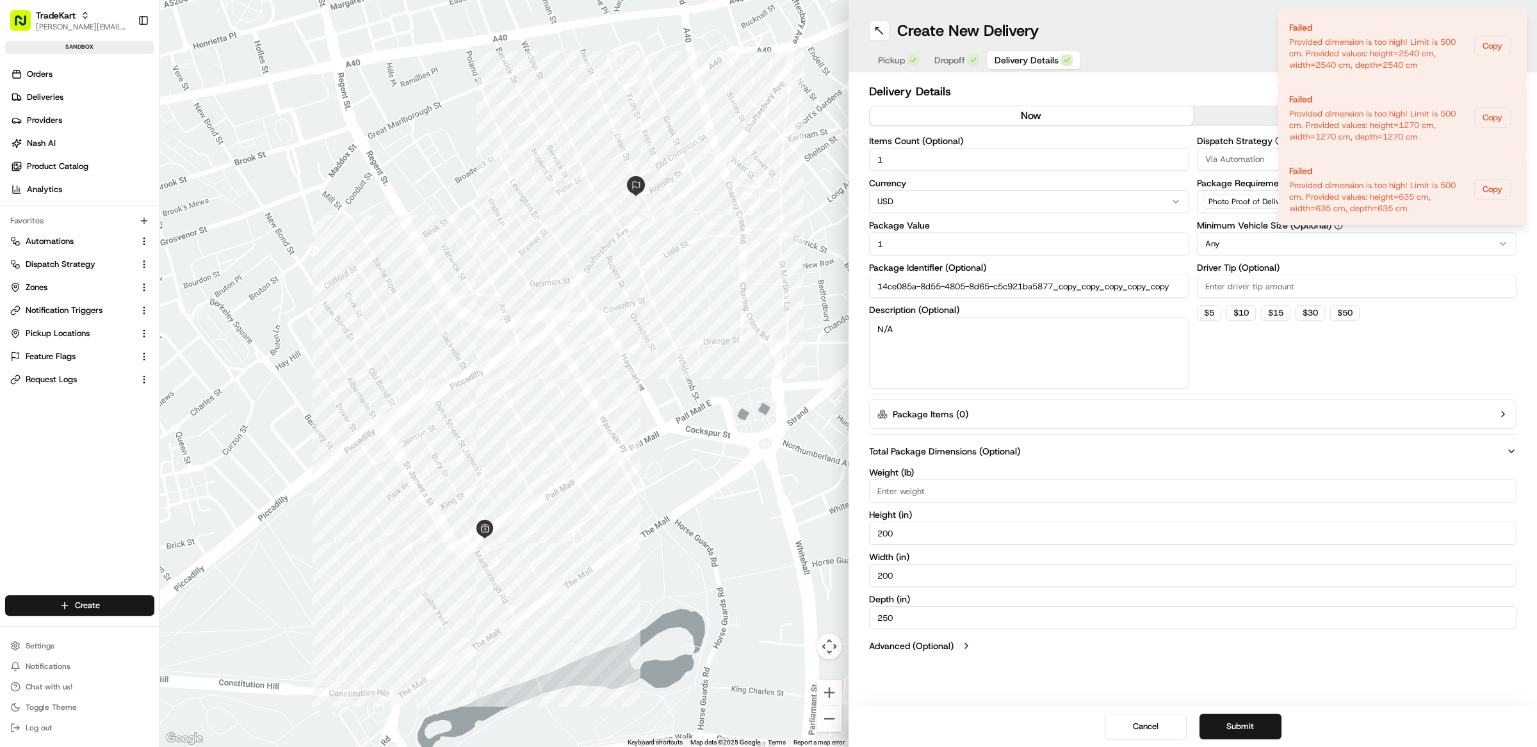
click at [842, 614] on div "← Move left → Move right ↑ Move up ↓ Move down + Zoom in - Zoom out Home Jump l…" at bounding box center [848, 373] width 1377 height 747
type input "200"
click at [1220, 724] on button "Submit" at bounding box center [1241, 727] width 82 height 26
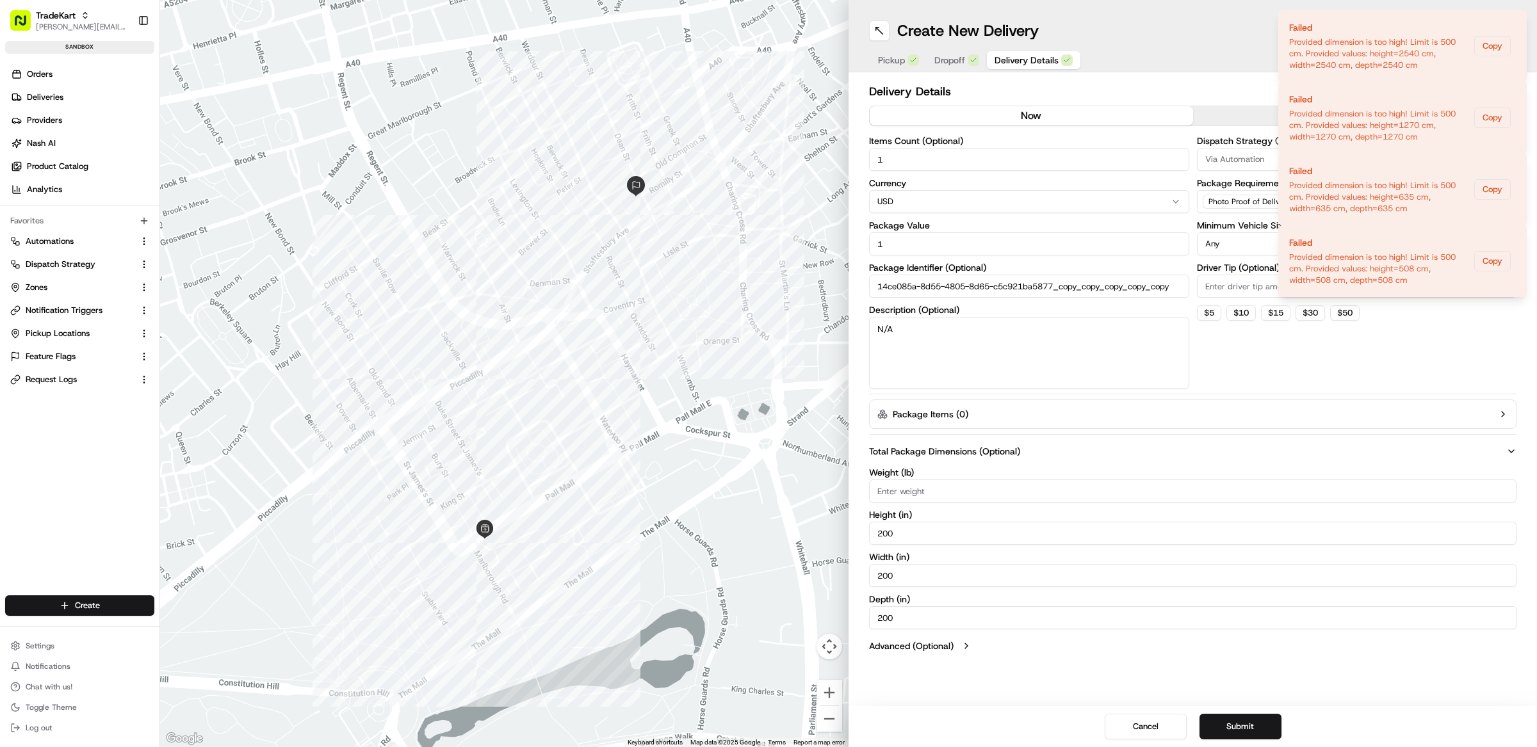
click at [903, 492] on input "Weight ( lb )" at bounding box center [1192, 491] width 647 height 23
type input "1"
type input "500"
drag, startPoint x: 922, startPoint y: 532, endPoint x: 847, endPoint y: 532, distance: 74.3
click at [847, 532] on div "← Move left → Move right ↑ Move up ↓ Move down + Zoom in - Zoom out Home Jump l…" at bounding box center [848, 373] width 1377 height 747
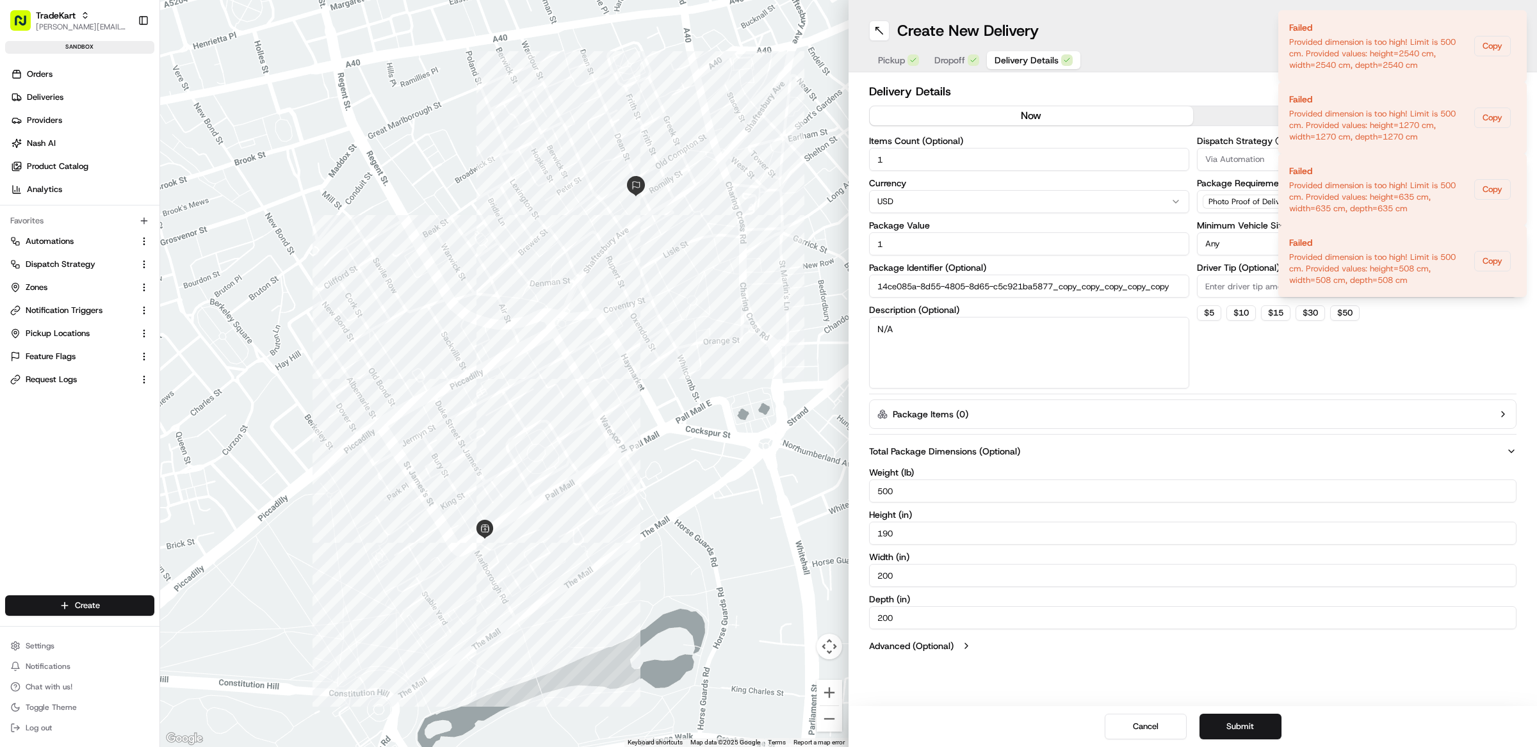
click at [908, 533] on input "190" at bounding box center [1192, 533] width 647 height 23
type input "190"
click at [911, 575] on input "200" at bounding box center [1192, 575] width 647 height 23
paste input "19"
type input "190"
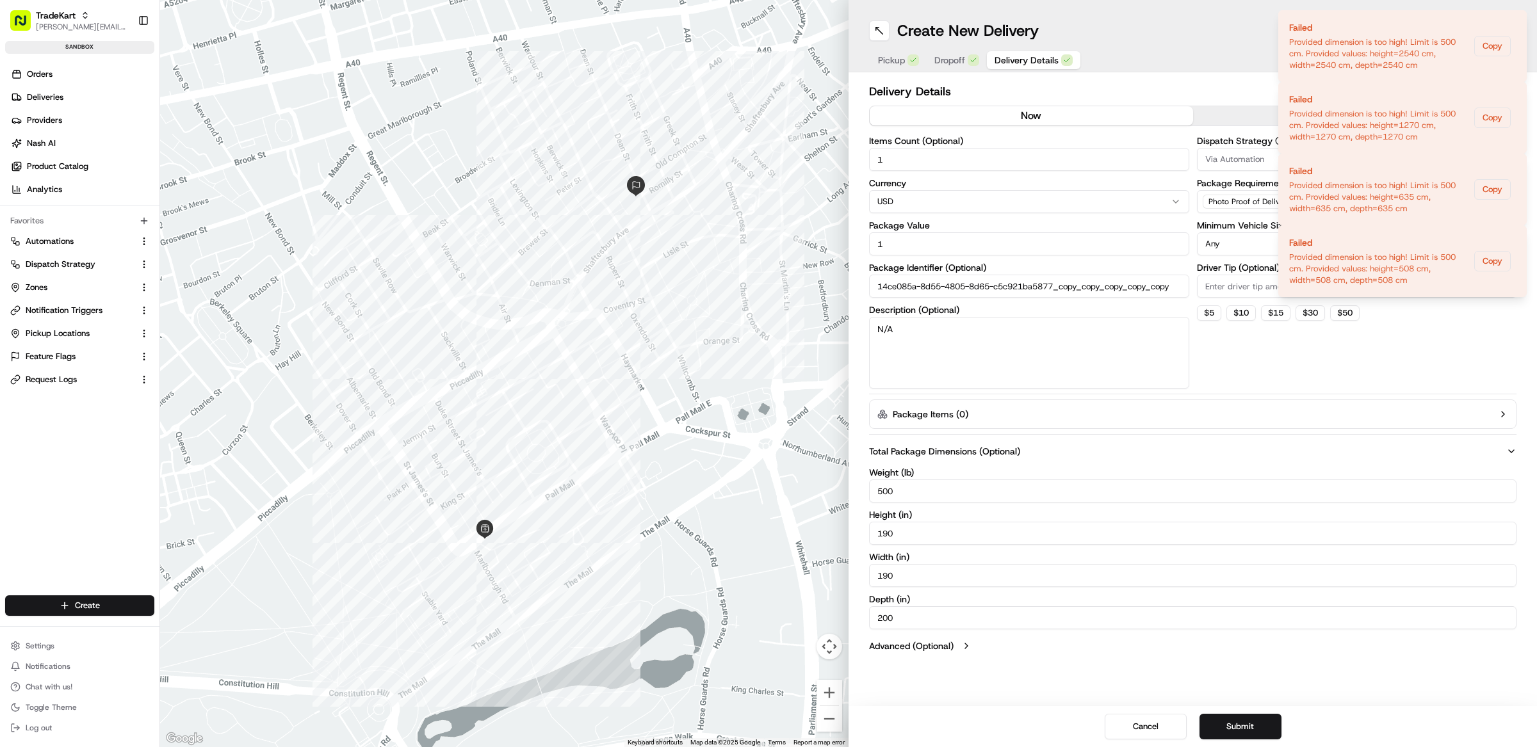
click at [916, 619] on input "200" at bounding box center [1192, 617] width 647 height 23
paste input "190"
paste input "number"
type input "190"
click at [1062, 669] on div "Create New Delivery Pickup Dropoff Delivery Details Swap locations Delivery Det…" at bounding box center [1193, 373] width 688 height 747
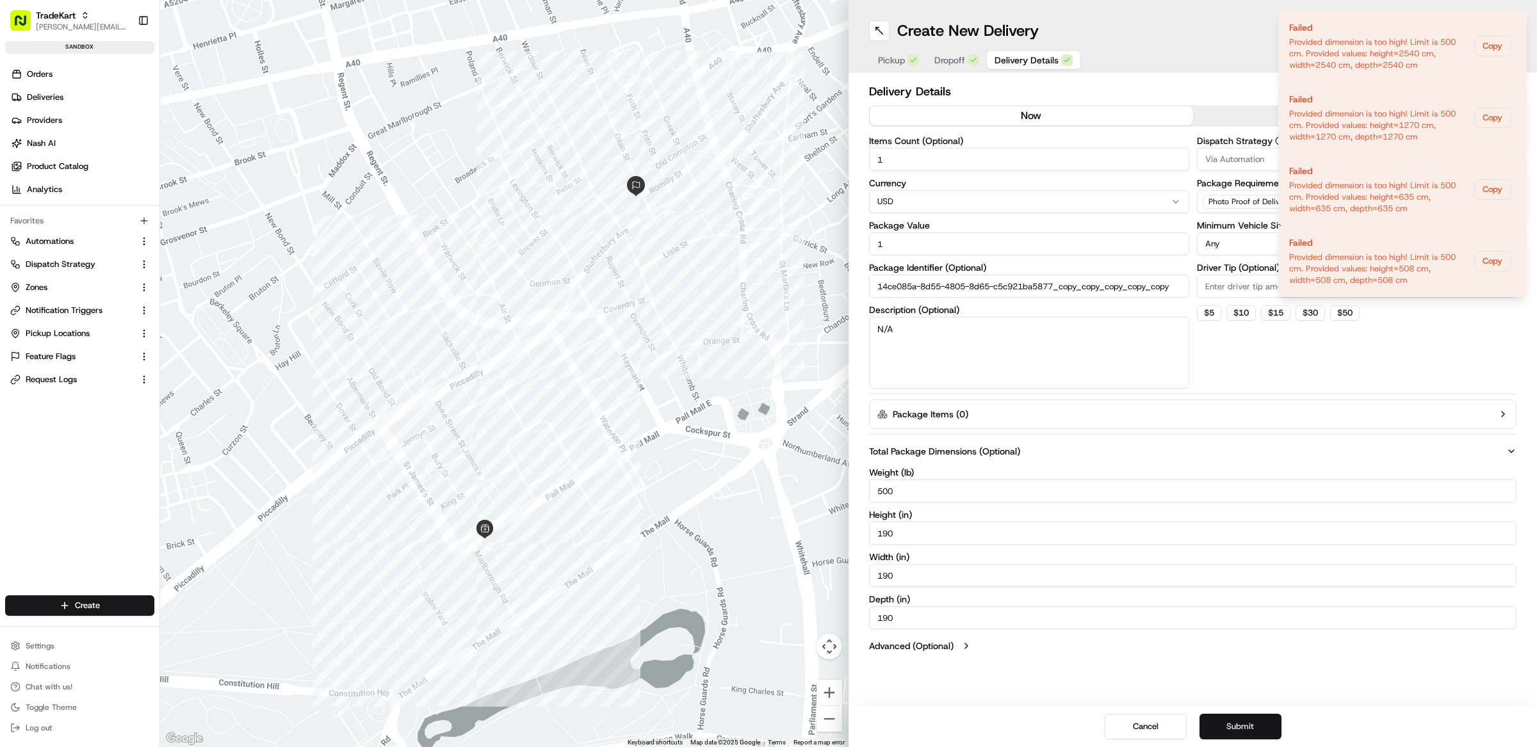
click at [1257, 719] on button "Submit" at bounding box center [1241, 727] width 82 height 26
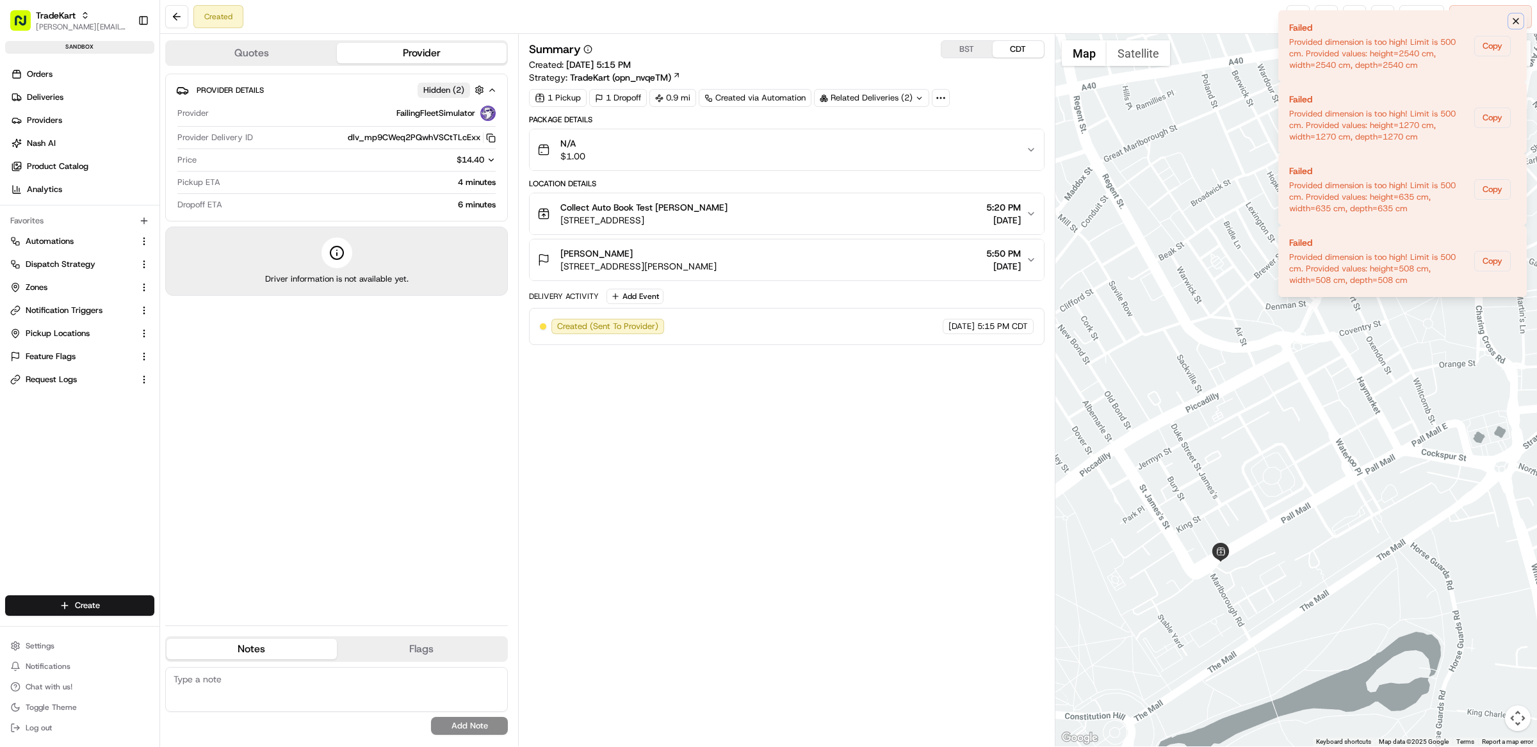
click at [1517, 22] on icon "Notifications (F8)" at bounding box center [1516, 21] width 10 height 10
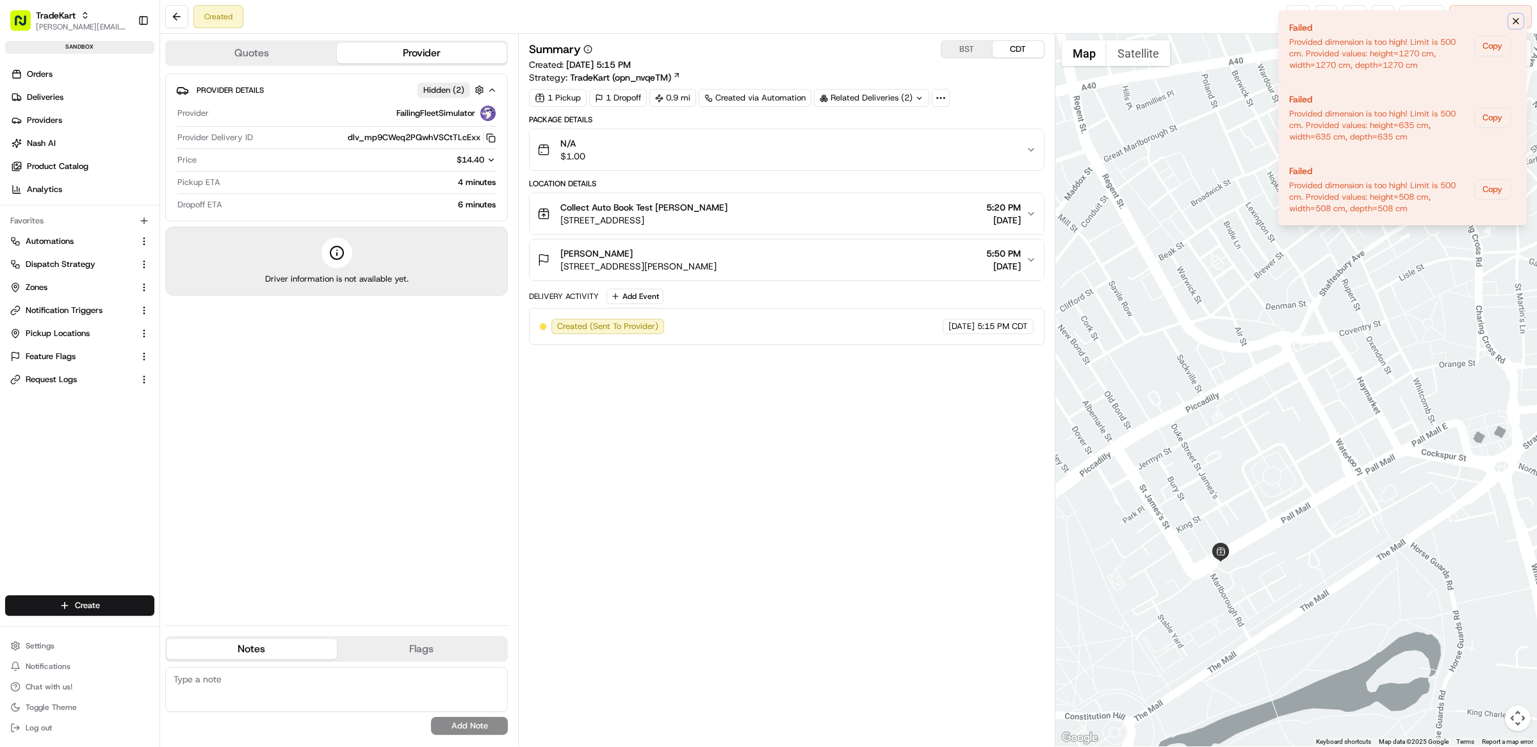
click at [1514, 28] on button "Notifications (F8)" at bounding box center [1515, 20] width 15 height 15
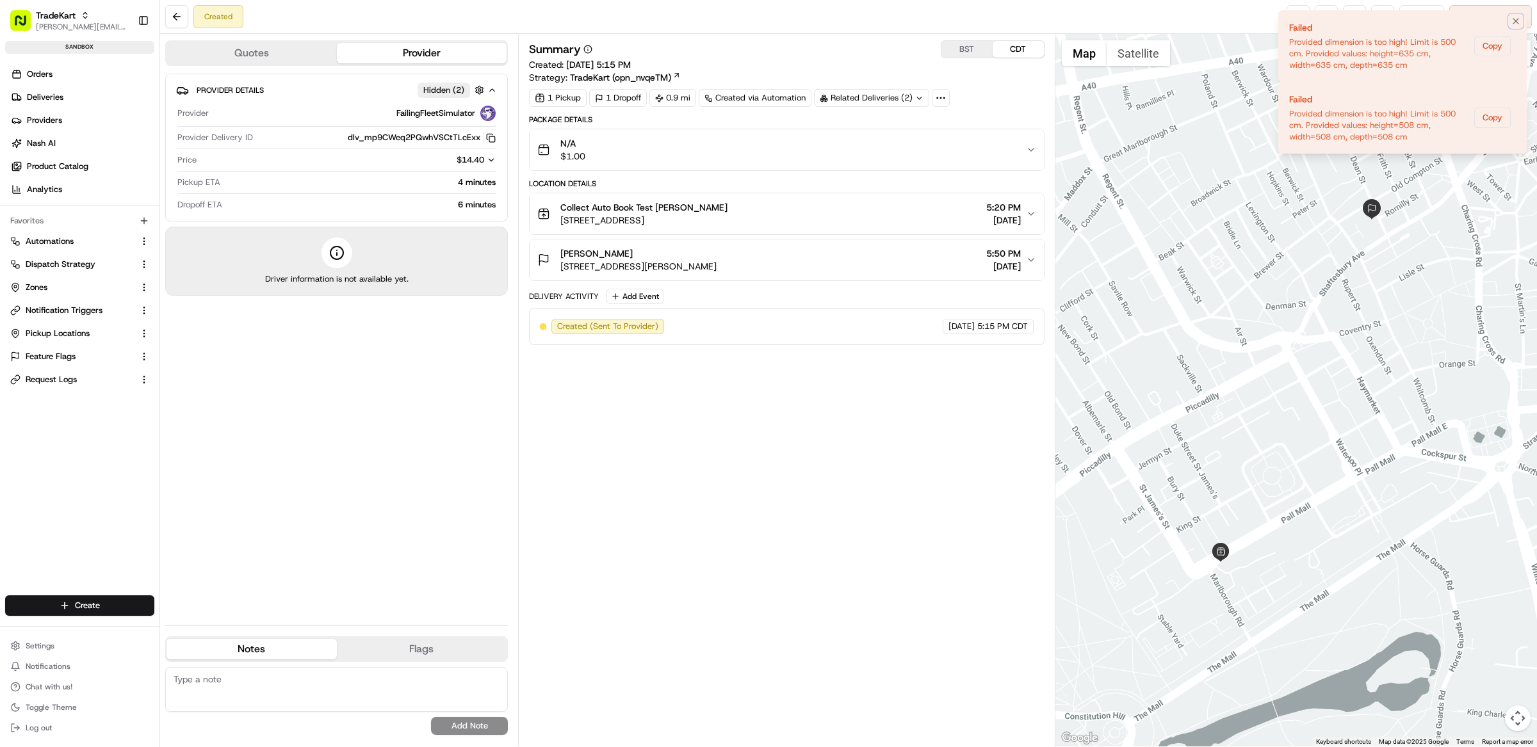
click at [1514, 28] on button "Notifications (F8)" at bounding box center [1515, 20] width 15 height 15
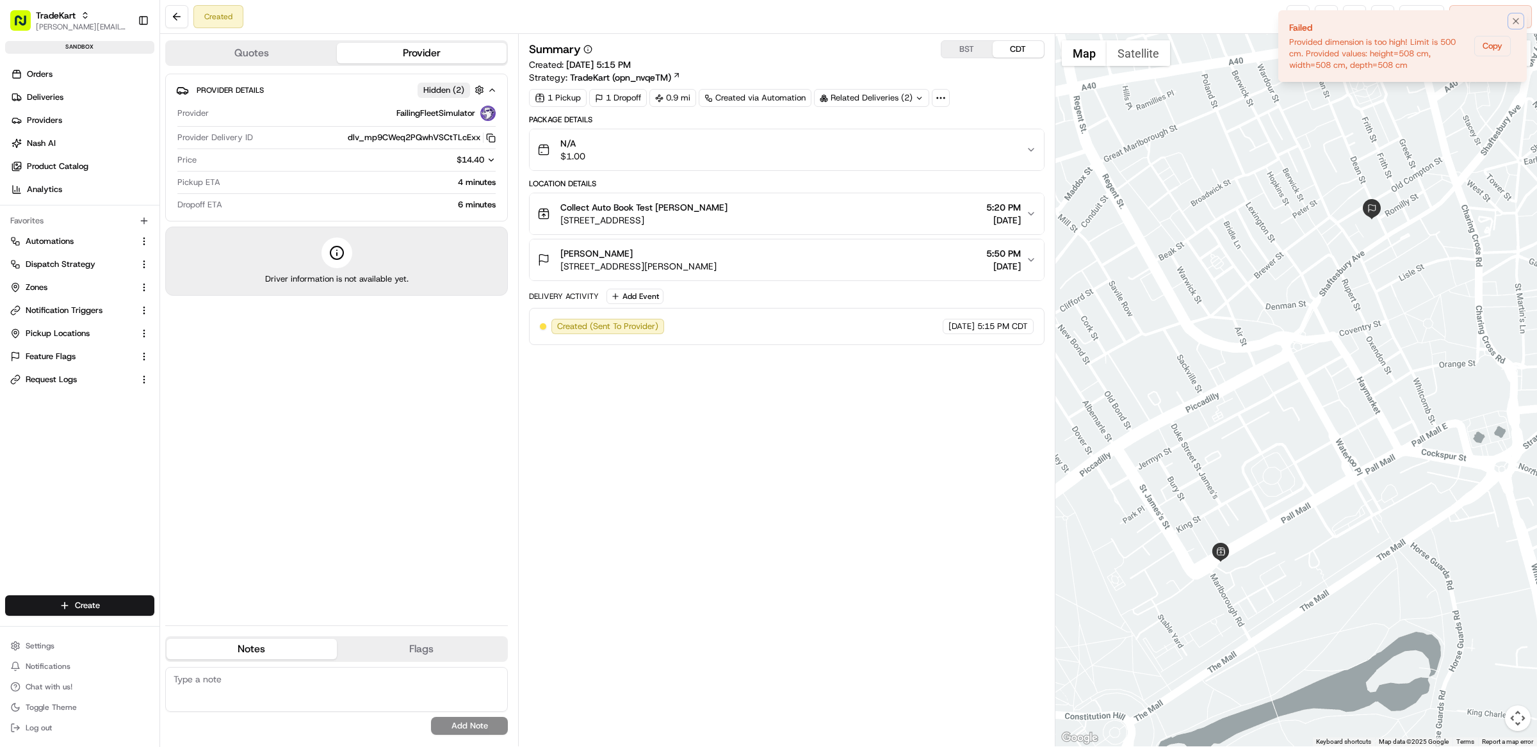
click at [1514, 28] on button "Notifications (F8)" at bounding box center [1515, 20] width 15 height 15
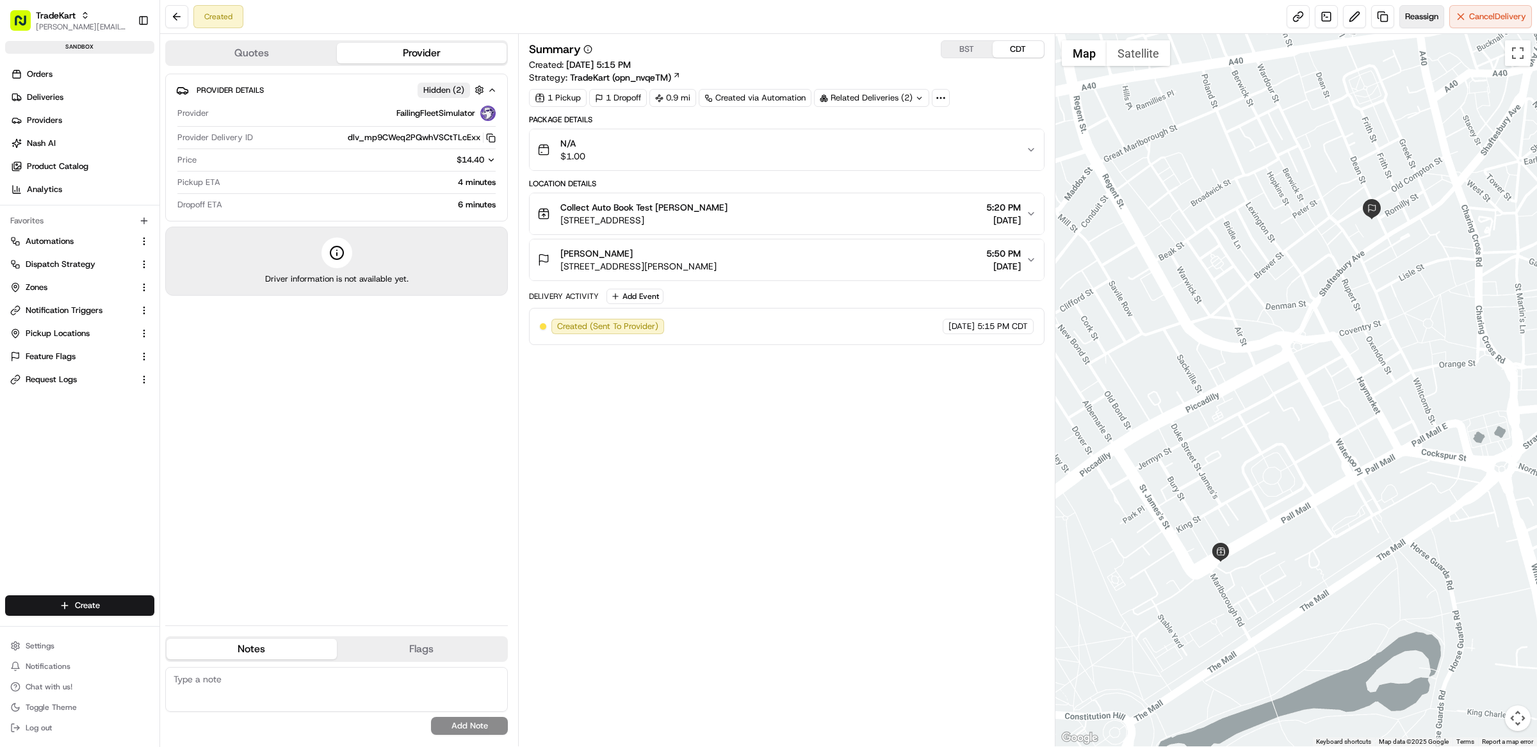
click at [1422, 16] on span "Reassign" at bounding box center [1421, 17] width 33 height 12
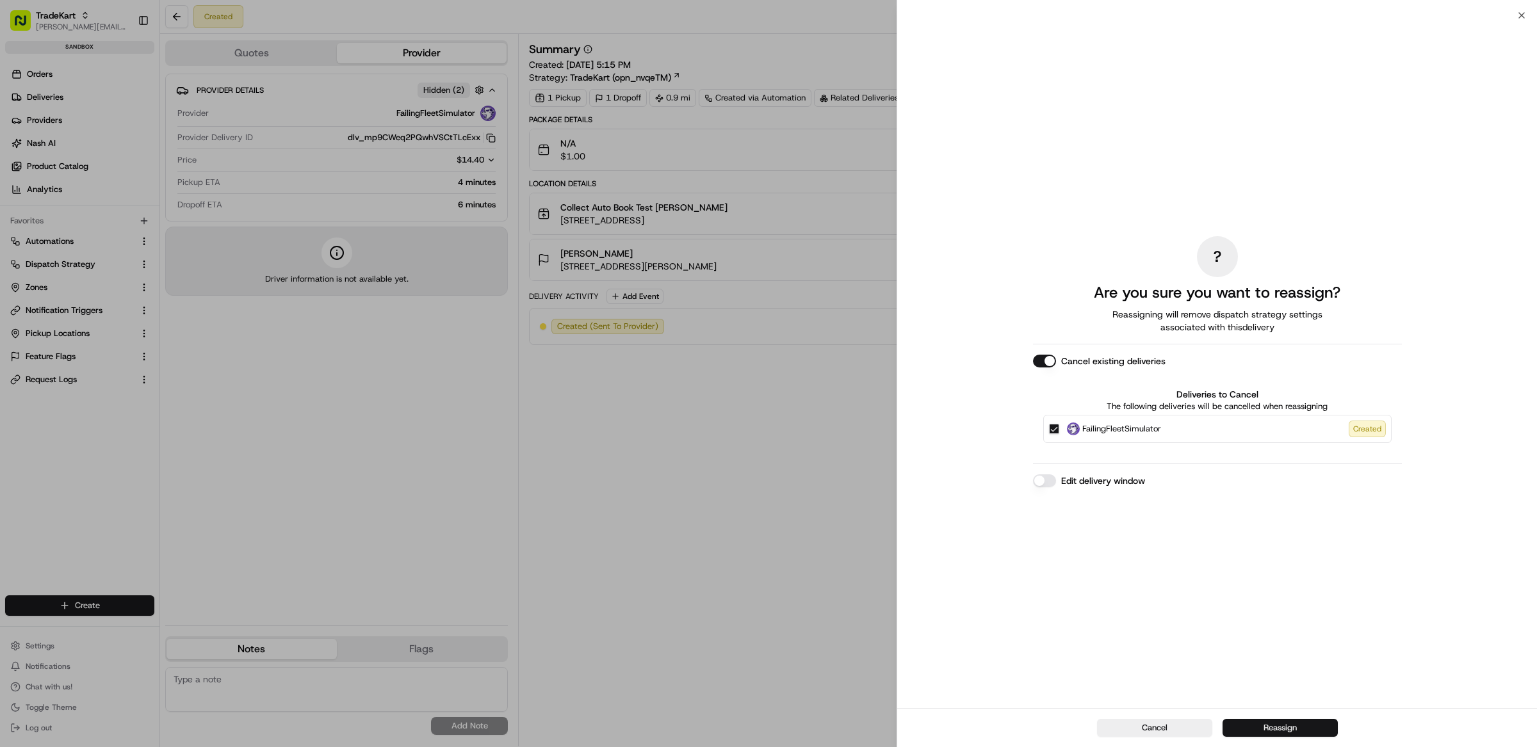
click at [1268, 724] on button "Reassign" at bounding box center [1280, 728] width 115 height 18
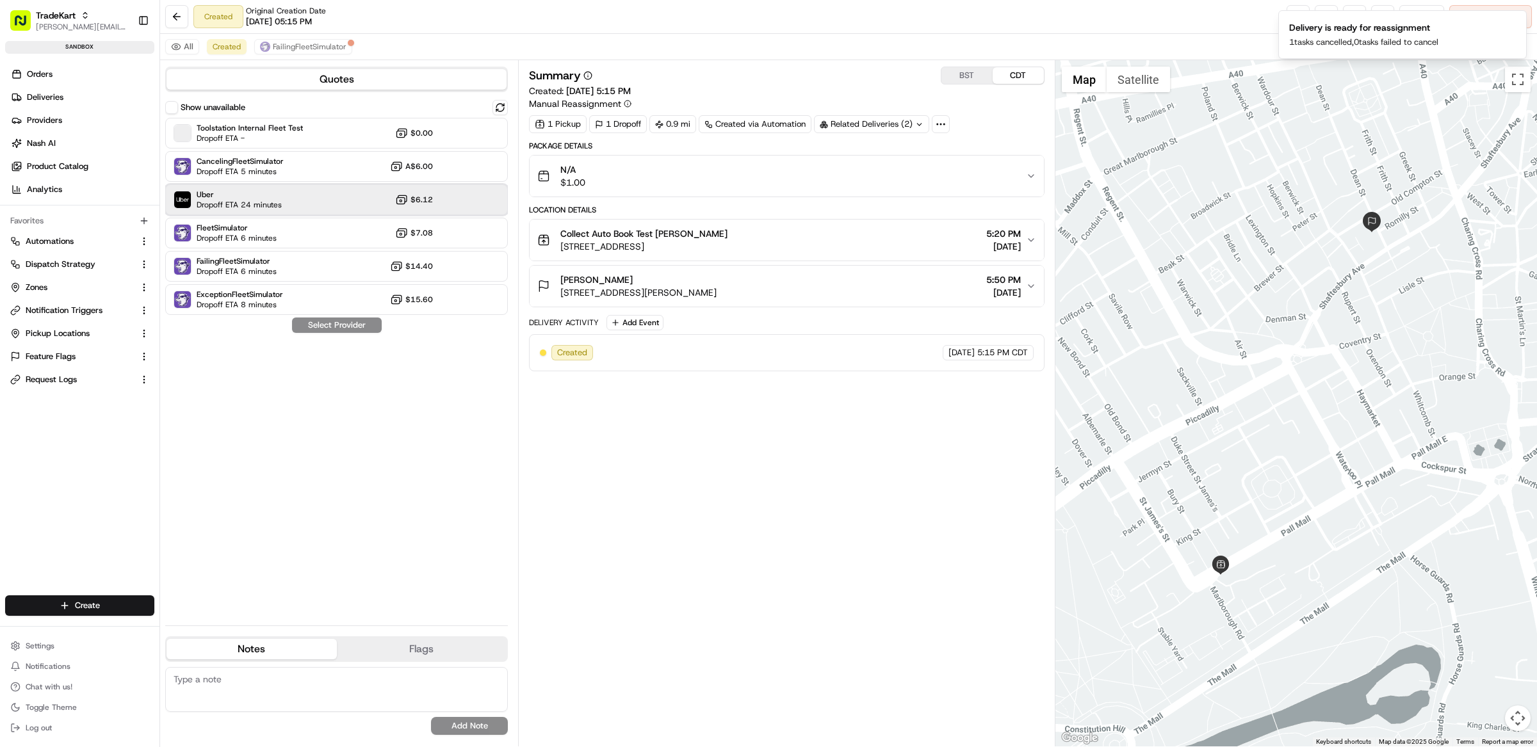
click at [238, 205] on span "Dropoff ETA 24 minutes" at bounding box center [239, 205] width 85 height 10
click at [338, 325] on button "Assign Provider" at bounding box center [336, 325] width 91 height 15
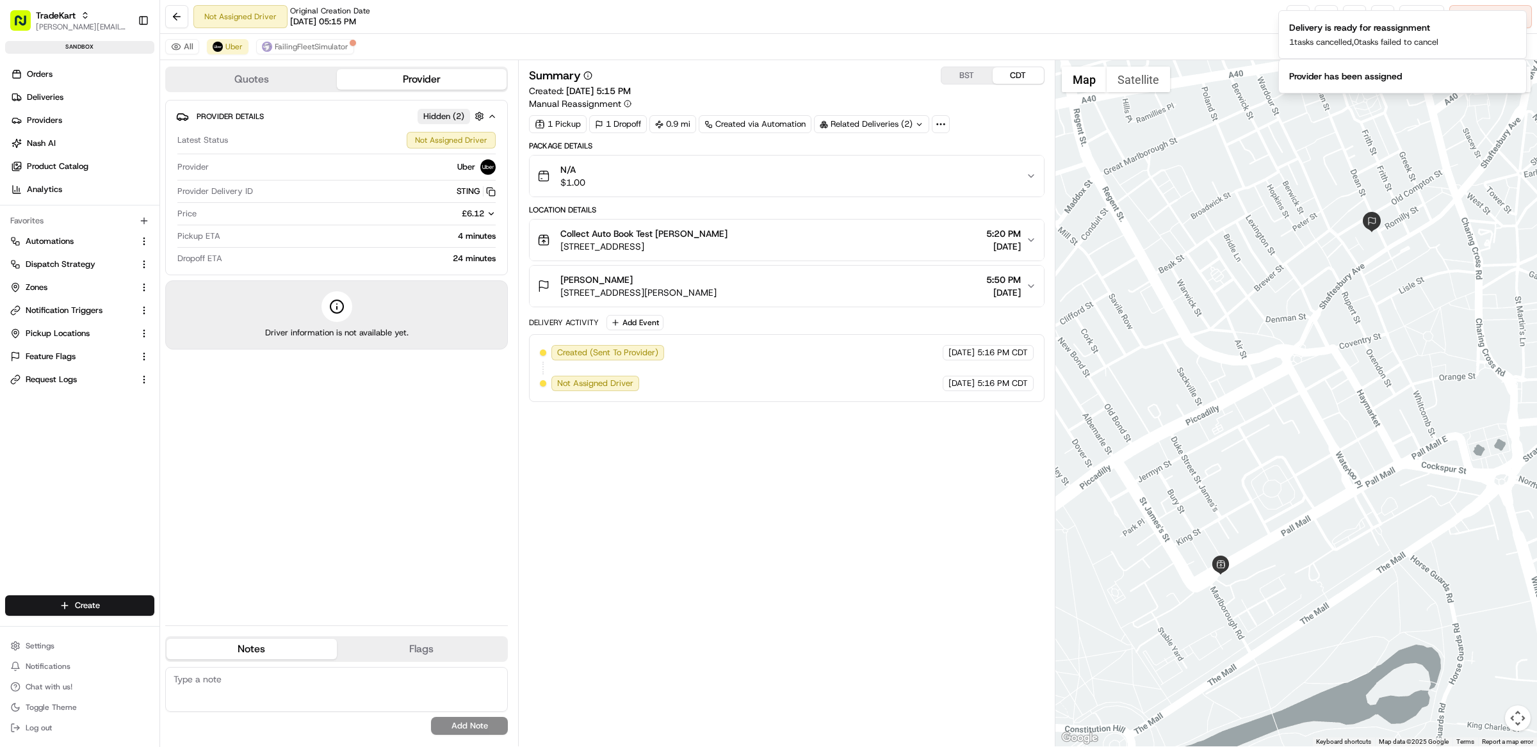
click at [809, 74] on div "Summary BST CDT" at bounding box center [787, 76] width 516 height 18
click at [1521, 20] on button "Notifications (F8)" at bounding box center [1515, 20] width 15 height 15
click at [1519, 22] on icon "Notifications (F8)" at bounding box center [1516, 21] width 10 height 10
click at [850, 23] on div "Not Assigned Driver Original Creation Date [DATE] 05:15 PM Reassign Cancel Deli…" at bounding box center [848, 17] width 1377 height 34
